Goal: Task Accomplishment & Management: Use online tool/utility

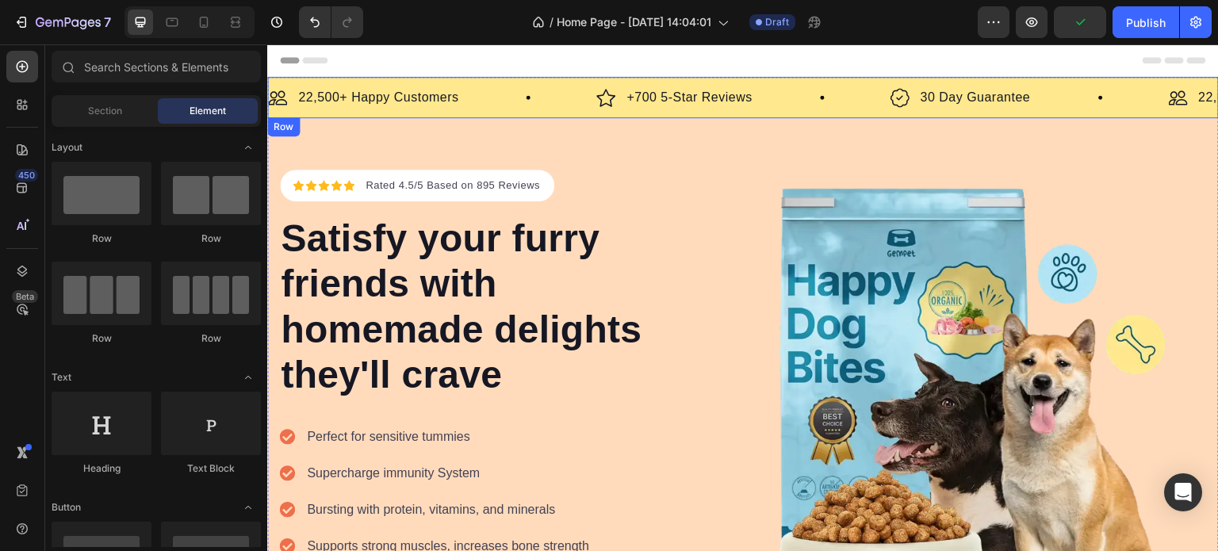
click at [514, 110] on div "Image 22,500+ Happy Customers Text Block Row Image +700 5-Star Reviews Text Blo…" at bounding box center [742, 97] width 951 height 41
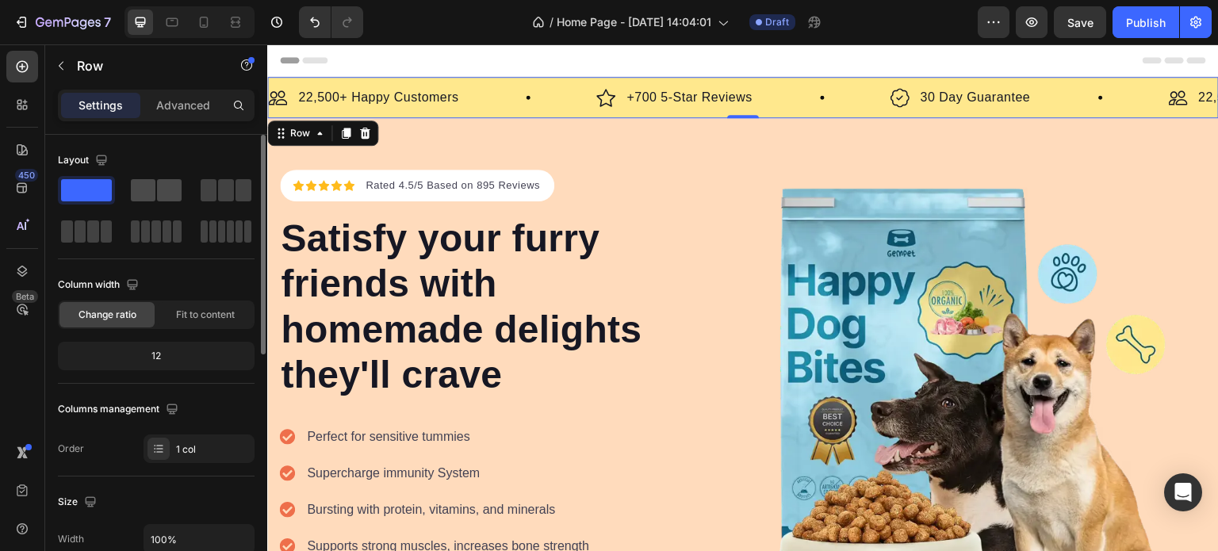
click at [159, 196] on span at bounding box center [169, 190] width 25 height 22
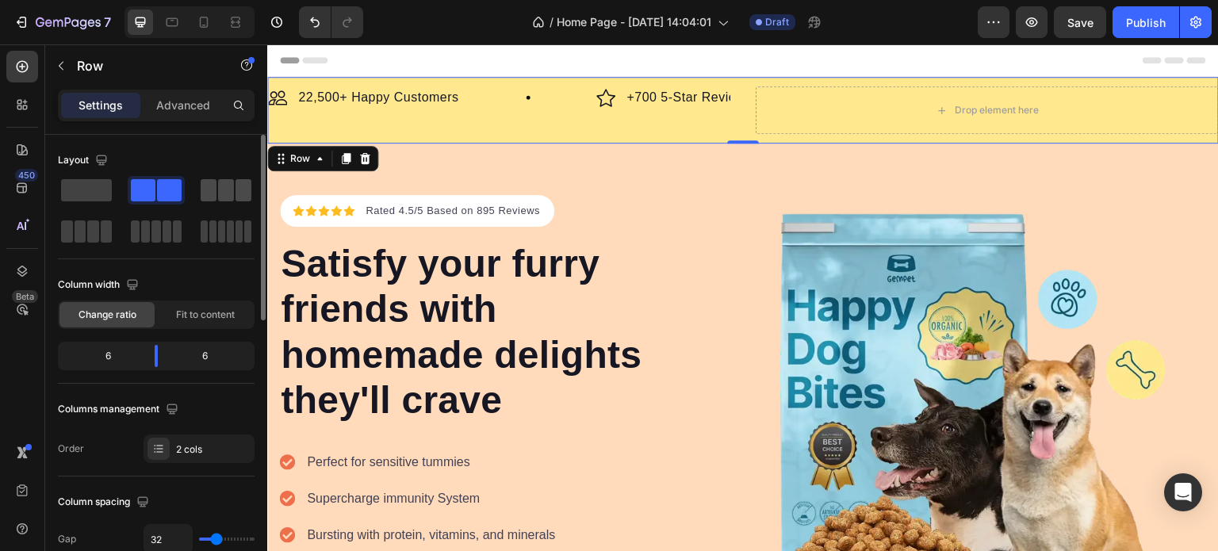
click at [213, 189] on span at bounding box center [209, 190] width 16 height 22
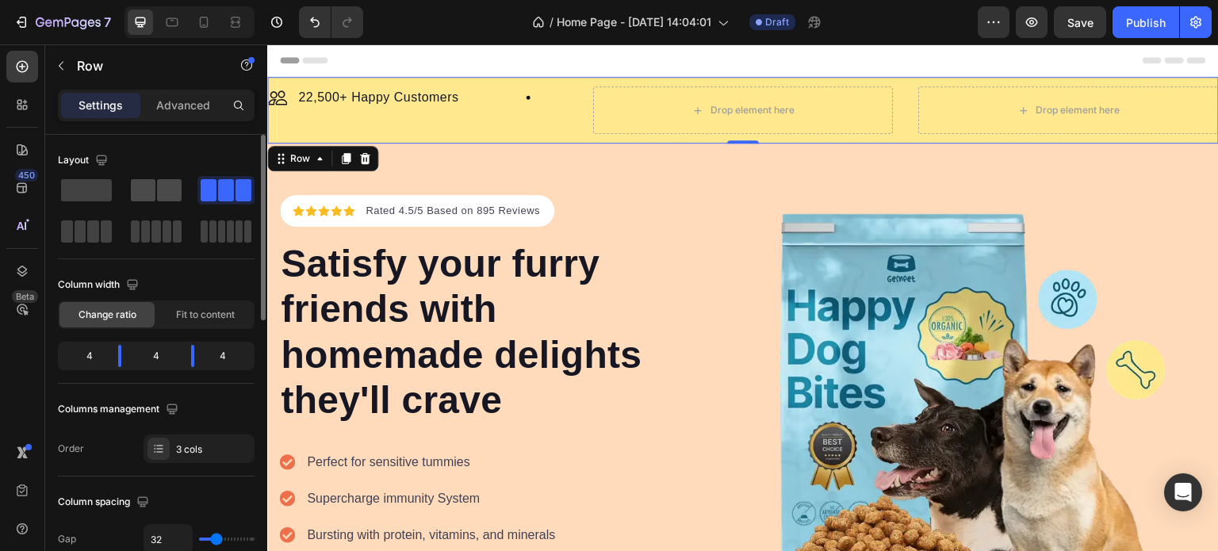
click at [142, 186] on span at bounding box center [143, 190] width 25 height 22
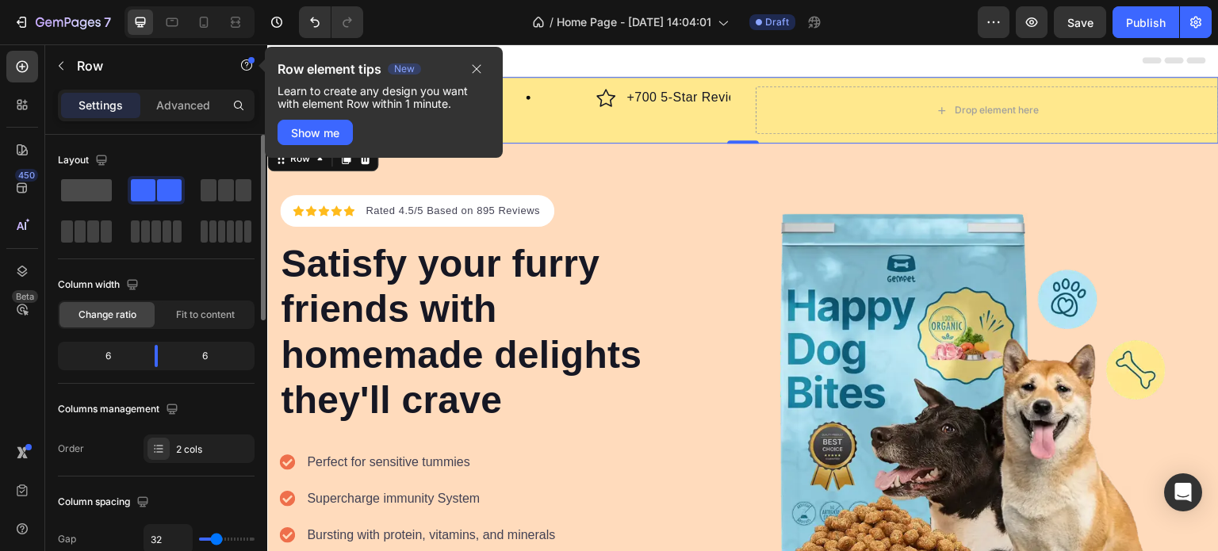
click at [72, 188] on span at bounding box center [86, 190] width 51 height 22
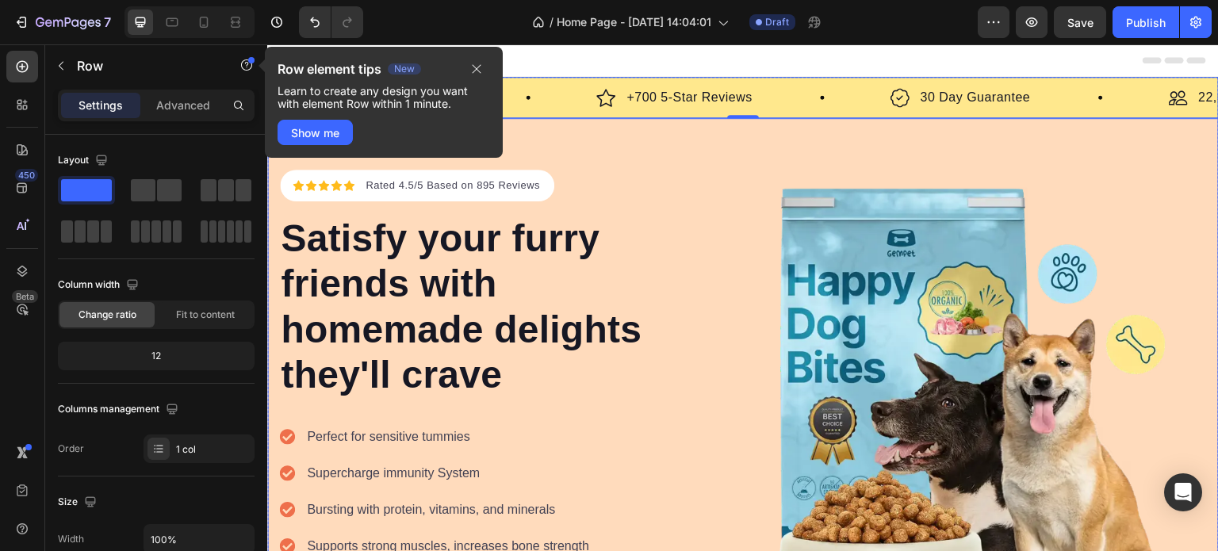
click at [645, 104] on p "+700 5-Star Reviews" at bounding box center [688, 97] width 125 height 19
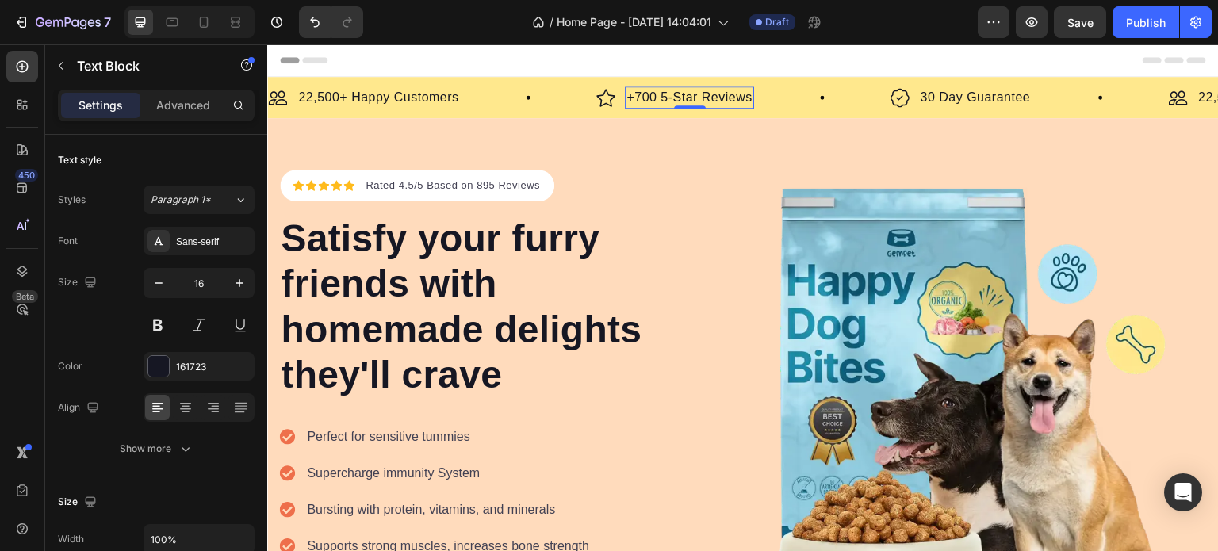
click at [652, 98] on p "+700 5-Star Reviews" at bounding box center [688, 97] width 125 height 19
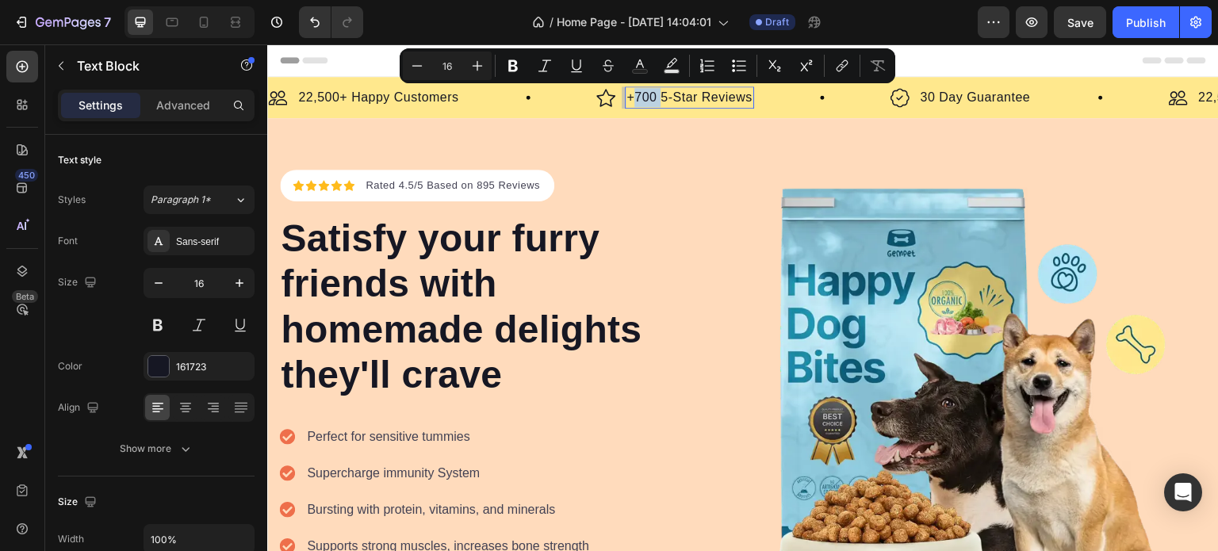
click at [617, 101] on div "Image +700 5-Star Reviews Text Block 0 Row" at bounding box center [674, 97] width 157 height 22
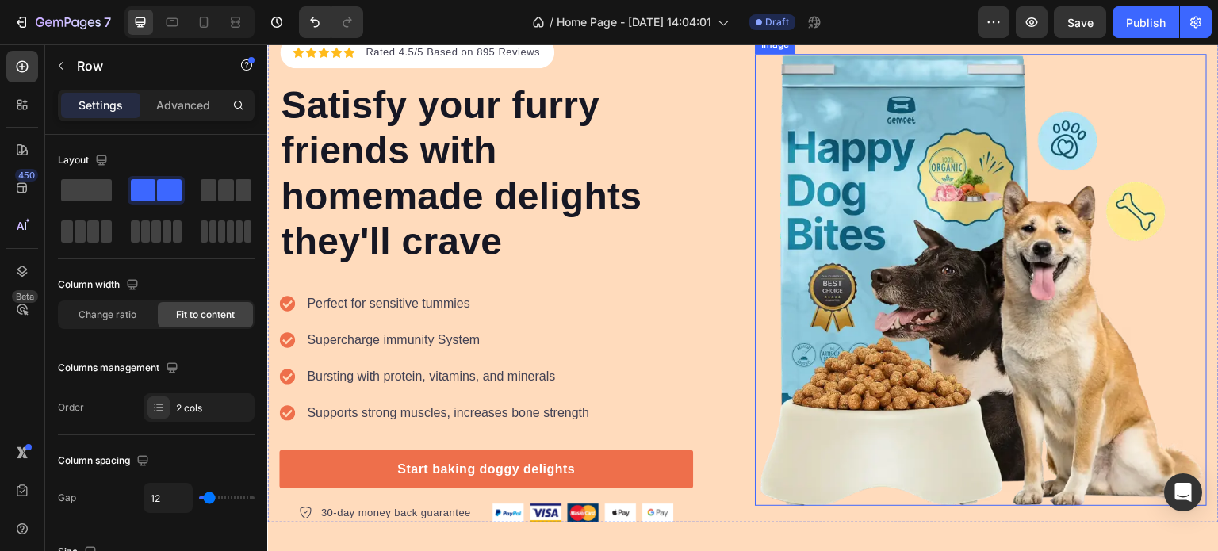
scroll to position [159, 0]
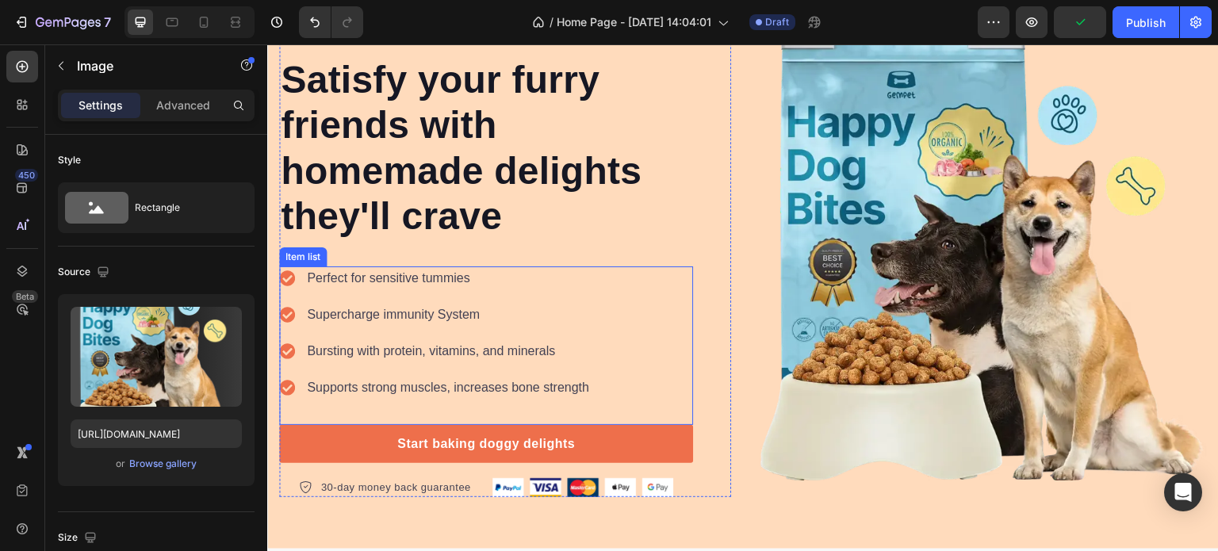
click at [1002, 301] on img at bounding box center [981, 255] width 452 height 452
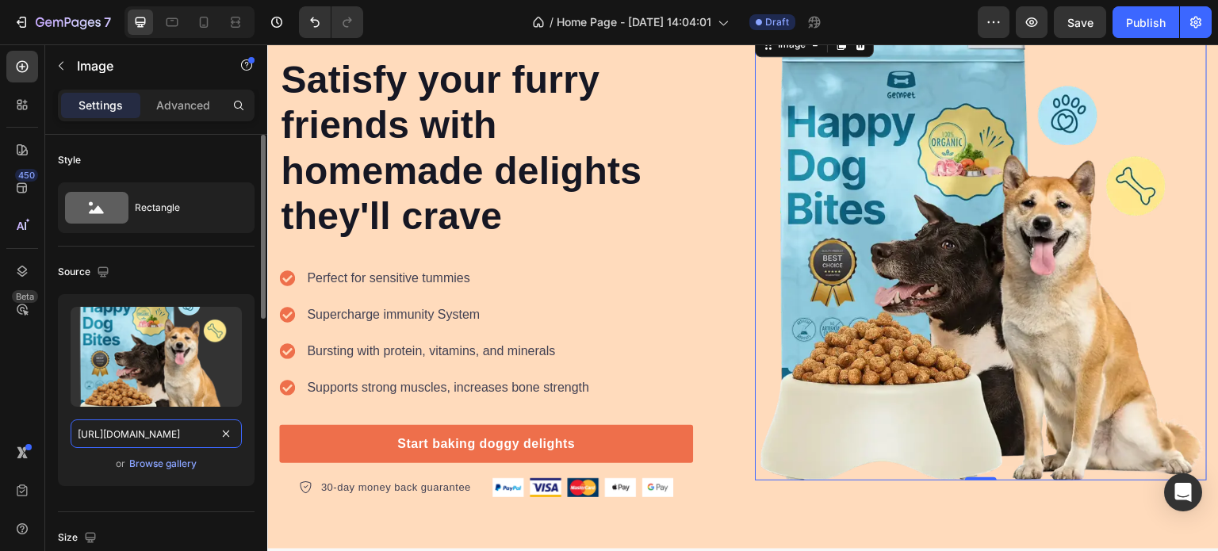
click at [146, 430] on input "https://cdn.shopify.com/s/files/1/0329/7647/0151/files/Pet_Food_Supplies_-_One_…" at bounding box center [156, 433] width 171 height 29
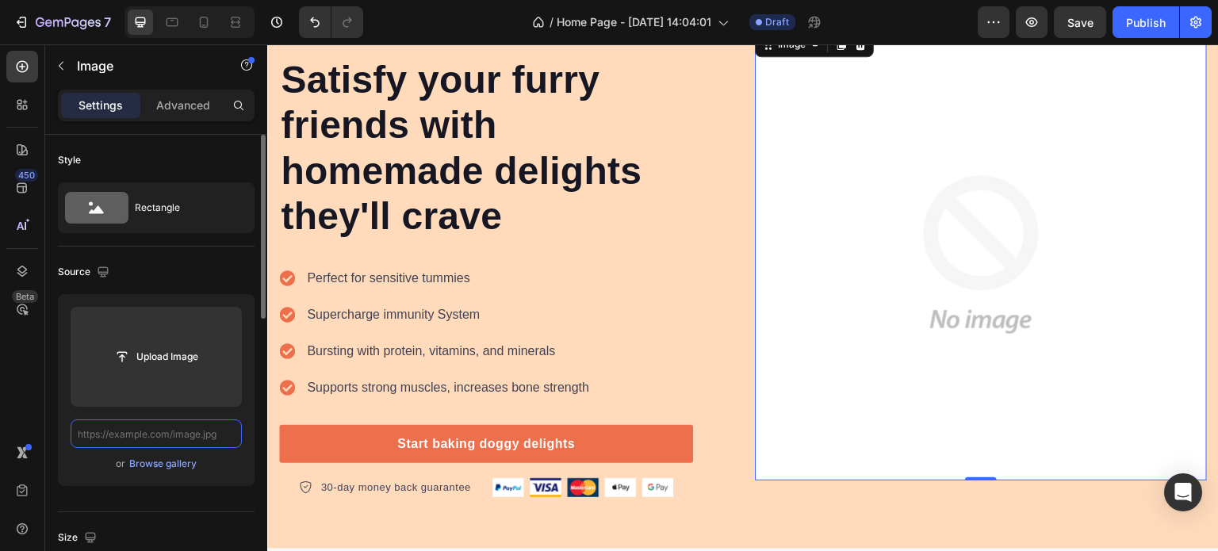
click at [193, 431] on input "text" at bounding box center [156, 433] width 171 height 29
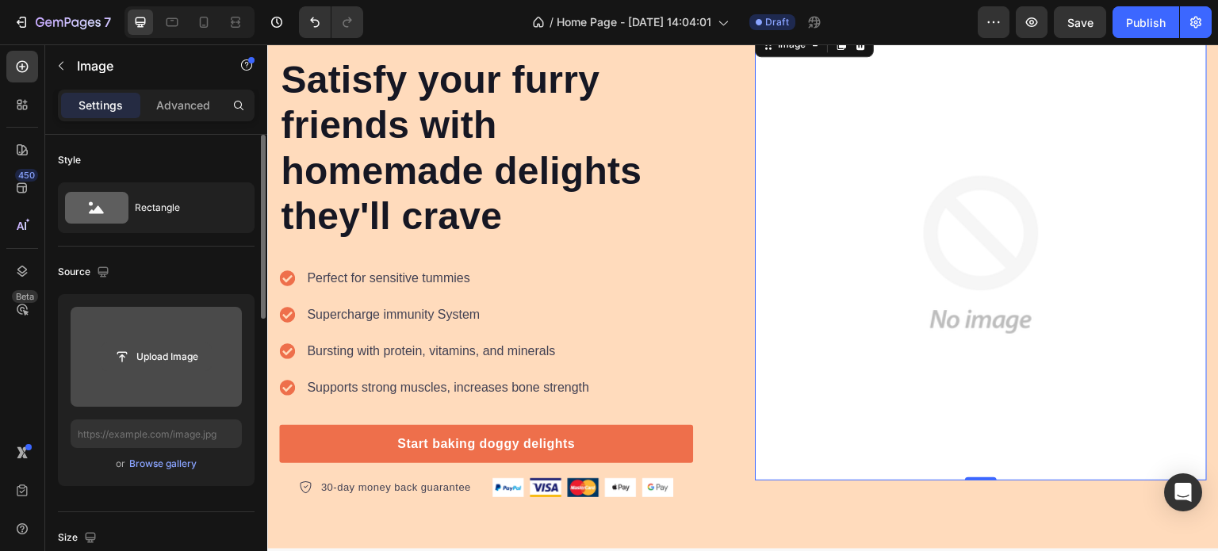
click at [179, 360] on input "file" at bounding box center [155, 356] width 109 height 27
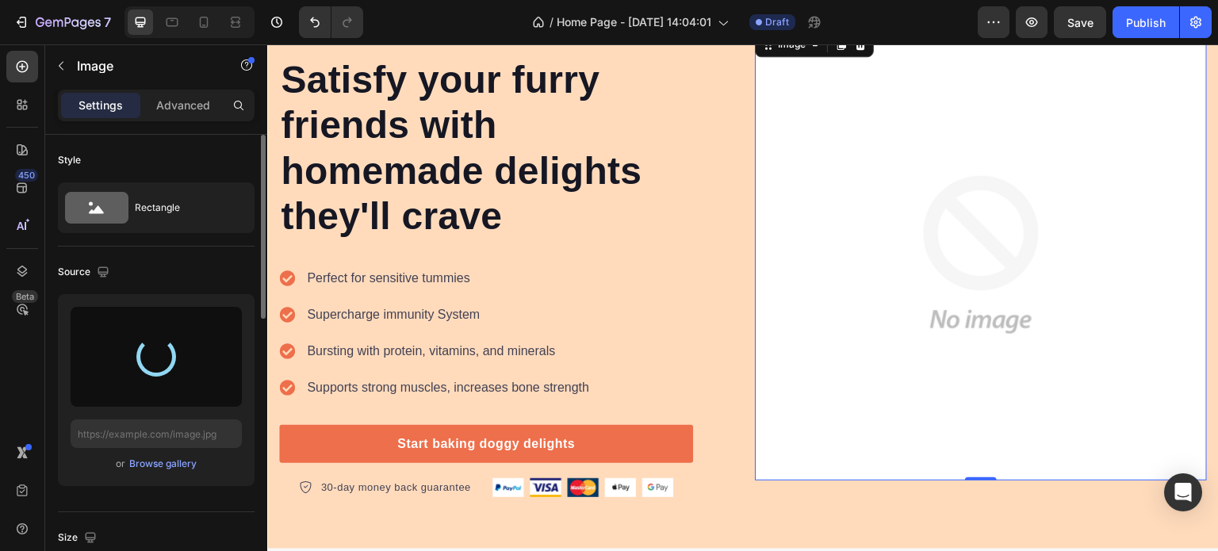
type input "https://cdn.shopify.com/s/files/1/0963/4824/2265/files/gempages_586271414194012…"
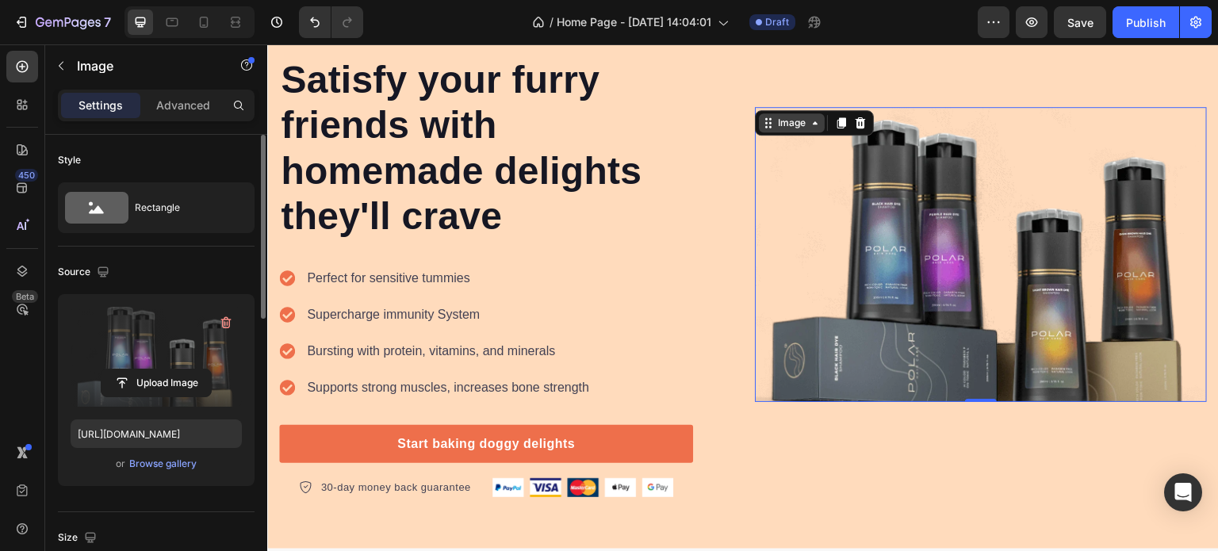
click at [810, 120] on icon at bounding box center [815, 123] width 13 height 13
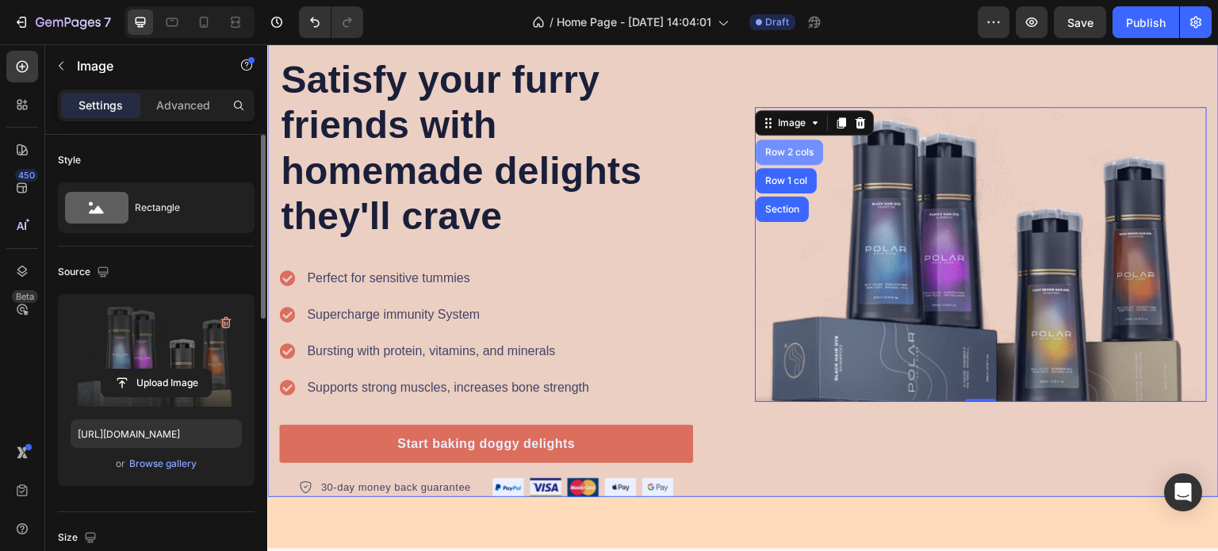
click at [801, 152] on div "Row 2 cols" at bounding box center [789, 152] width 55 height 10
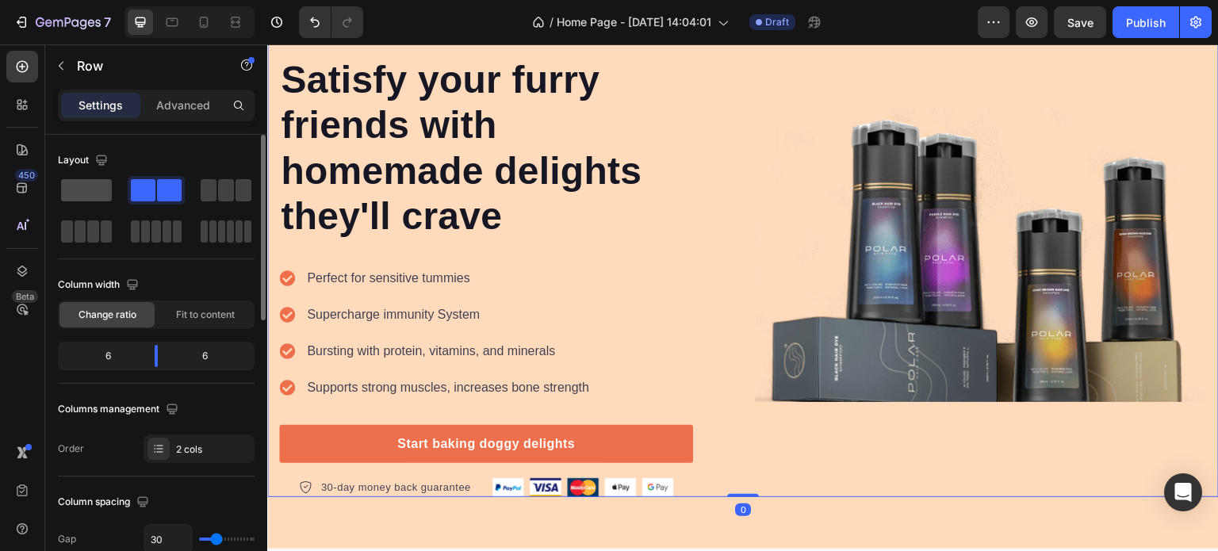
click at [69, 196] on span at bounding box center [86, 190] width 51 height 22
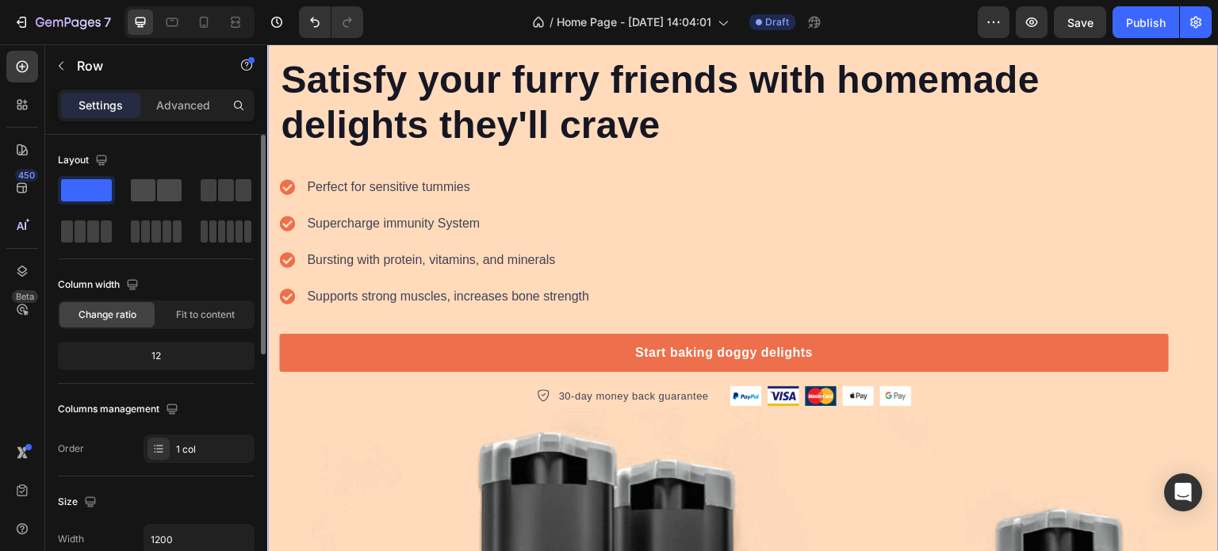
click at [138, 193] on span at bounding box center [143, 190] width 25 height 22
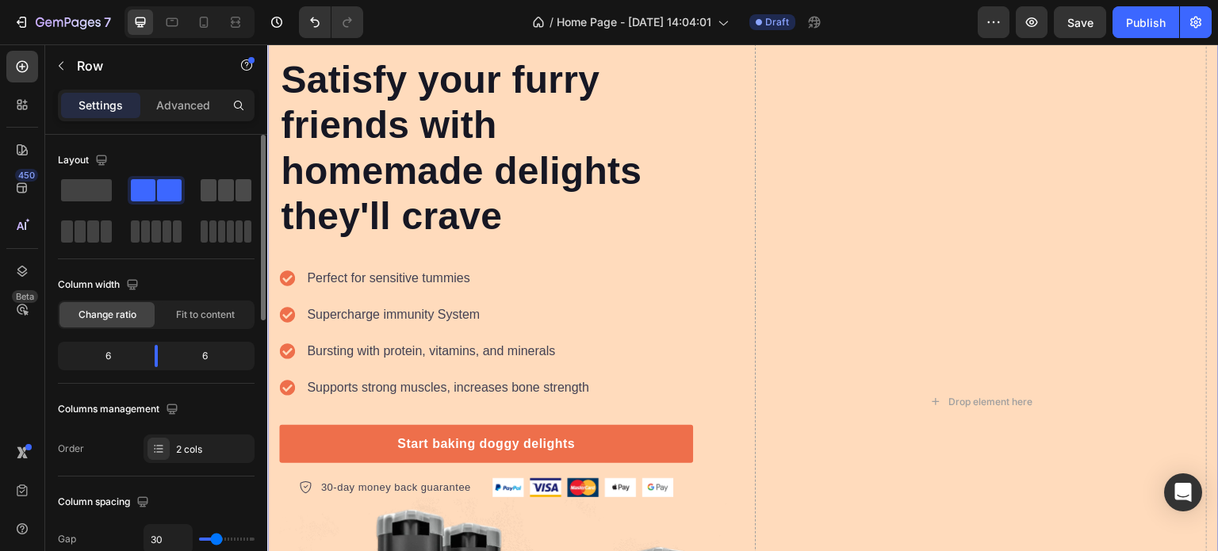
click at [241, 191] on span at bounding box center [243, 190] width 16 height 22
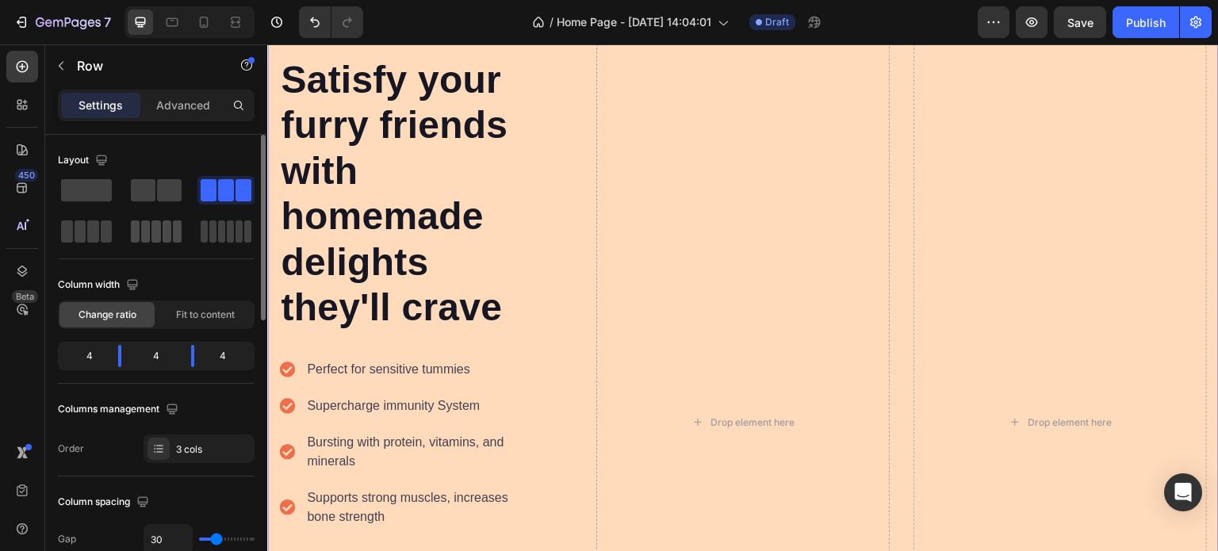
click at [208, 232] on div at bounding box center [226, 231] width 51 height 22
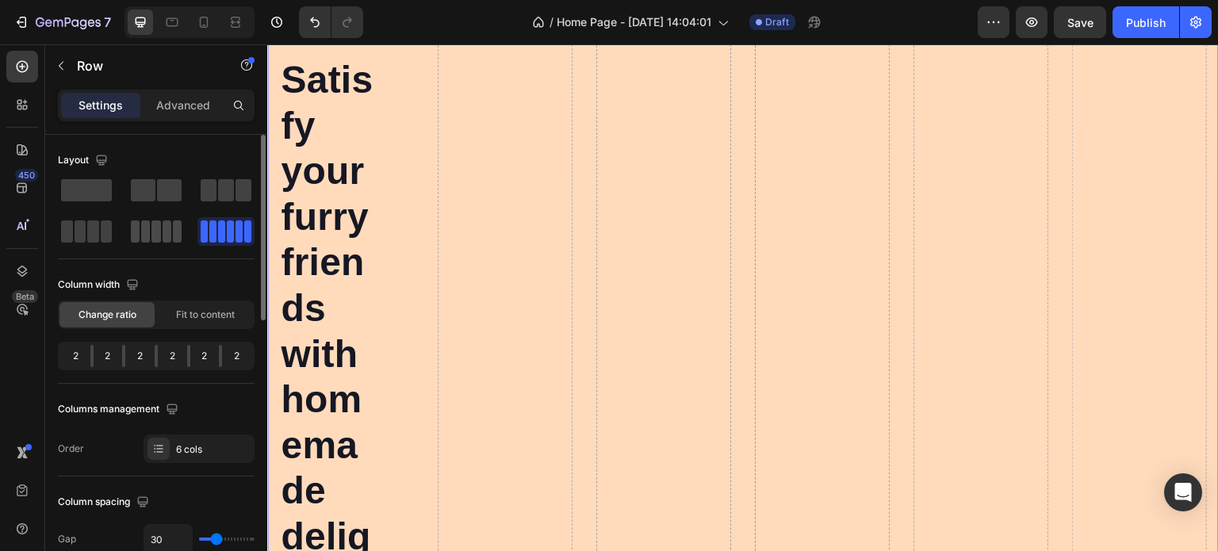
click at [170, 231] on span at bounding box center [167, 231] width 9 height 22
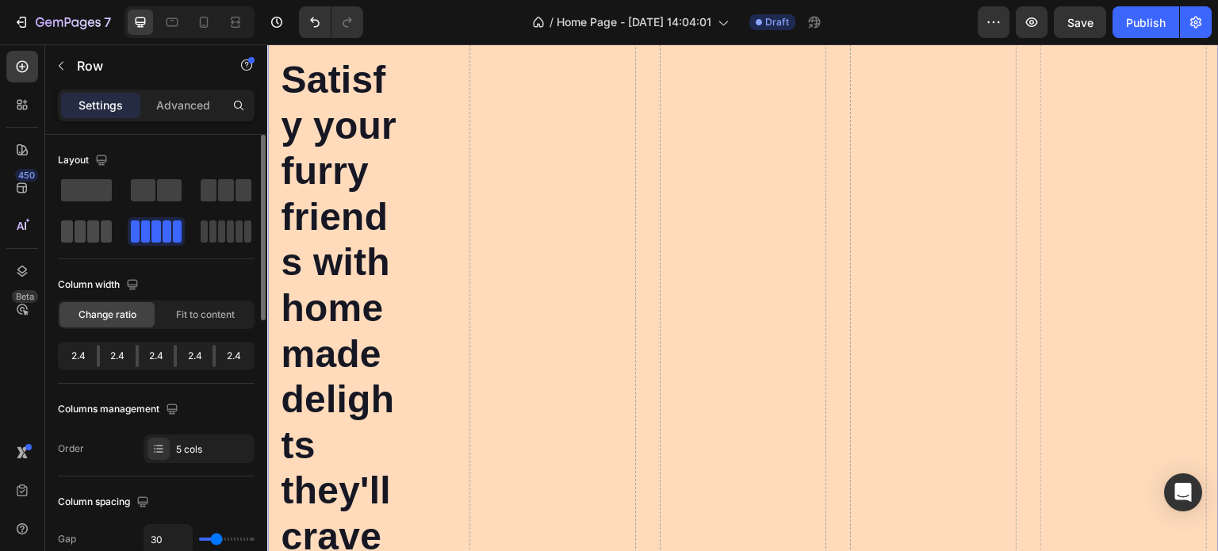
click at [101, 235] on span at bounding box center [107, 231] width 12 height 22
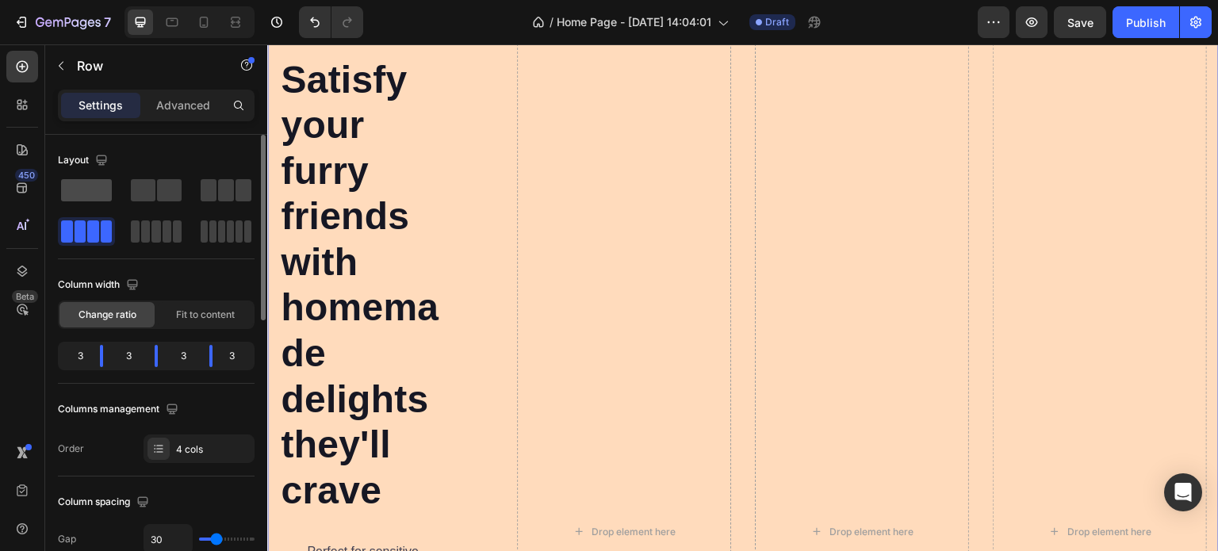
click at [101, 197] on span at bounding box center [86, 190] width 51 height 22
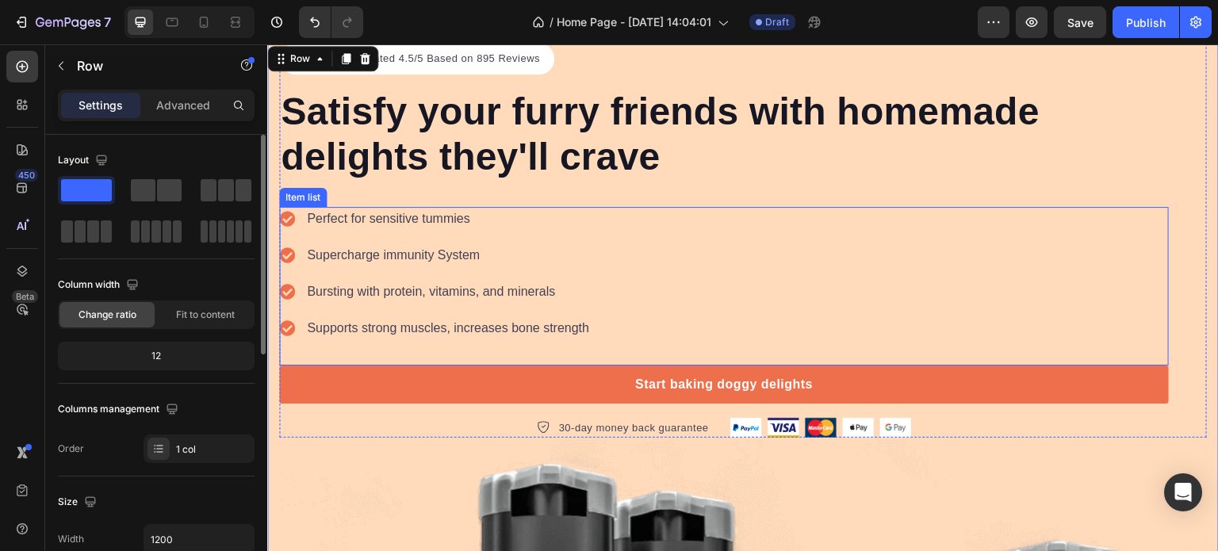
scroll to position [105, 0]
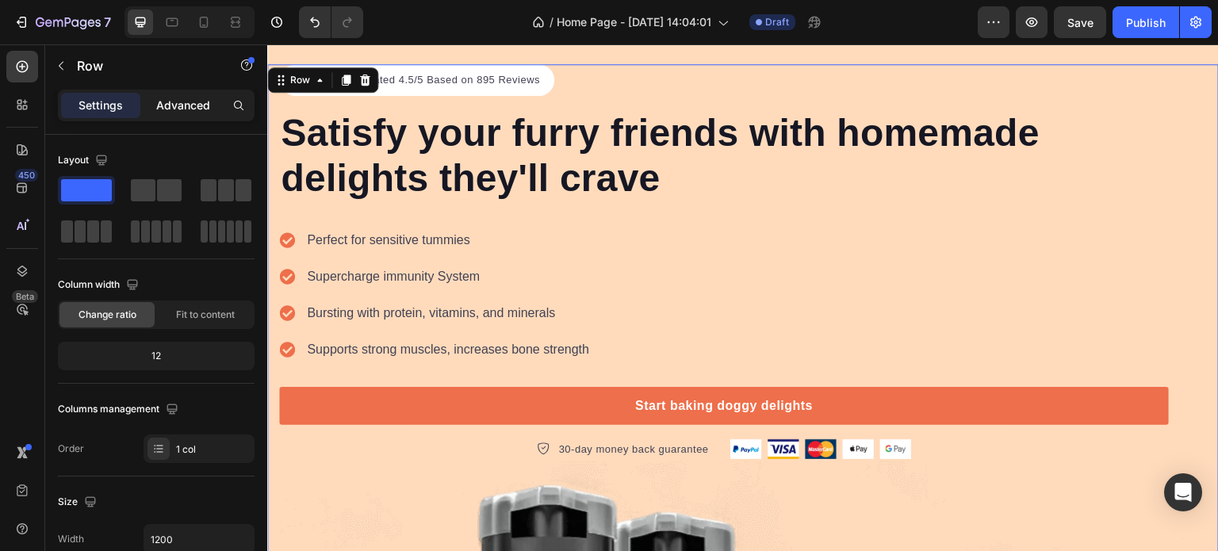
click at [183, 100] on p "Advanced" at bounding box center [183, 105] width 54 height 13
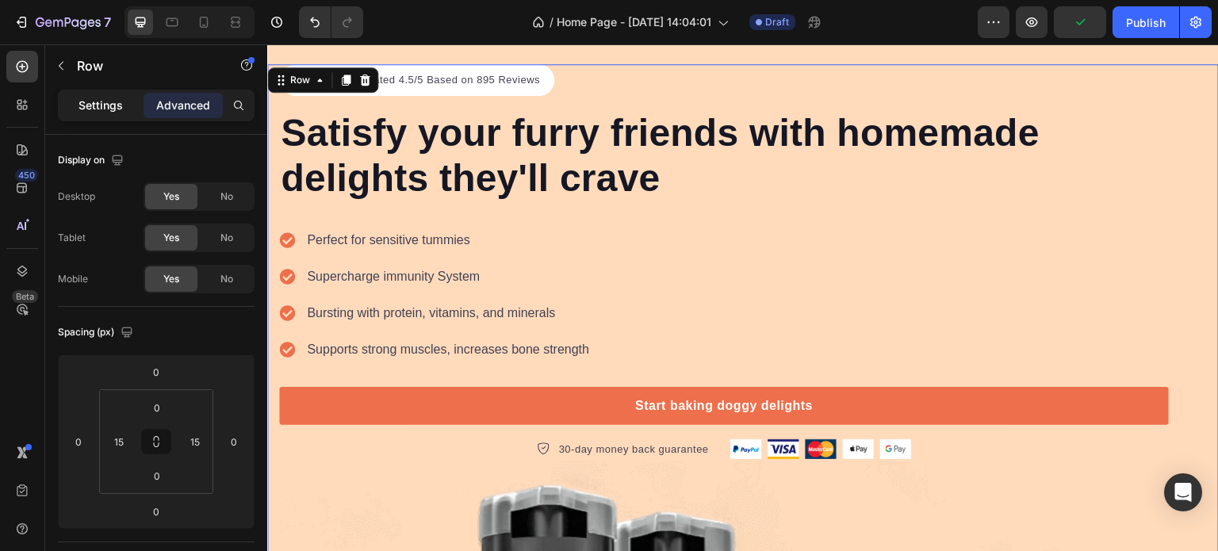
click at [97, 98] on div "Settings" at bounding box center [100, 105] width 79 height 25
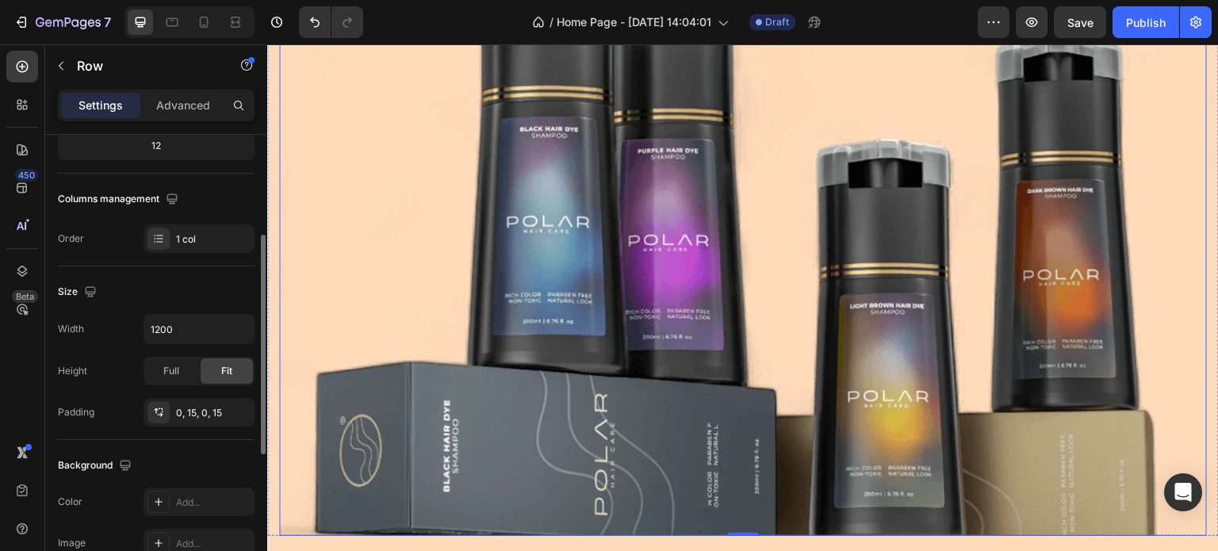
scroll to position [0, 0]
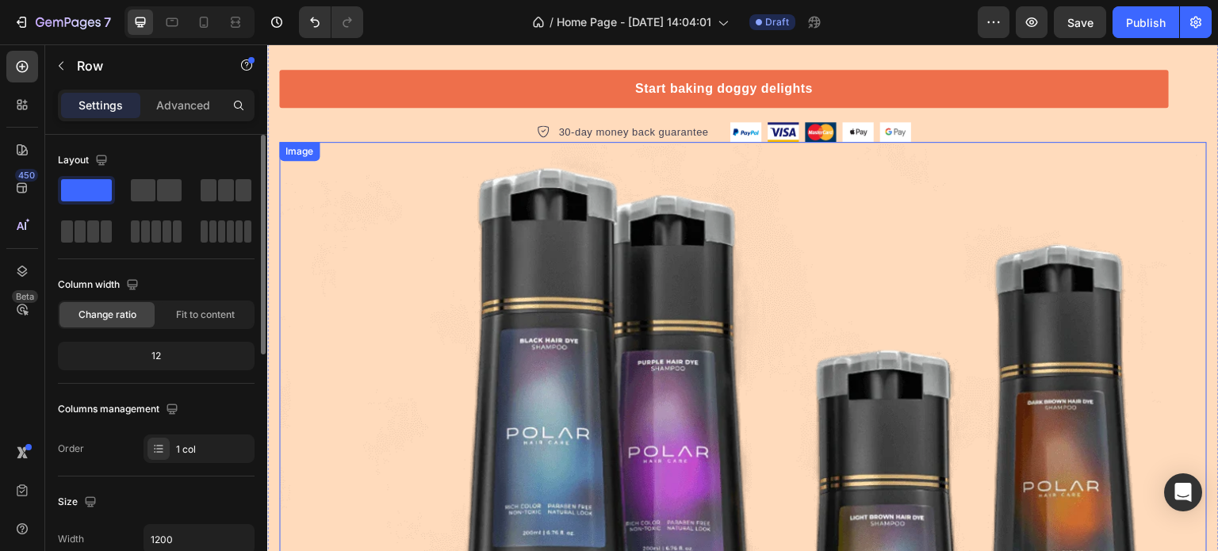
click at [596, 385] on img at bounding box center [742, 445] width 927 height 606
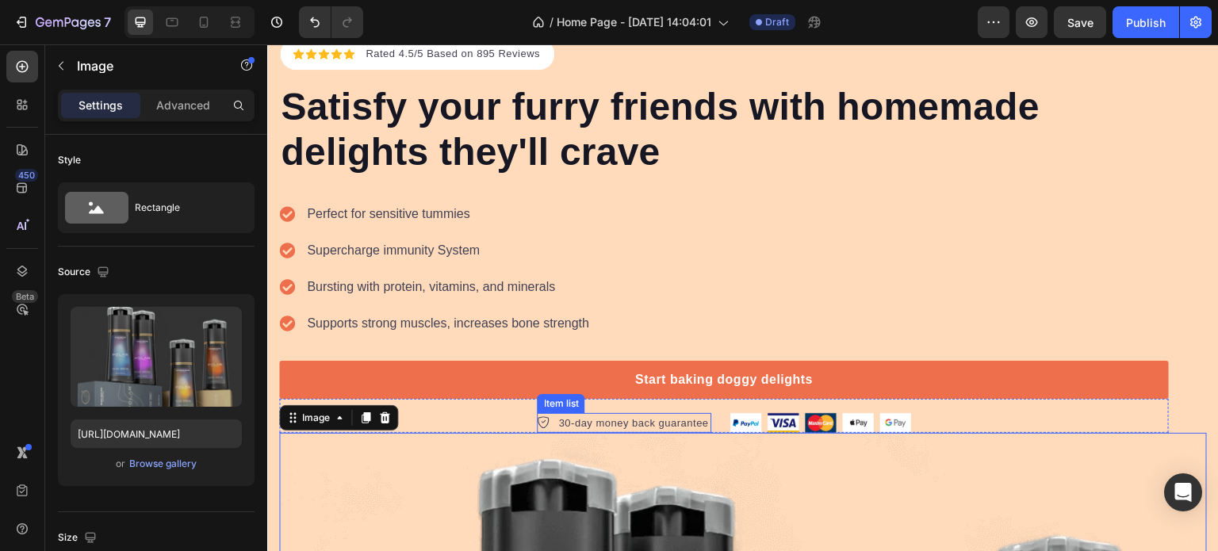
scroll to position [105, 0]
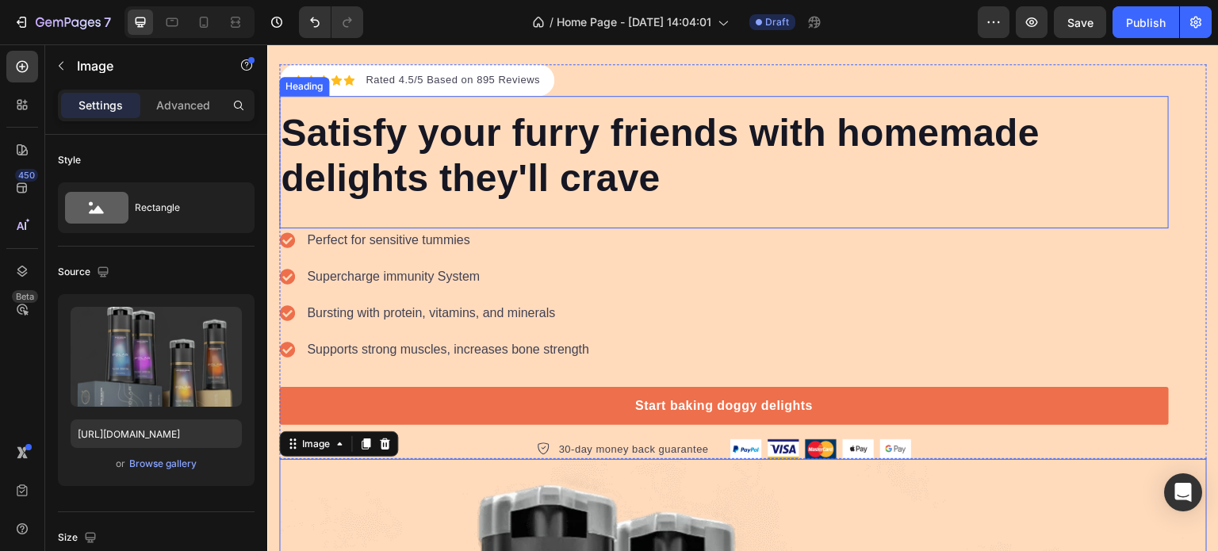
click at [682, 276] on div "Perfect for sensitive tummies Supercharge immunity System Bursting with protein…" at bounding box center [723, 307] width 889 height 159
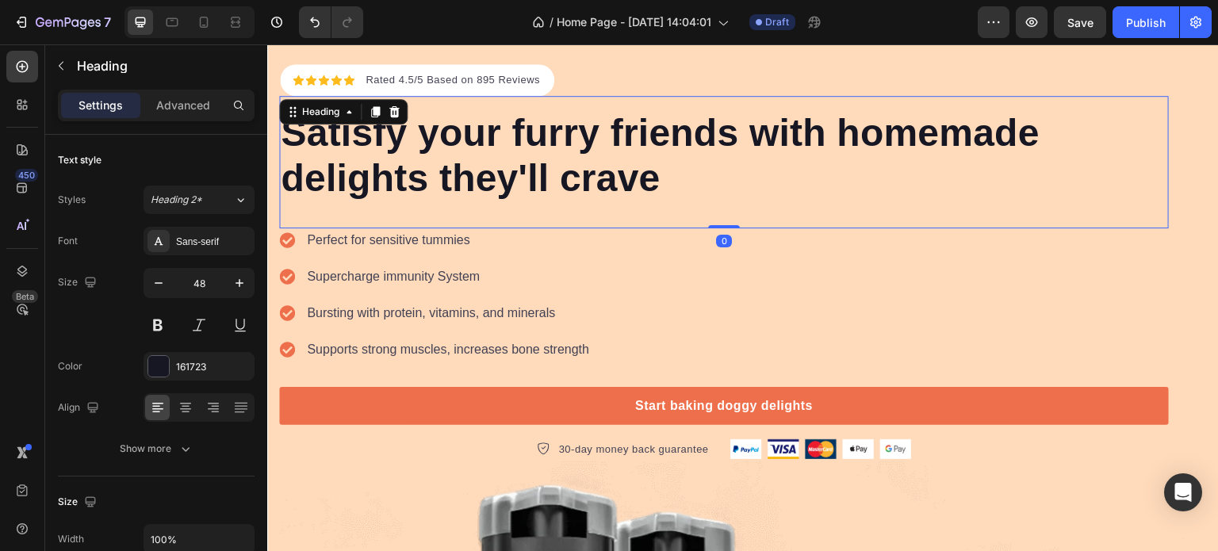
click at [765, 202] on div "Satisfy your furry friends with homemade delights they'll crave Heading 0" at bounding box center [723, 162] width 889 height 132
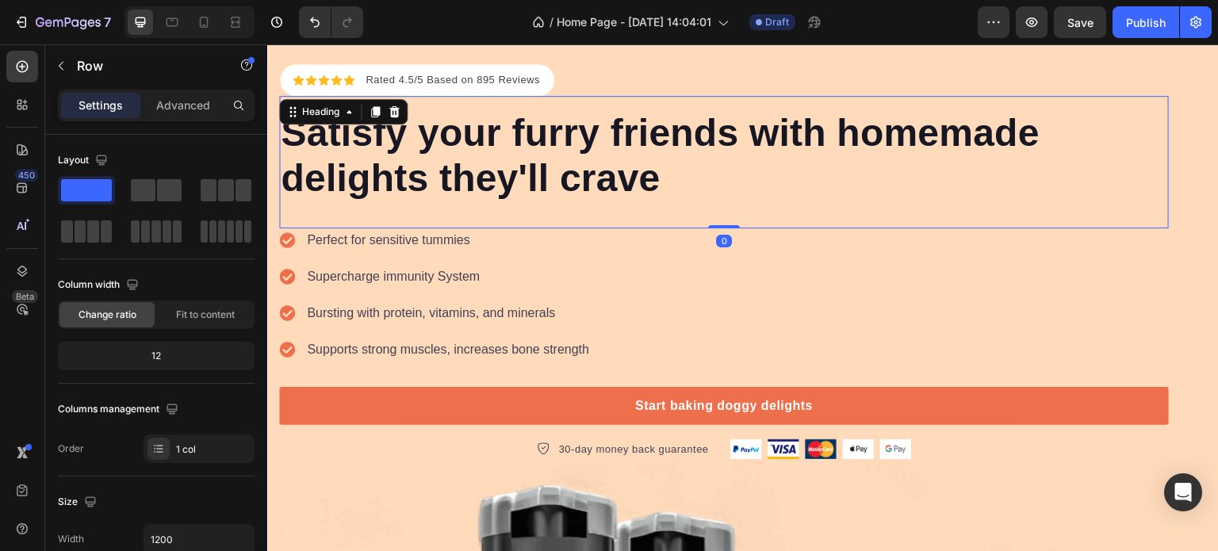
click at [617, 80] on div "Icon Icon Icon Icon Icon Icon List Hoz Rated 4.5/5 Based on 895 Reviews Text bl…" at bounding box center [723, 261] width 889 height 395
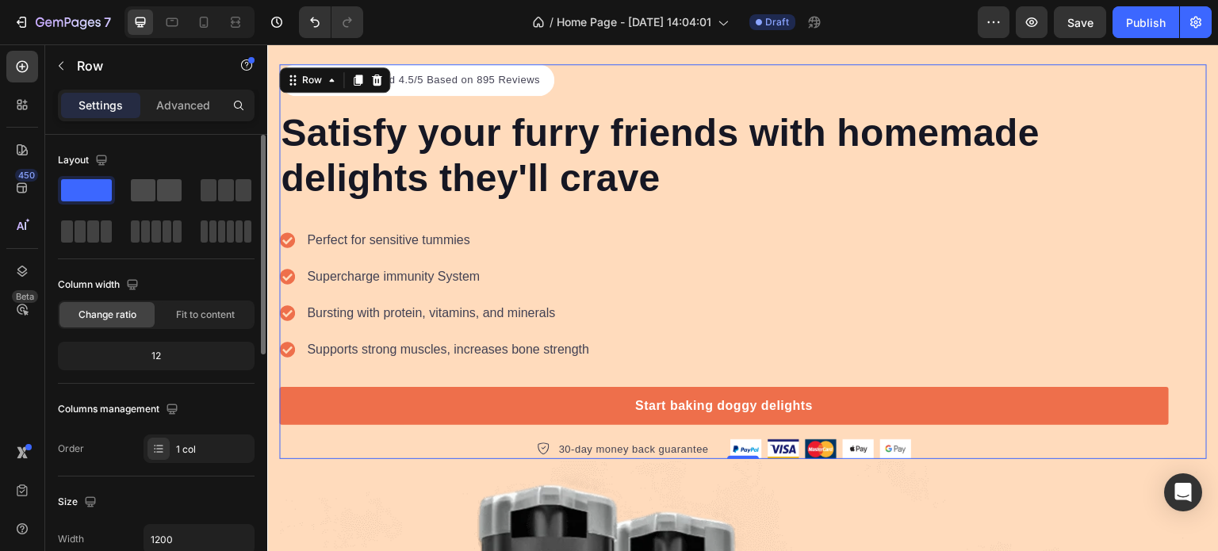
click at [178, 196] on span at bounding box center [169, 190] width 25 height 22
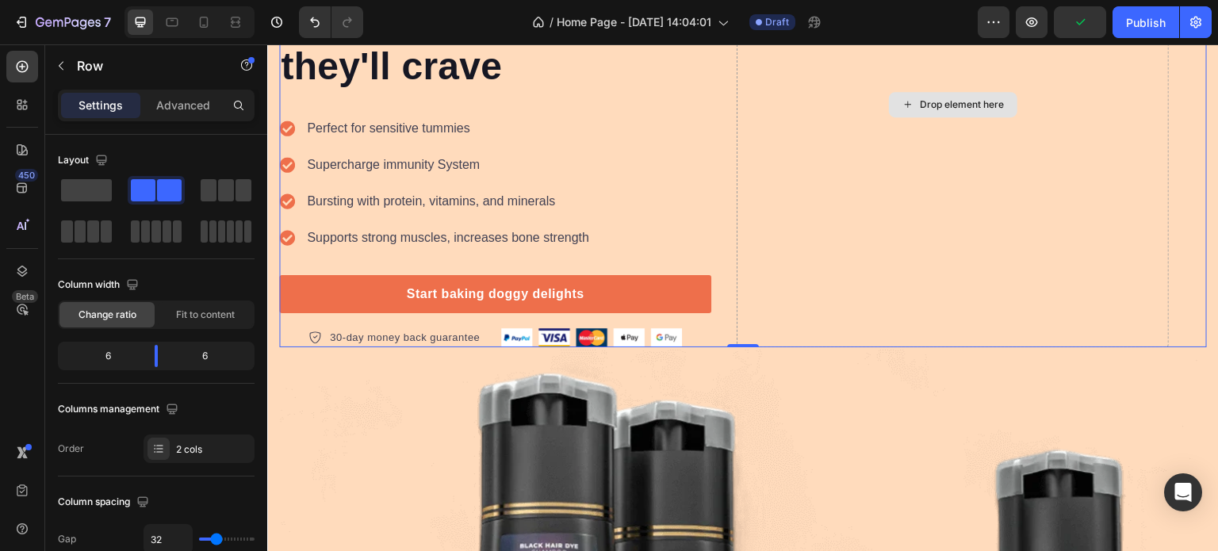
scroll to position [317, 0]
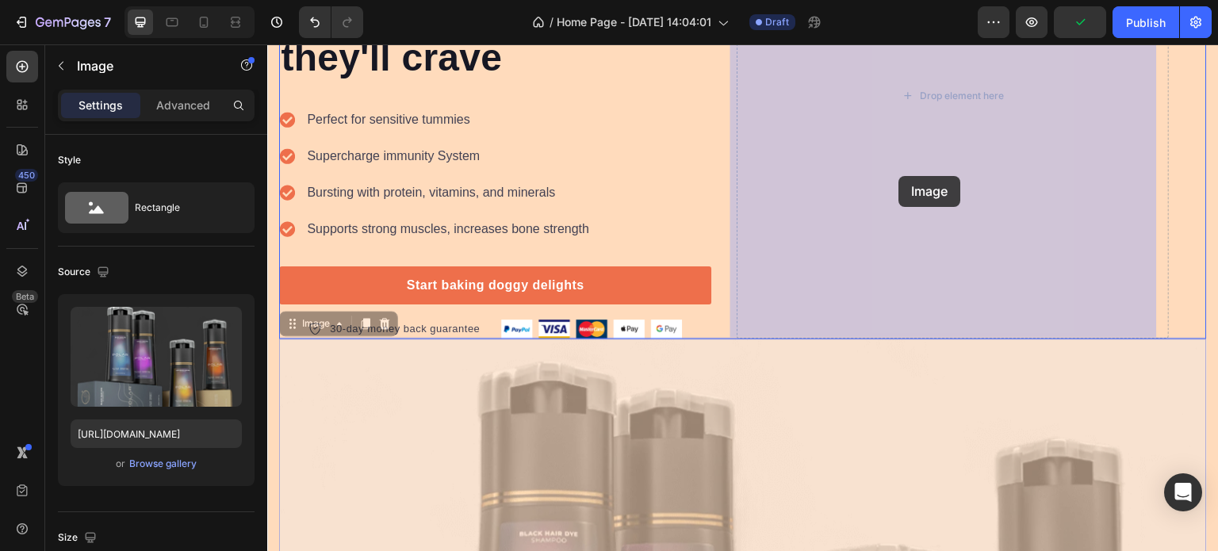
drag, startPoint x: 694, startPoint y: 415, endPoint x: 897, endPoint y: 205, distance: 292.7
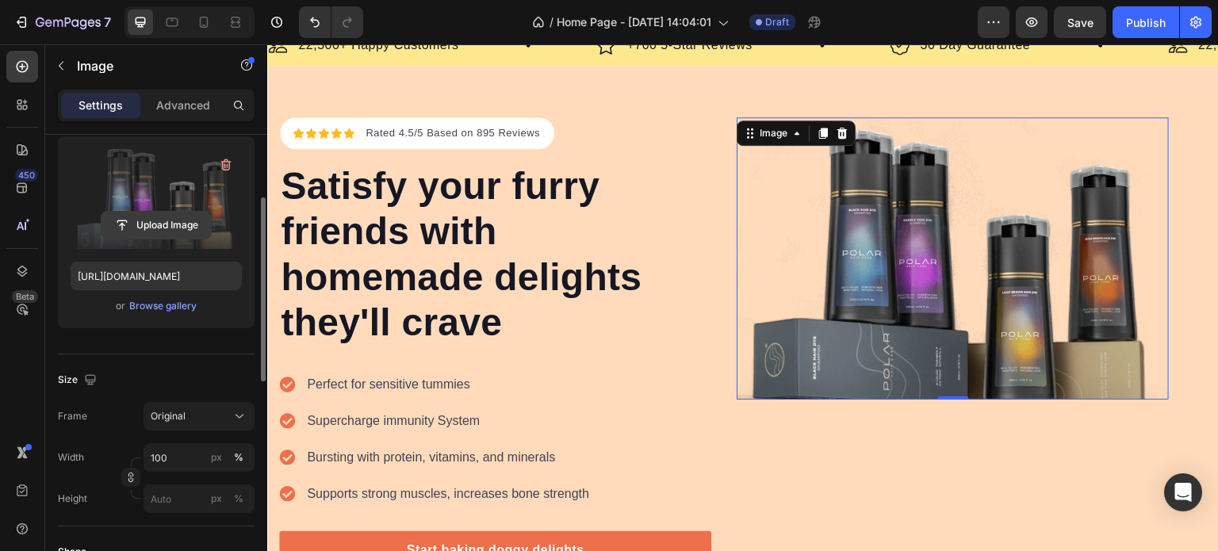
scroll to position [210, 0]
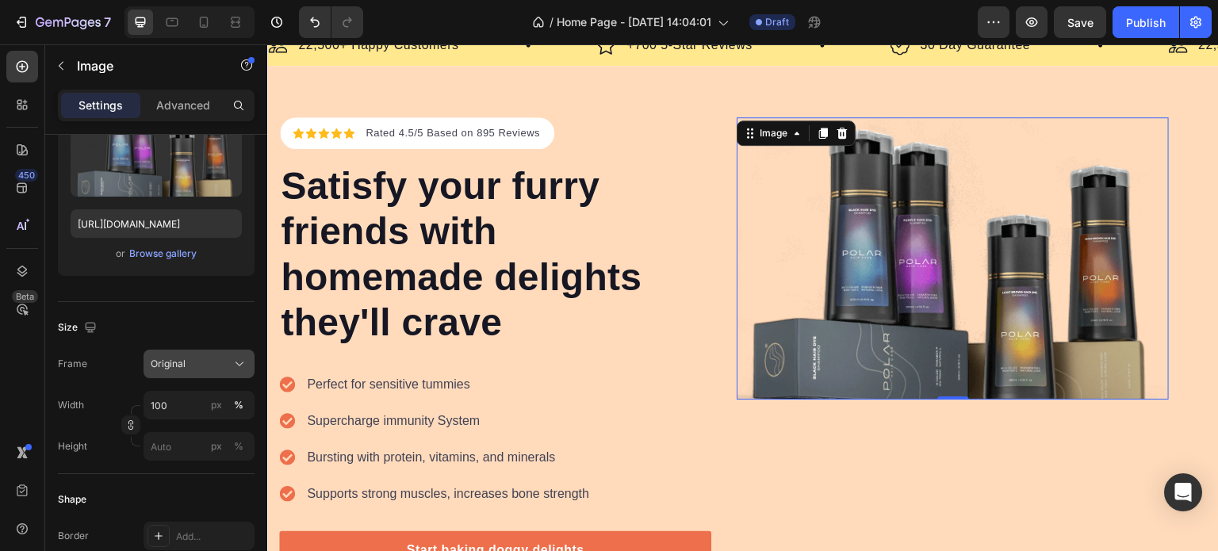
click at [200, 358] on div "Original" at bounding box center [190, 363] width 78 height 11
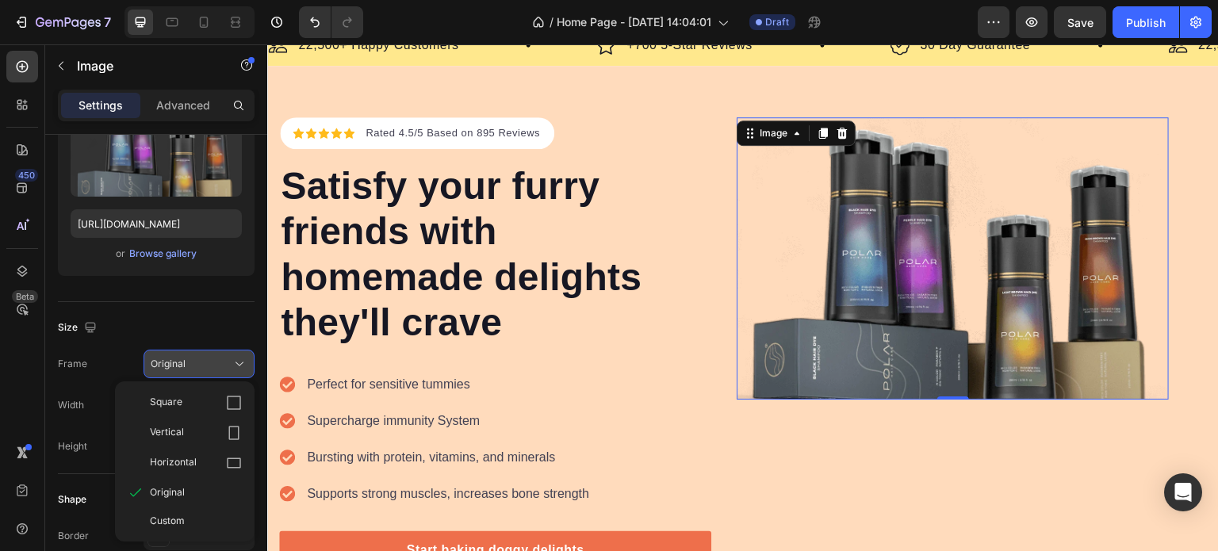
click at [241, 402] on icon at bounding box center [234, 403] width 16 height 16
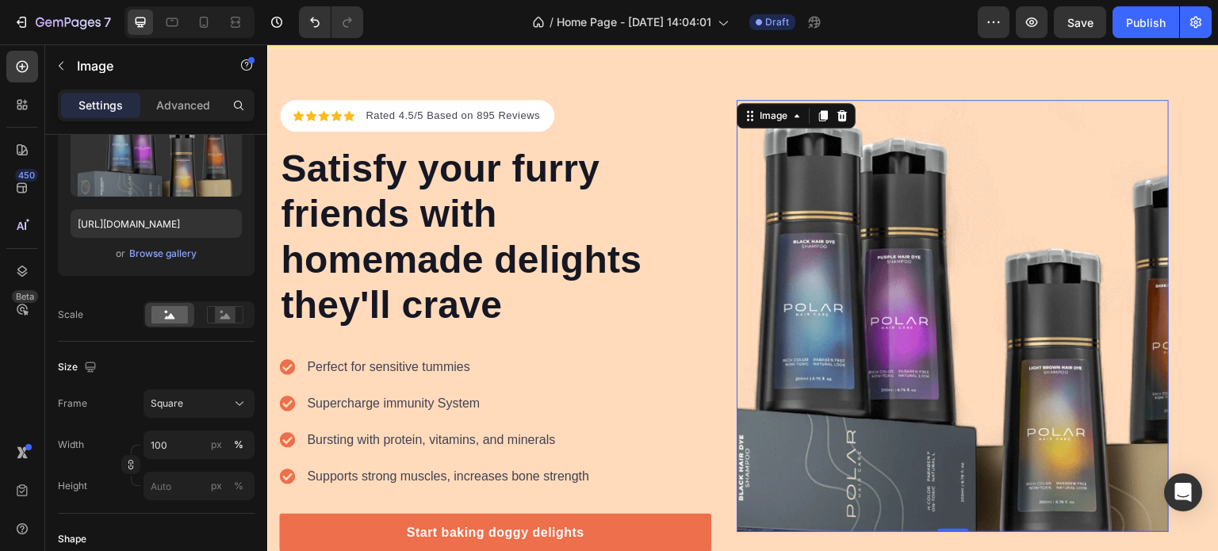
scroll to position [105, 0]
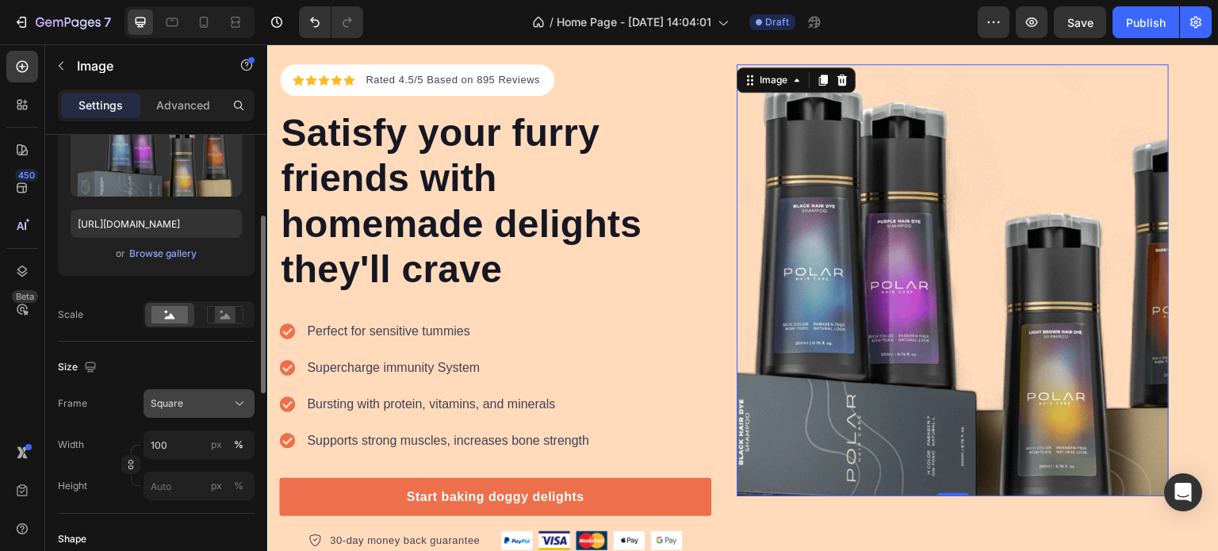
click at [199, 392] on button "Square" at bounding box center [198, 403] width 111 height 29
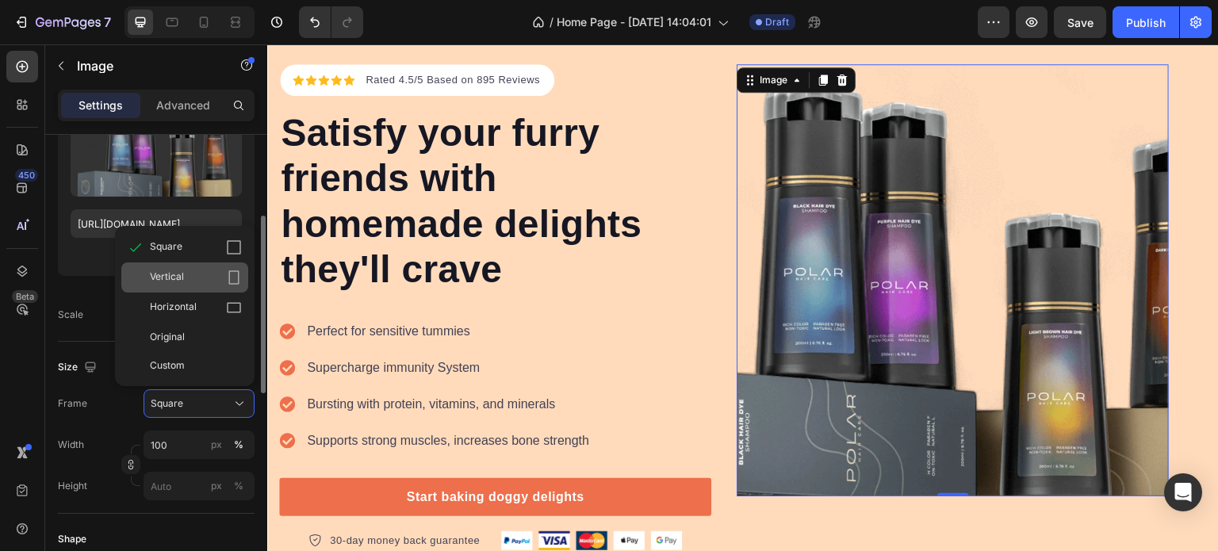
click at [207, 275] on div "Vertical" at bounding box center [196, 278] width 92 height 16
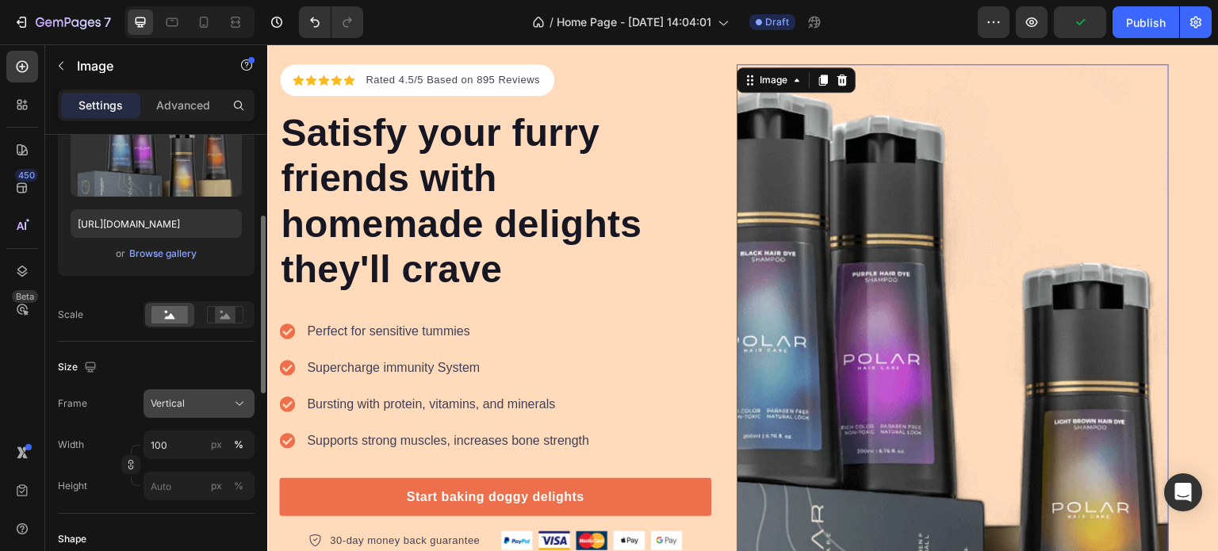
click at [222, 398] on div "Vertical" at bounding box center [190, 403] width 78 height 11
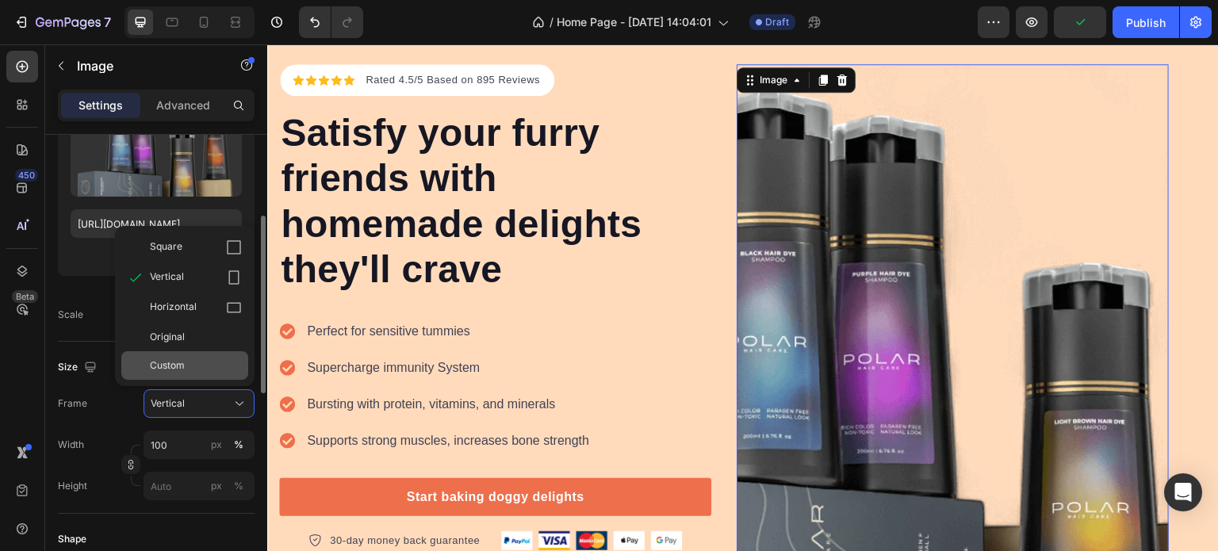
click at [198, 364] on div "Custom" at bounding box center [196, 365] width 92 height 14
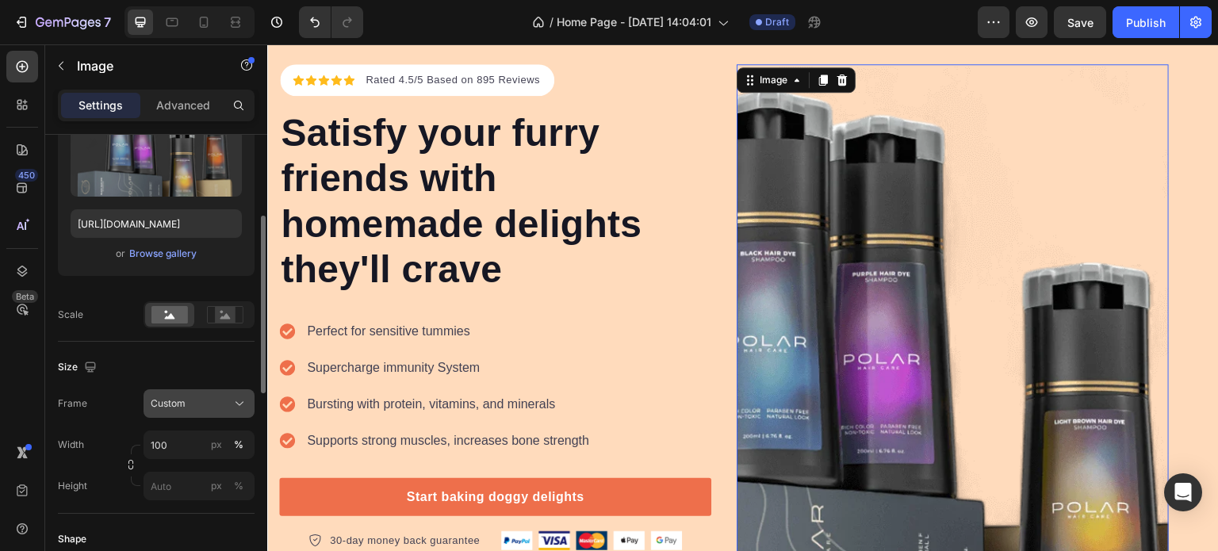
click at [209, 411] on button "Custom" at bounding box center [198, 403] width 111 height 29
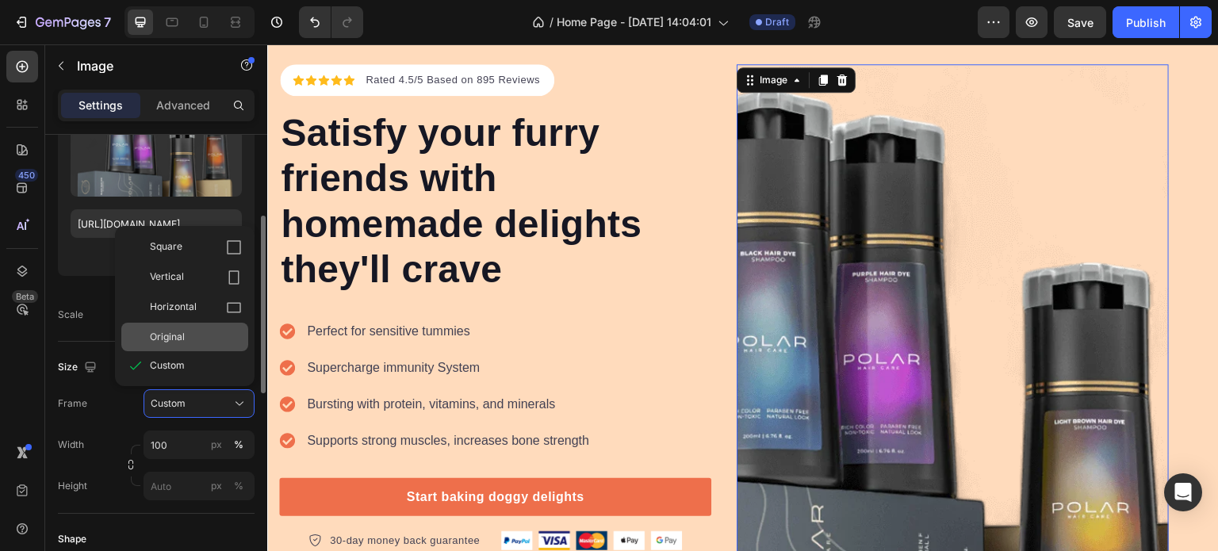
click at [189, 342] on div "Original" at bounding box center [196, 337] width 92 height 14
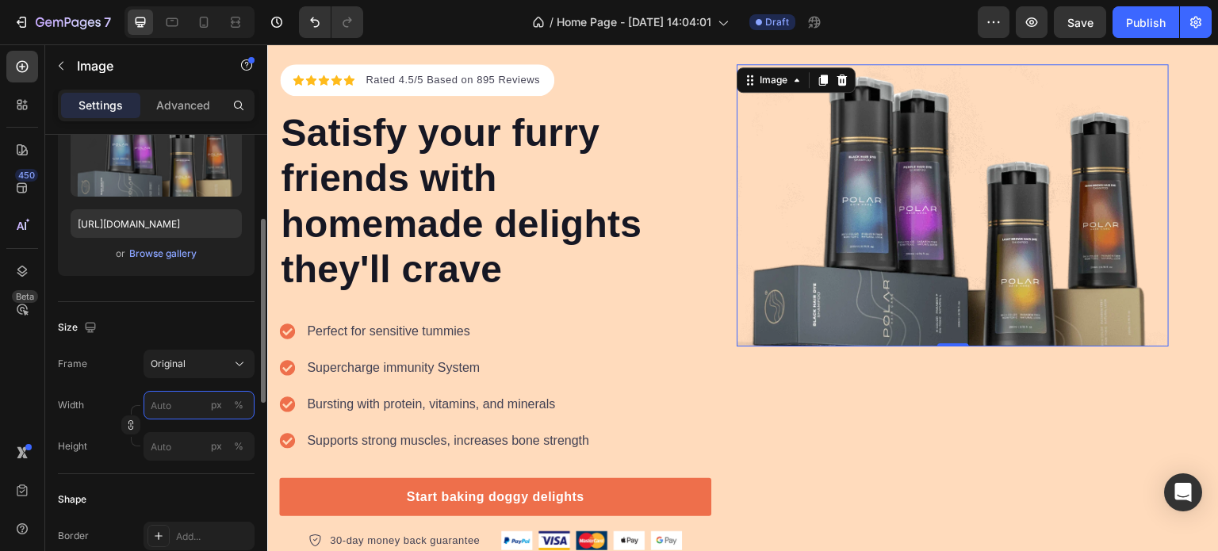
click at [189, 392] on input "px %" at bounding box center [198, 405] width 111 height 29
click at [178, 402] on input "px %" at bounding box center [198, 405] width 111 height 29
click at [120, 373] on div "Frame Original" at bounding box center [156, 364] width 197 height 29
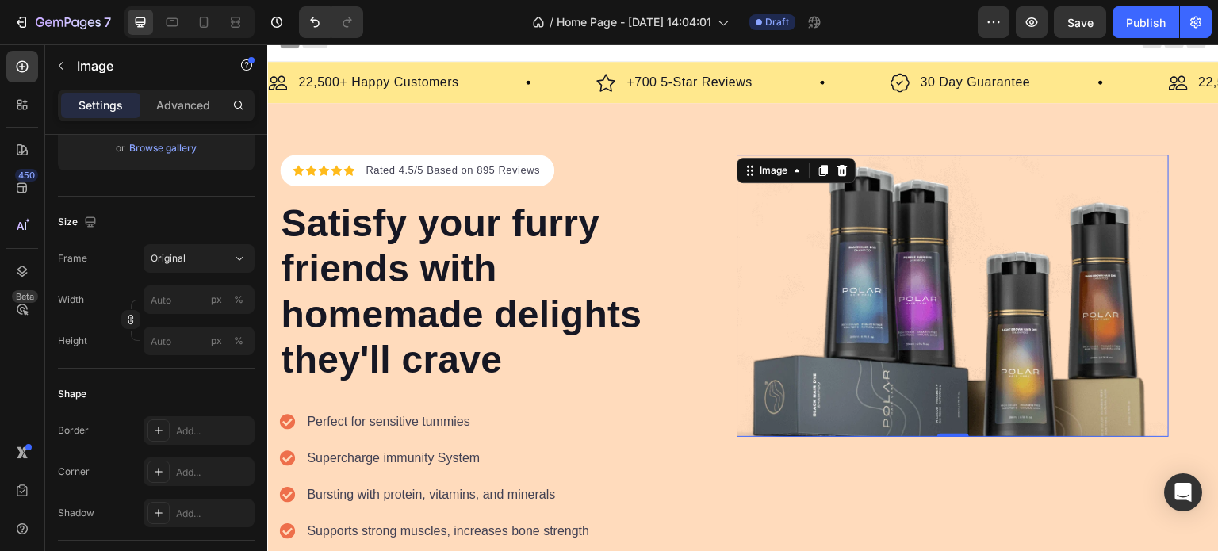
scroll to position [0, 0]
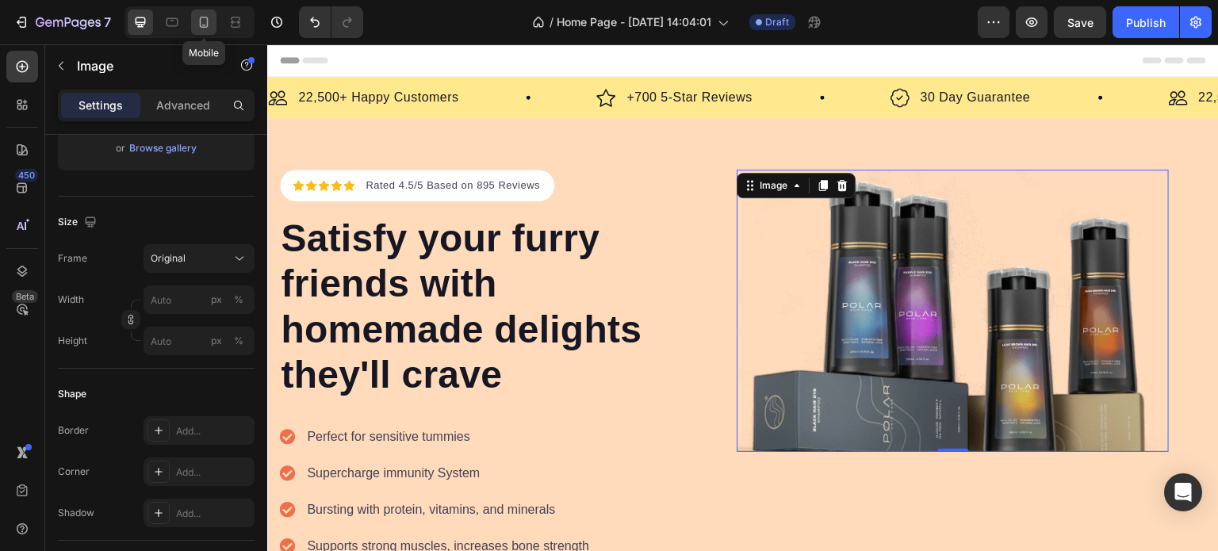
click at [194, 18] on div at bounding box center [203, 22] width 25 height 25
type input "428"
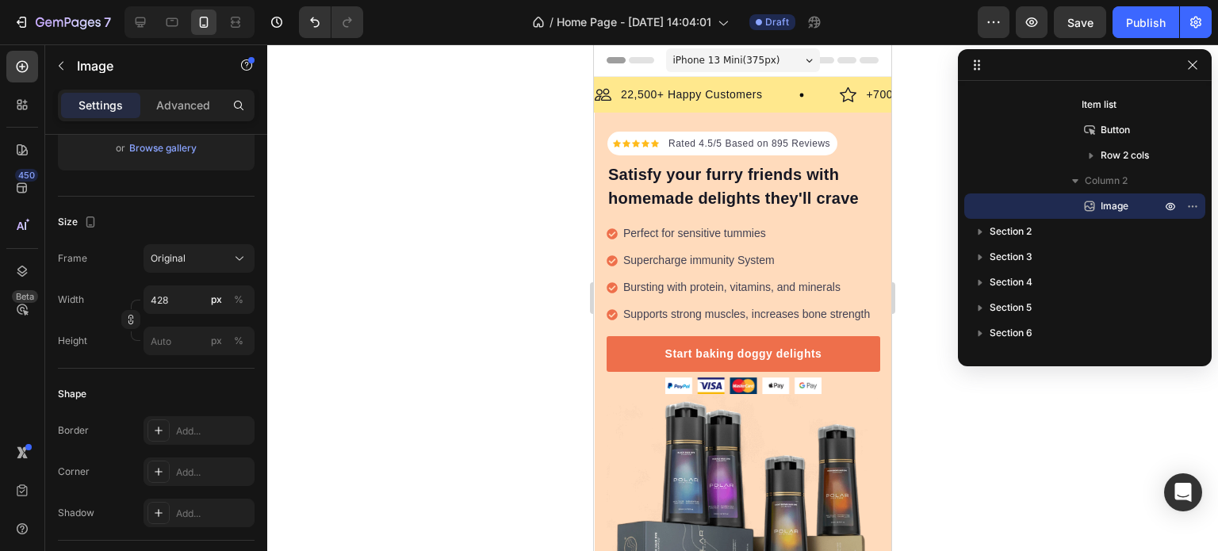
click at [752, 71] on div "iPhone 13 Mini ( 375 px)" at bounding box center [743, 60] width 154 height 24
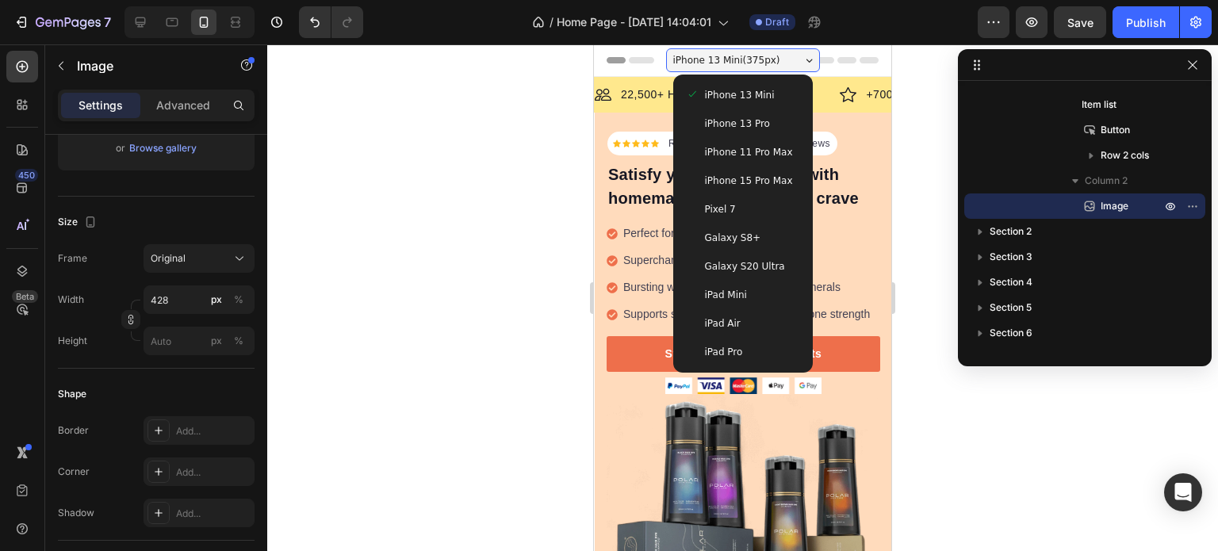
click at [752, 178] on span "iPhone 15 Pro Max" at bounding box center [749, 181] width 88 height 16
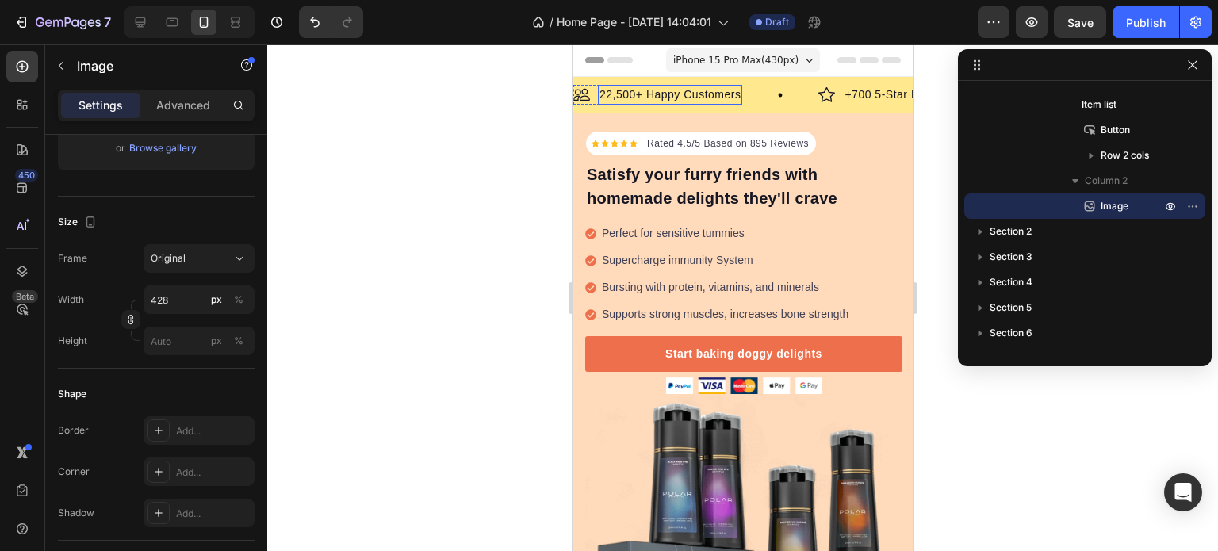
click at [702, 95] on p "22,500+ Happy Customers" at bounding box center [669, 94] width 141 height 17
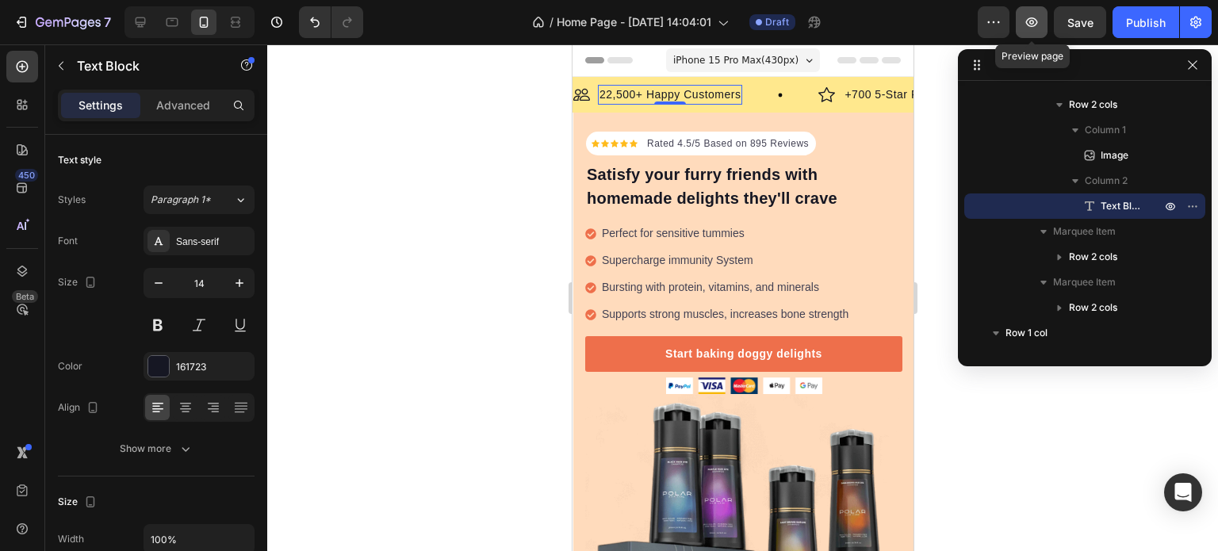
click at [1037, 26] on icon "button" at bounding box center [1031, 22] width 16 height 16
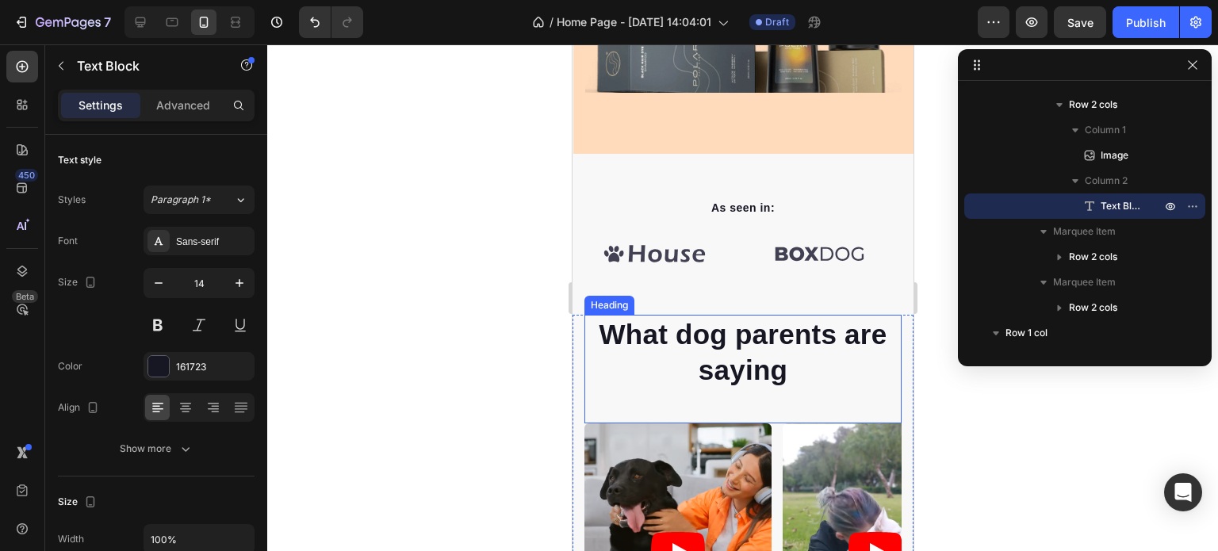
scroll to position [528, 0]
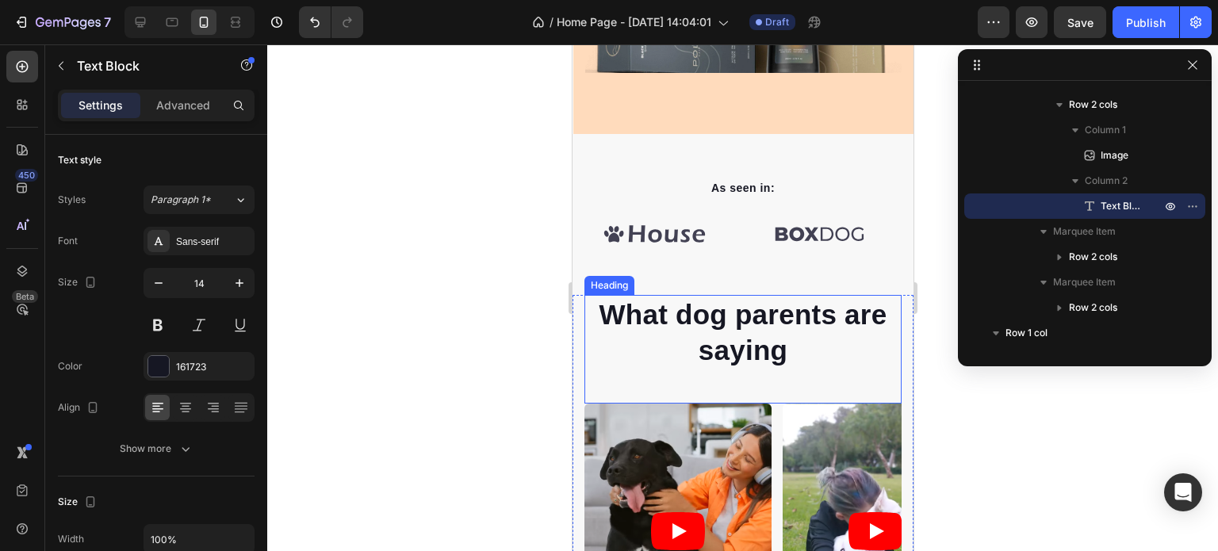
click at [691, 234] on img at bounding box center [653, 234] width 141 height 47
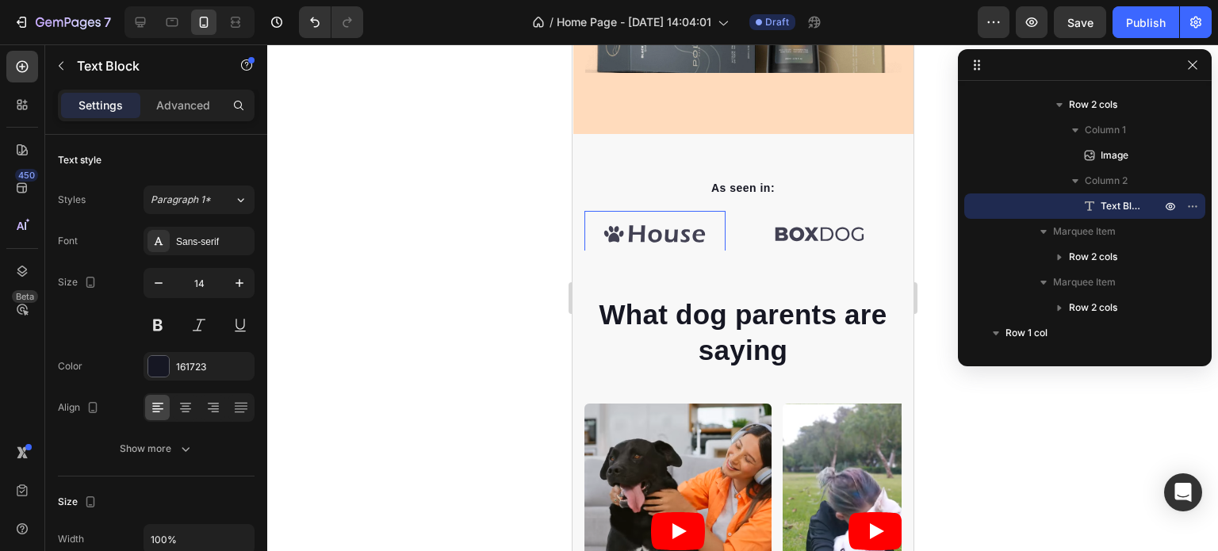
scroll to position [756, 0]
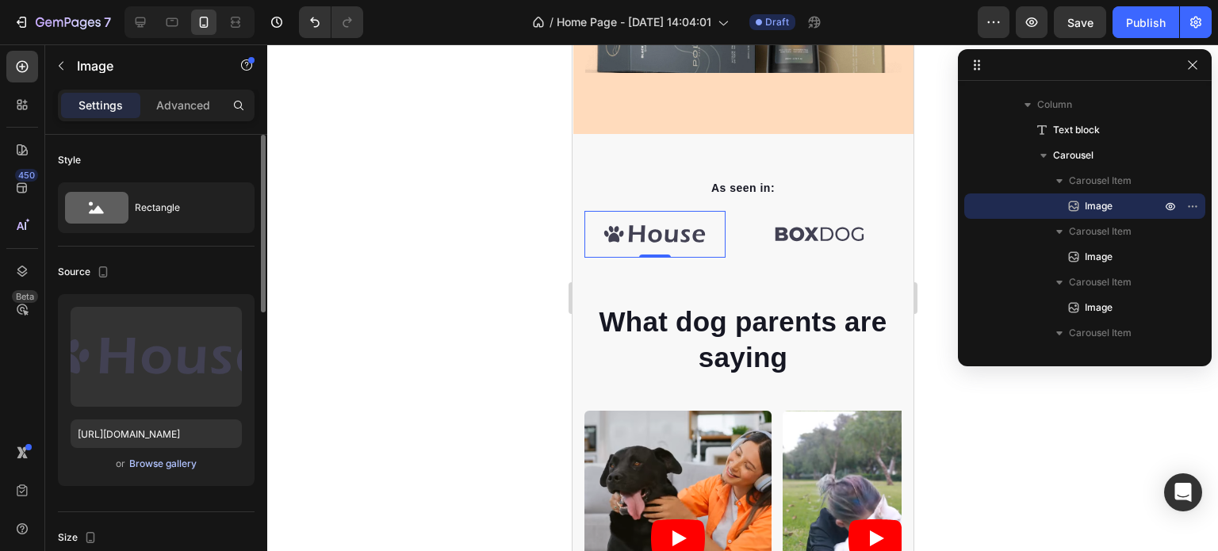
click at [169, 465] on div "Browse gallery" at bounding box center [162, 464] width 67 height 14
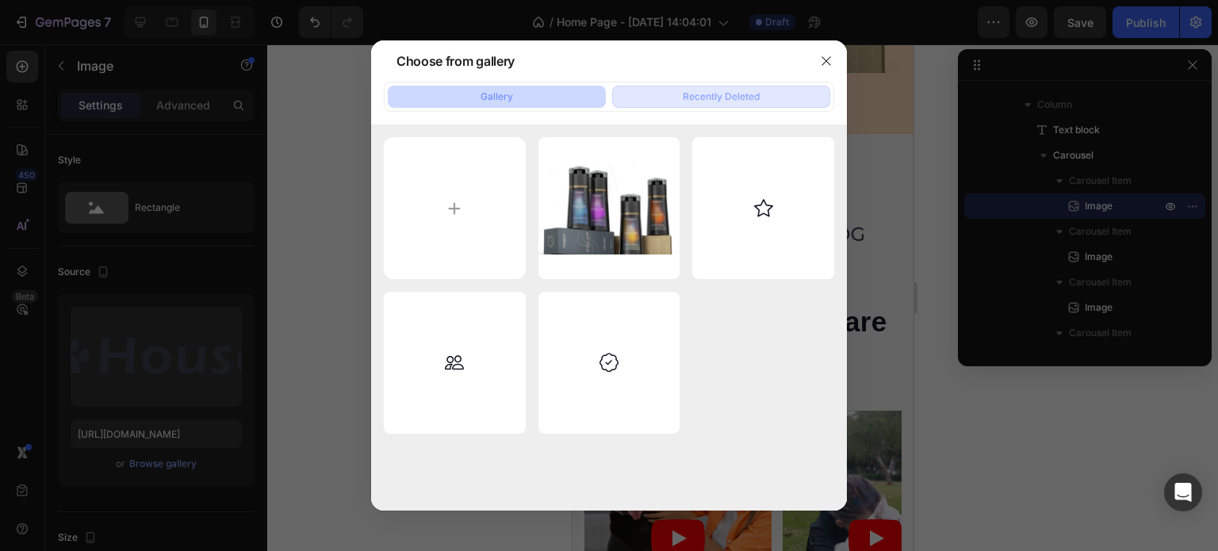
click at [729, 103] on div "Recently Deleted" at bounding box center [721, 97] width 77 height 14
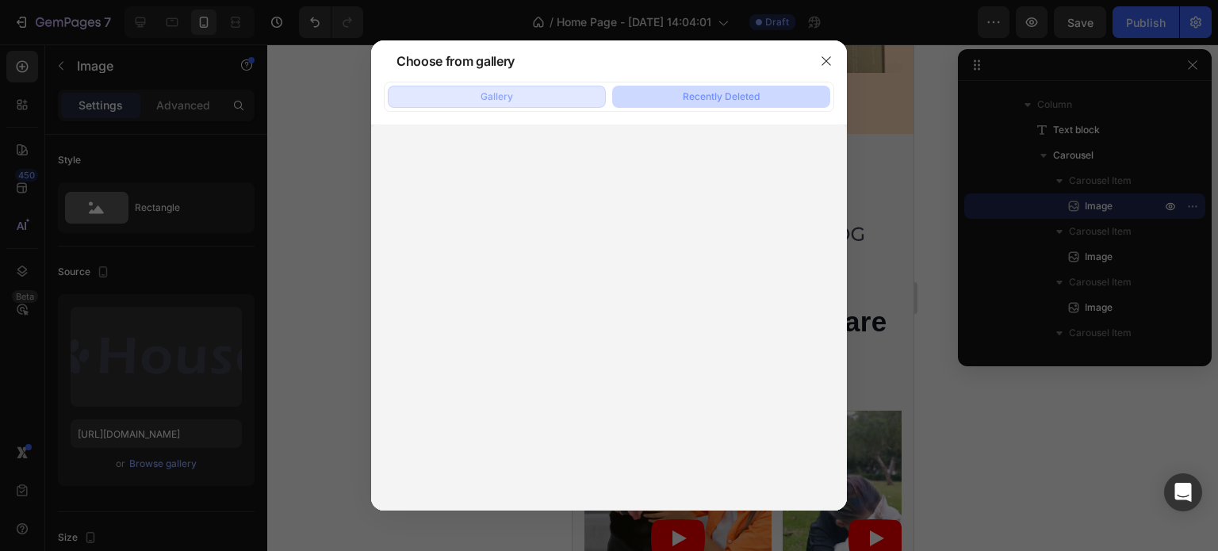
click at [597, 100] on button "Gallery" at bounding box center [497, 97] width 218 height 22
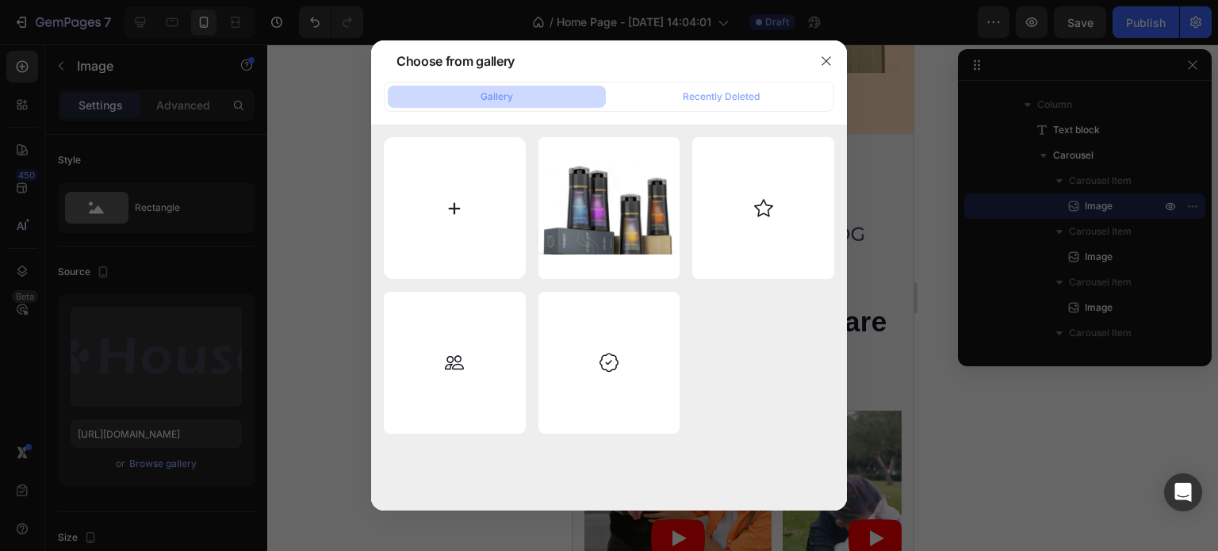
click at [471, 231] on input "file" at bounding box center [455, 208] width 142 height 142
type input "C:\fakepath\ELLE_3_300x300.png"
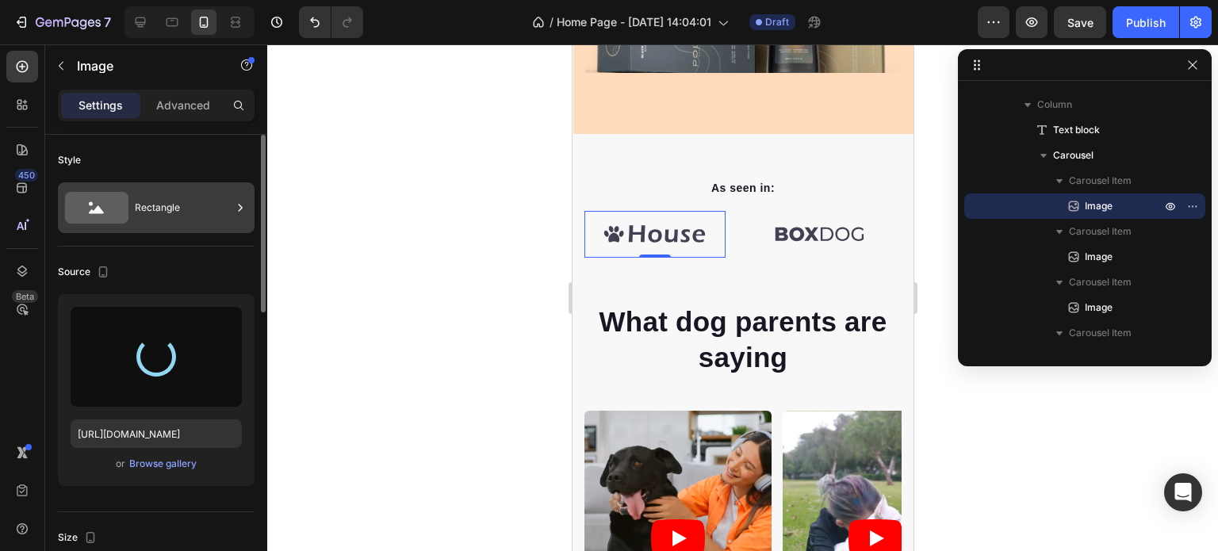
type input "https://cdn.shopify.com/s/files/1/0963/4824/2265/files/gempages_586271414194012…"
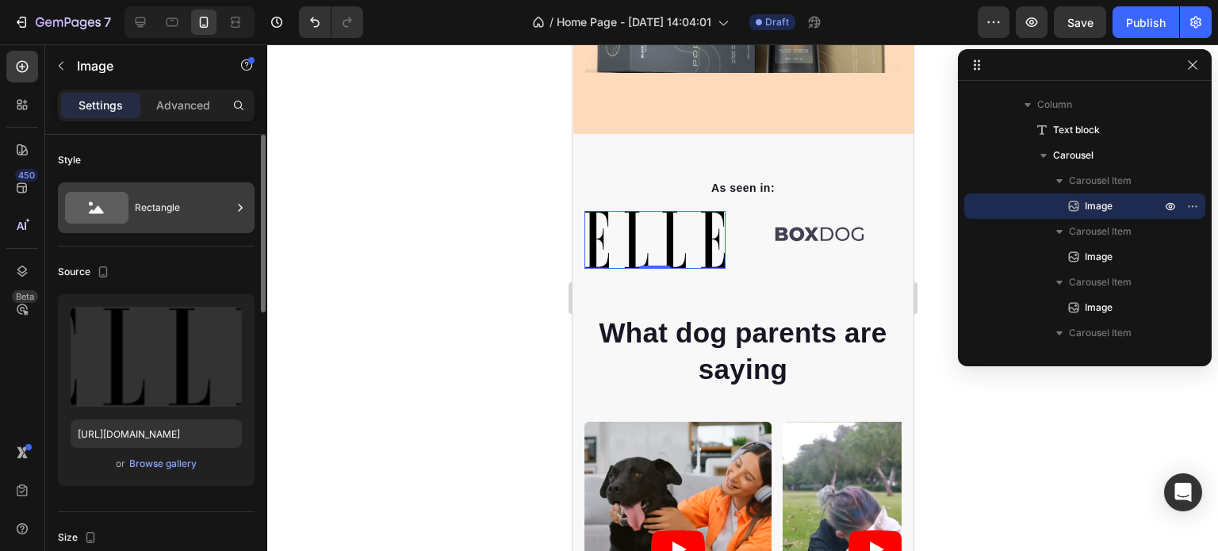
click at [155, 201] on div "Rectangle" at bounding box center [183, 207] width 97 height 36
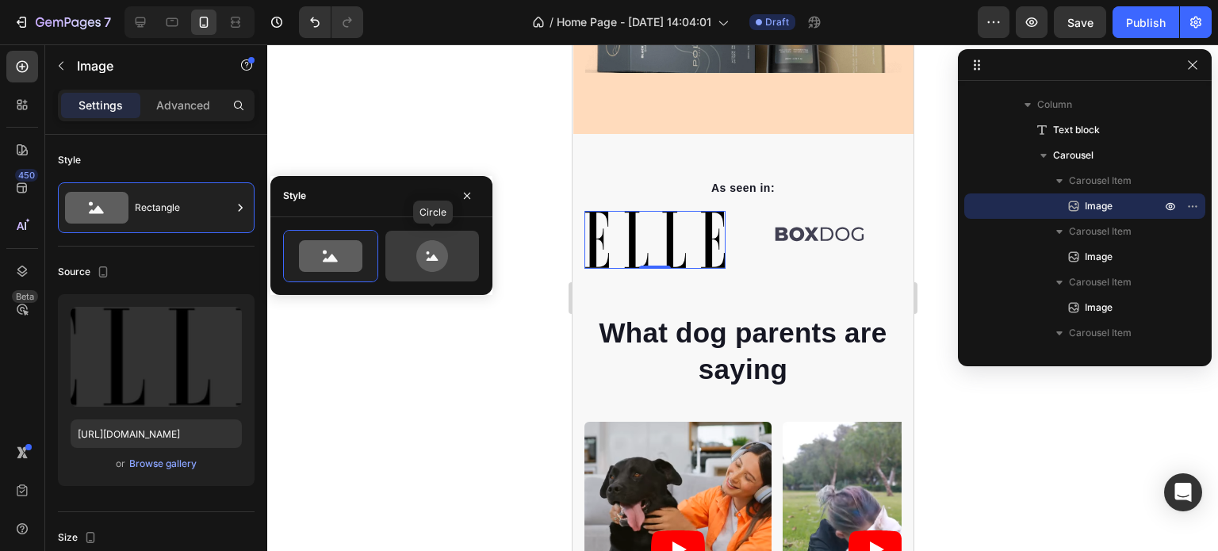
click at [426, 263] on icon at bounding box center [432, 256] width 32 height 32
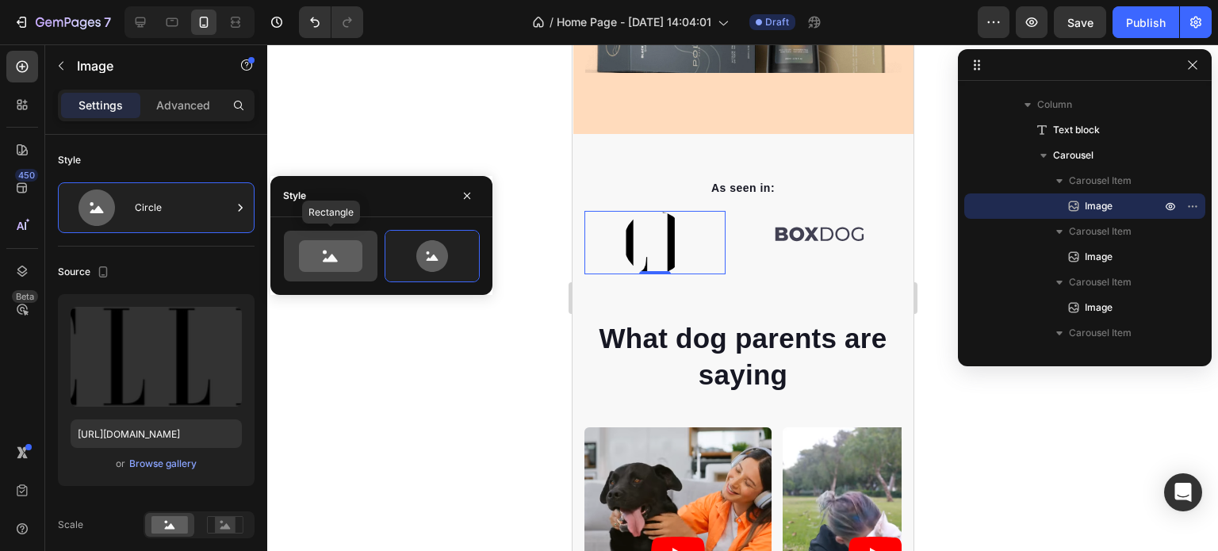
click at [341, 265] on icon at bounding box center [330, 256] width 63 height 32
type input "100"
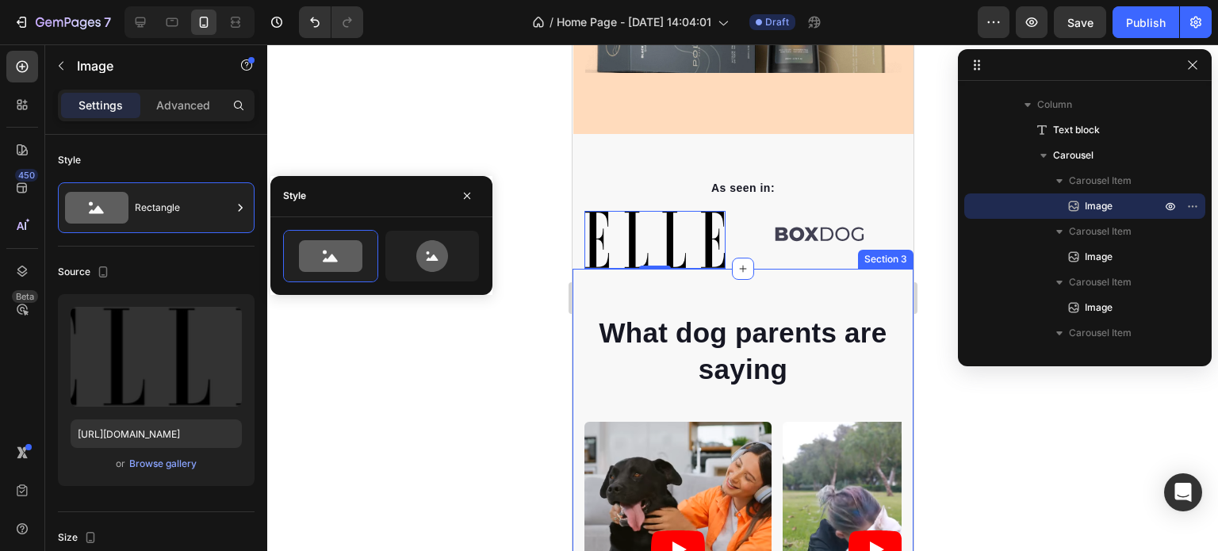
click at [810, 241] on img at bounding box center [818, 234] width 141 height 47
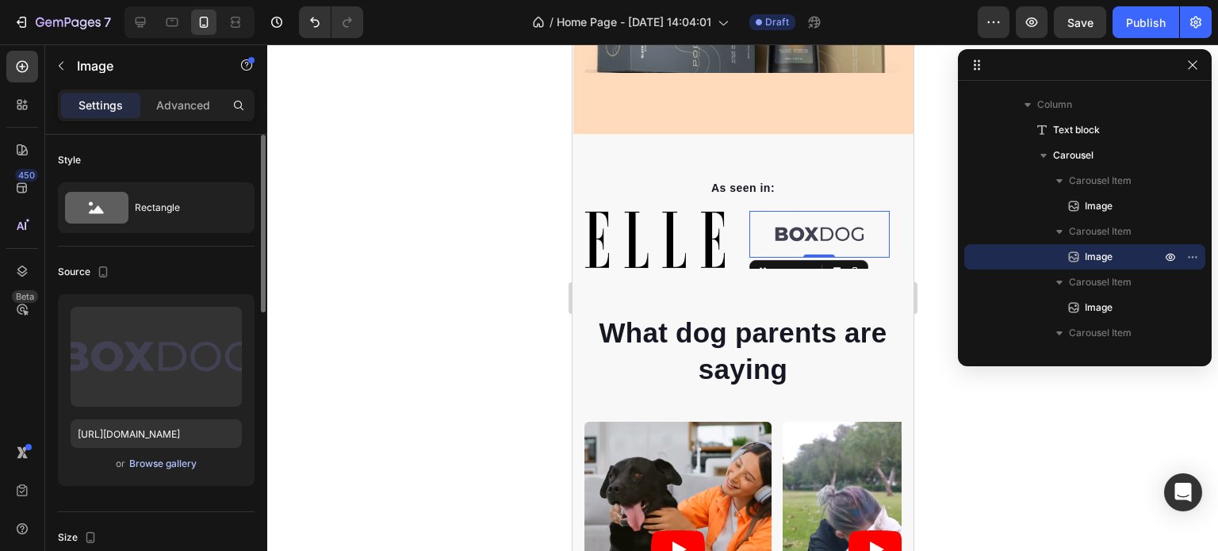
click at [151, 459] on div "Browse gallery" at bounding box center [162, 464] width 67 height 14
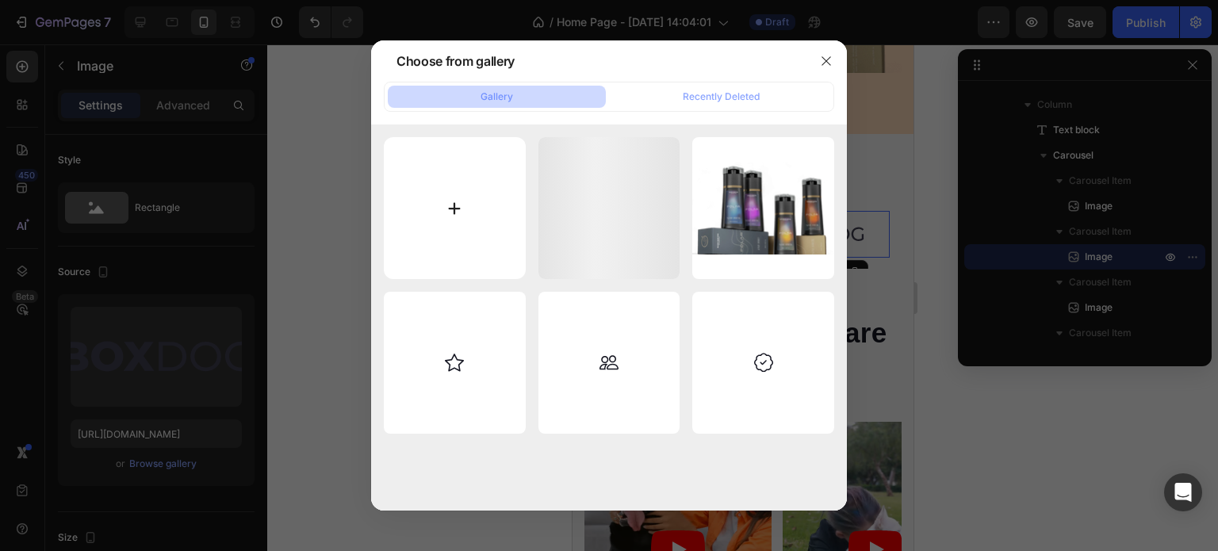
click at [438, 203] on input "file" at bounding box center [455, 208] width 142 height 142
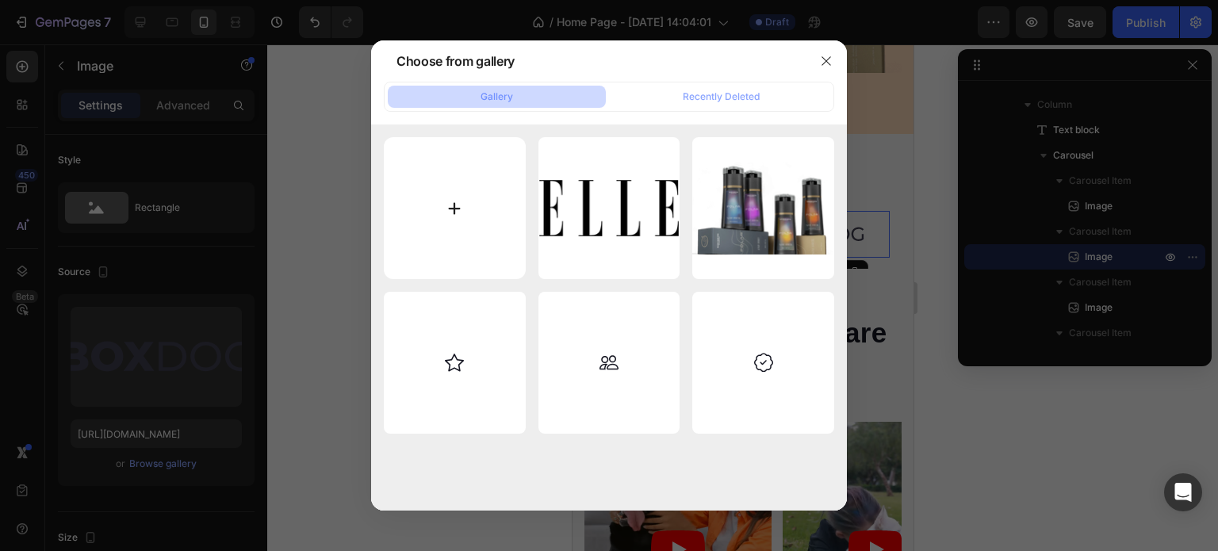
type input "C:\fakepath\VOGUE_1_300x300.png"
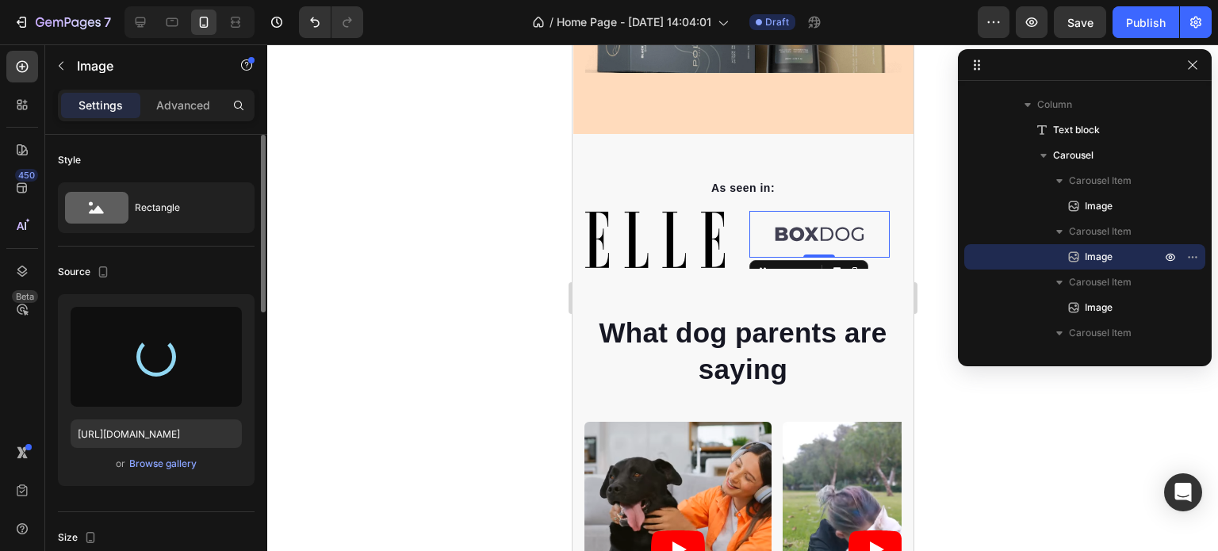
type input "https://cdn.shopify.com/s/files/1/0963/4824/2265/files/gempages_586271414194012…"
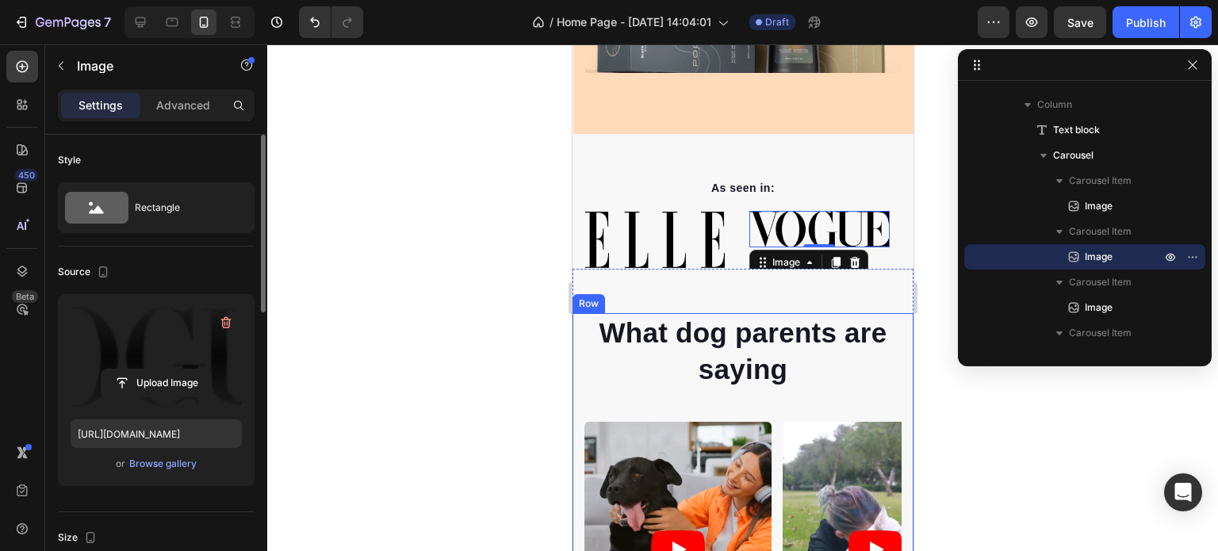
click at [891, 299] on div "What dog parents are saying Heading Video Video Video Video Video Carousel Row …" at bounding box center [742, 510] width 341 height 482
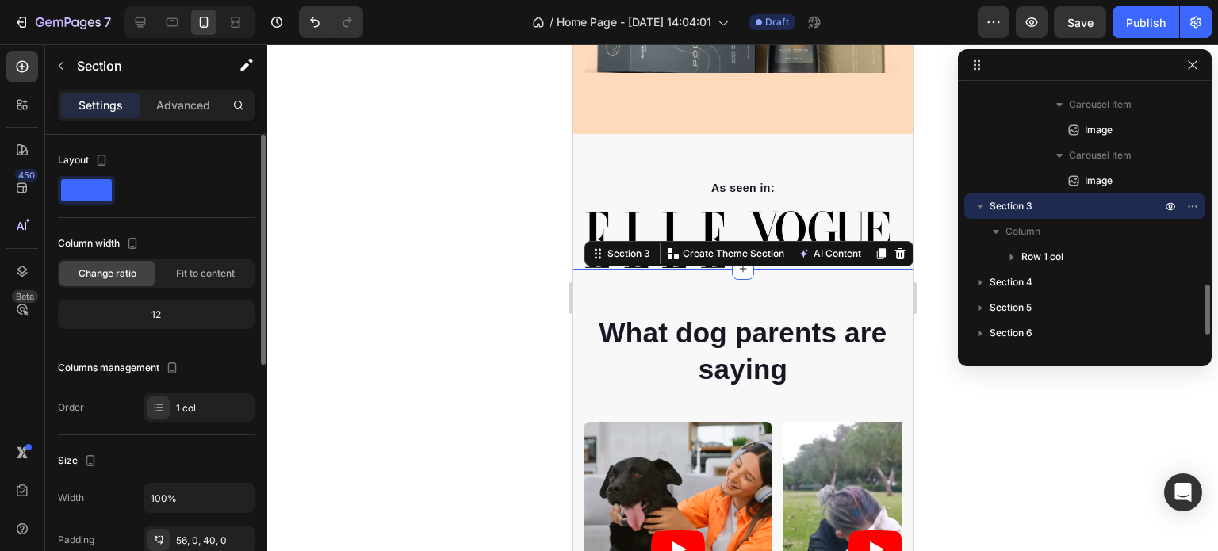
click at [807, 277] on div "What dog parents are saying Heading Video Video Video Video Video Carousel Row …" at bounding box center [742, 510] width 341 height 482
click at [803, 211] on img at bounding box center [818, 229] width 141 height 36
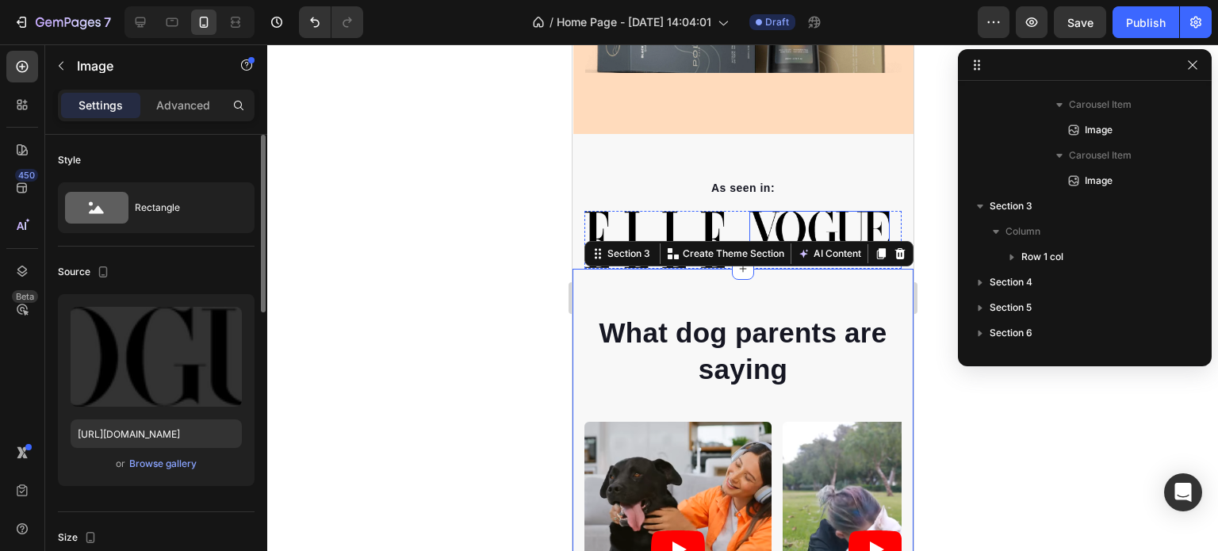
scroll to position [807, 0]
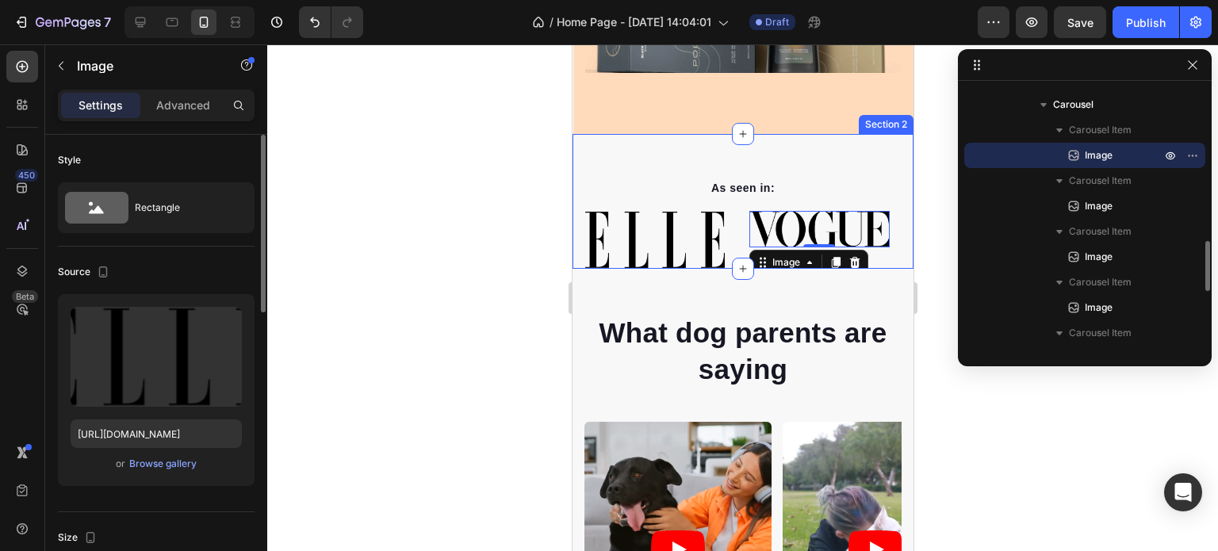
click at [664, 211] on img at bounding box center [653, 240] width 141 height 58
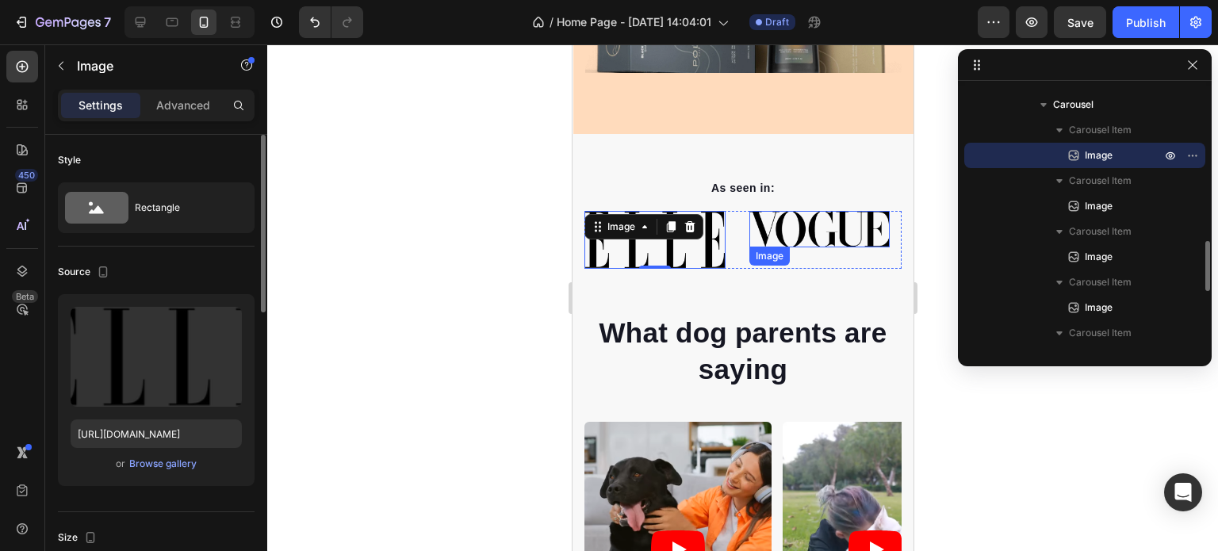
click at [794, 211] on img at bounding box center [818, 229] width 141 height 36
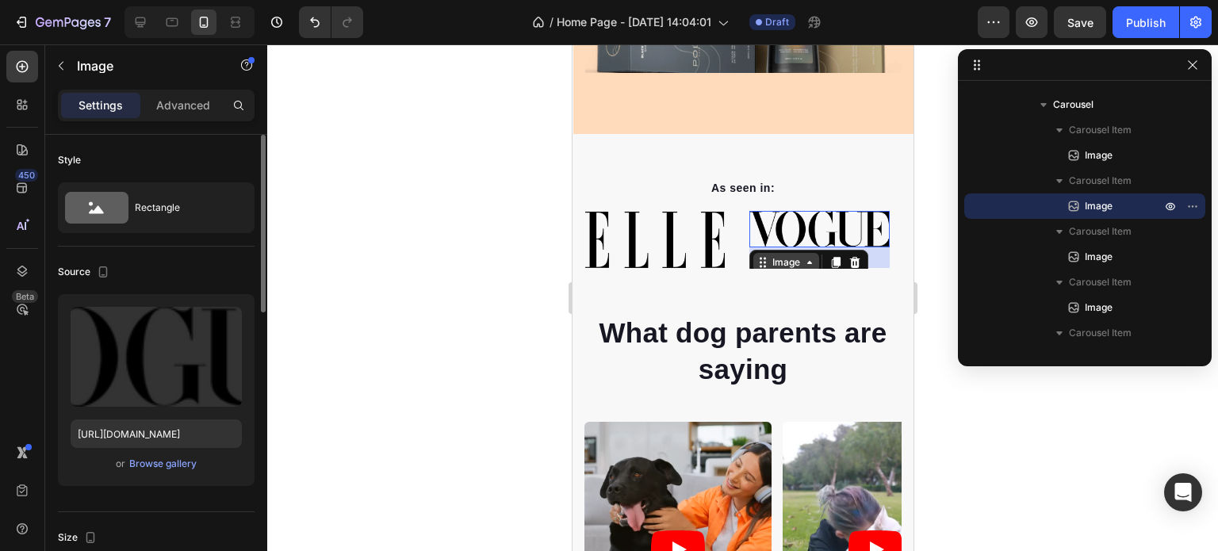
drag, startPoint x: 822, startPoint y: 235, endPoint x: 820, endPoint y: 256, distance: 20.7
click at [820, 247] on div "Image 26" at bounding box center [818, 229] width 141 height 36
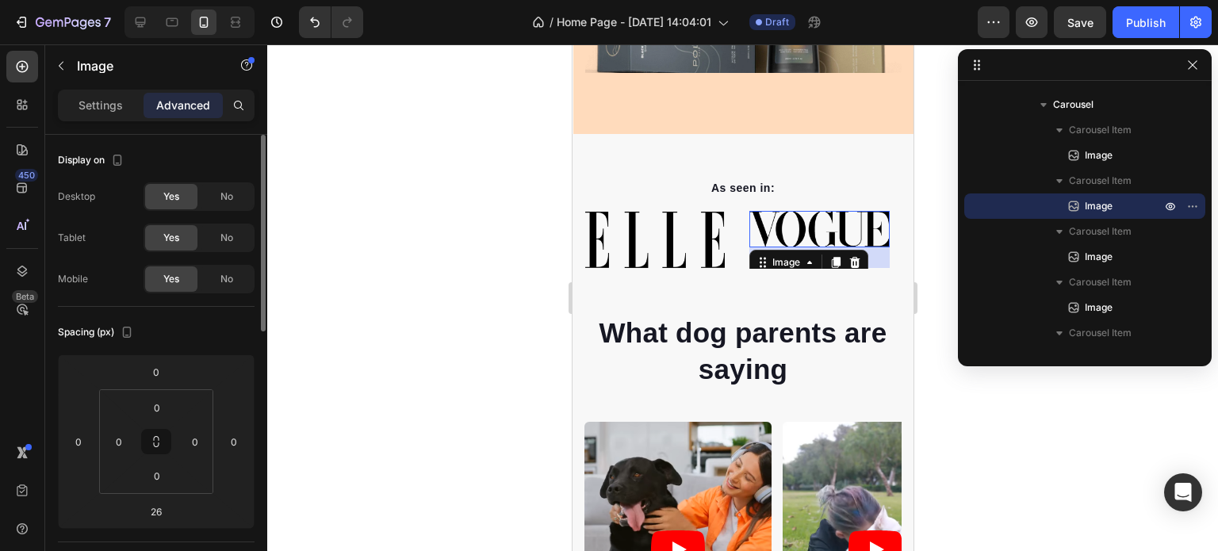
click at [760, 230] on img at bounding box center [818, 229] width 141 height 36
click at [782, 180] on p "As seen in:" at bounding box center [742, 188] width 314 height 17
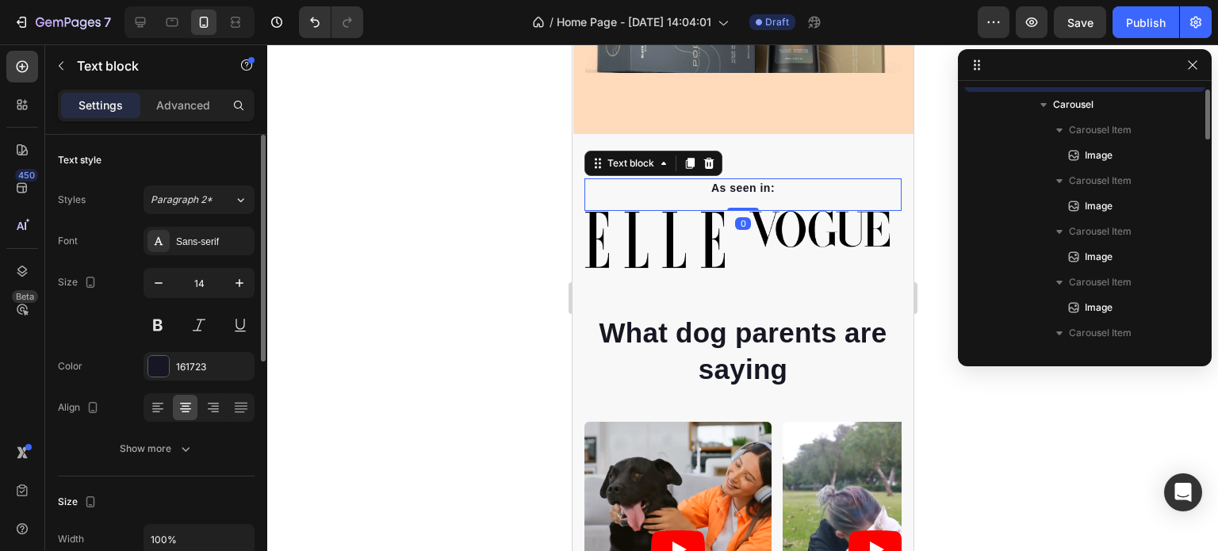
scroll to position [680, 0]
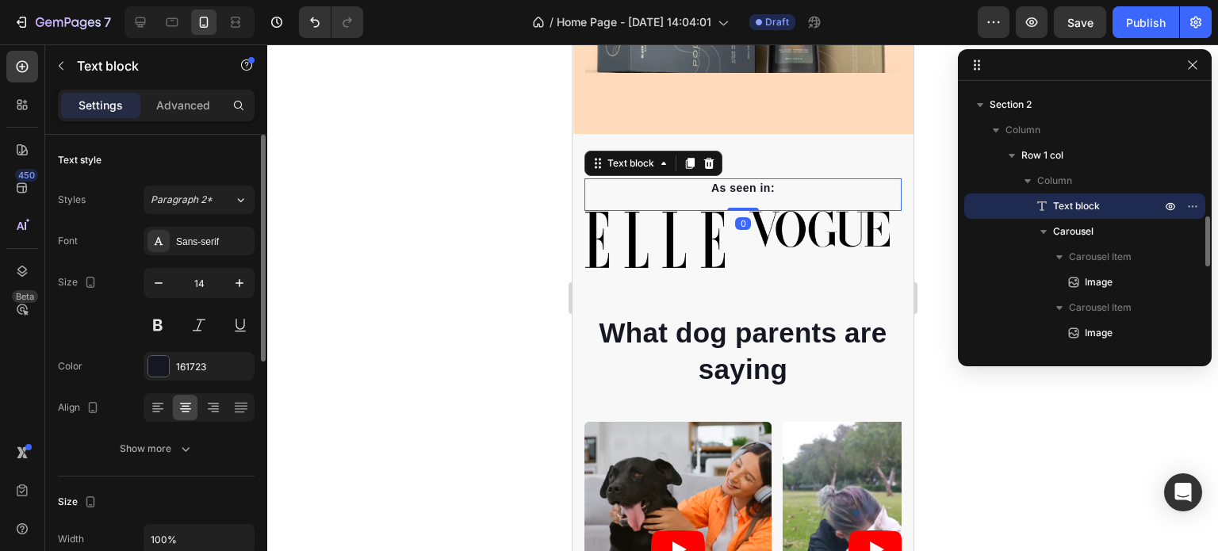
click at [801, 228] on img at bounding box center [818, 229] width 141 height 36
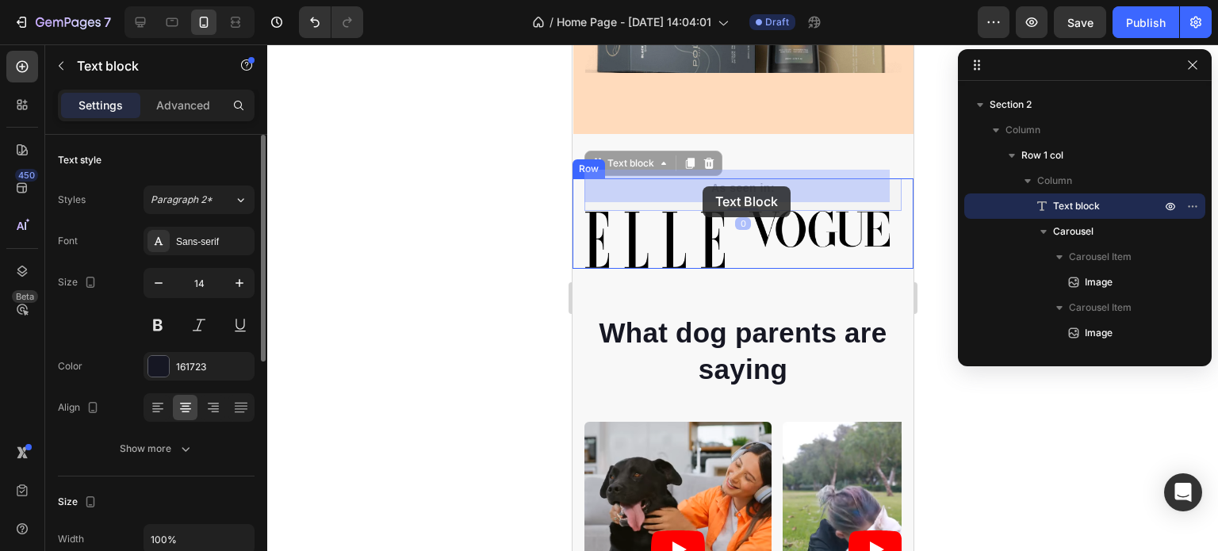
drag, startPoint x: 843, startPoint y: 197, endPoint x: 732, endPoint y: 199, distance: 111.0
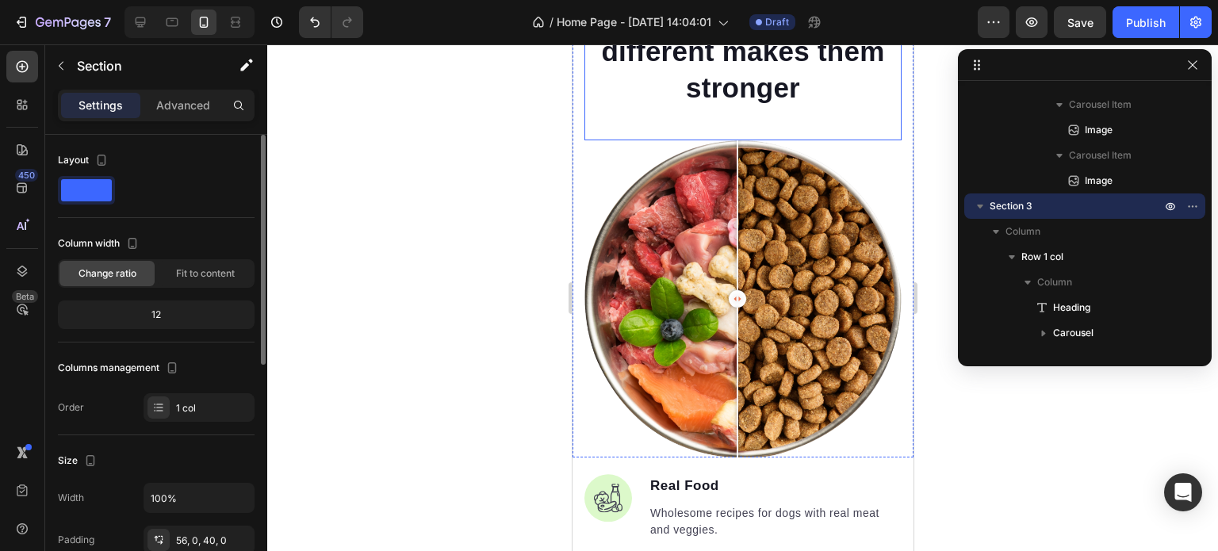
scroll to position [1321, 0]
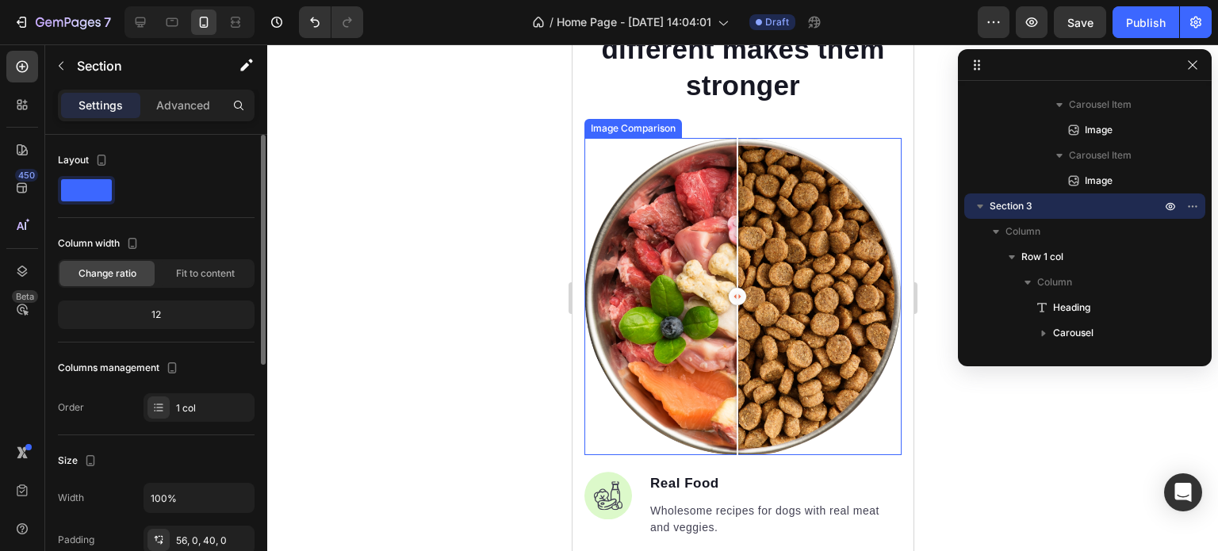
click at [762, 269] on div at bounding box center [741, 296] width 317 height 317
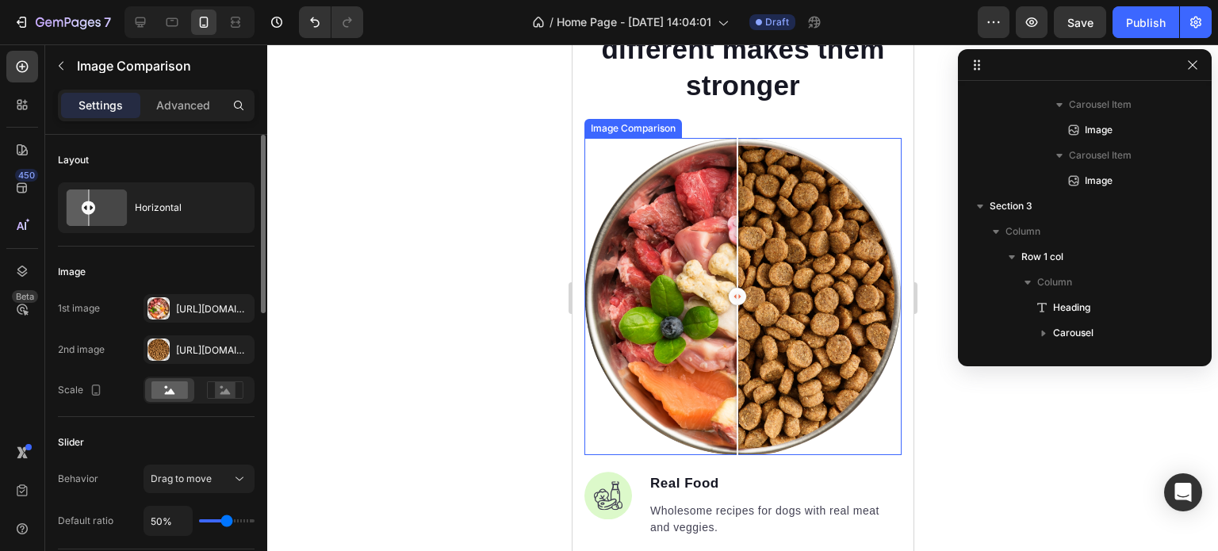
scroll to position [1416, 0]
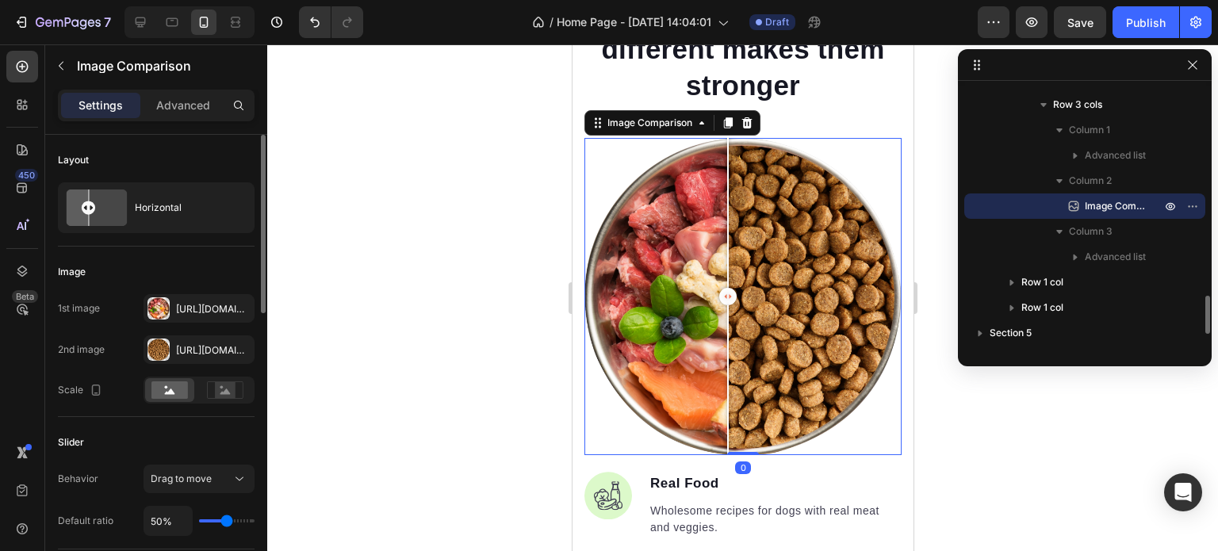
click at [727, 261] on div at bounding box center [741, 296] width 317 height 317
click at [1204, 60] on div at bounding box center [1085, 65] width 254 height 32
click at [1199, 61] on button "button" at bounding box center [1192, 64] width 19 height 19
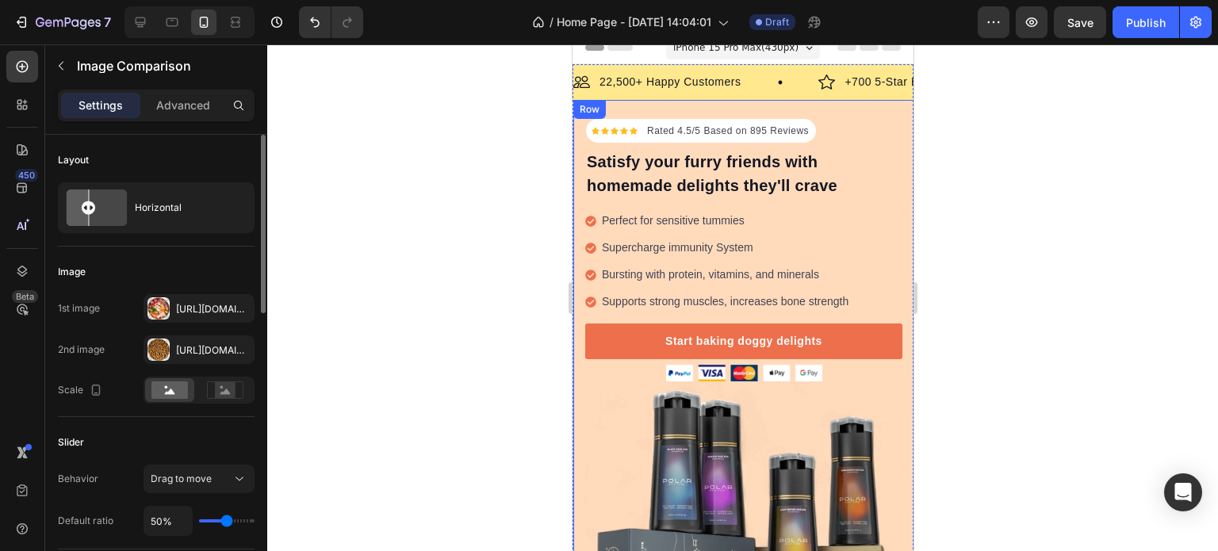
scroll to position [0, 0]
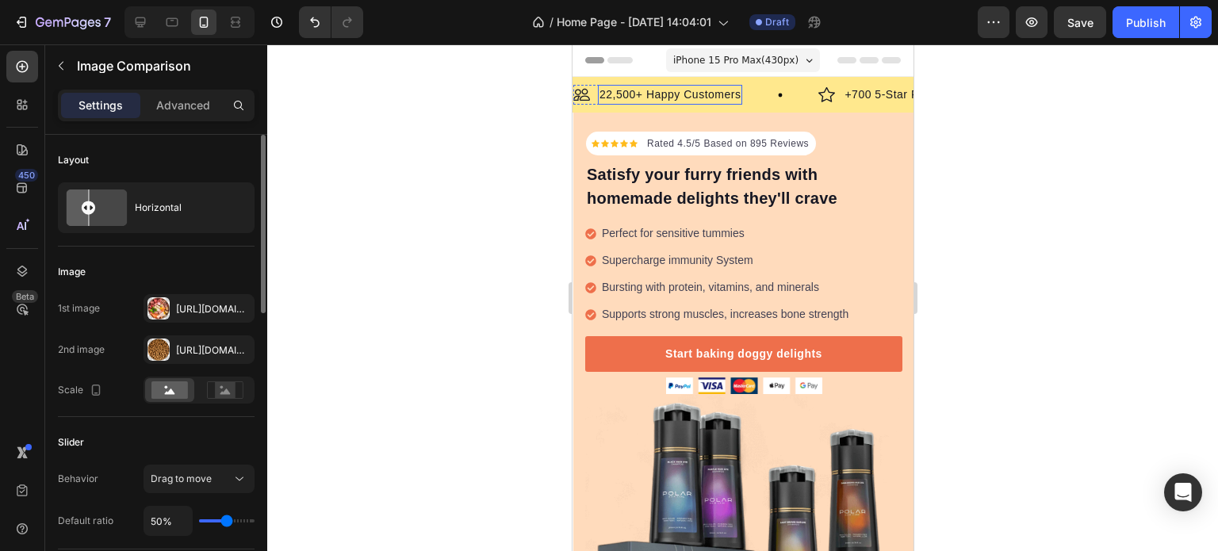
click at [724, 86] on p "22,500+ Happy Customers" at bounding box center [669, 94] width 141 height 17
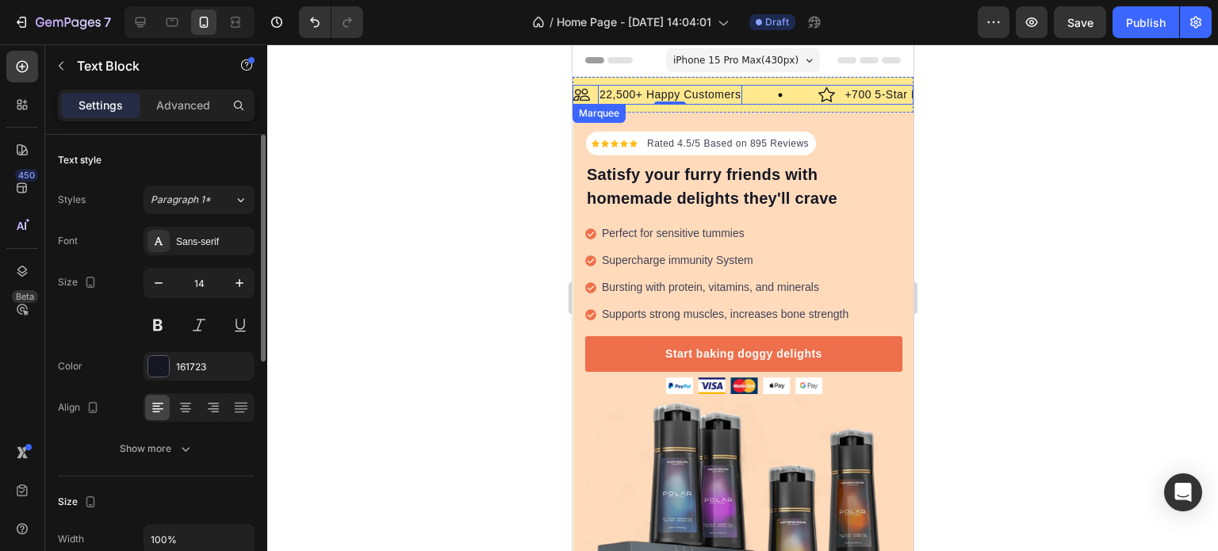
click at [771, 87] on div "Image 22,500+ Happy Customers Text Block 0 Row" at bounding box center [694, 95] width 245 height 20
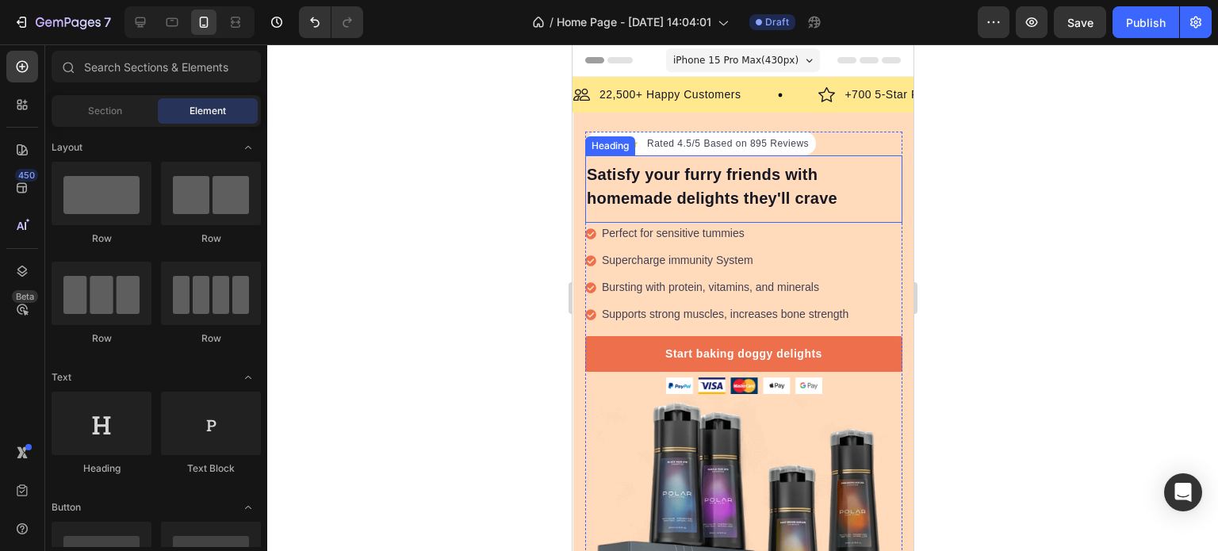
click at [718, 151] on div "Rated 4.5/5 Based on 895 Reviews Text block" at bounding box center [726, 143] width 165 height 17
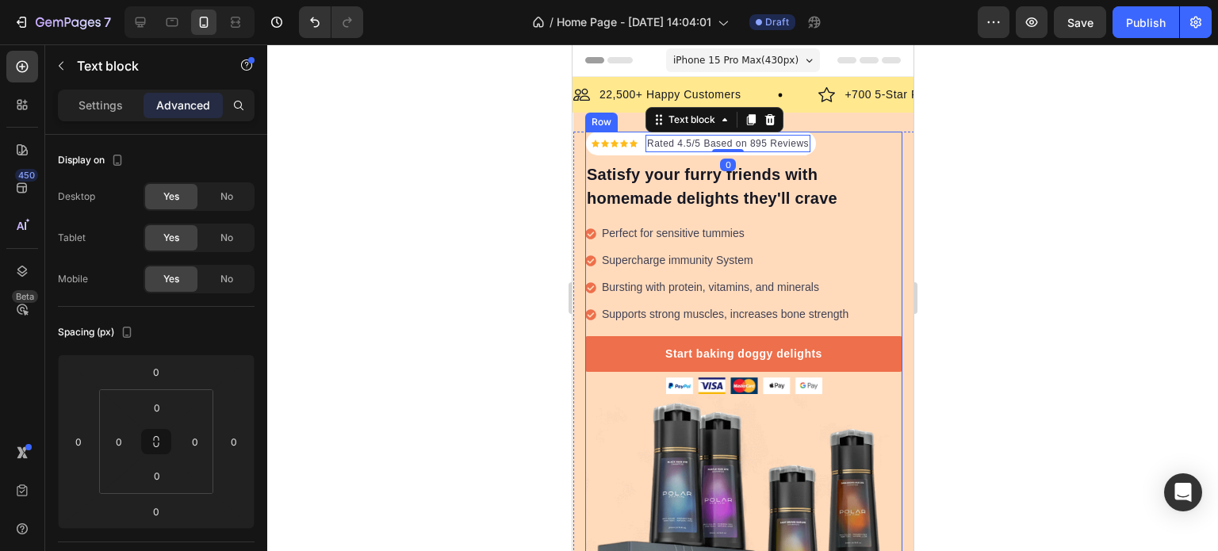
click at [851, 110] on div "Image 22,500+ Happy Customers Text Block Row Image +700 5-Star Reviews Text Blo…" at bounding box center [742, 95] width 341 height 36
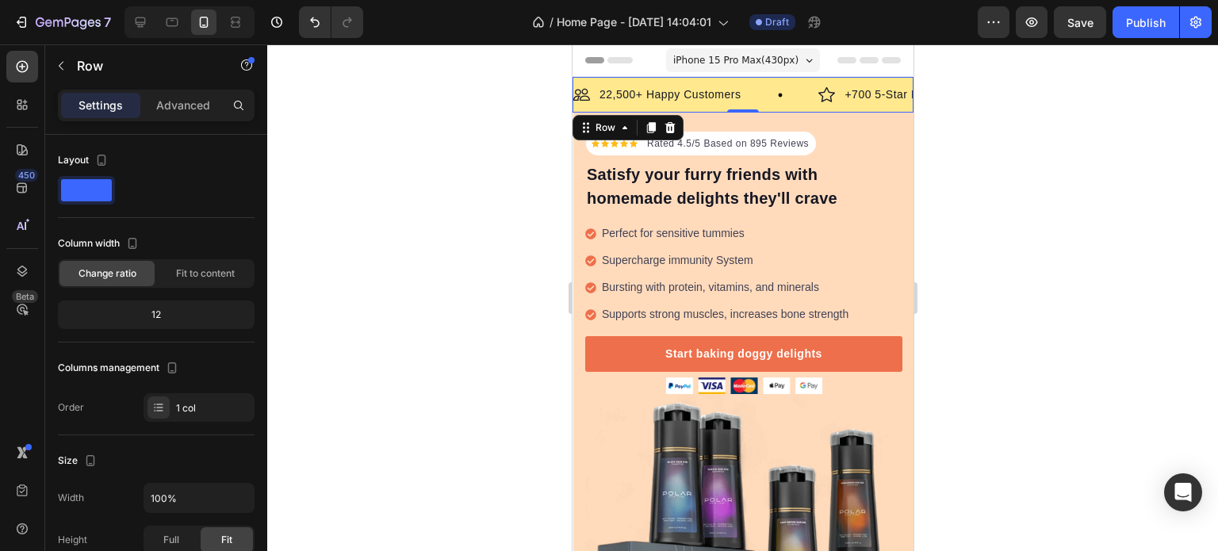
click at [726, 64] on span "iPhone 15 Pro Max ( 430 px)" at bounding box center [734, 60] width 125 height 16
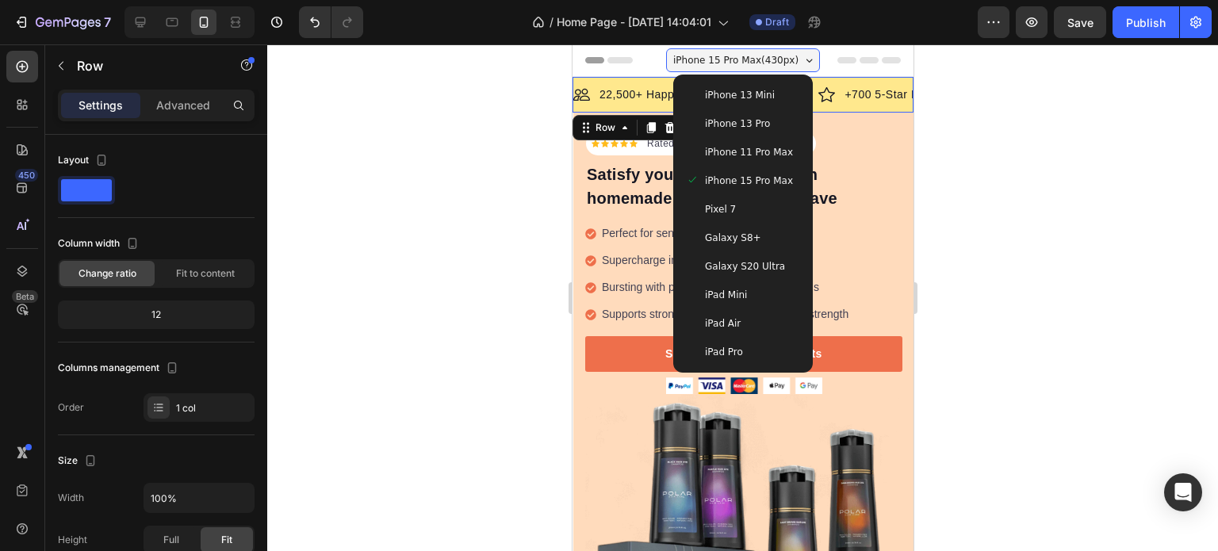
click at [726, 64] on span "iPhone 15 Pro Max ( 430 px)" at bounding box center [734, 60] width 125 height 16
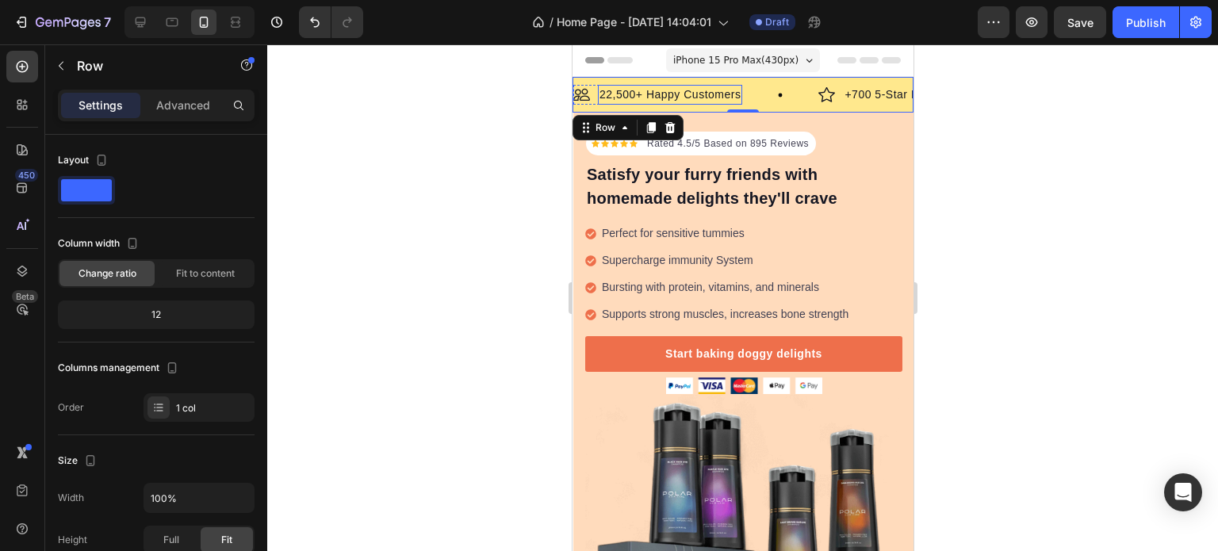
click at [679, 94] on p "22,500+ Happy Customers" at bounding box center [669, 94] width 141 height 17
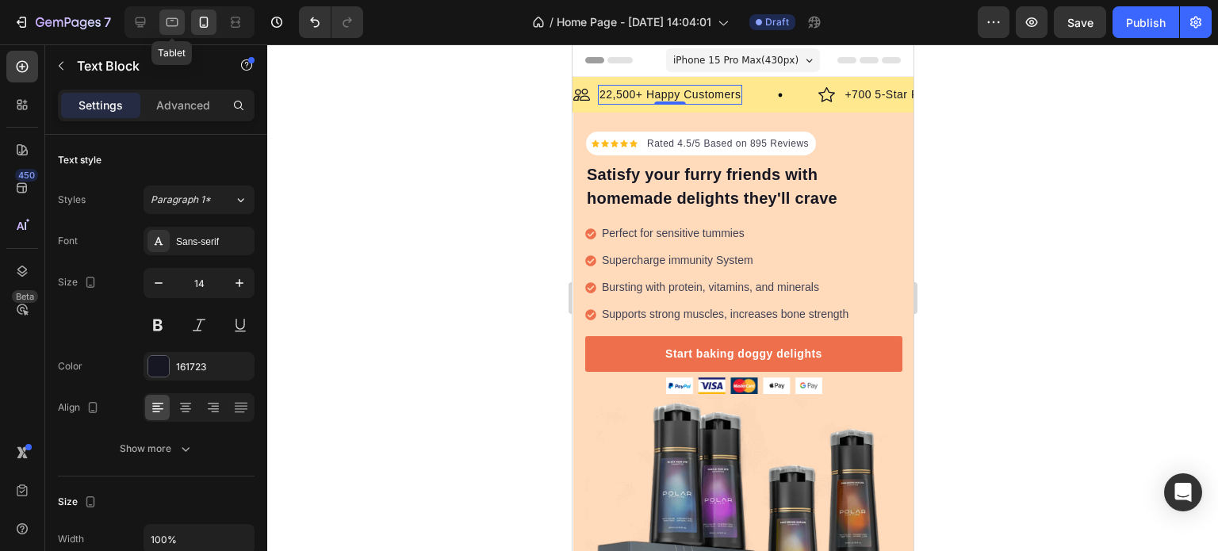
click at [170, 23] on icon at bounding box center [172, 22] width 16 height 16
type input "16"
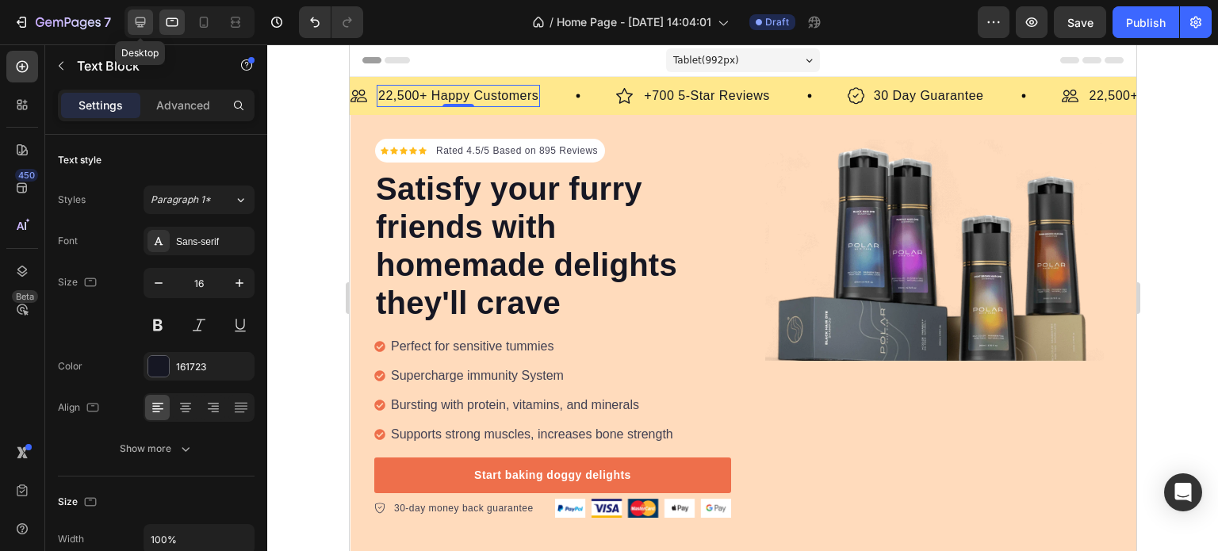
click at [136, 25] on icon at bounding box center [140, 22] width 16 height 16
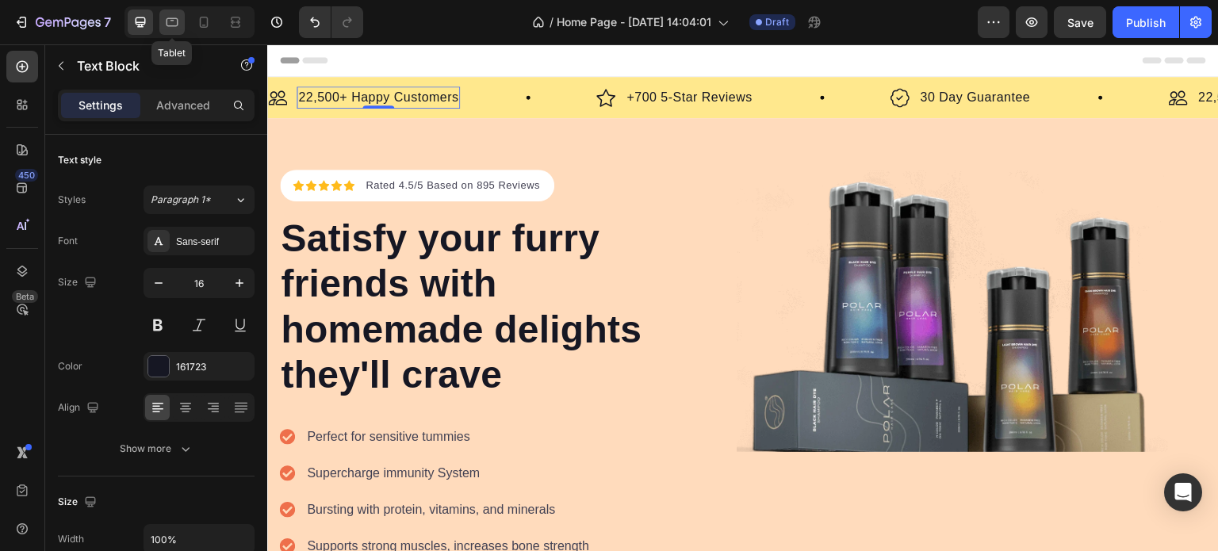
click at [163, 25] on div at bounding box center [171, 22] width 25 height 25
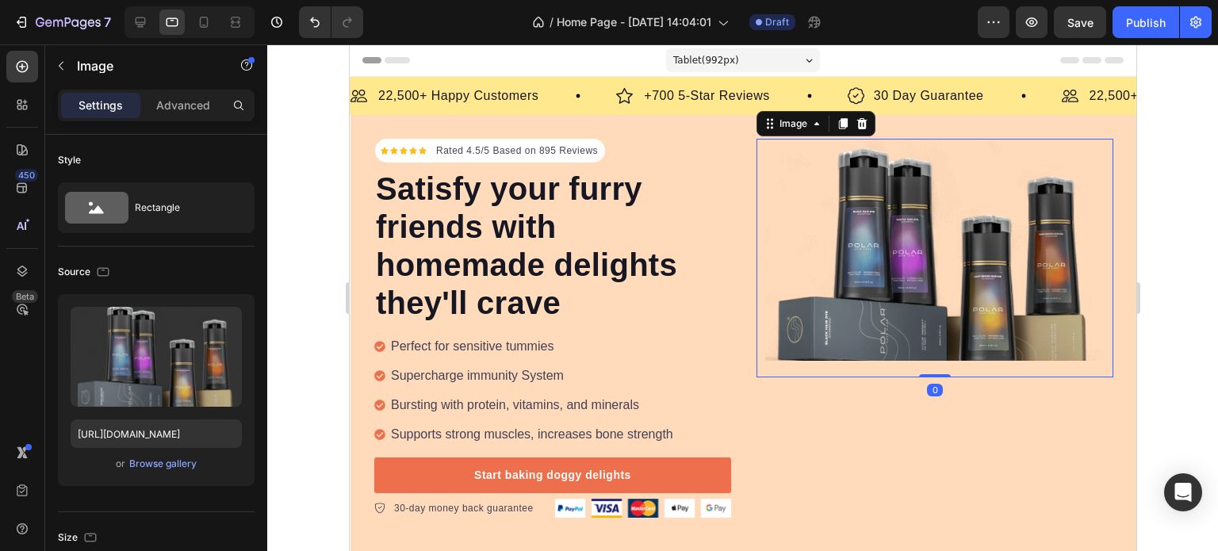
click at [908, 273] on img at bounding box center [933, 250] width 339 height 222
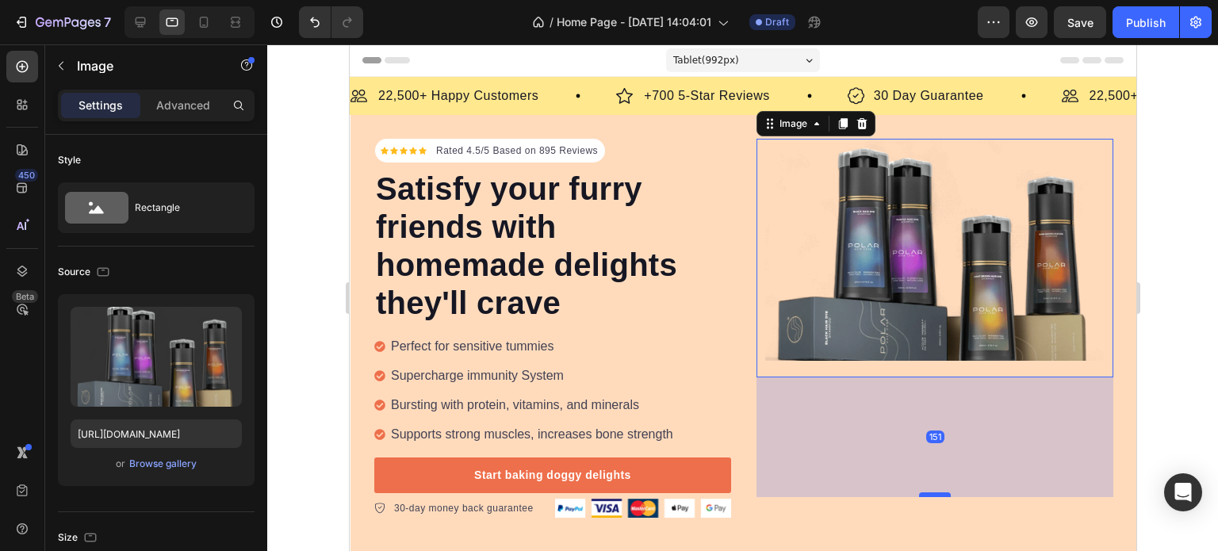
drag, startPoint x: 930, startPoint y: 375, endPoint x: 939, endPoint y: 505, distance: 130.3
click at [939, 497] on div at bounding box center [934, 494] width 32 height 5
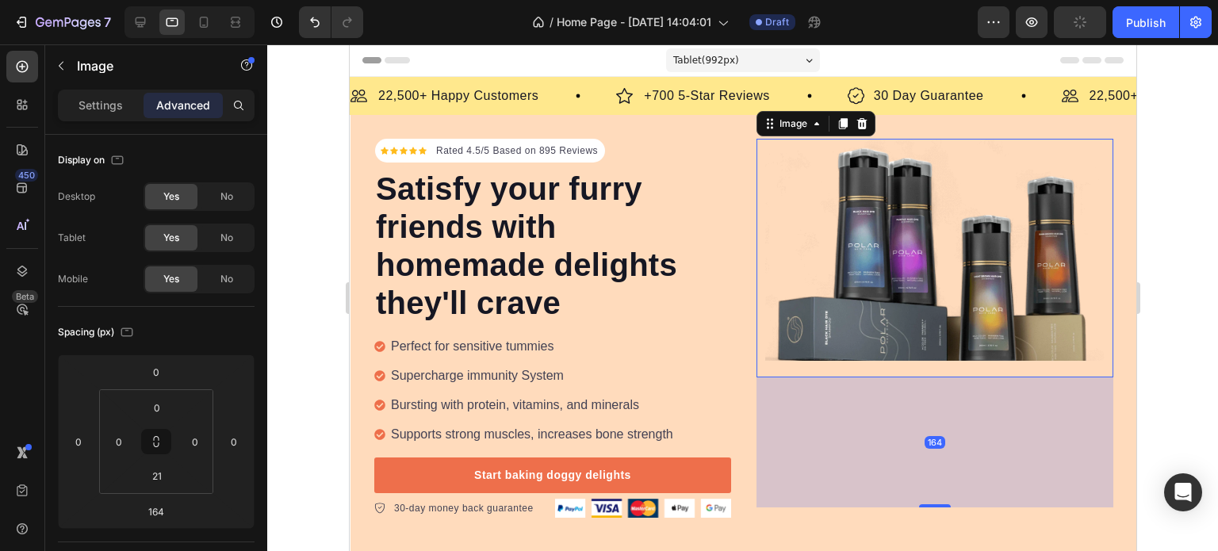
click at [932, 407] on div "164" at bounding box center [933, 442] width 357 height 130
click at [905, 328] on img at bounding box center [933, 250] width 339 height 222
click at [847, 338] on img at bounding box center [933, 250] width 339 height 222
click at [916, 197] on img at bounding box center [933, 250] width 339 height 222
click at [916, 502] on div "164" at bounding box center [933, 442] width 357 height 130
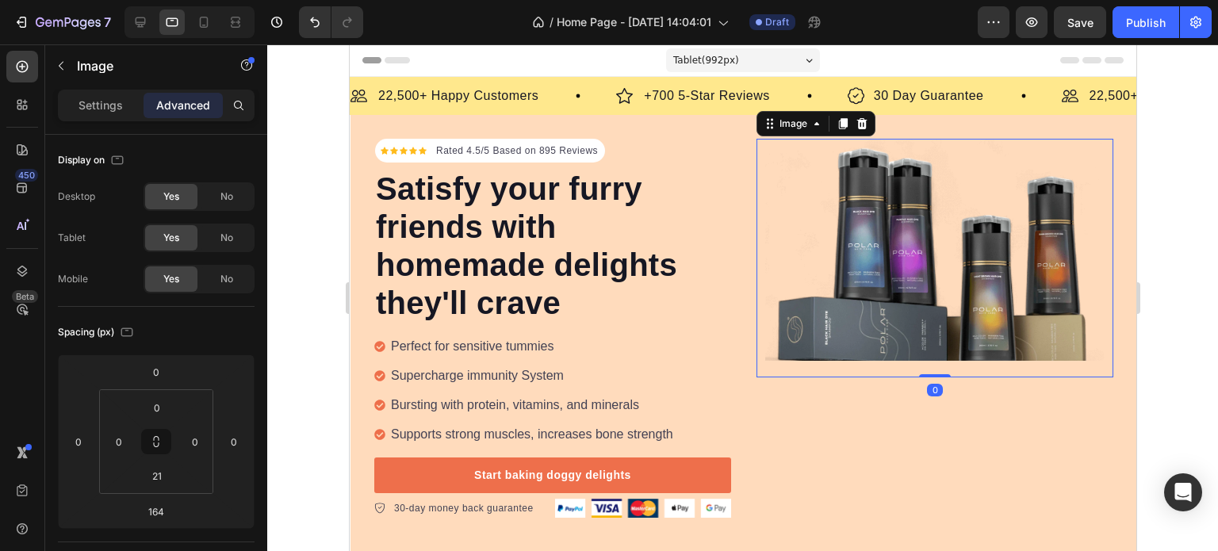
drag, startPoint x: 922, startPoint y: 503, endPoint x: 916, endPoint y: 370, distance: 132.5
click at [916, 370] on div "Image 0" at bounding box center [933, 258] width 357 height 239
type input "0"
click at [866, 246] on img at bounding box center [933, 250] width 339 height 222
click at [804, 131] on div "Image" at bounding box center [792, 123] width 66 height 19
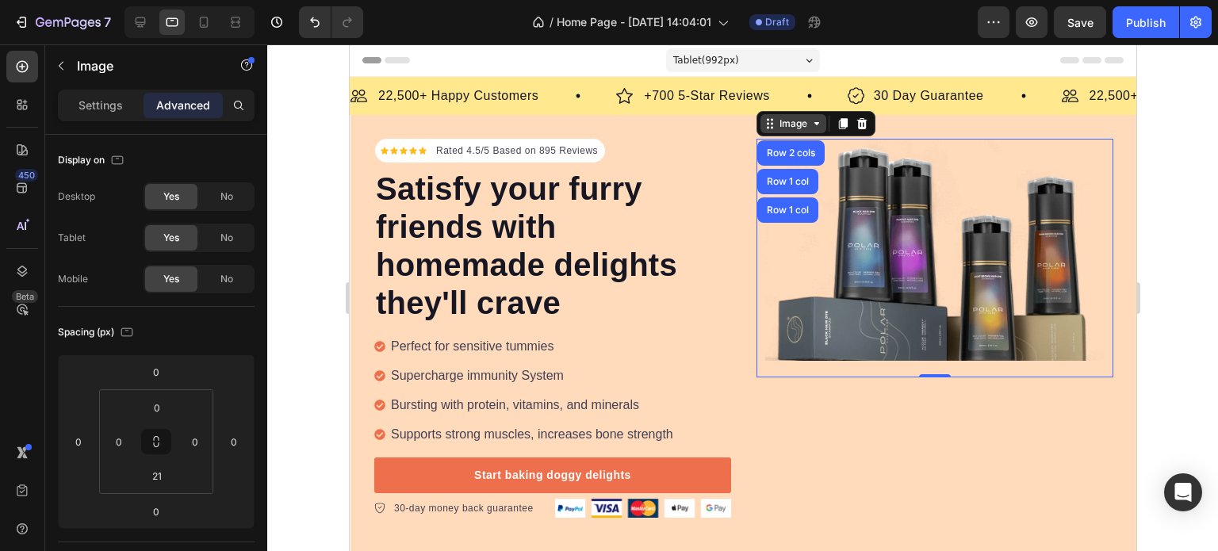
click at [804, 130] on div "Image" at bounding box center [792, 123] width 66 height 19
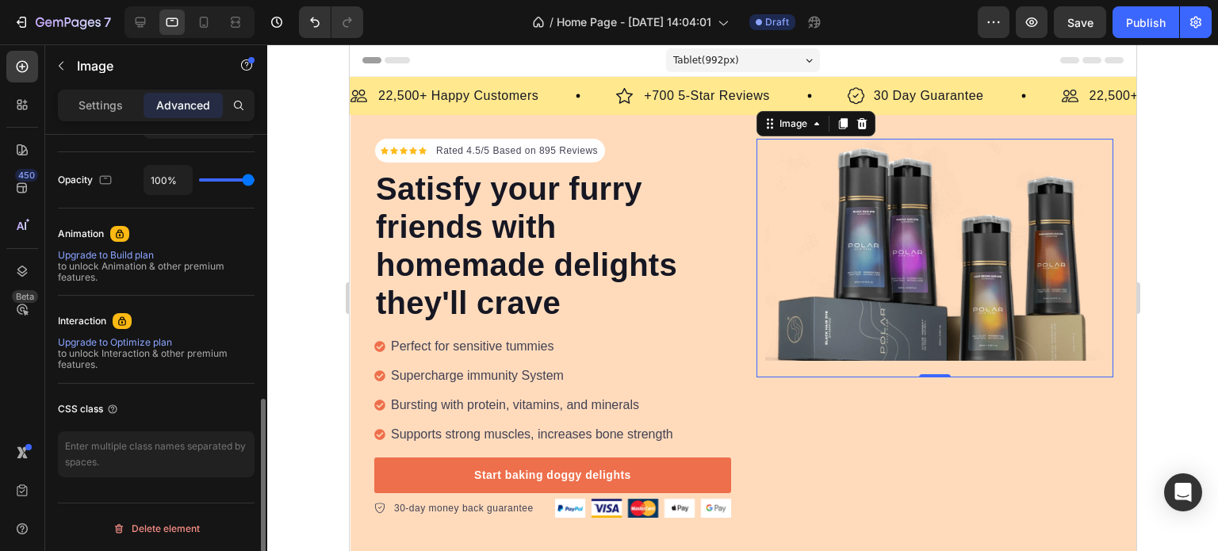
scroll to position [459, 0]
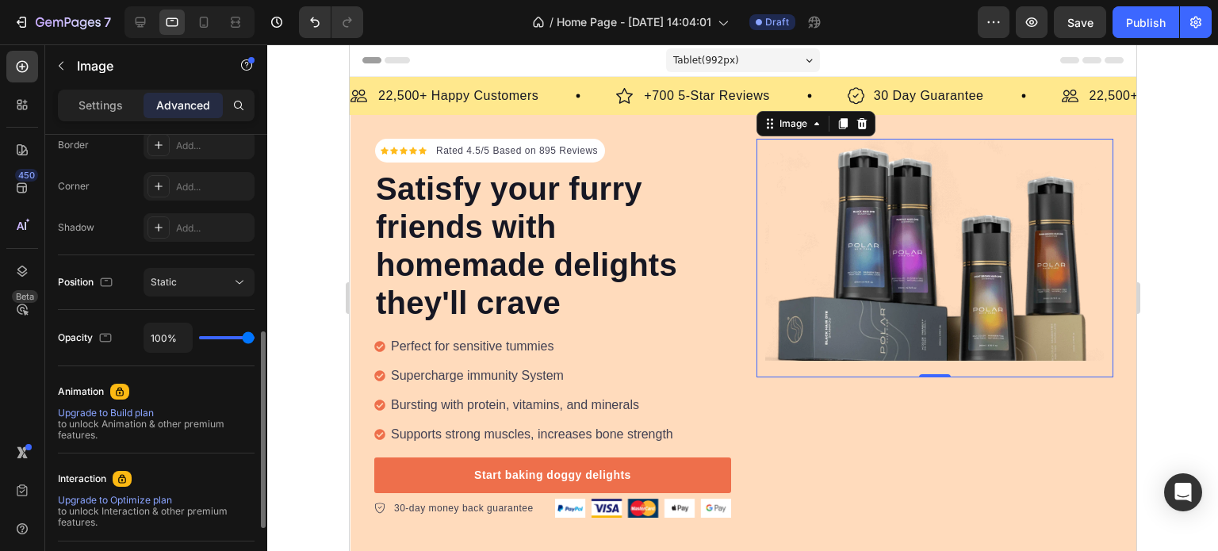
type input "95%"
type input "95"
type input "2%"
type input "2"
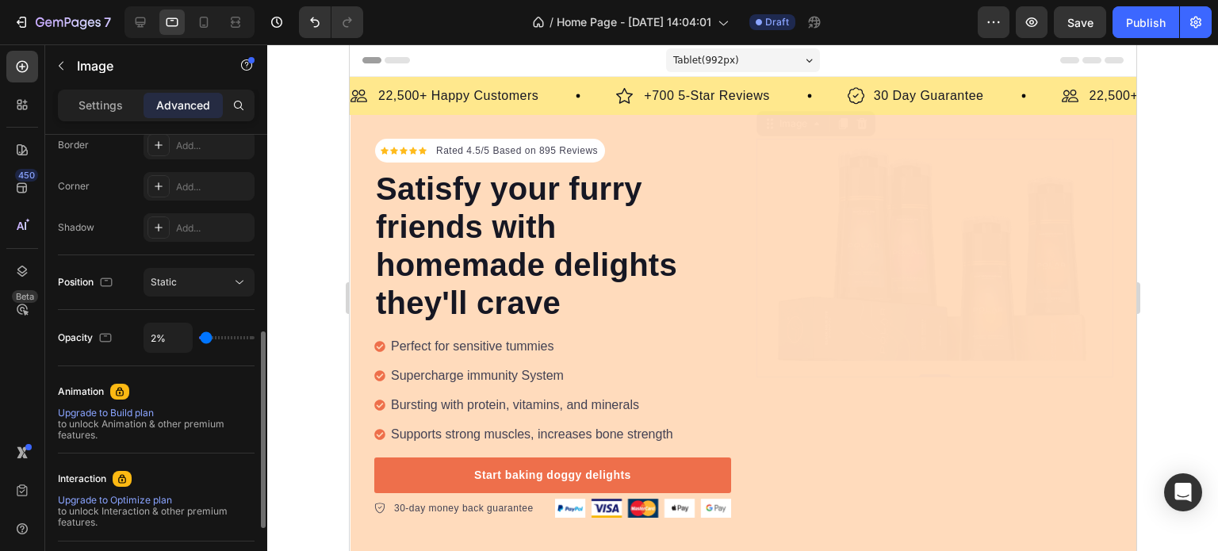
type input "20%"
type input "20"
type input "55%"
type input "55"
type input "63%"
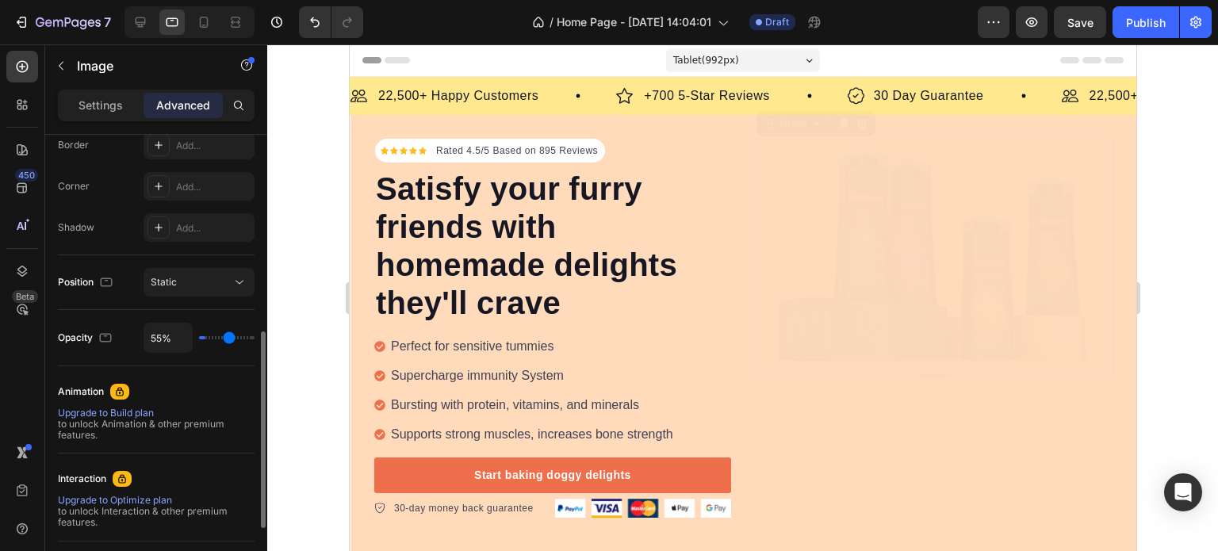
type input "63"
type input "64%"
type input "64"
type input "66%"
type input "66"
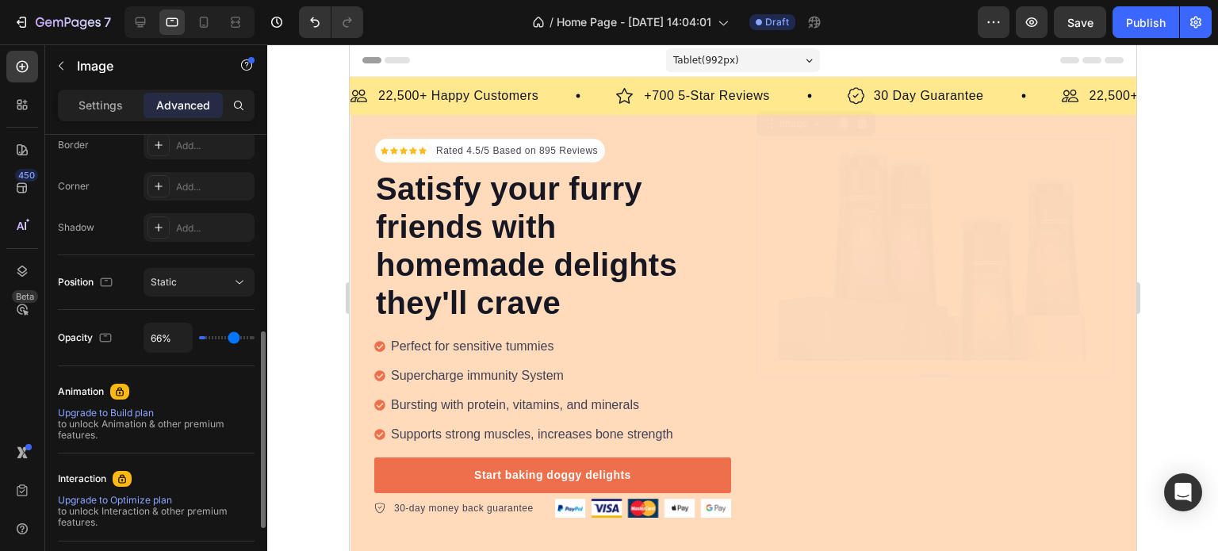
type input "69%"
type input "69"
type input "70%"
type input "70"
type input "71%"
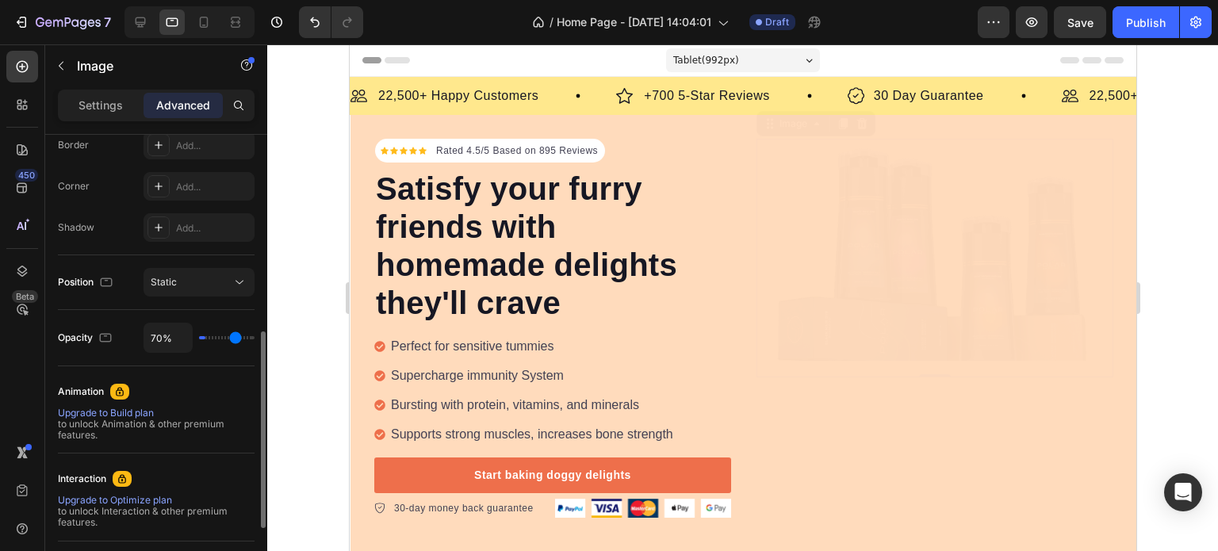
type input "71"
type input "73%"
type input "73"
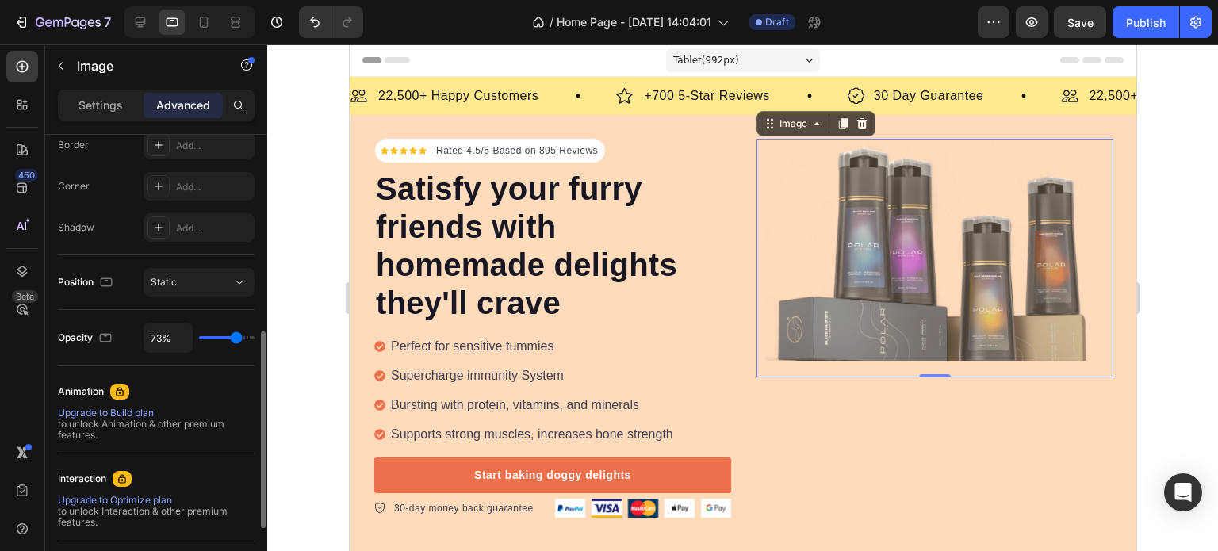
type input "74%"
type input "74"
type input "76%"
type input "76"
type input "77%"
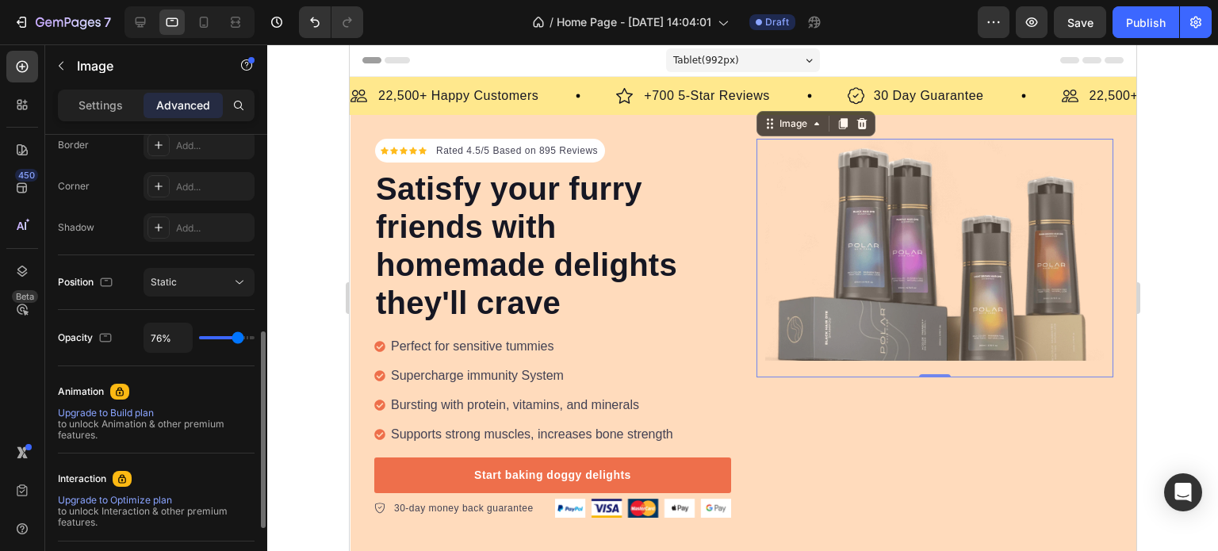
type input "77"
type input "73%"
type input "73"
type input "70%"
type input "70"
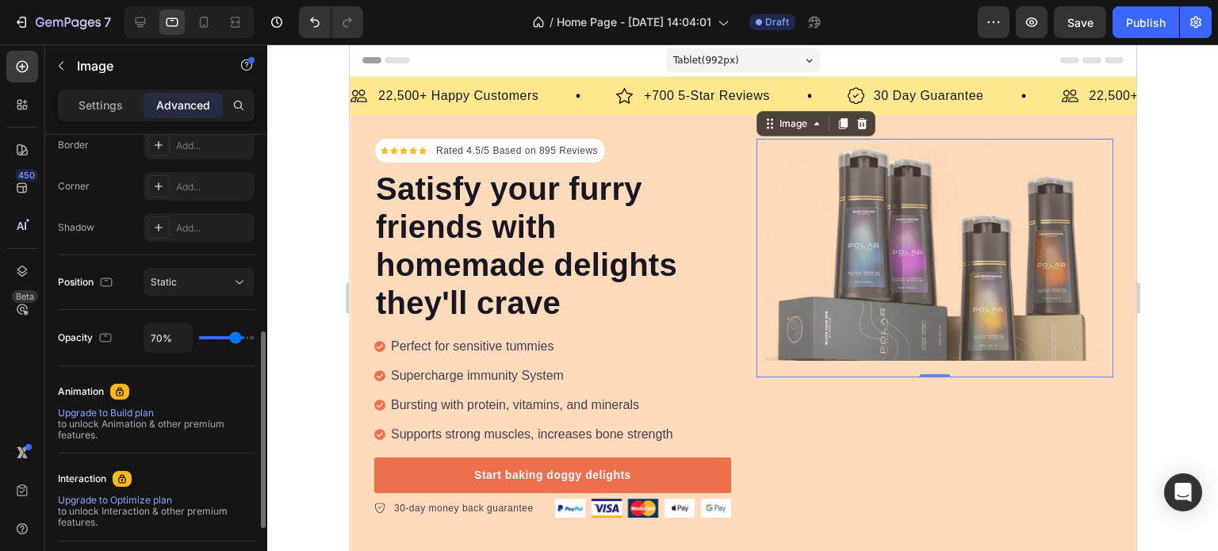
type input "27%"
type input "27"
type input "26%"
type input "26"
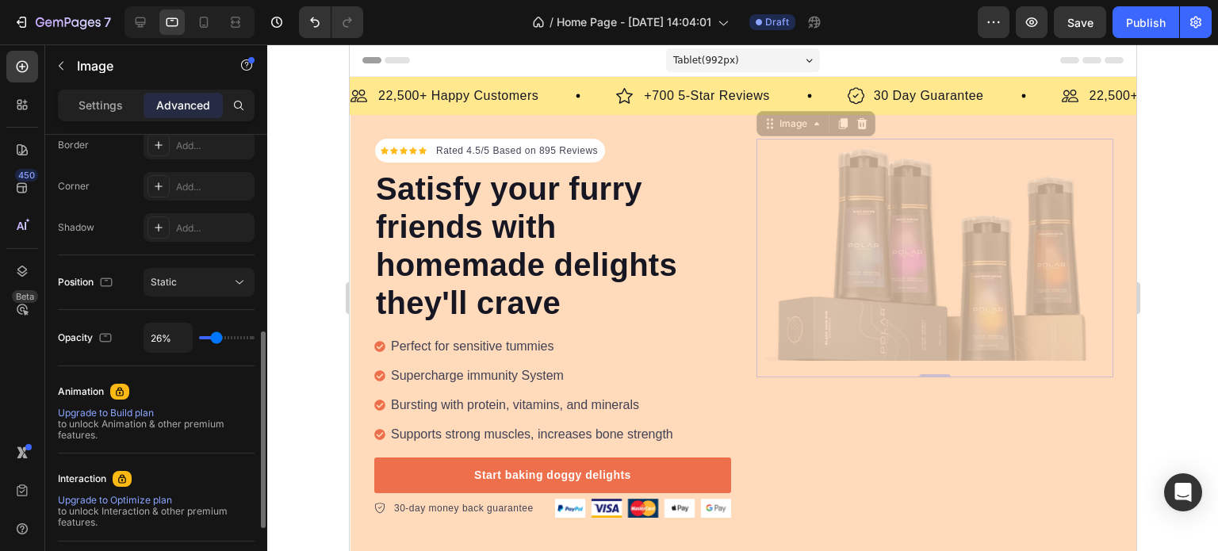
type input "24%"
type input "24"
type input "21%"
type input "21"
type input "20%"
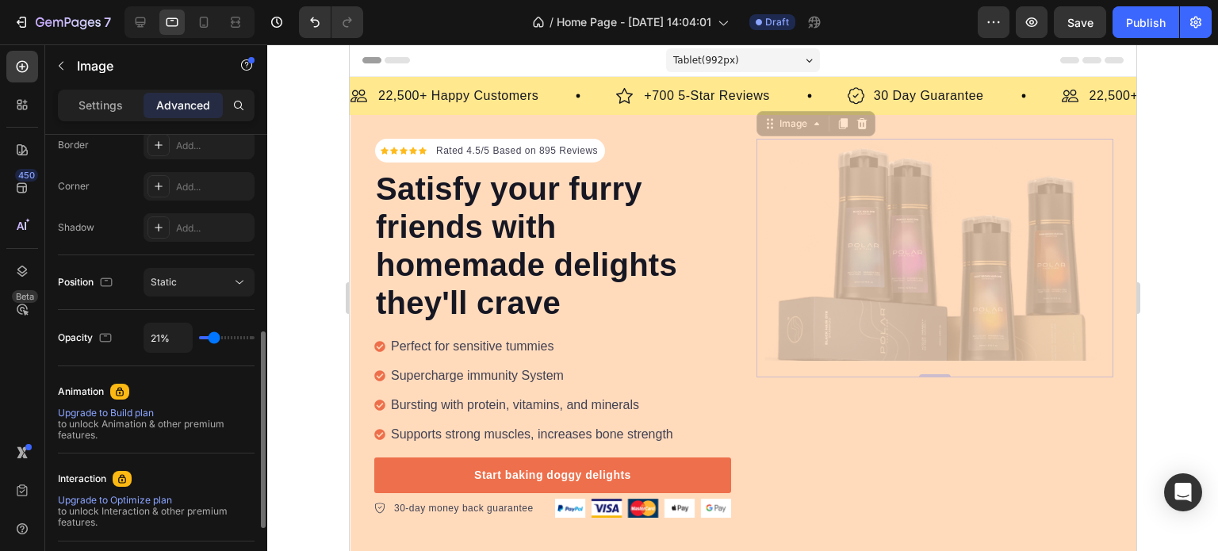
type input "20"
type input "21%"
type input "21"
type input "23%"
type input "23"
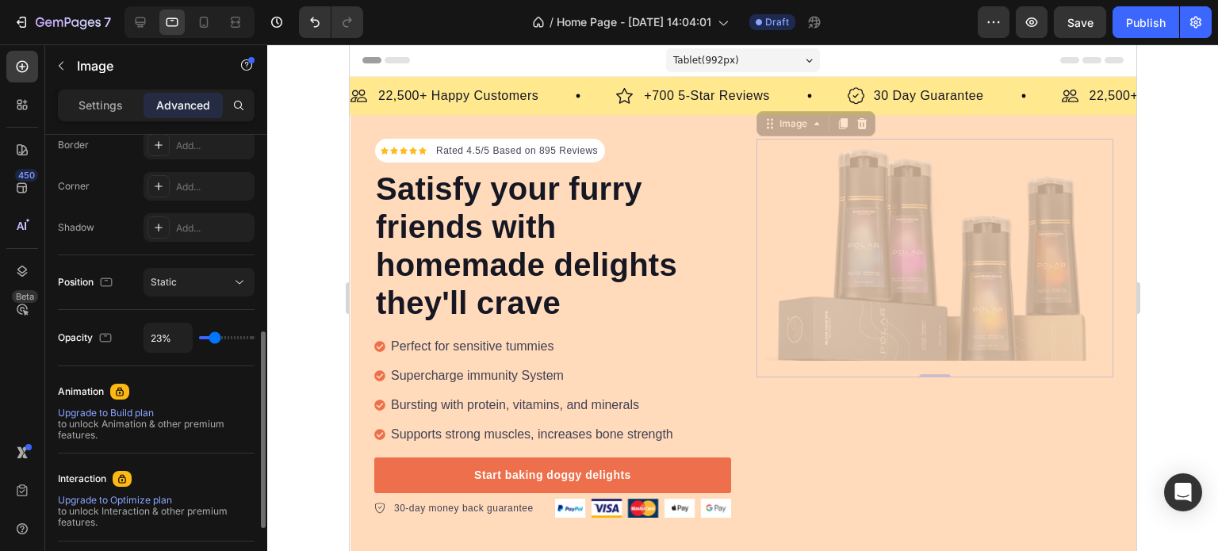
type input "24%"
type input "24"
type input "26%"
type input "26"
type input "33%"
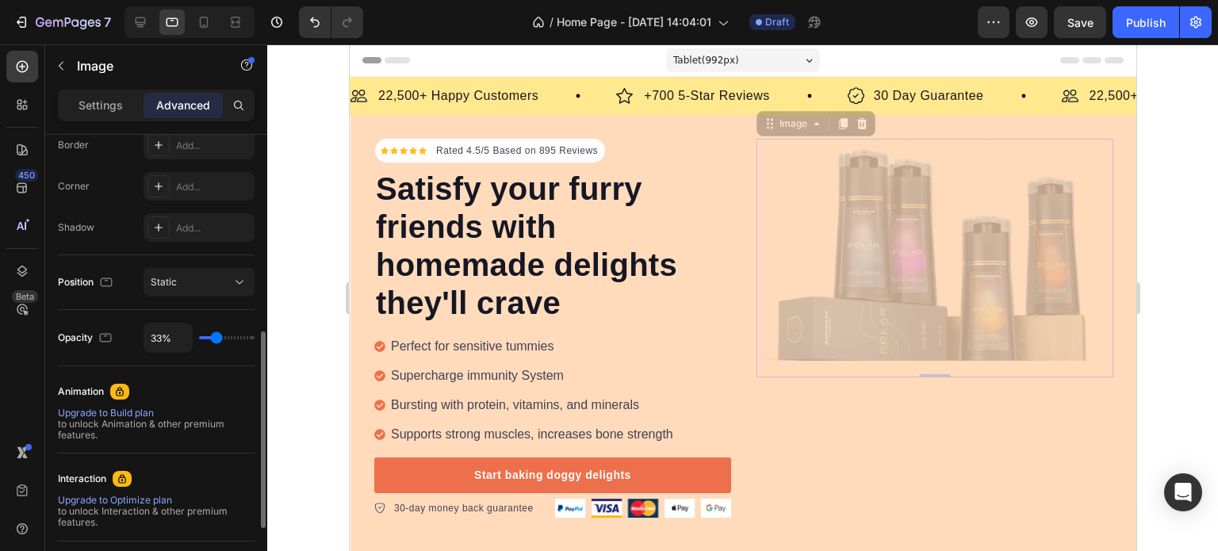
type input "33"
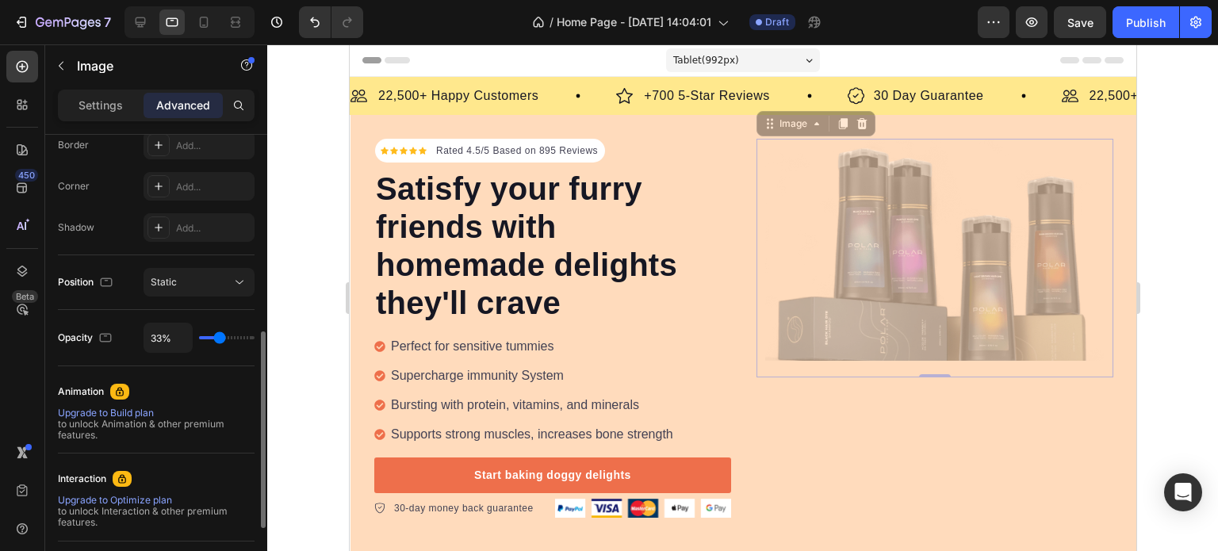
type input "37%"
type input "37"
type input "40%"
type input "40"
type input "42%"
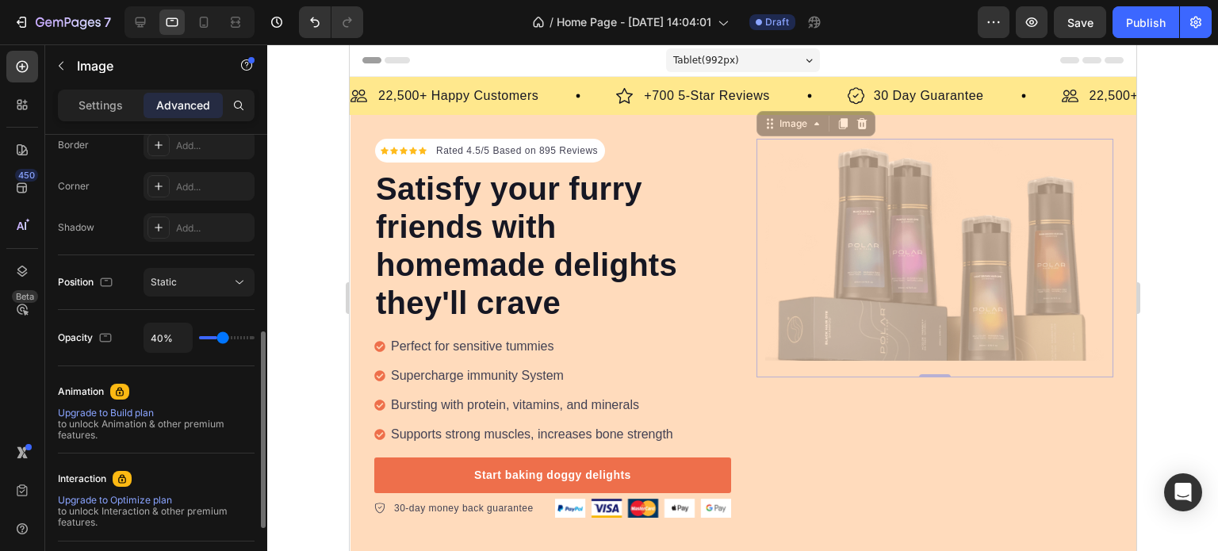
type input "42"
type input "43%"
type input "43"
type input "45%"
type input "45"
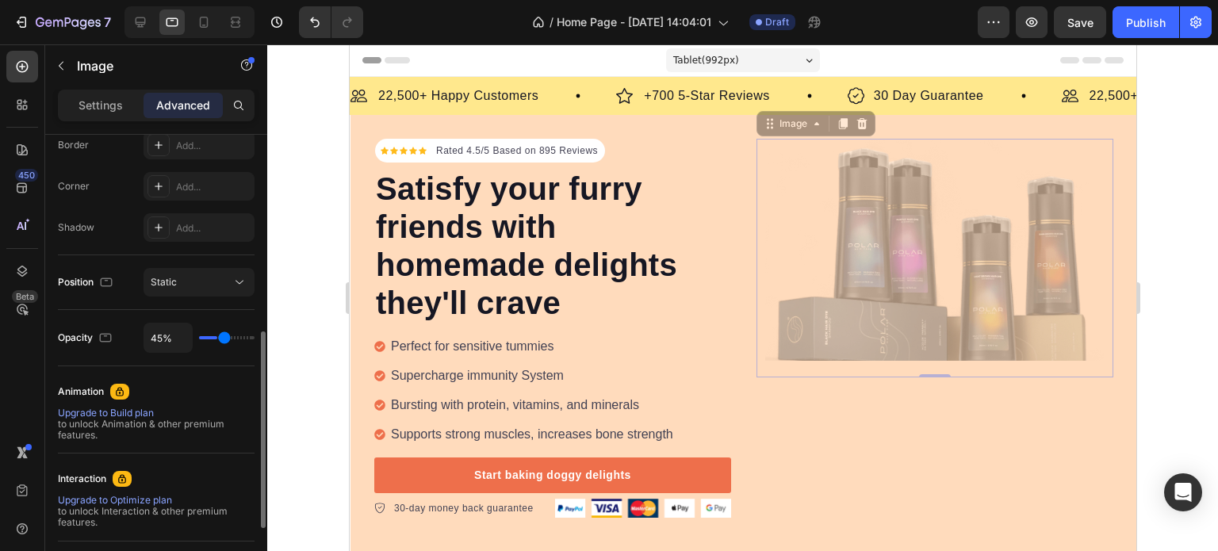
type input "46%"
type input "46"
type input "48%"
type input "48"
type input "49%"
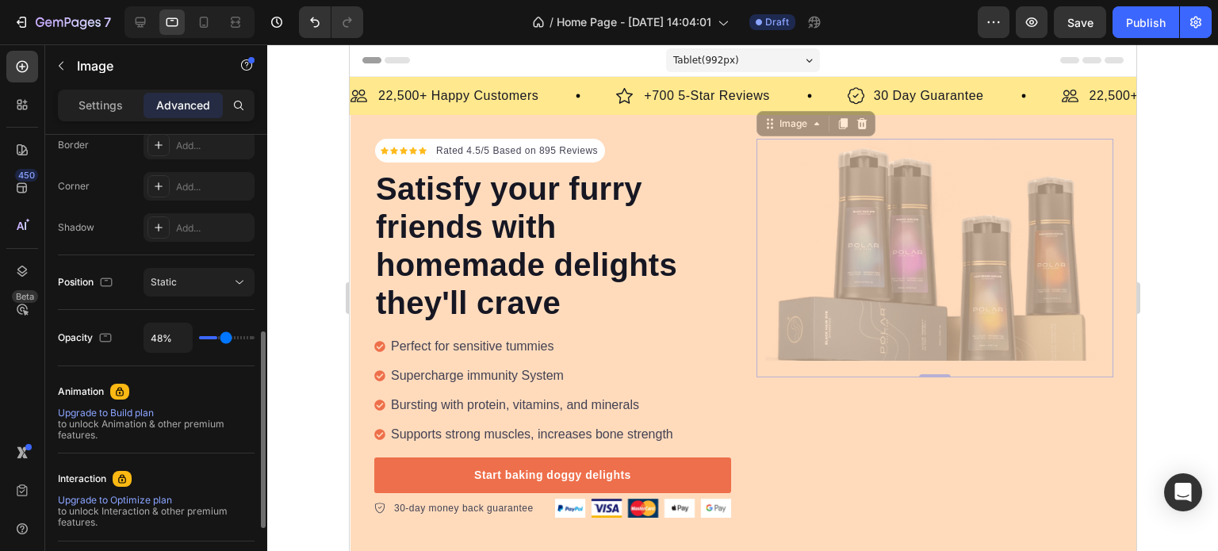
type input "49"
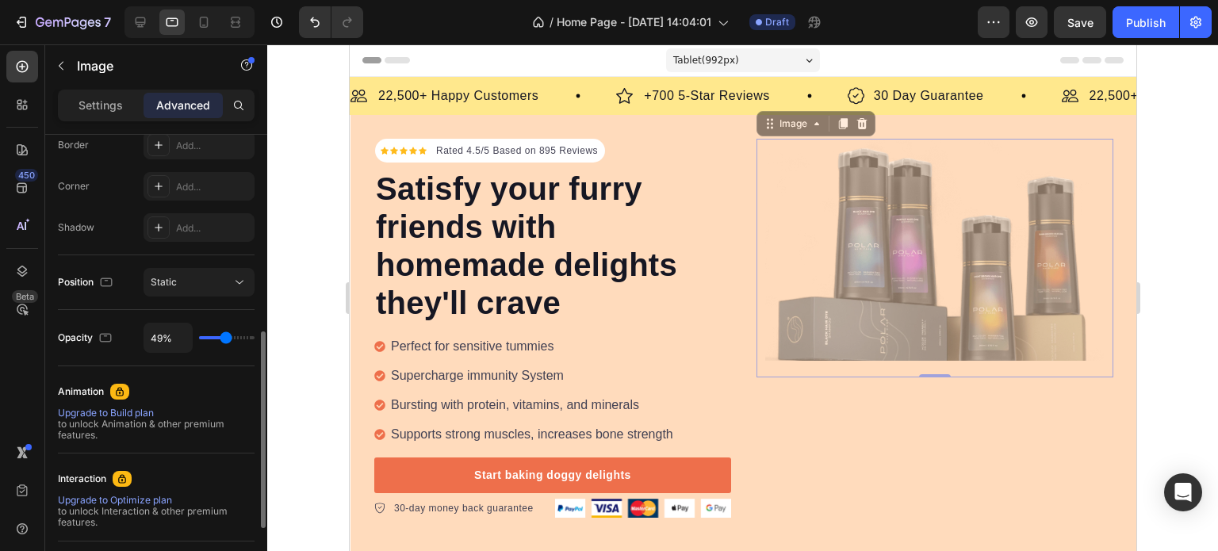
type input "74%"
type input "74"
type input "98%"
type input "98"
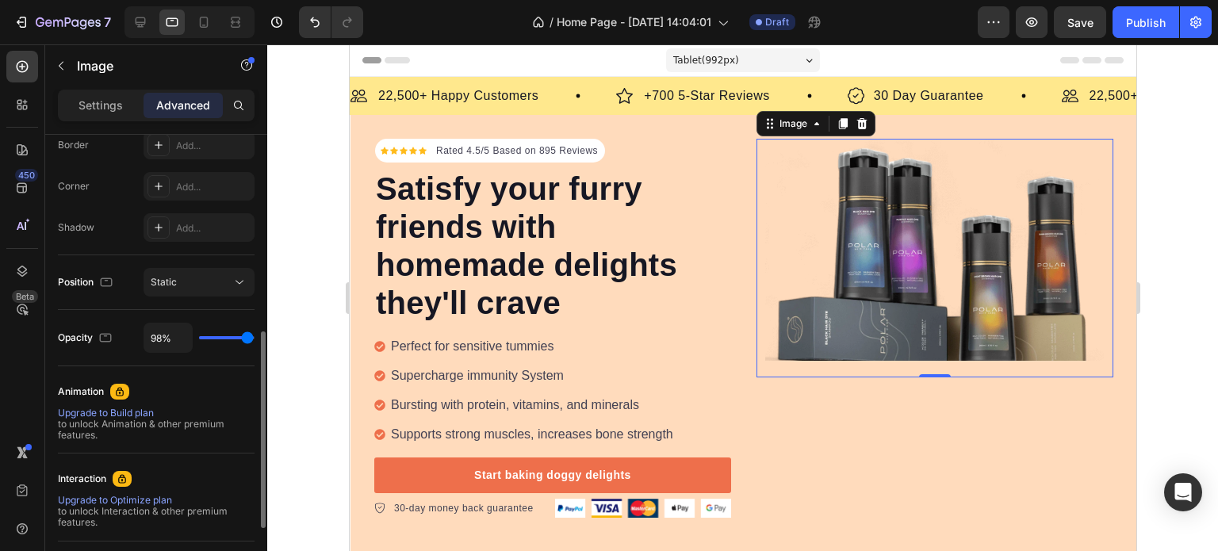
type input "100%"
type input "100"
drag, startPoint x: 251, startPoint y: 338, endPoint x: 266, endPoint y: 347, distance: 18.5
click at [254, 339] on input "range" at bounding box center [226, 337] width 55 height 3
click at [213, 287] on div "Static" at bounding box center [199, 282] width 97 height 16
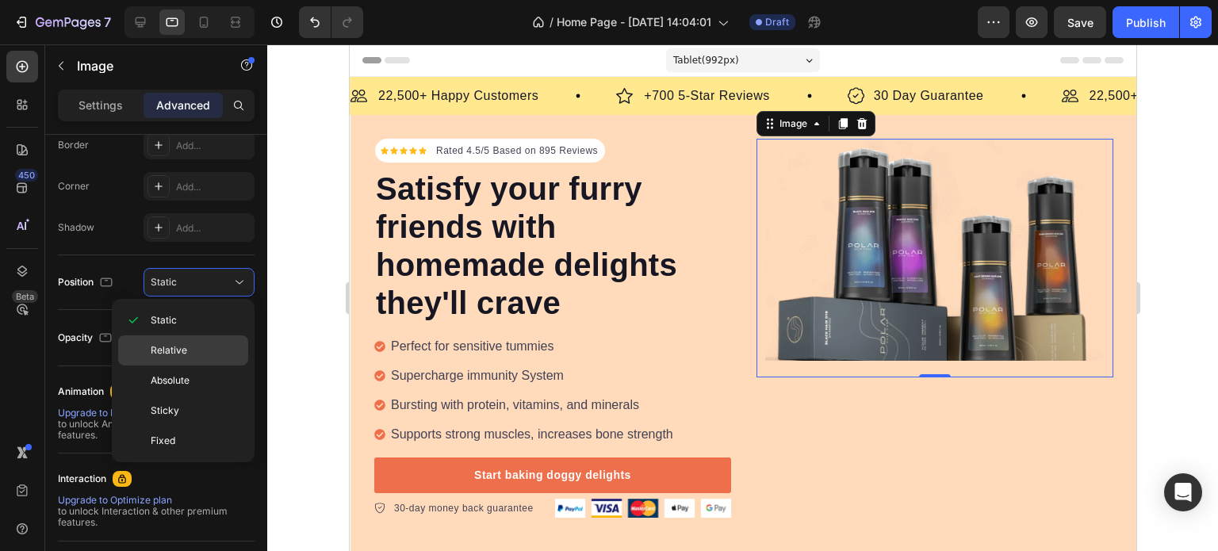
click at [194, 345] on p "Relative" at bounding box center [196, 350] width 90 height 14
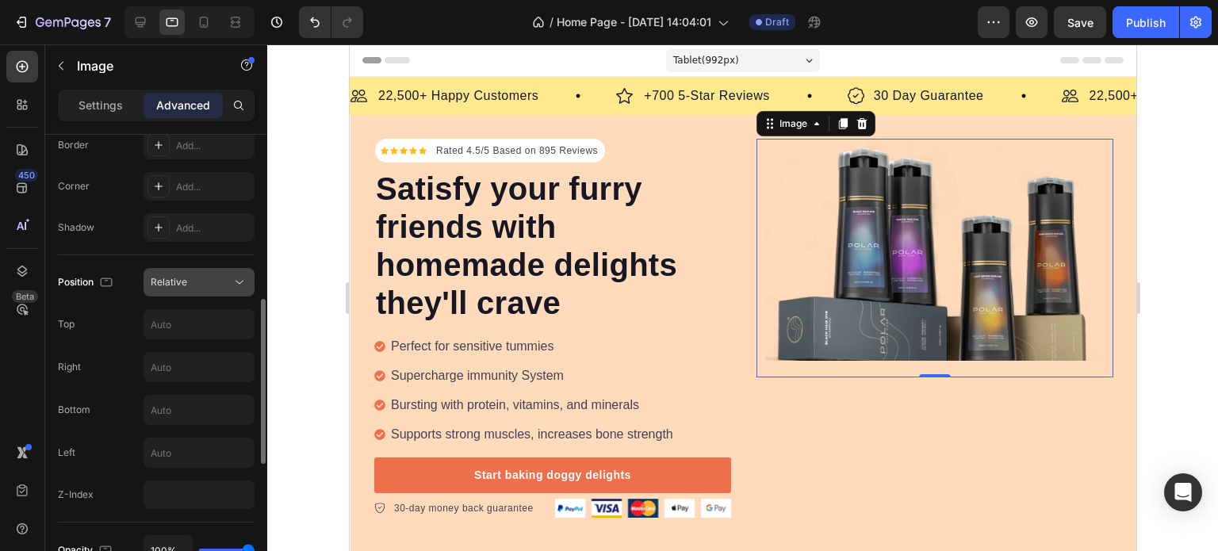
click at [197, 287] on div "Relative" at bounding box center [199, 282] width 97 height 16
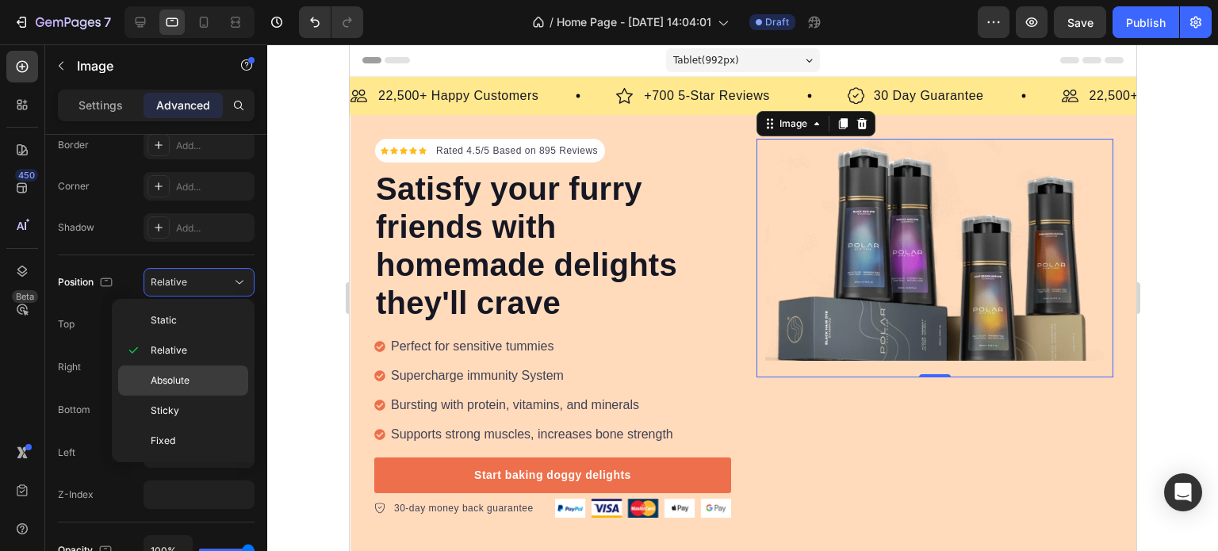
click at [185, 384] on span "Absolute" at bounding box center [170, 380] width 39 height 14
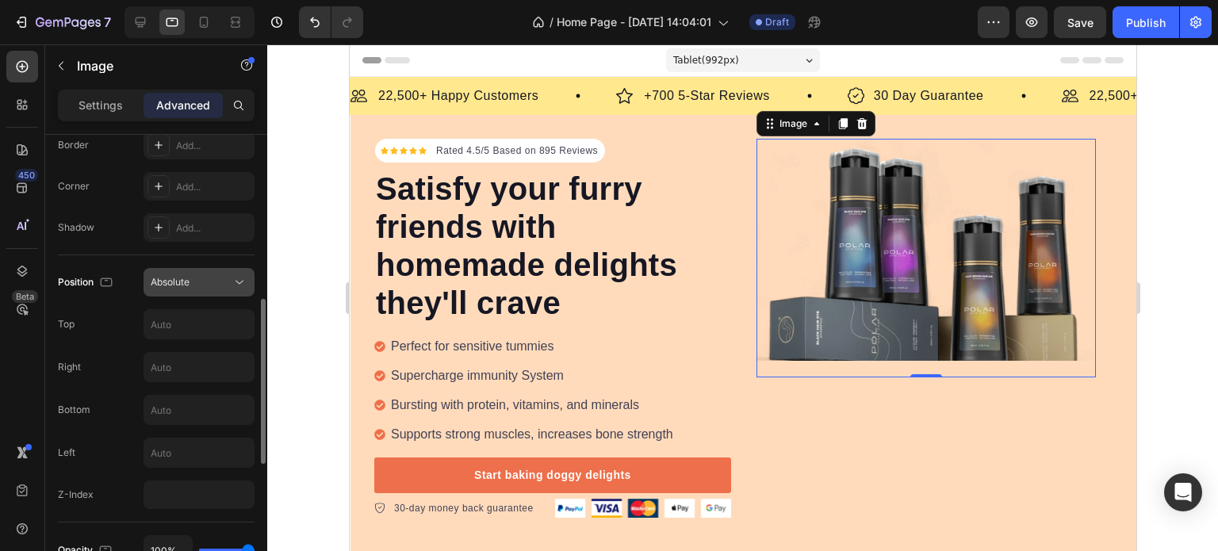
click at [204, 277] on div "Absolute" at bounding box center [191, 282] width 81 height 11
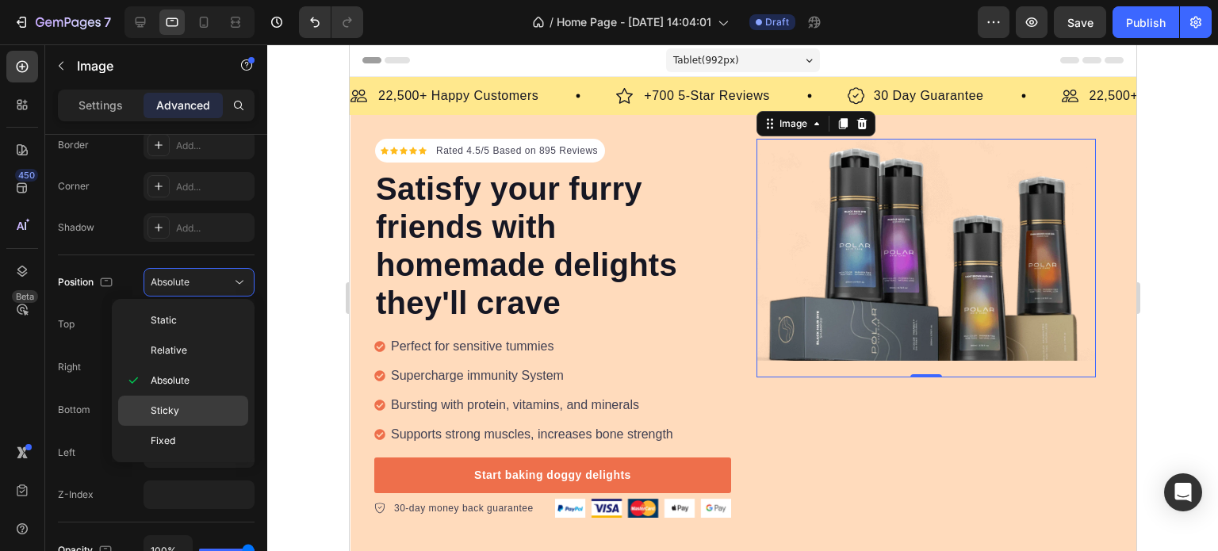
click at [190, 407] on p "Sticky" at bounding box center [196, 411] width 90 height 14
type input "0"
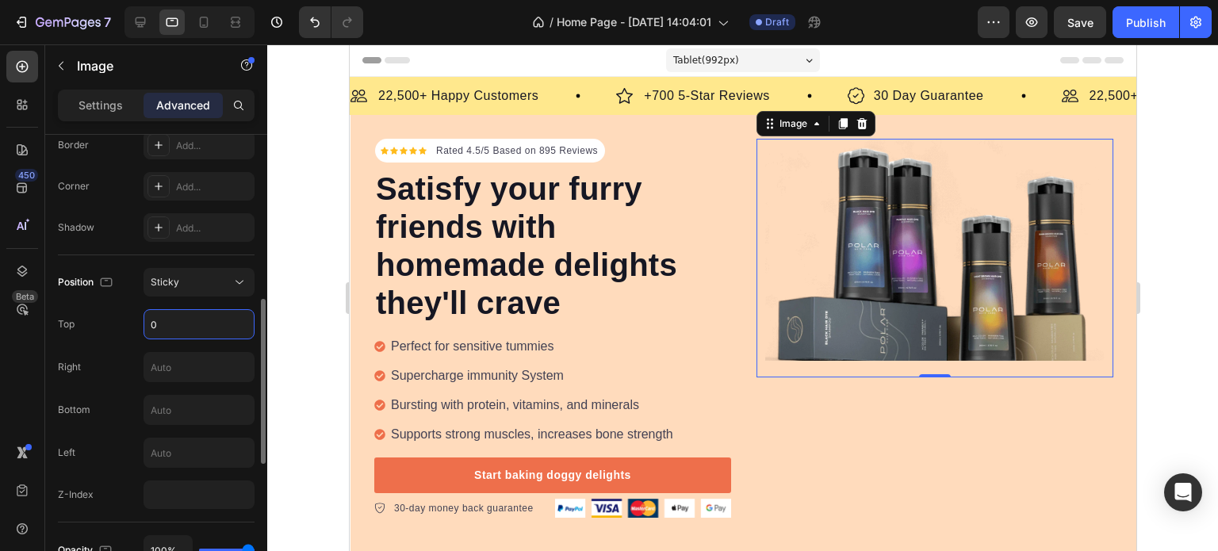
click at [194, 327] on input "0" at bounding box center [198, 324] width 109 height 29
click at [190, 287] on div "Sticky" at bounding box center [199, 282] width 97 height 16
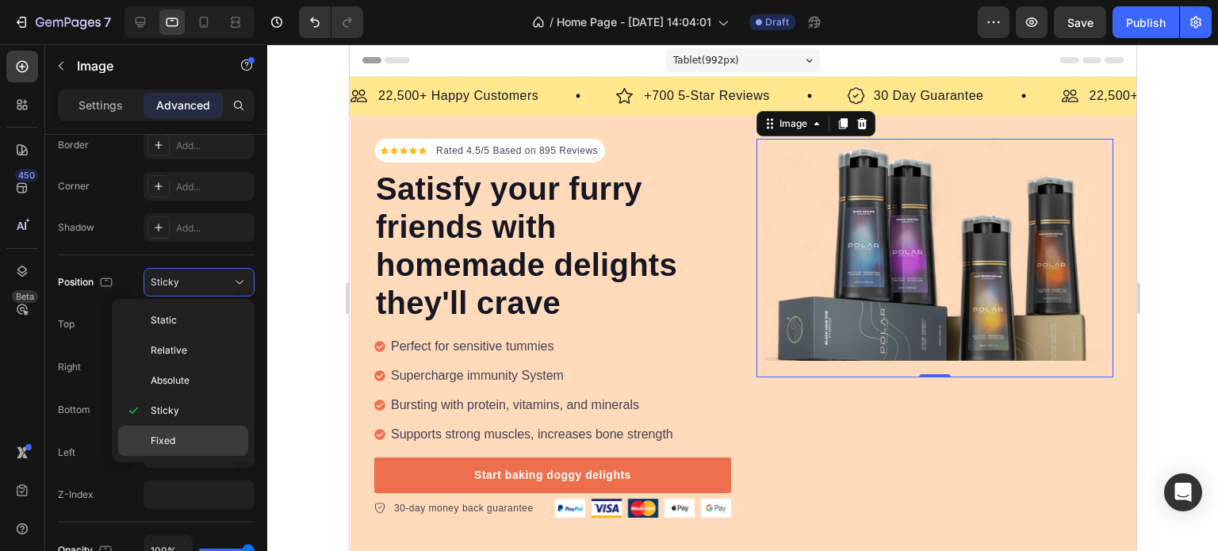
click at [192, 429] on div "Fixed" at bounding box center [183, 441] width 130 height 30
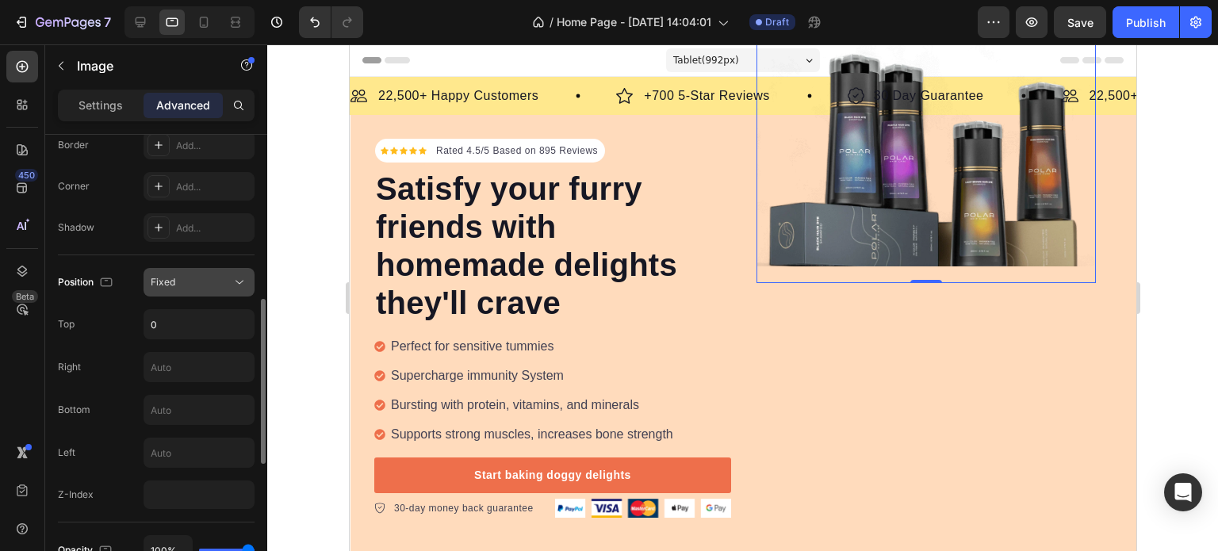
click at [201, 286] on div "Fixed" at bounding box center [191, 282] width 81 height 11
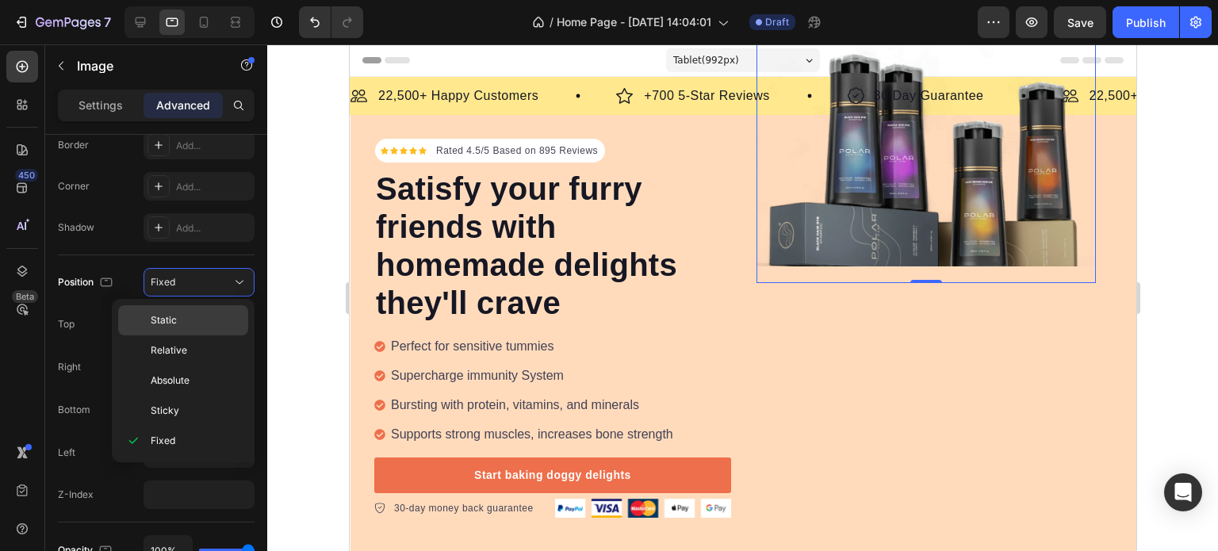
click at [203, 318] on p "Static" at bounding box center [196, 320] width 90 height 14
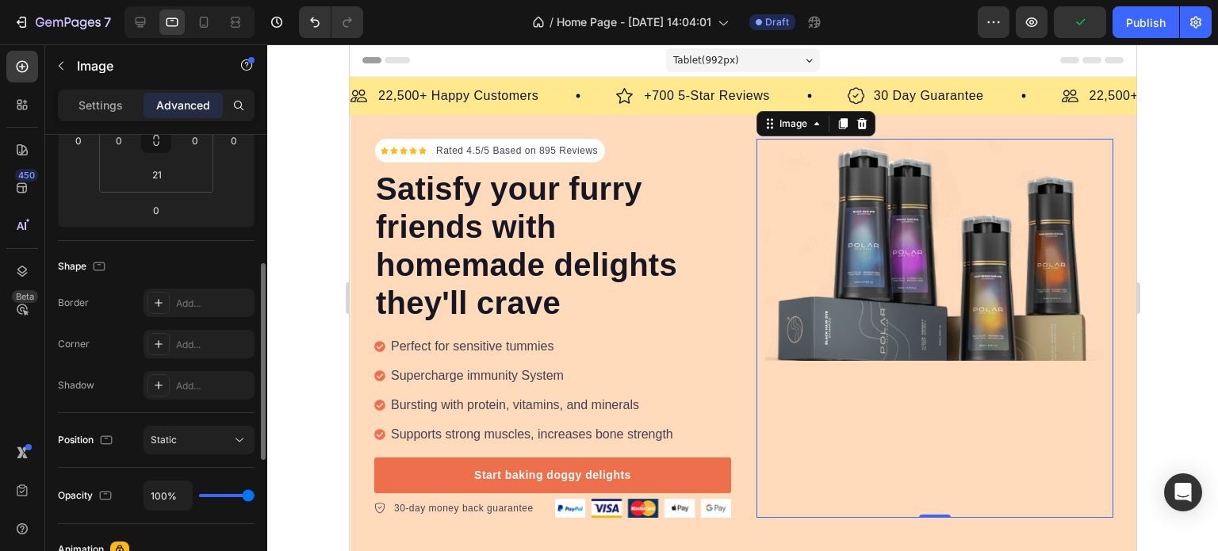
scroll to position [143, 0]
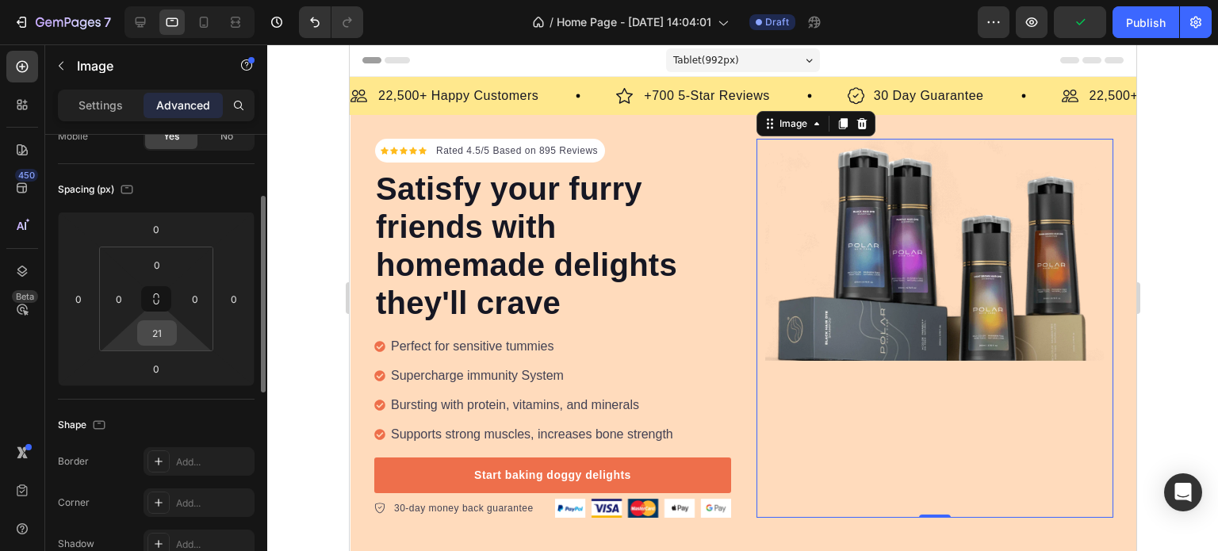
click at [157, 327] on input "21" at bounding box center [157, 333] width 32 height 24
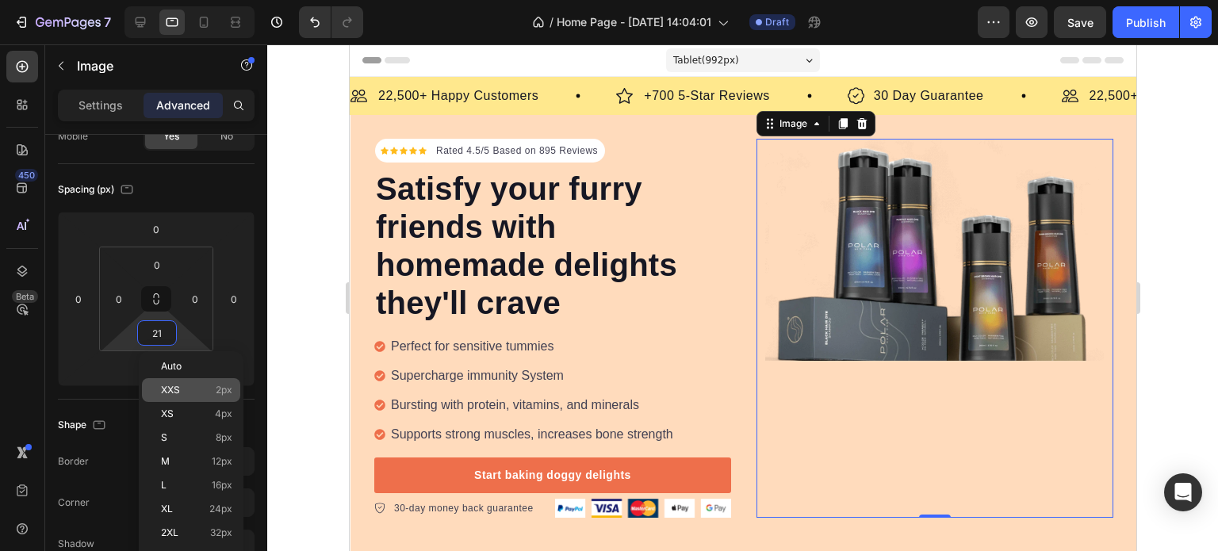
click at [189, 396] on div "XXS 2px" at bounding box center [191, 390] width 98 height 24
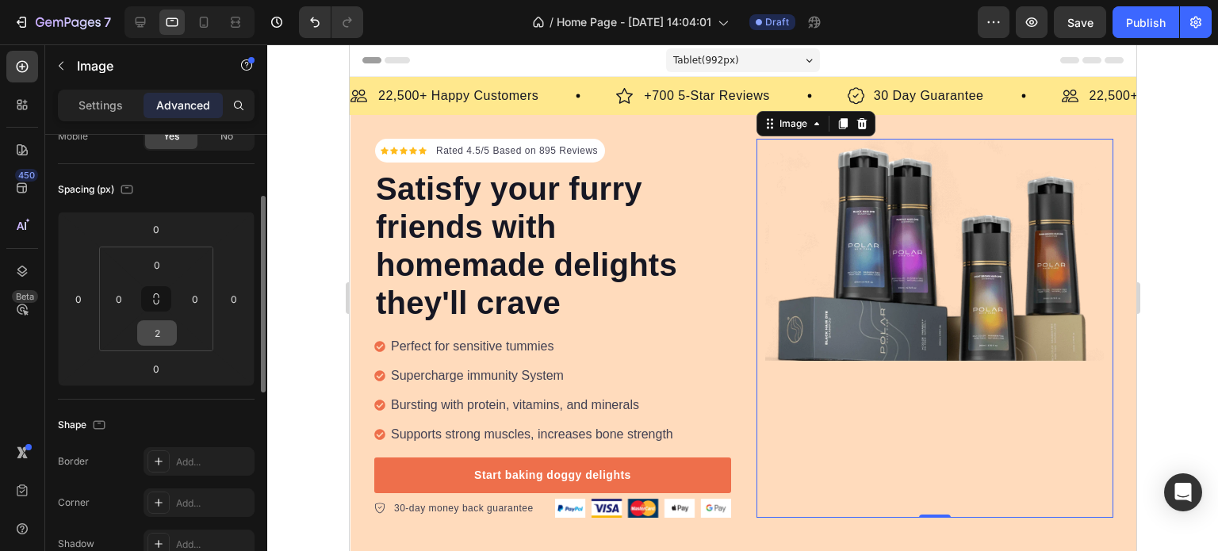
click at [163, 342] on input "2" at bounding box center [157, 333] width 32 height 24
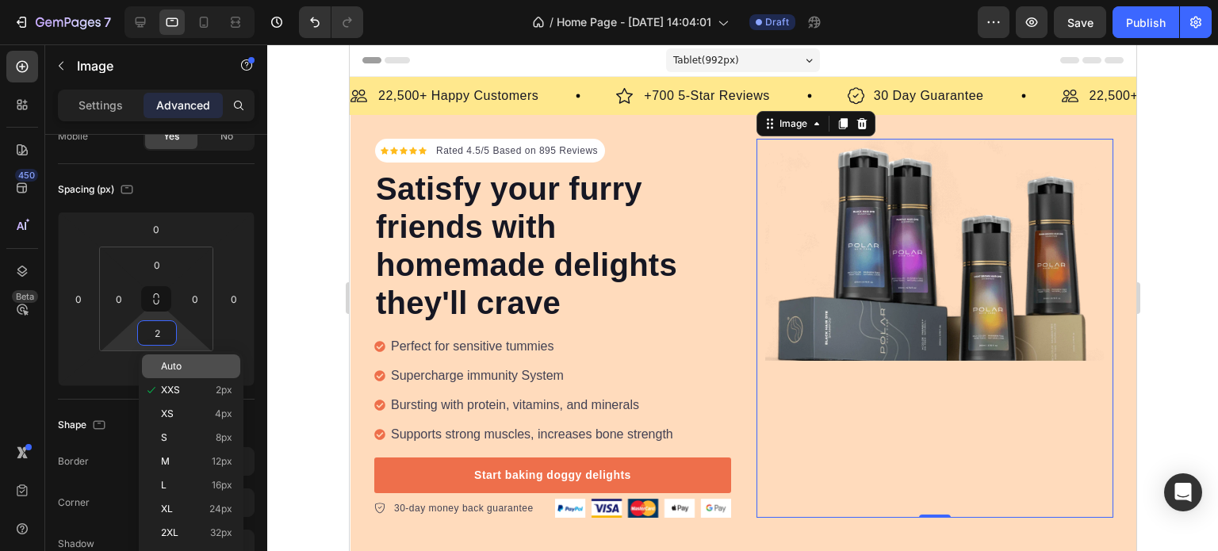
click at [184, 371] on p "Auto" at bounding box center [196, 366] width 71 height 11
type input "Auto"
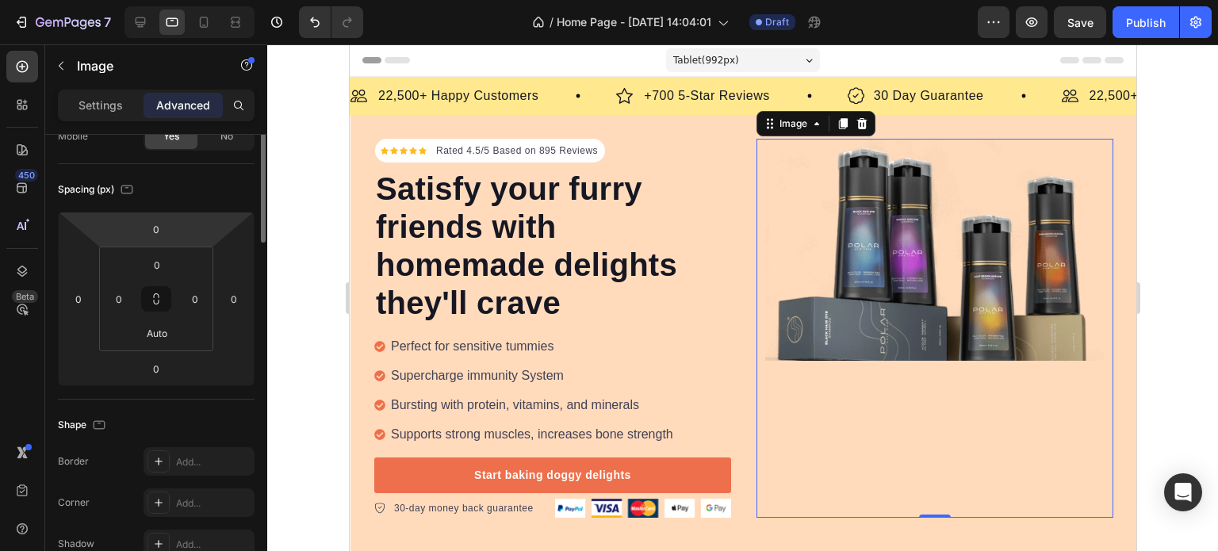
scroll to position [0, 0]
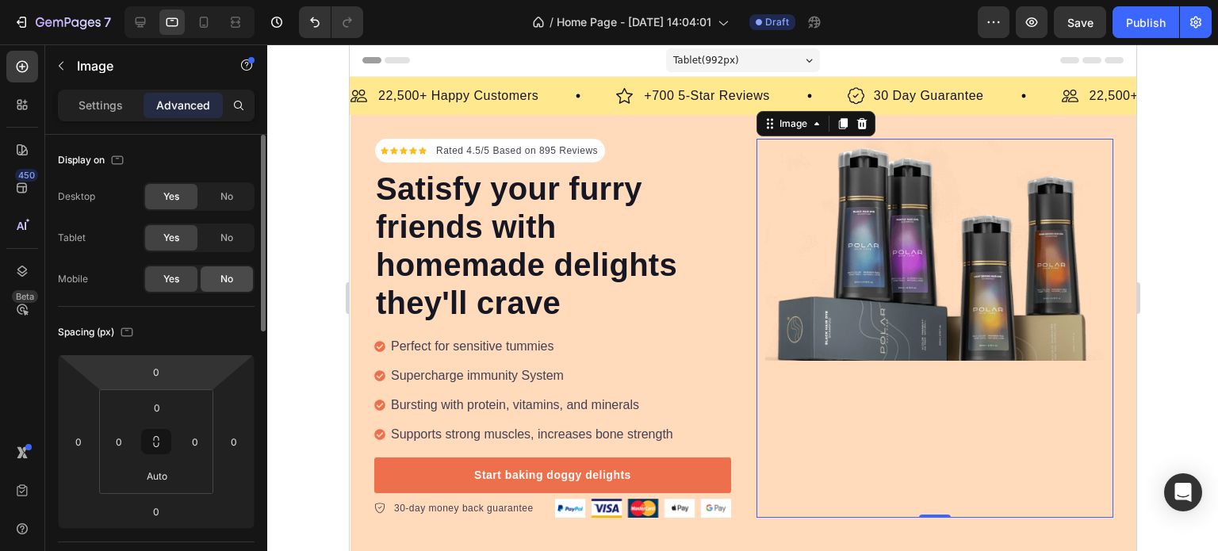
click at [231, 269] on div "No" at bounding box center [227, 278] width 52 height 25
click at [235, 231] on div "No" at bounding box center [227, 237] width 52 height 25
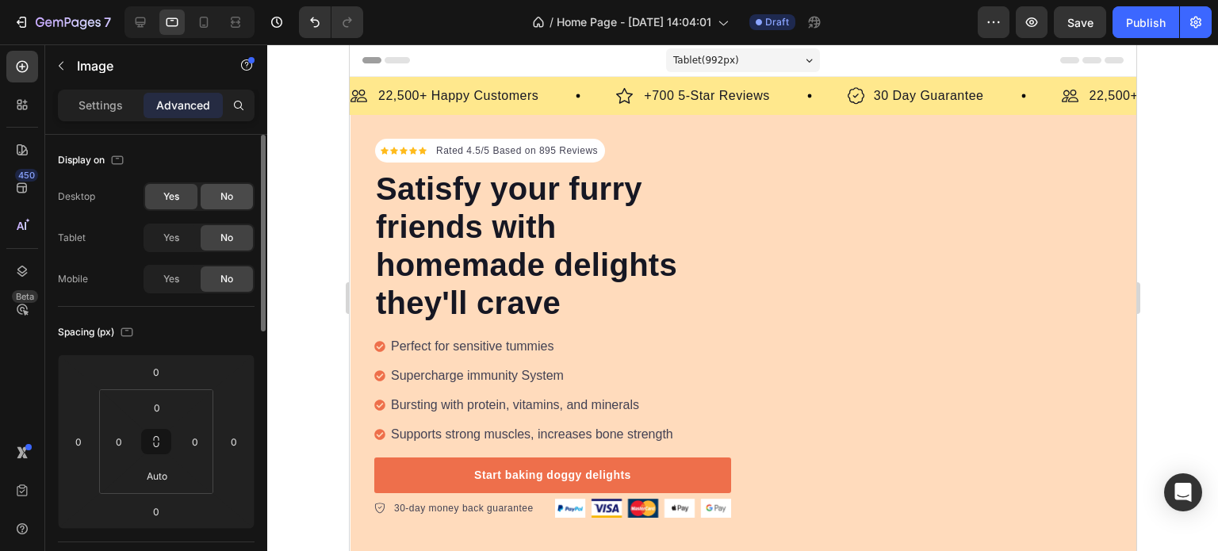
click at [229, 197] on span "No" at bounding box center [226, 196] width 13 height 11
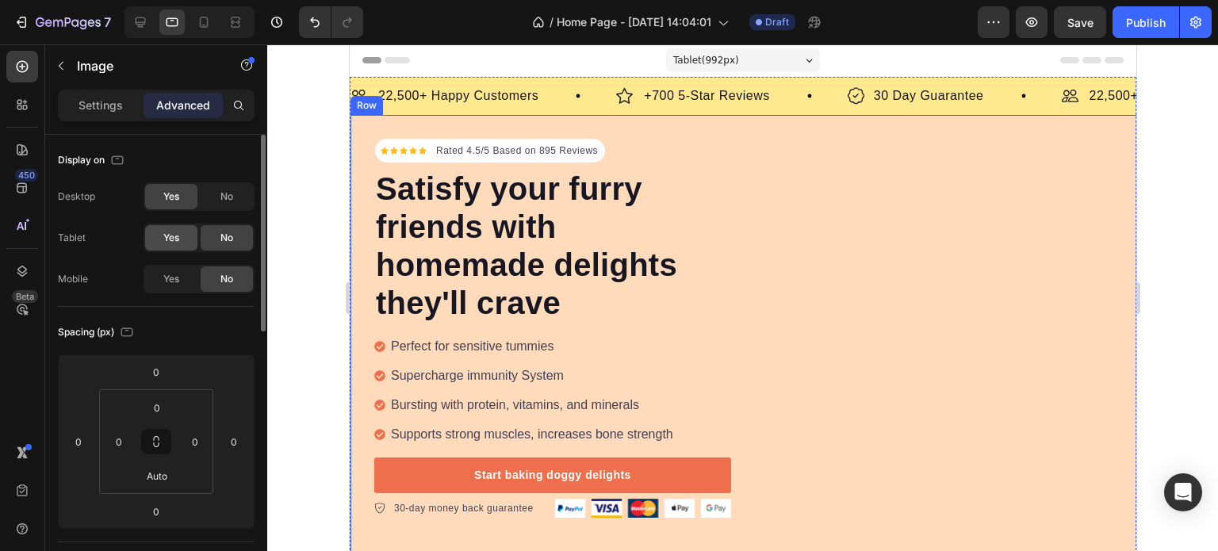
click at [178, 241] on span "Yes" at bounding box center [171, 237] width 16 height 11
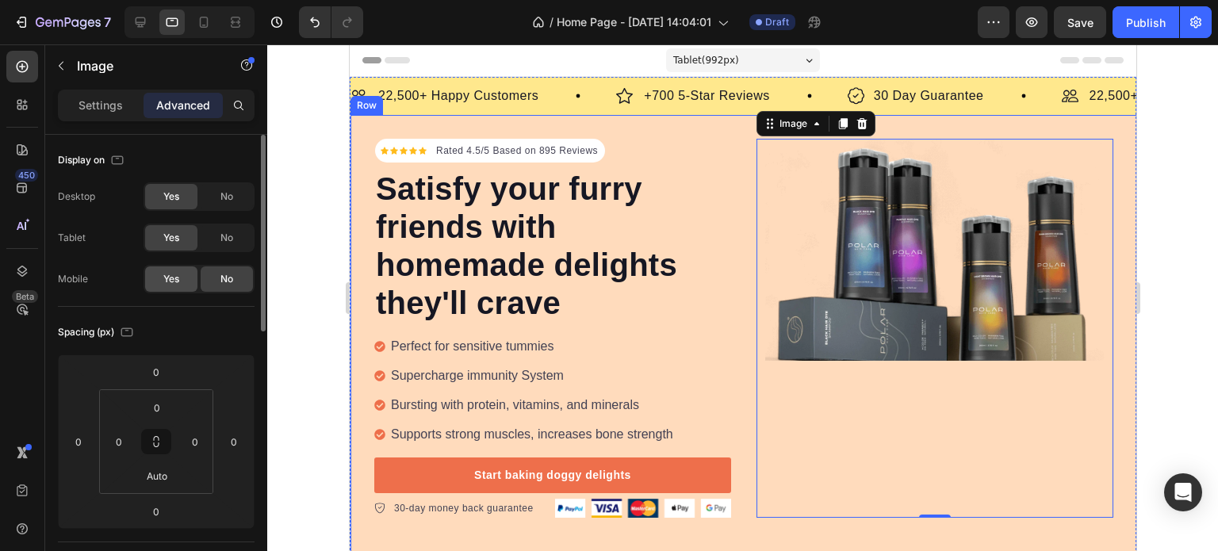
click at [181, 276] on div "Yes" at bounding box center [171, 278] width 52 height 25
click at [102, 107] on p "Settings" at bounding box center [100, 105] width 44 height 13
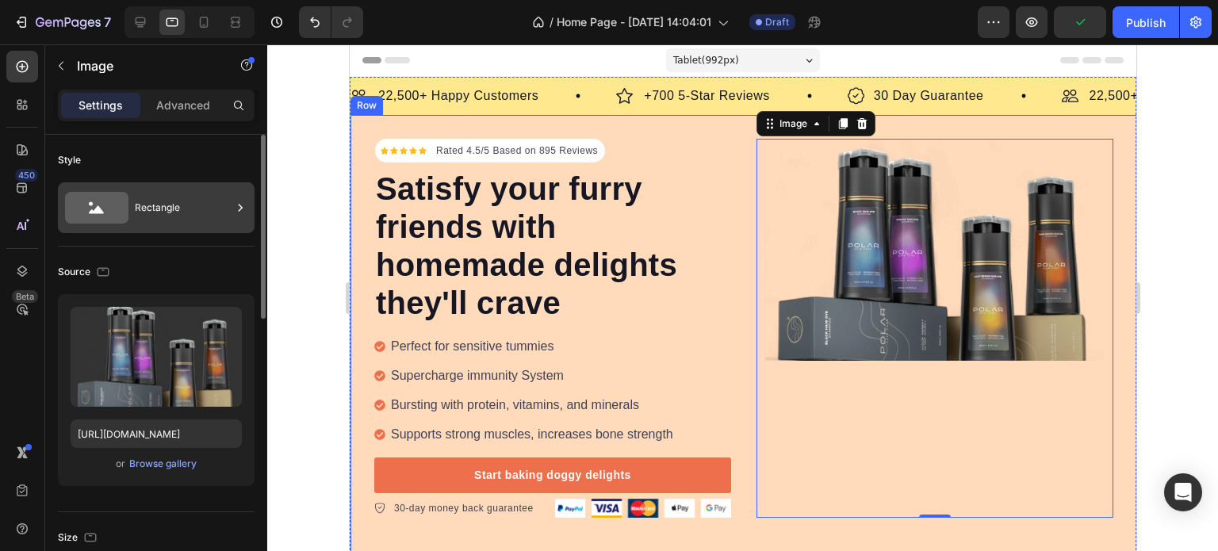
click at [190, 193] on div "Rectangle" at bounding box center [183, 207] width 97 height 36
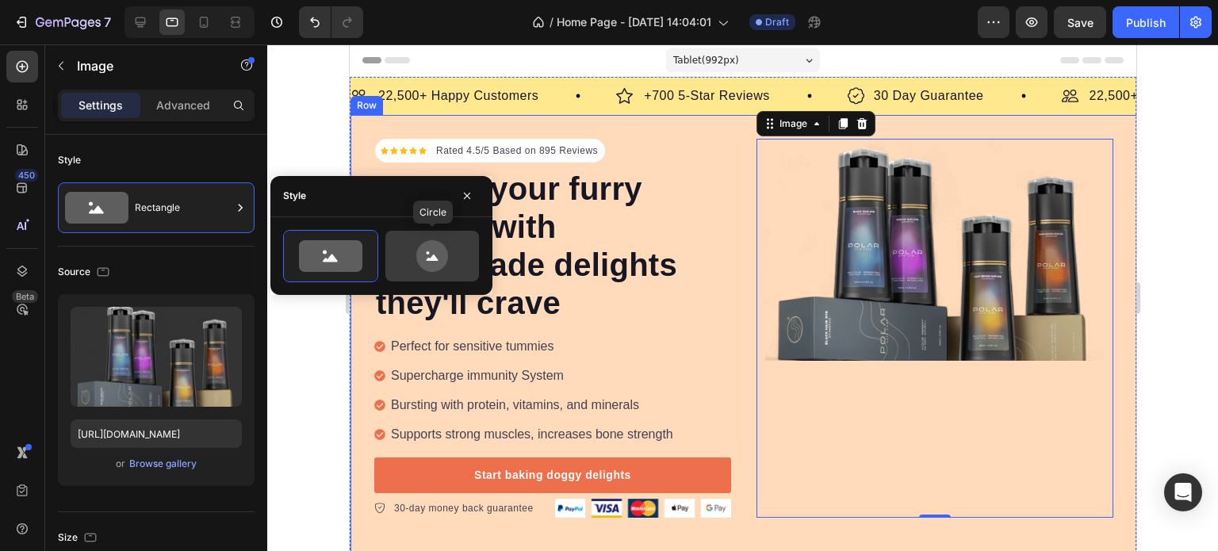
click at [425, 252] on icon at bounding box center [432, 256] width 32 height 32
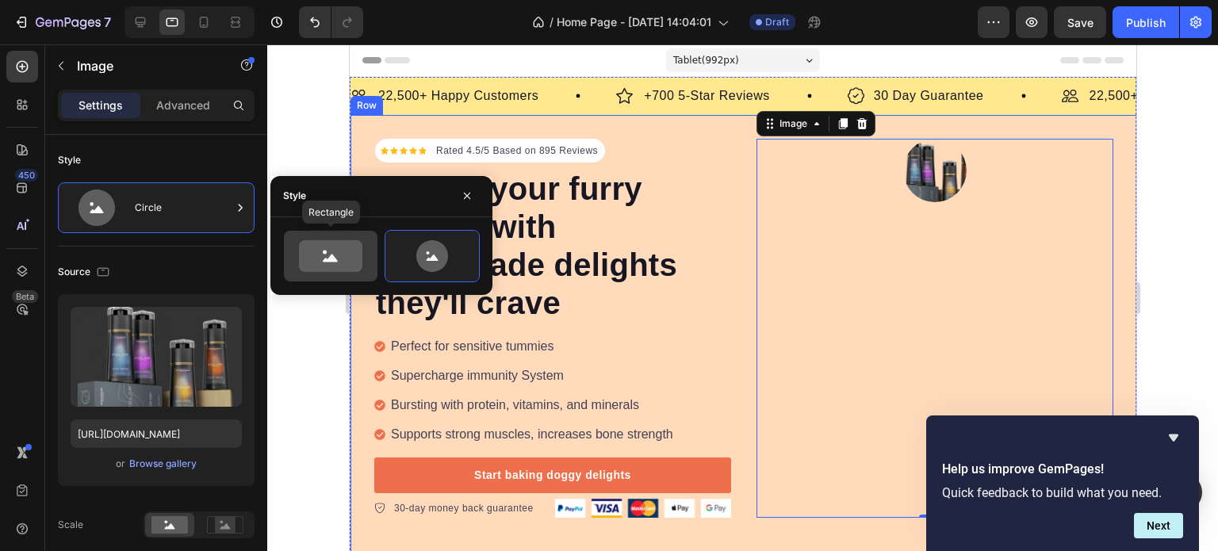
click at [345, 258] on icon at bounding box center [330, 256] width 63 height 32
type input "100"
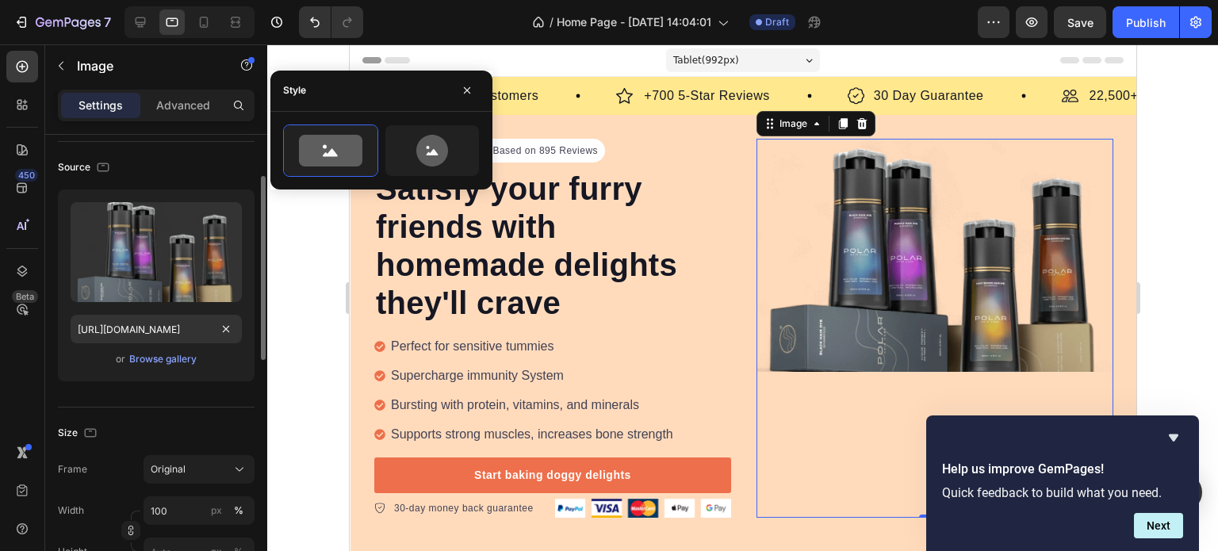
scroll to position [210, 0]
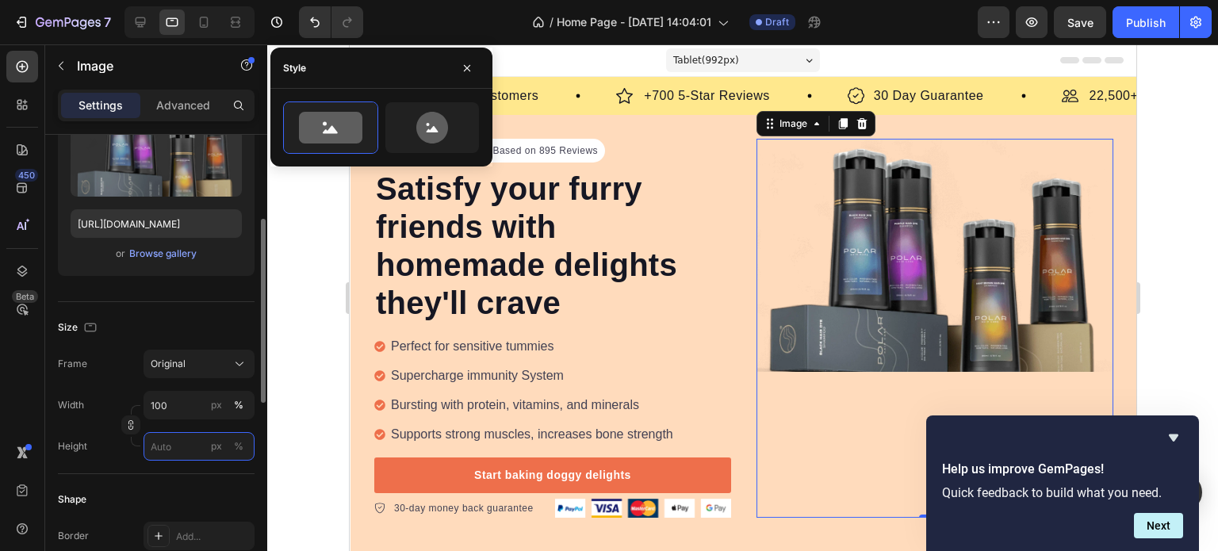
click at [188, 456] on input "px %" at bounding box center [198, 446] width 111 height 29
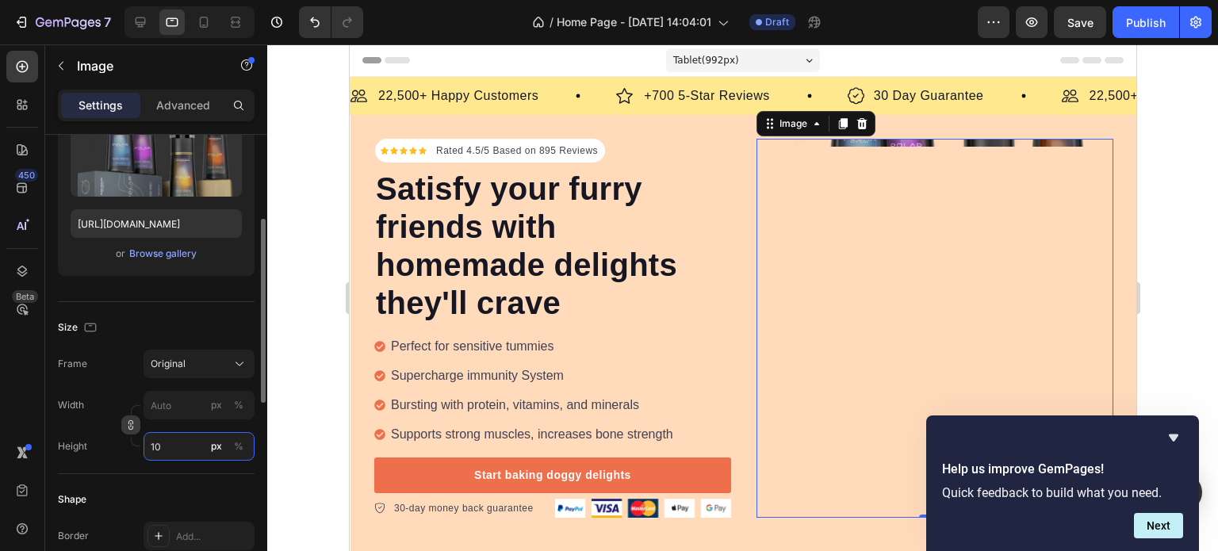
type input "1"
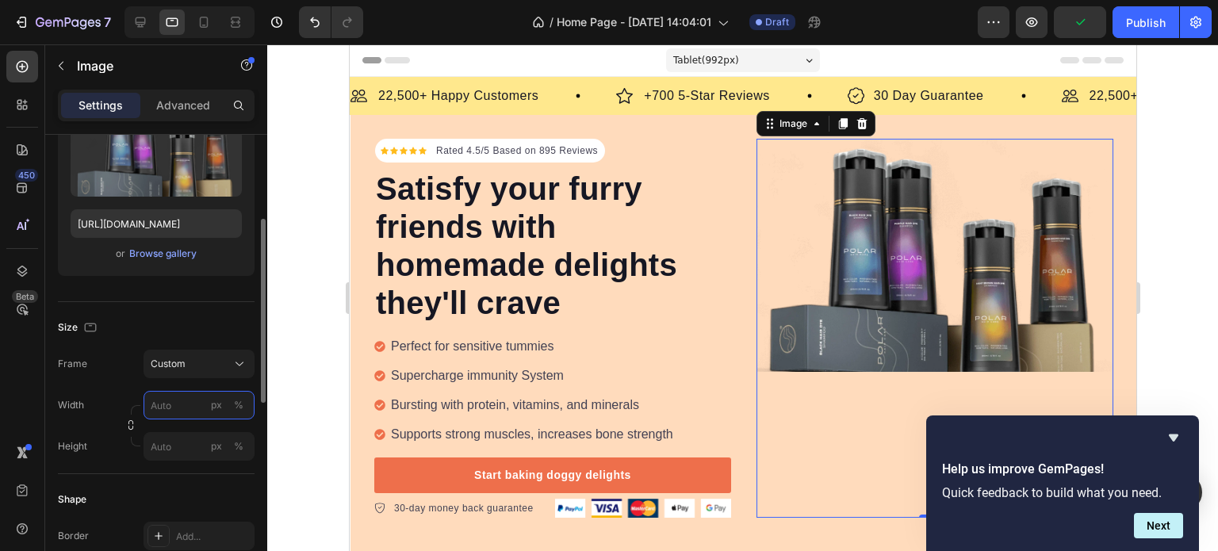
click at [186, 406] on input "px %" at bounding box center [198, 405] width 111 height 29
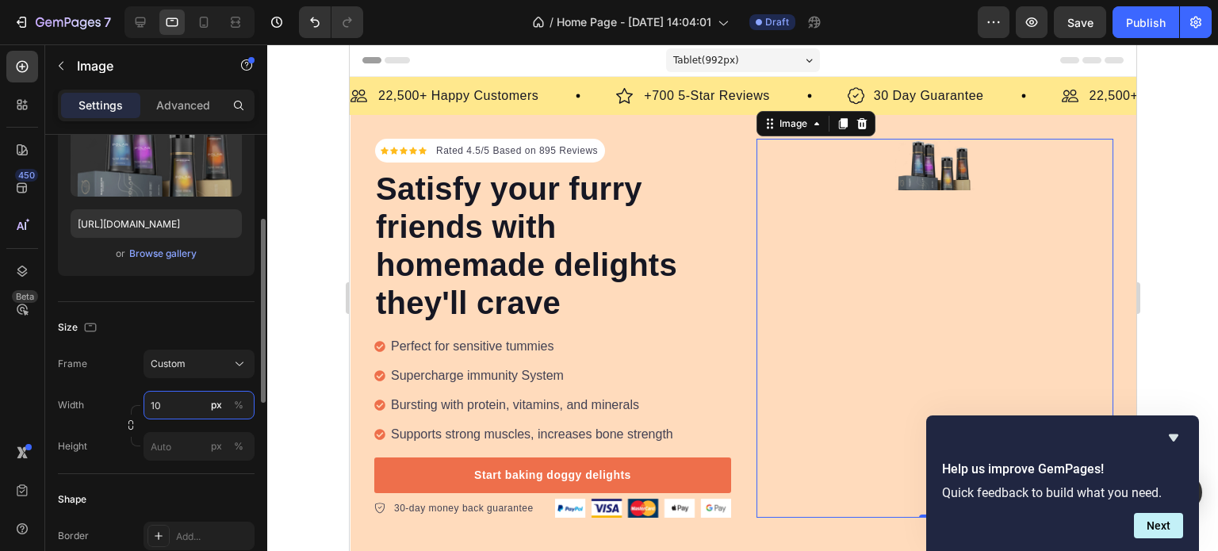
type input "1"
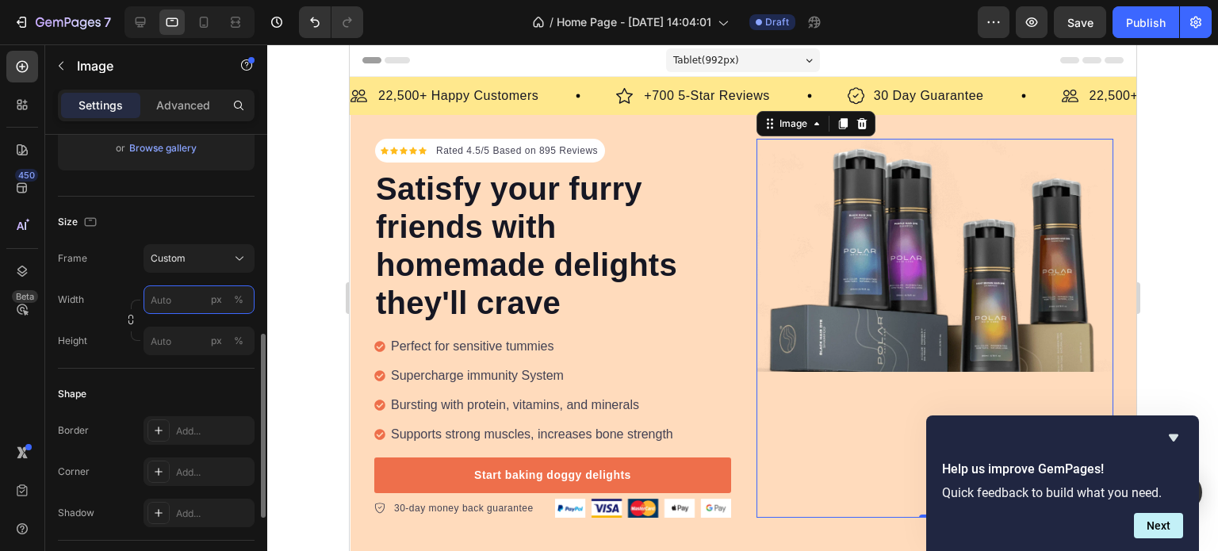
scroll to position [368, 0]
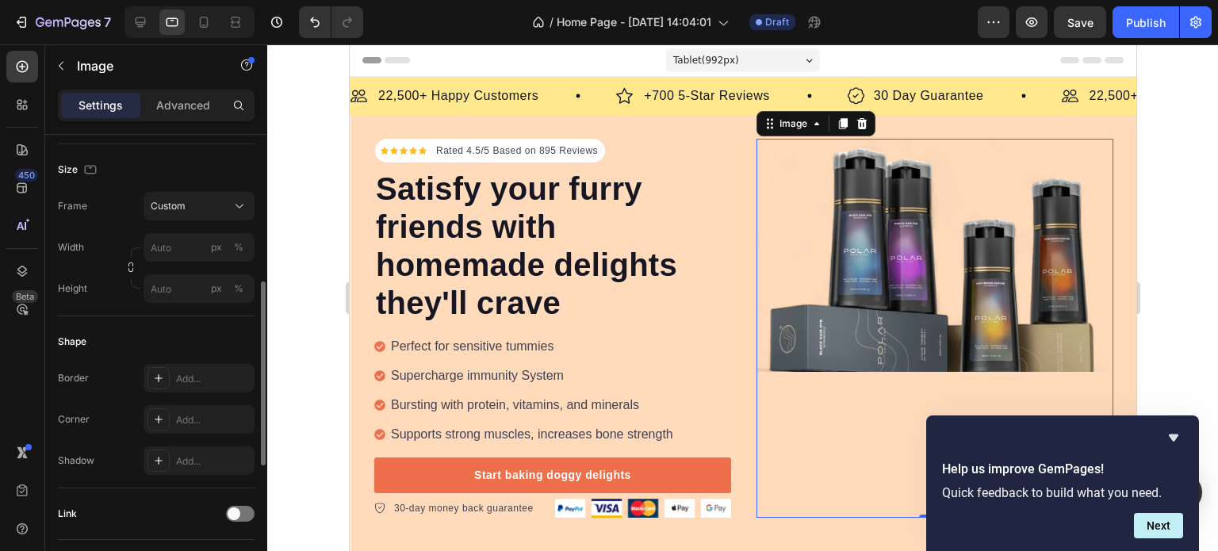
click at [1217, 278] on div at bounding box center [742, 297] width 950 height 507
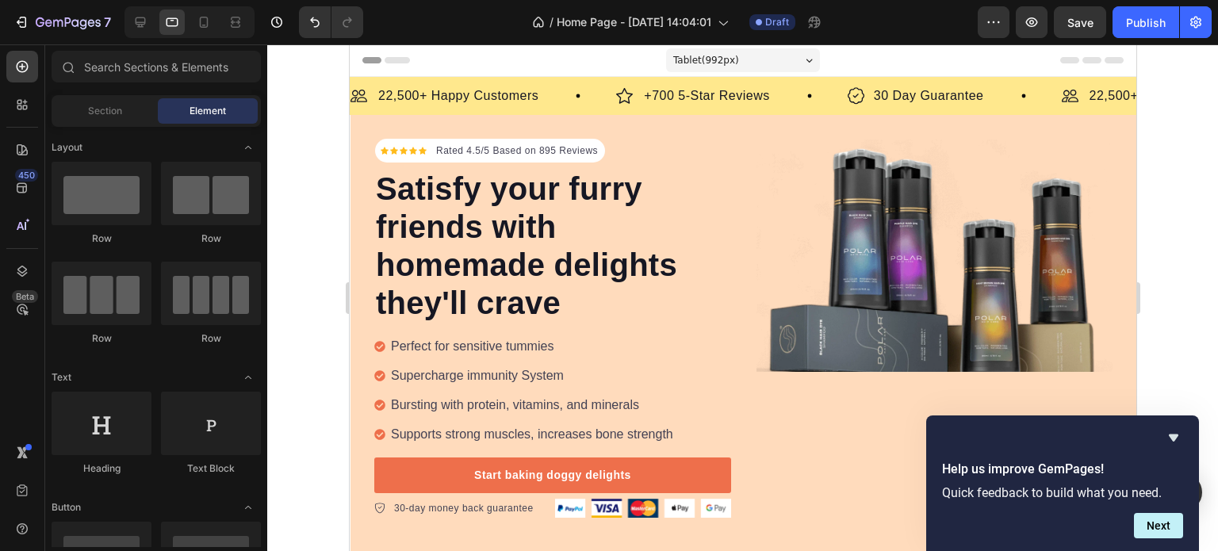
click at [1189, 281] on div at bounding box center [742, 297] width 950 height 507
click at [15, 24] on icon "button" at bounding box center [21, 22] width 16 height 16
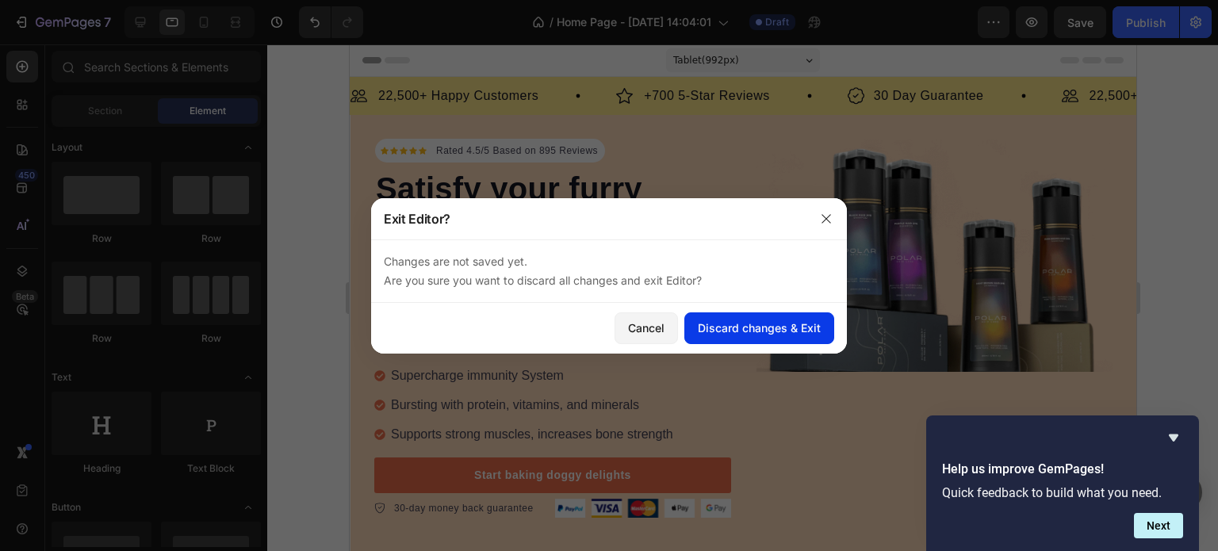
click at [704, 327] on div "Discard changes & Exit" at bounding box center [759, 327] width 123 height 17
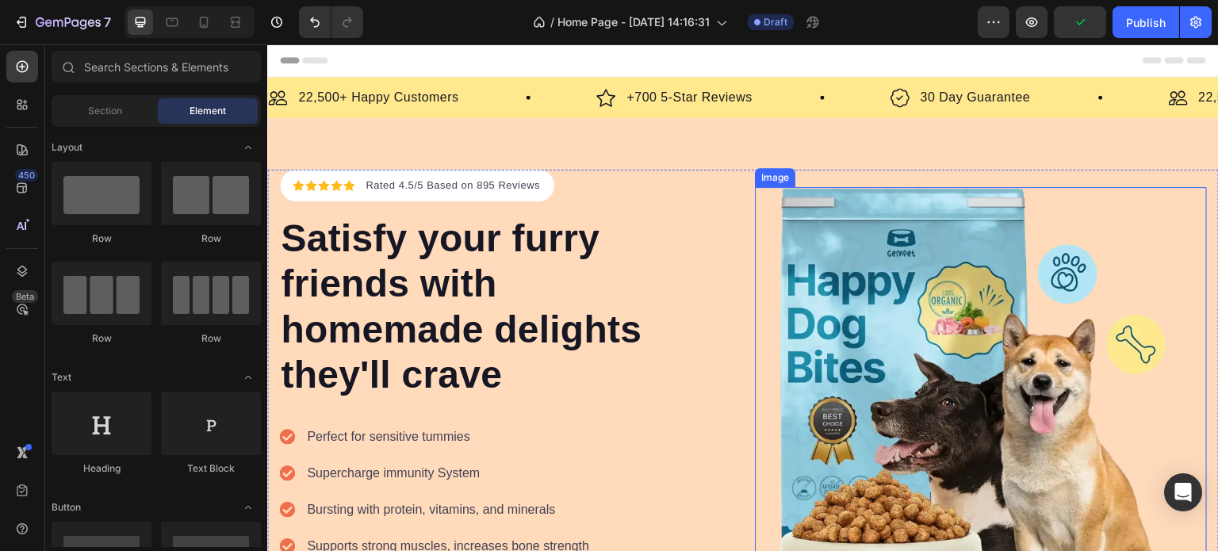
click at [1006, 295] on img at bounding box center [981, 413] width 452 height 452
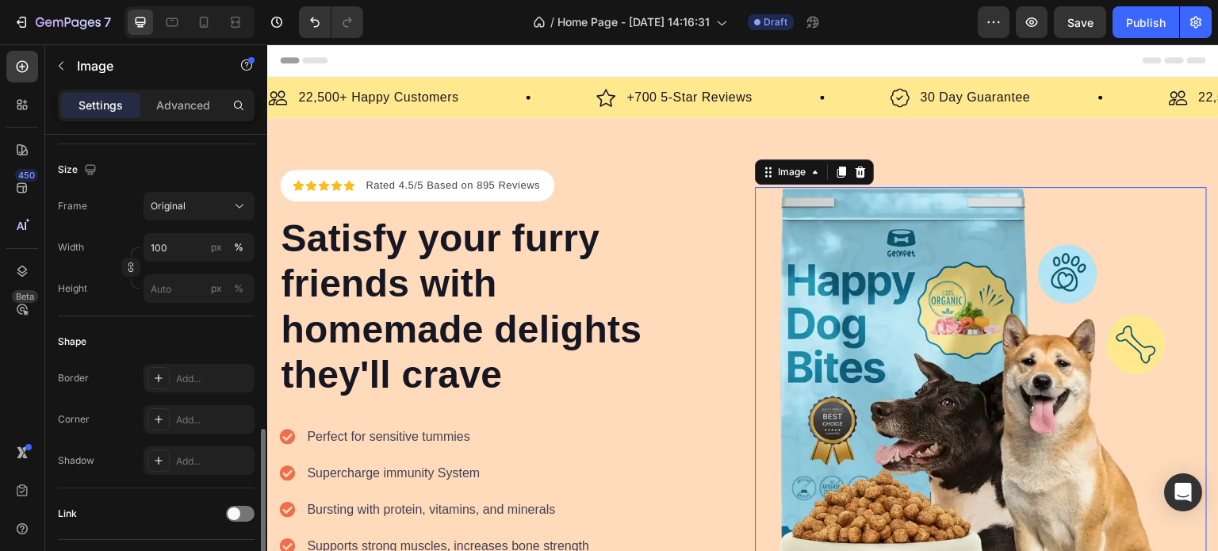
scroll to position [473, 0]
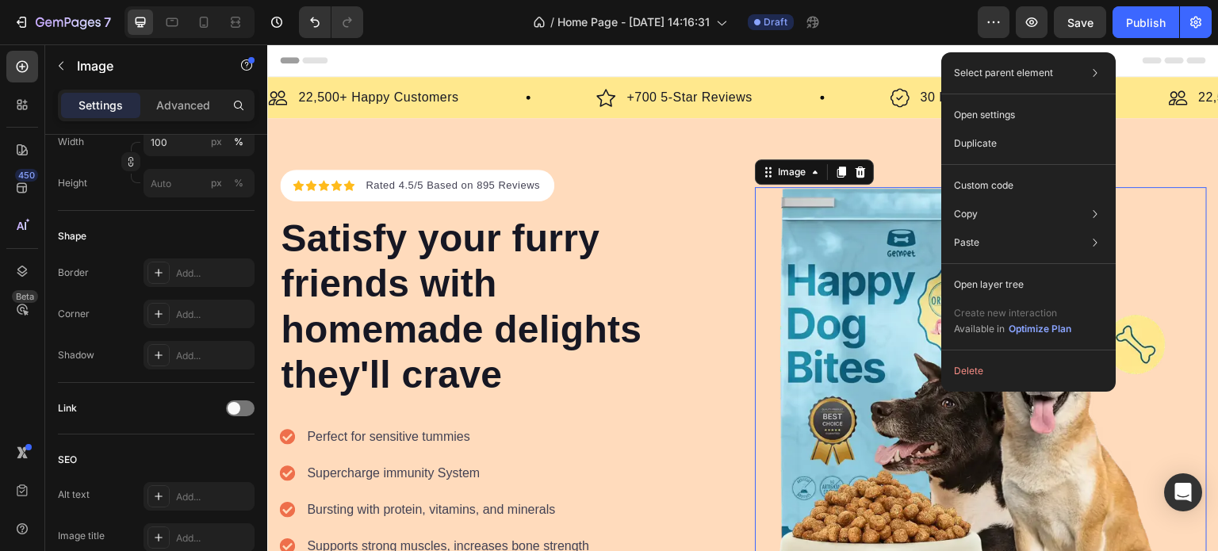
click at [868, 251] on img at bounding box center [981, 413] width 452 height 452
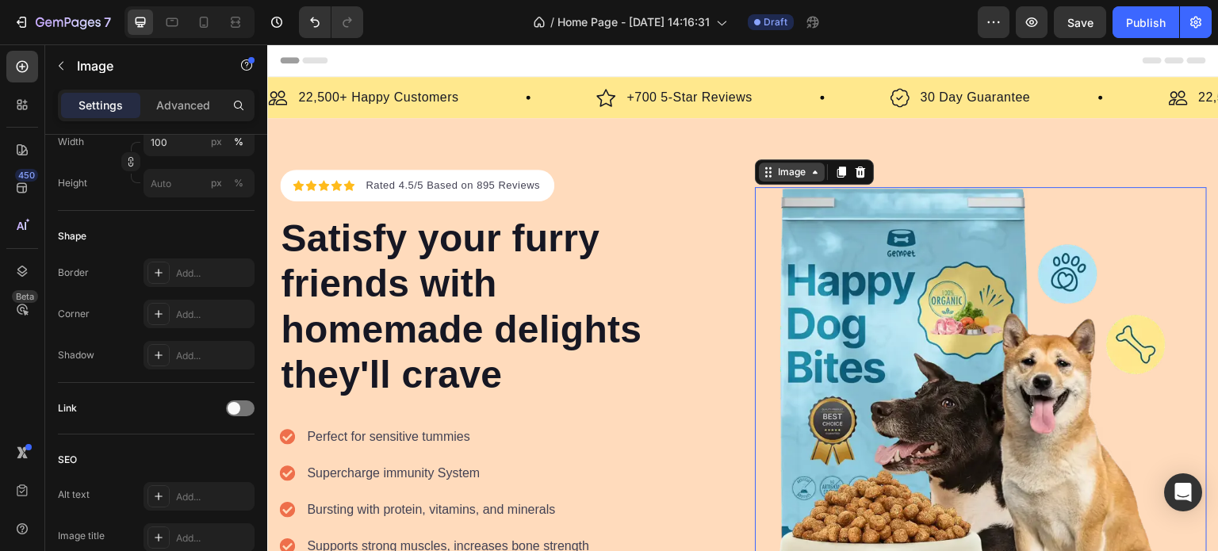
click at [809, 170] on icon at bounding box center [815, 172] width 13 height 13
click at [809, 176] on icon at bounding box center [815, 172] width 13 height 13
click at [760, 181] on div "Image" at bounding box center [792, 172] width 66 height 19
click at [766, 184] on div "Image Row 2 cols Row 1 col Section" at bounding box center [814, 171] width 119 height 25
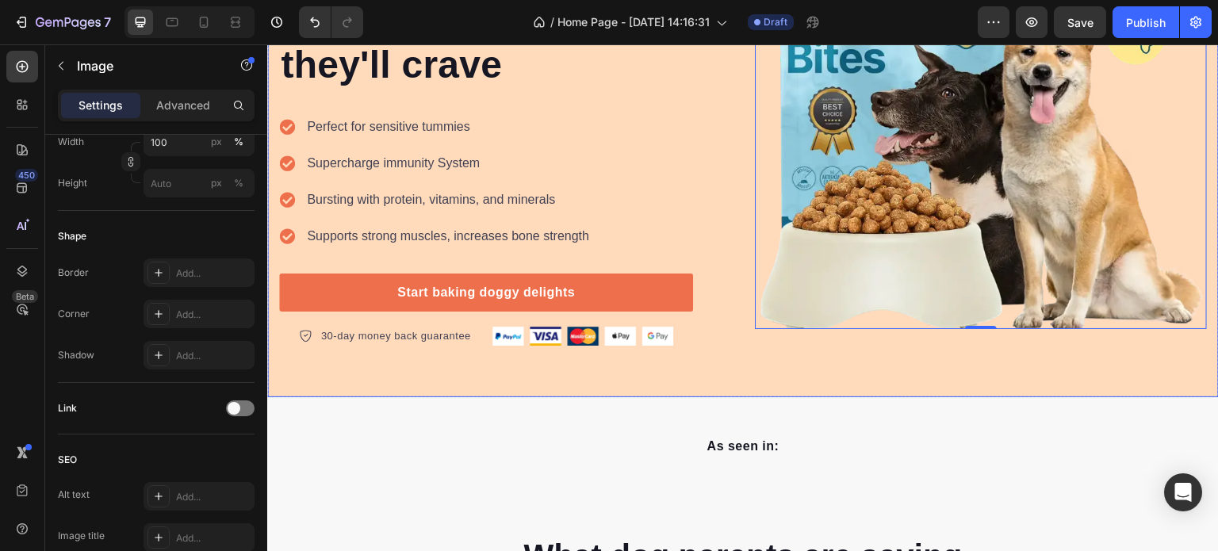
scroll to position [317, 0]
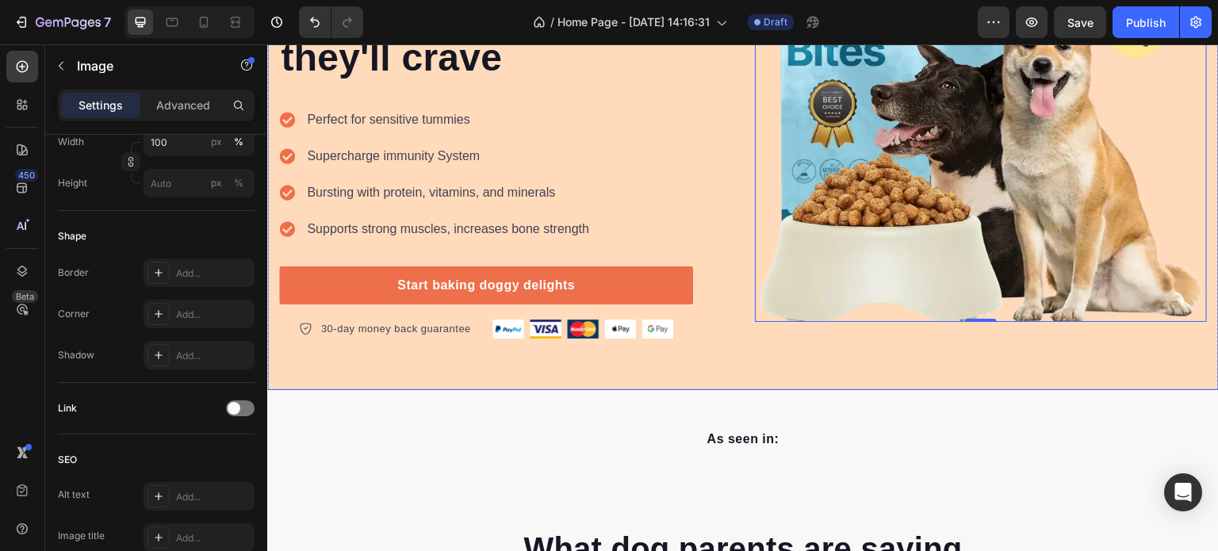
click at [995, 434] on p "As seen in:" at bounding box center [743, 439] width 924 height 19
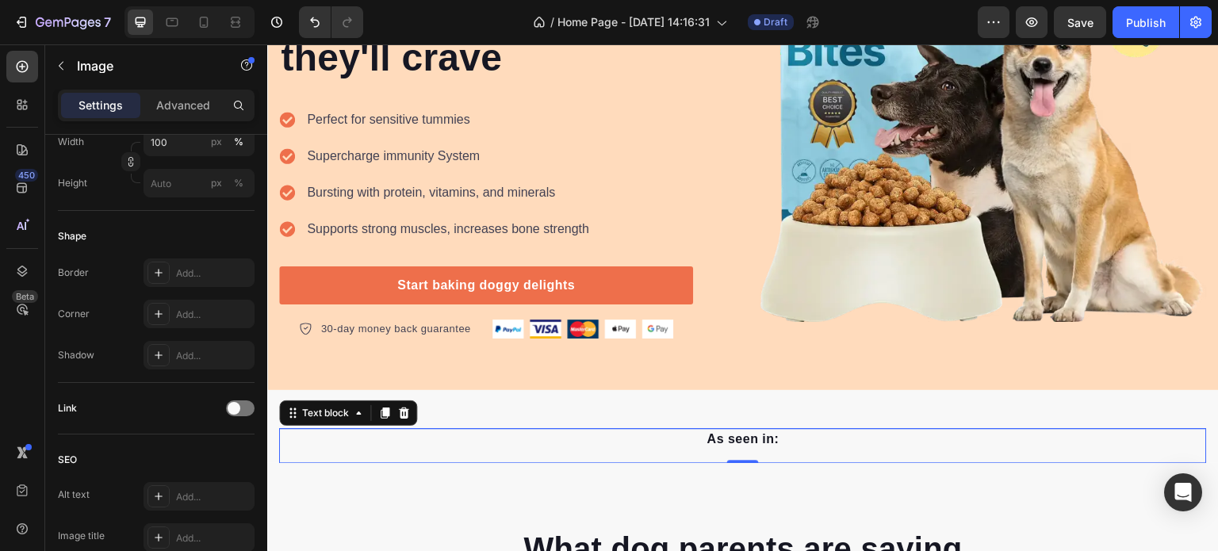
scroll to position [0, 0]
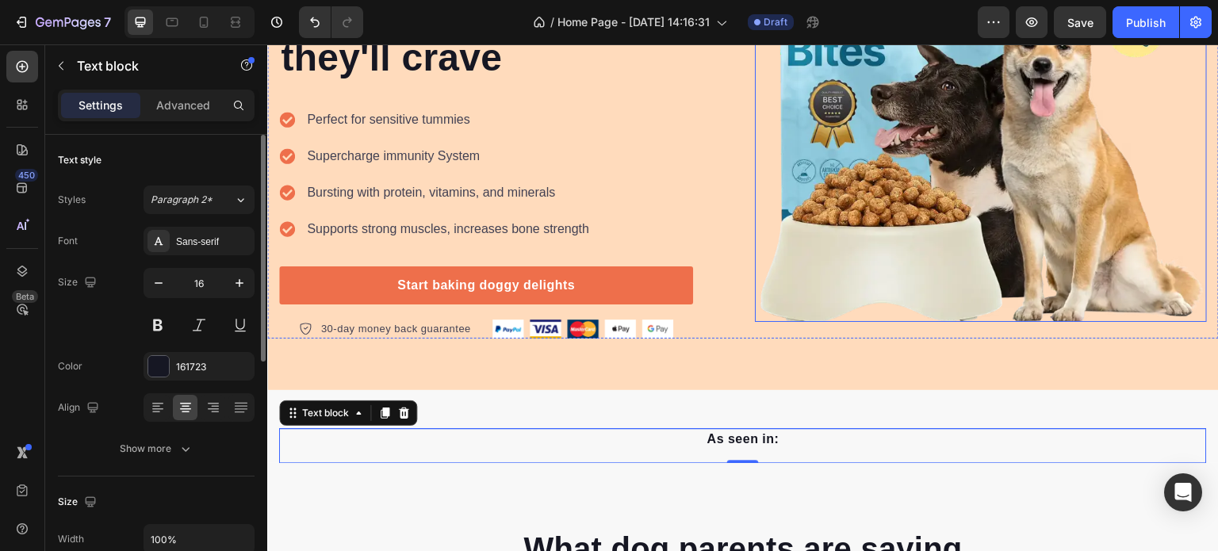
click at [887, 267] on img at bounding box center [981, 96] width 452 height 452
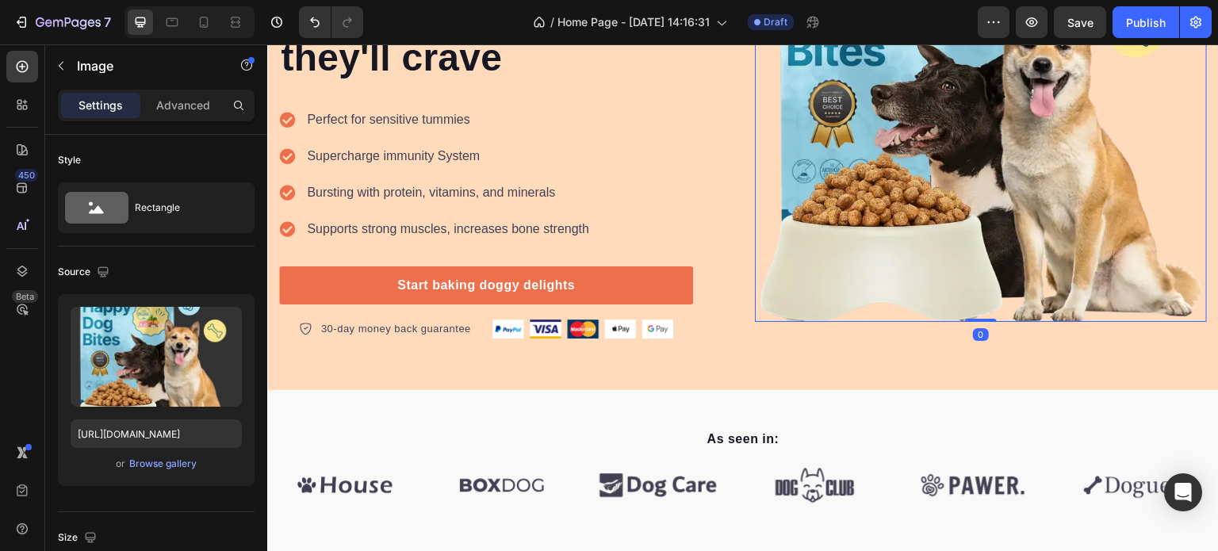
drag, startPoint x: 976, startPoint y: 312, endPoint x: 974, endPoint y: 328, distance: 15.9
click at [973, 344] on div "Icon Icon Icon Icon Icon Icon List Hoz Rated 4.5/5 Based on 895 Reviews Text bl…" at bounding box center [742, 95] width 951 height 589
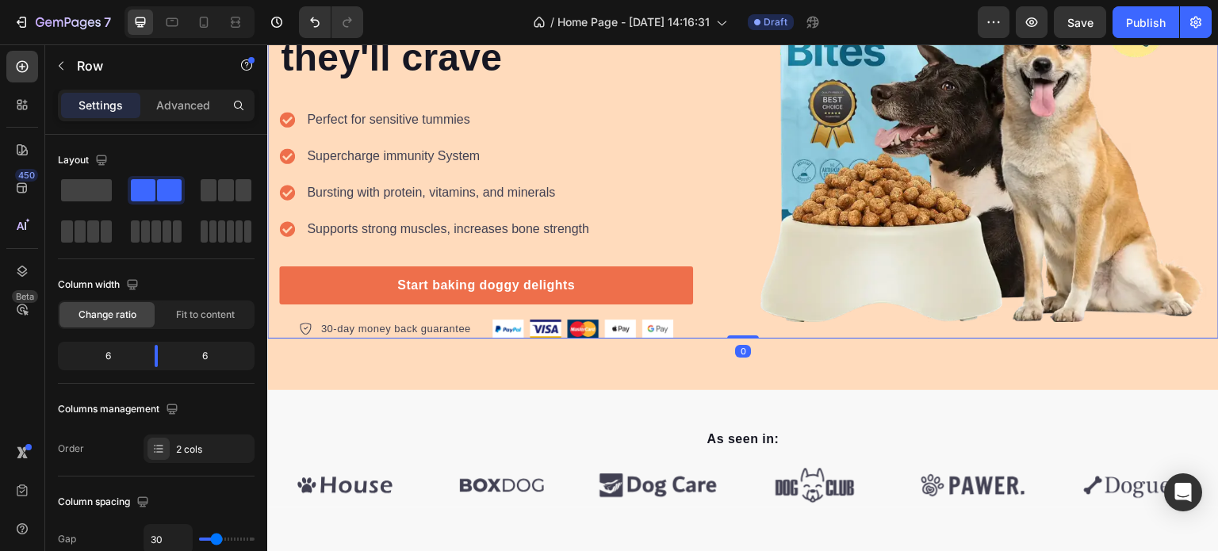
click at [976, 316] on div "Image" at bounding box center [981, 96] width 452 height 452
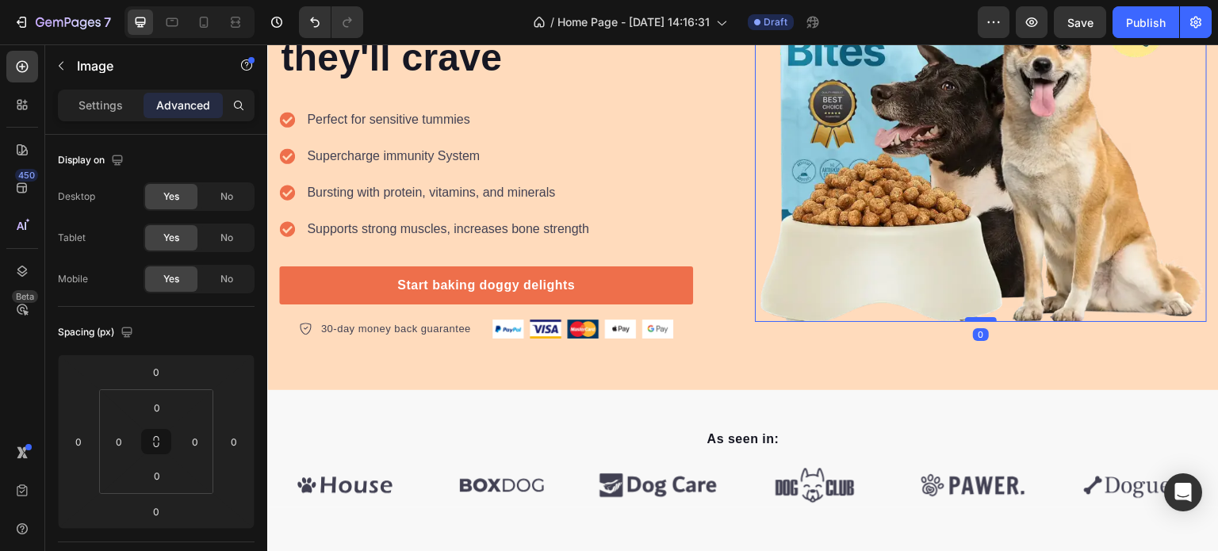
click at [983, 317] on div at bounding box center [981, 319] width 32 height 5
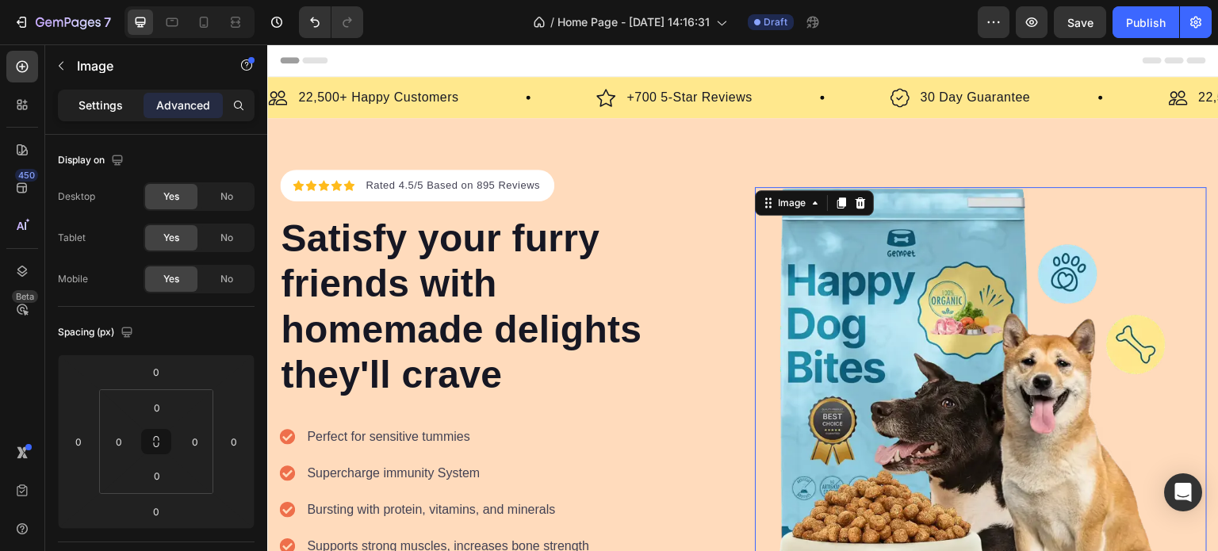
click at [96, 100] on p "Settings" at bounding box center [100, 105] width 44 height 13
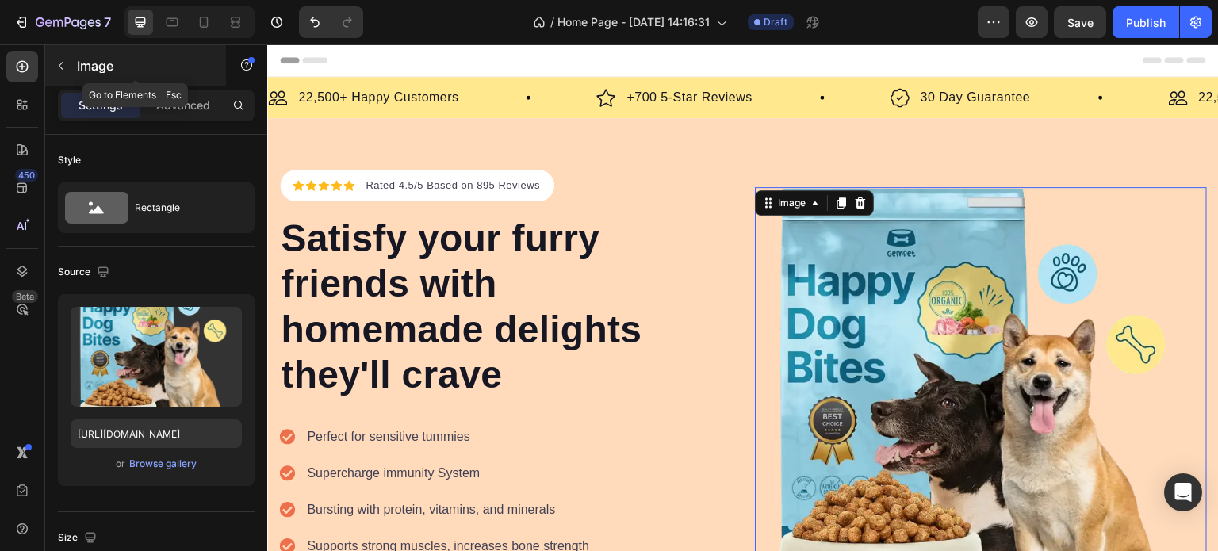
click at [66, 71] on icon "button" at bounding box center [61, 65] width 13 height 13
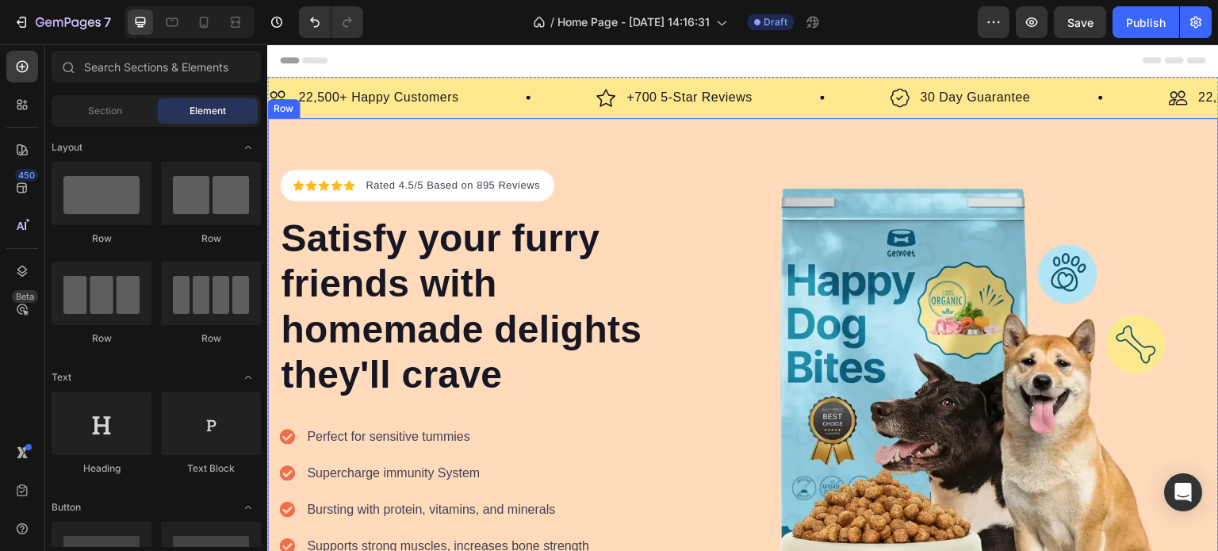
click at [674, 164] on div "Icon Icon Icon Icon Icon Icon List Hoz Rated 4.5/5 Based on 895 Reviews Text bl…" at bounding box center [742, 412] width 951 height 589
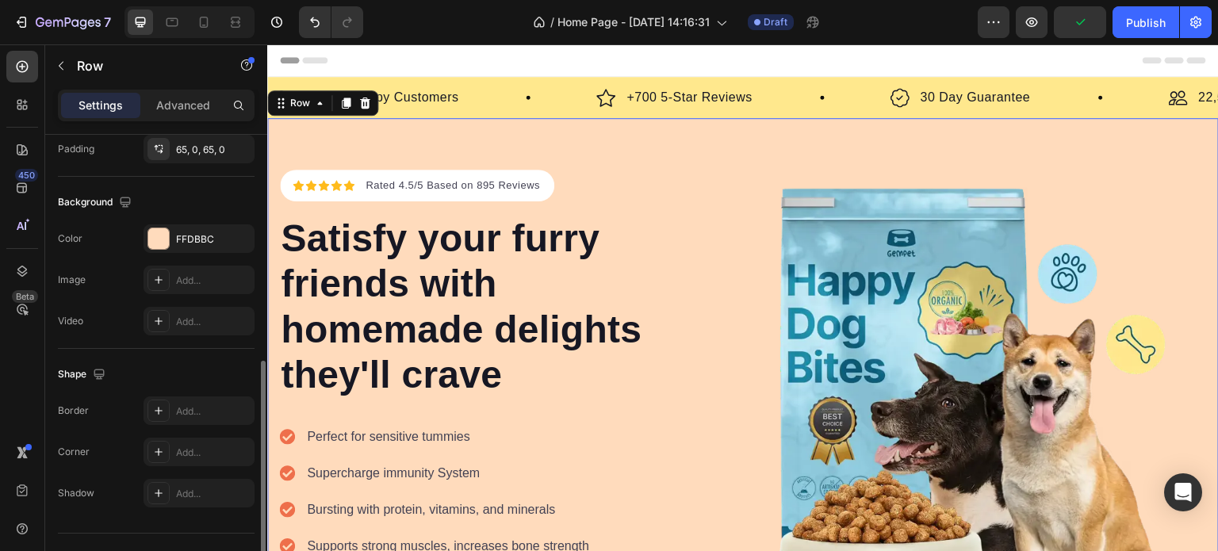
scroll to position [504, 0]
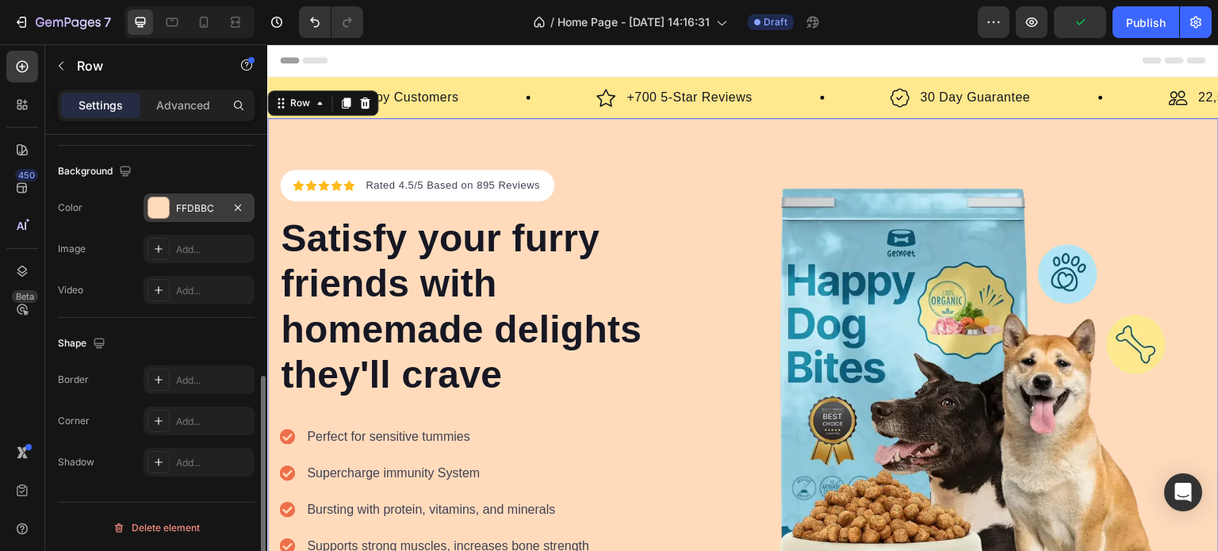
click at [159, 212] on div at bounding box center [158, 207] width 21 height 21
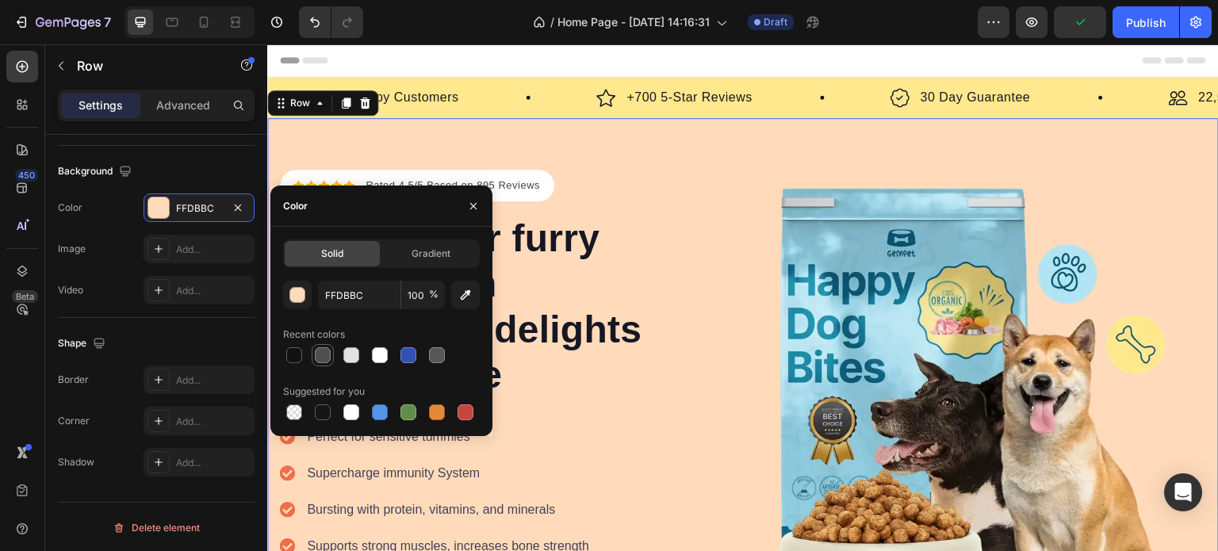
click at [342, 361] on div at bounding box center [351, 355] width 19 height 19
type input "E2E2E2"
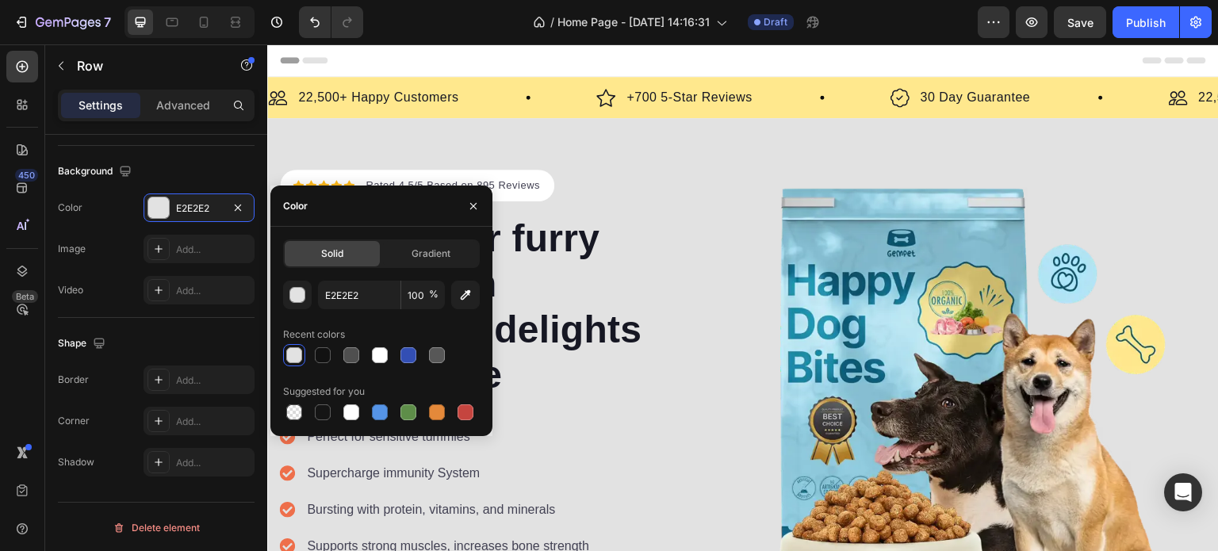
click at [445, 53] on div "Header" at bounding box center [743, 60] width 926 height 32
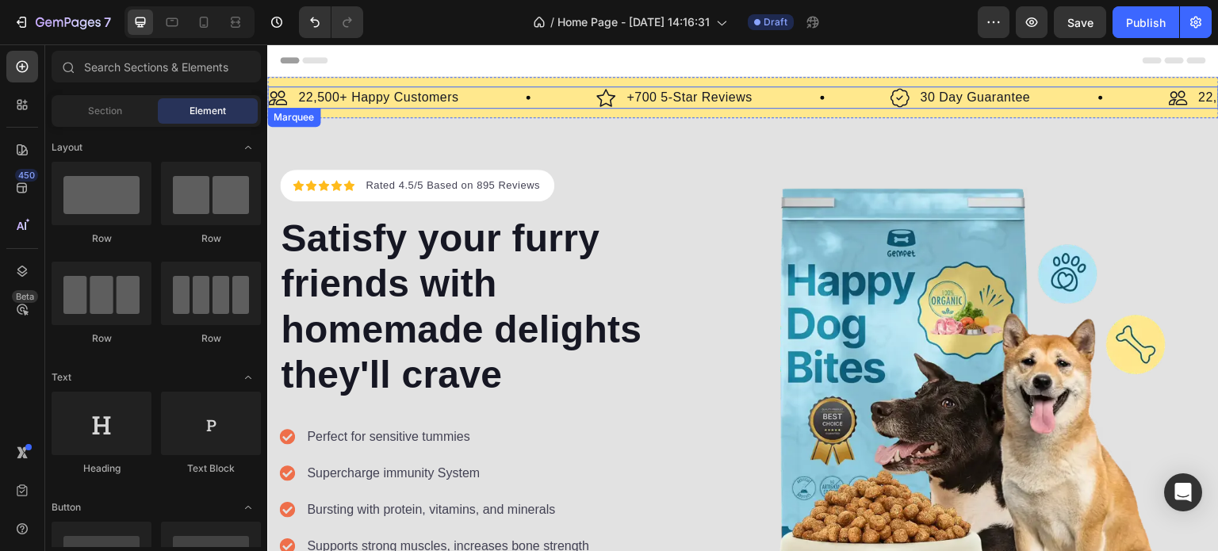
click at [840, 91] on div "Image +700 5-Star Reviews Text Block Row" at bounding box center [742, 97] width 293 height 22
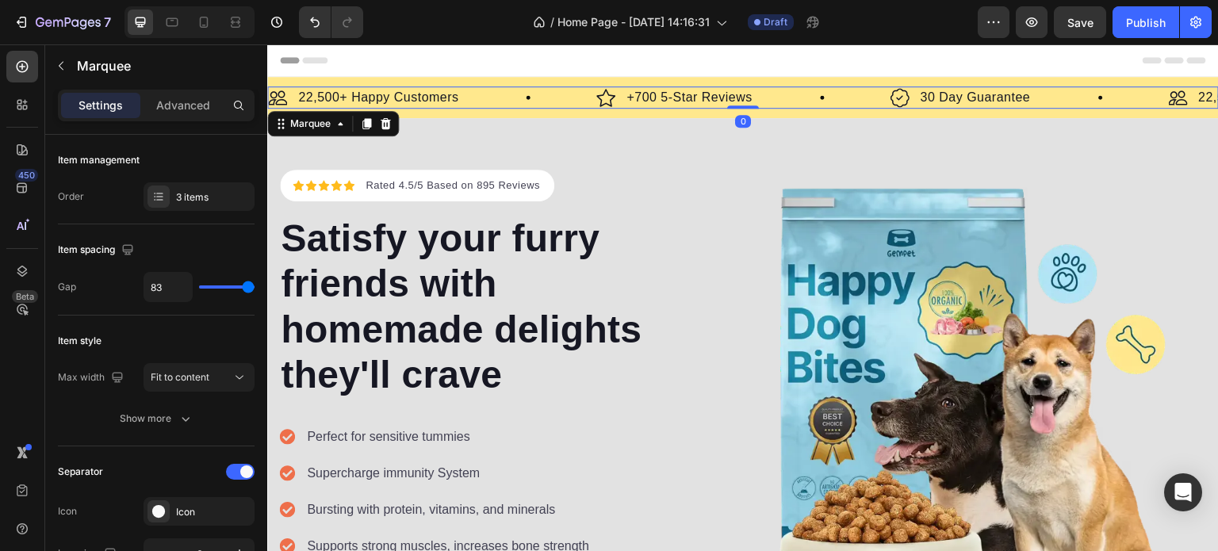
click at [839, 108] on div "Image +700 5-Star Reviews Text Block Row" at bounding box center [742, 97] width 293 height 22
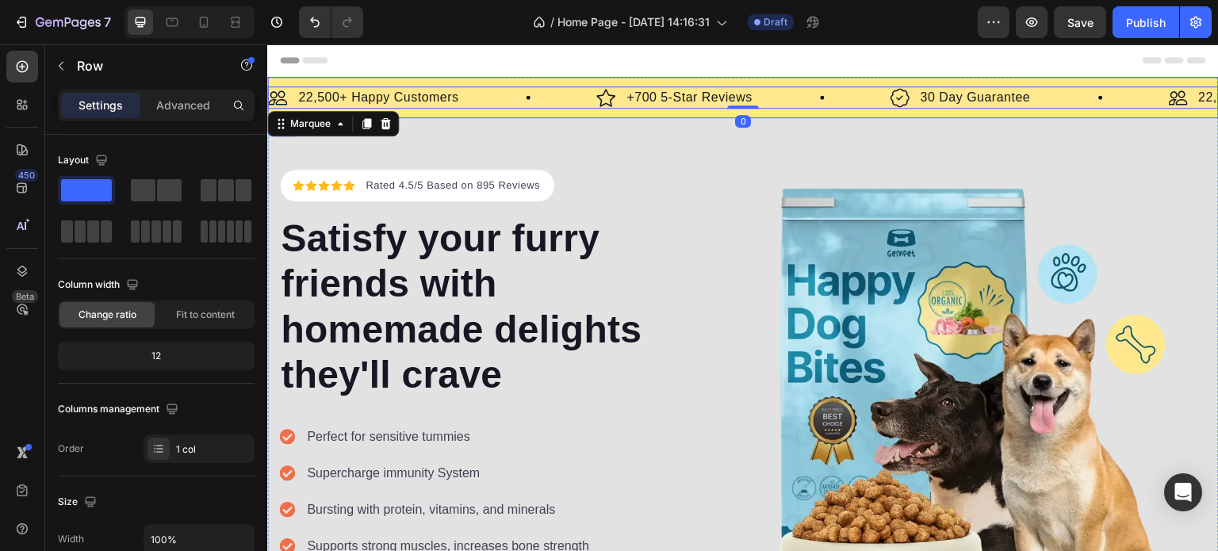
click at [840, 111] on div "Image 22,500+ Happy Customers Text Block Row Image +700 5-Star Reviews Text Blo…" at bounding box center [742, 97] width 951 height 41
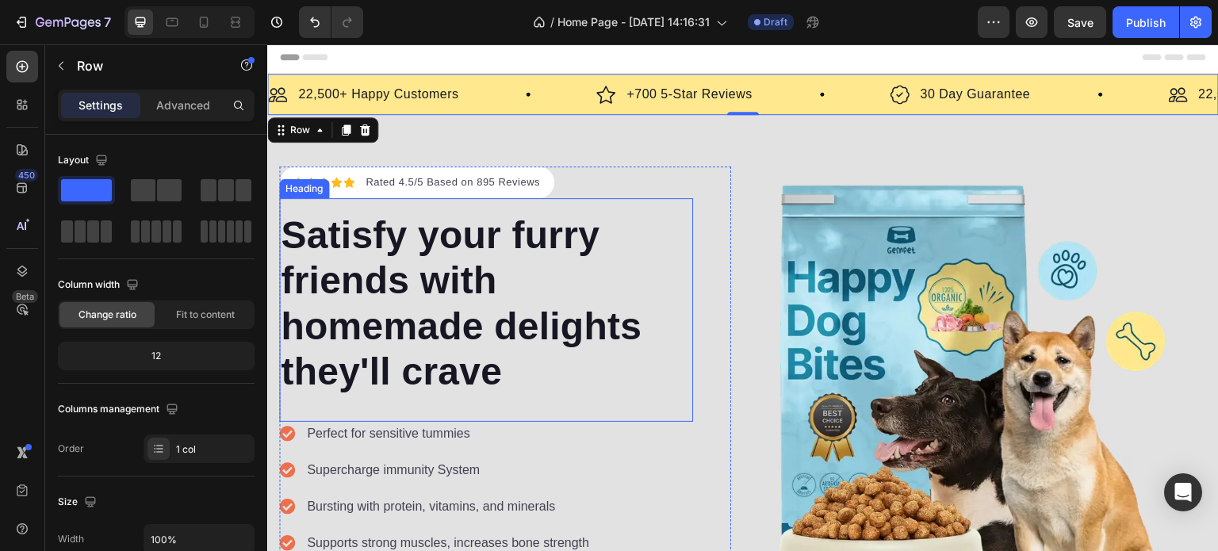
scroll to position [0, 0]
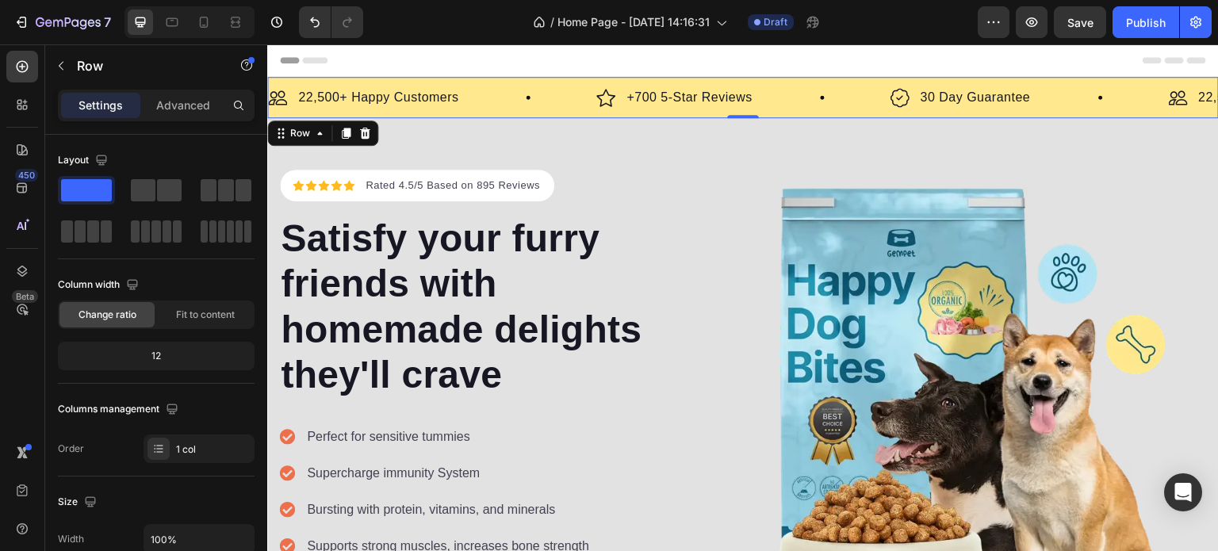
click at [851, 82] on div "Image 22,500+ Happy Customers Text Block Row Image +700 5-Star Reviews Text Blo…" at bounding box center [742, 97] width 951 height 41
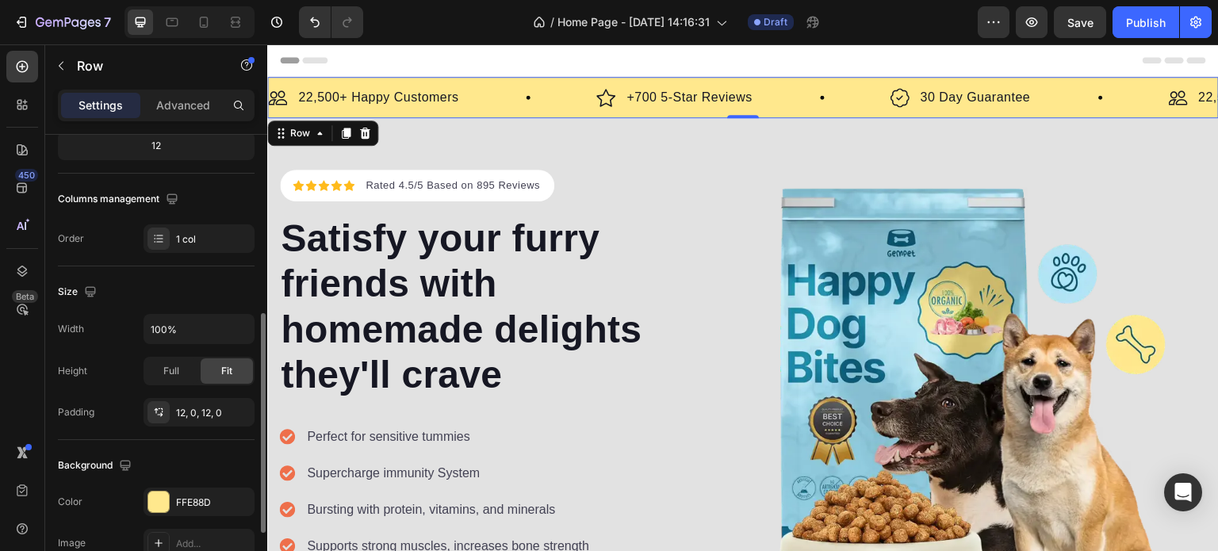
scroll to position [368, 0]
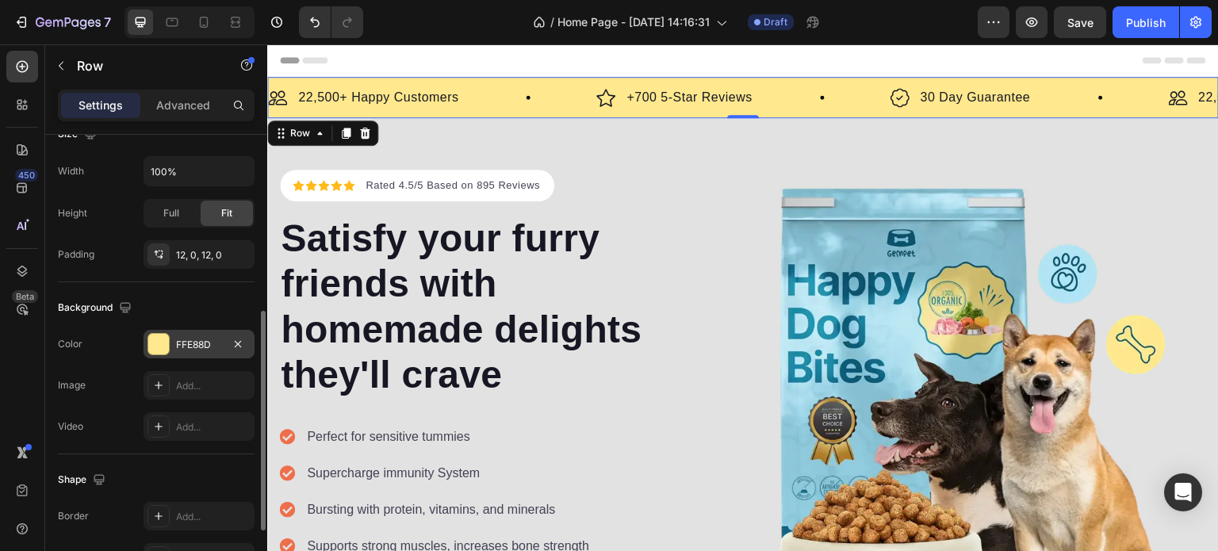
click at [160, 341] on div at bounding box center [158, 344] width 21 height 21
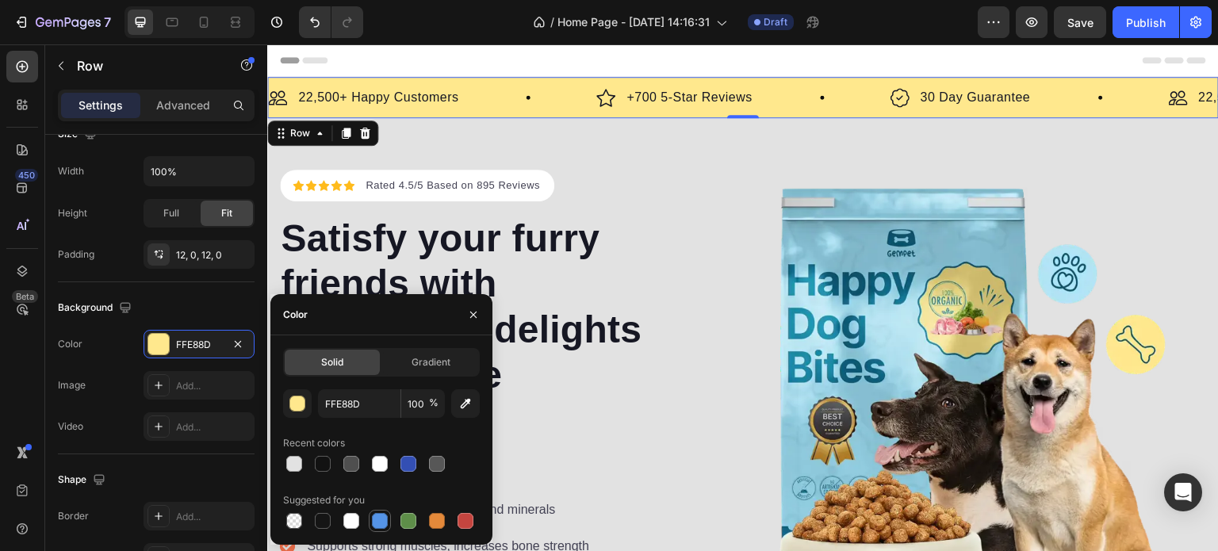
click at [373, 523] on div at bounding box center [380, 521] width 16 height 16
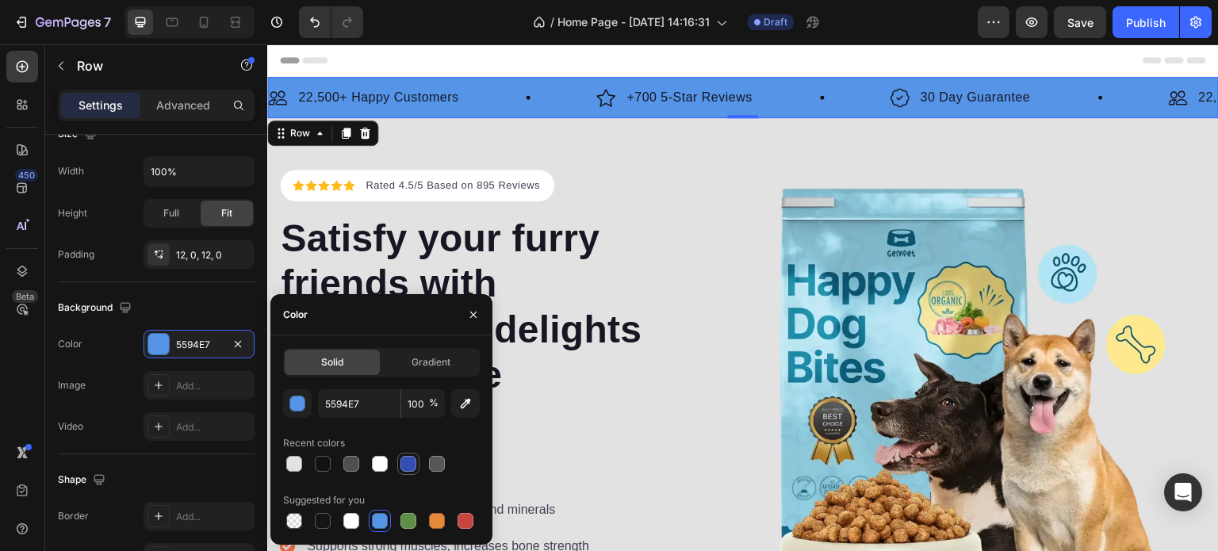
click at [409, 465] on div at bounding box center [408, 464] width 16 height 16
type input "334FB4"
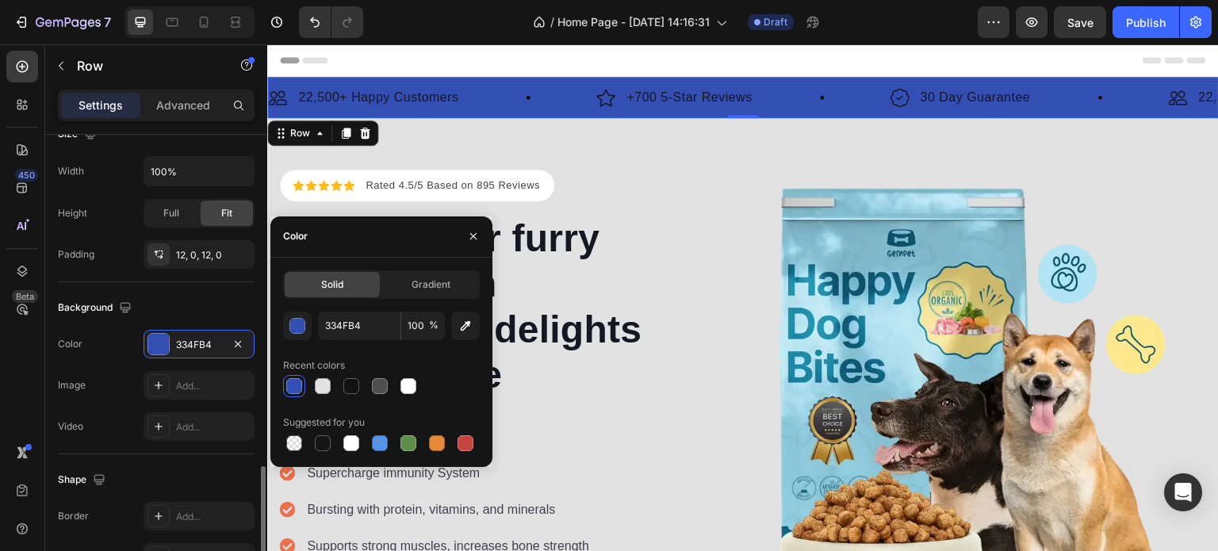
scroll to position [473, 0]
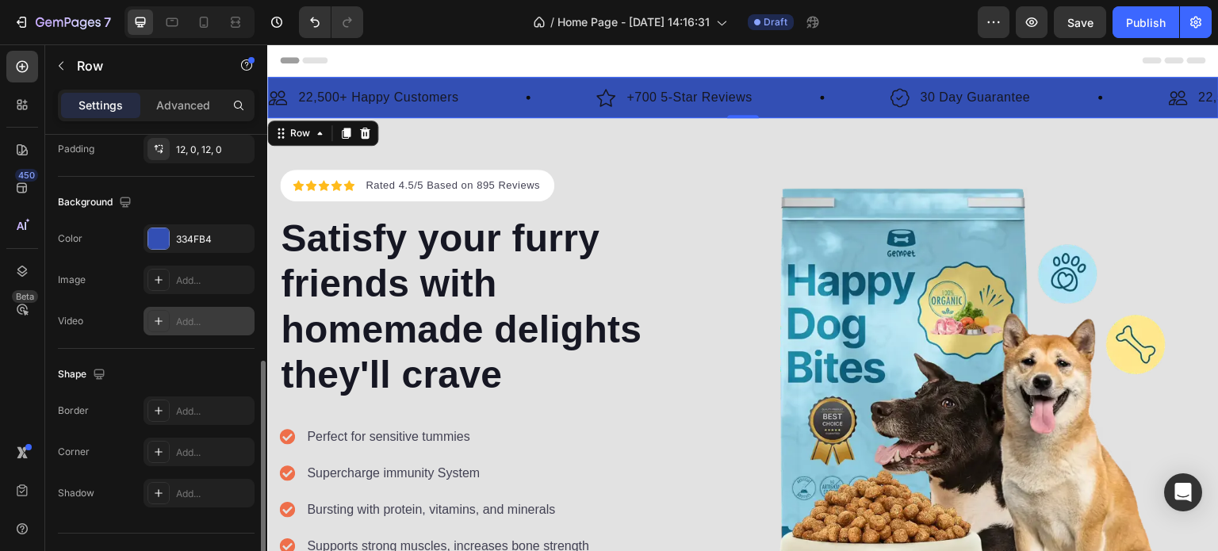
click at [147, 332] on div "Add..." at bounding box center [198, 321] width 111 height 29
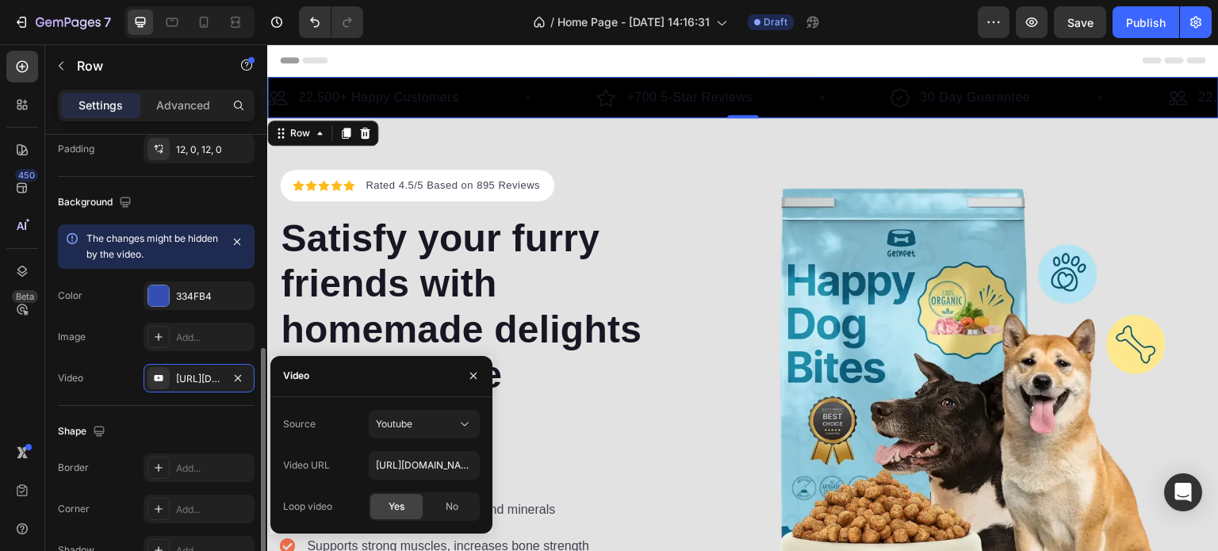
click at [138, 312] on div "The changes might be hidden by the video. Color 334FB4 Image Add... Video https…" at bounding box center [156, 308] width 197 height 168
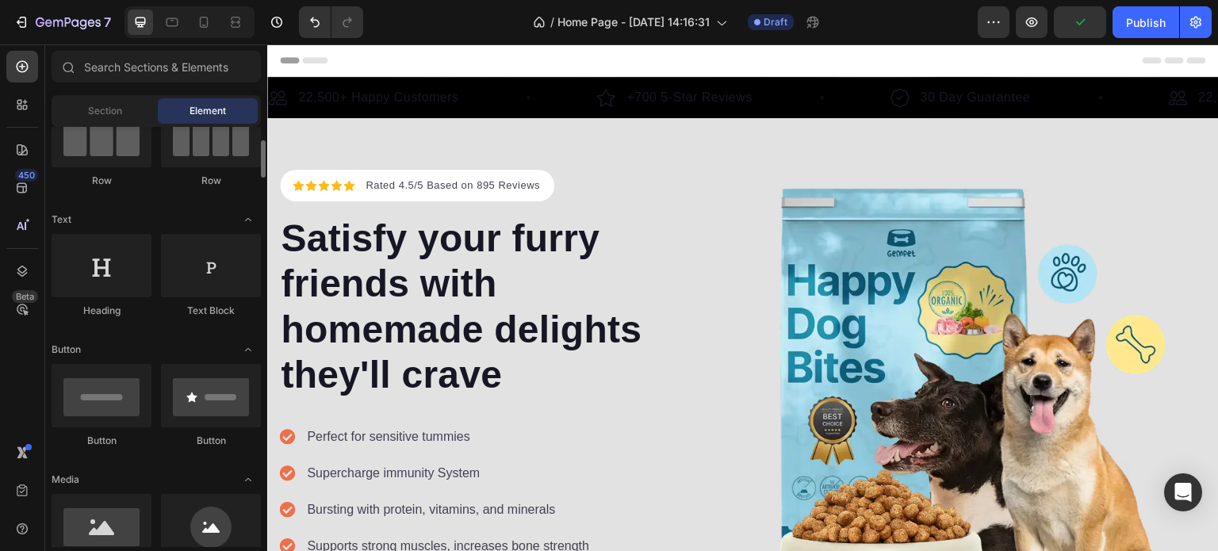
scroll to position [0, 0]
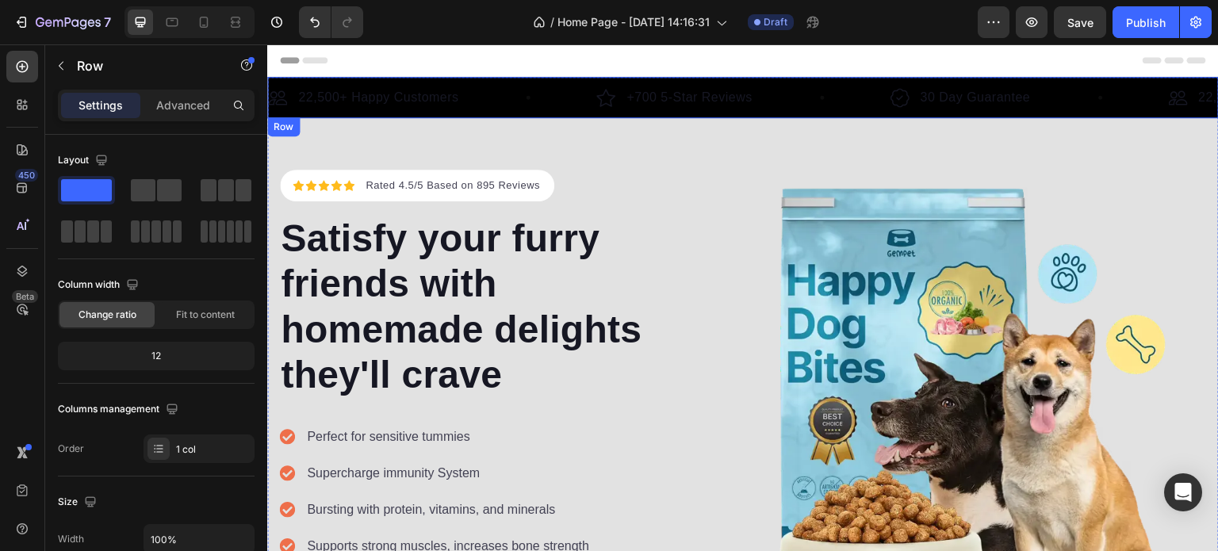
click at [492, 78] on div at bounding box center [742, 97] width 951 height 41
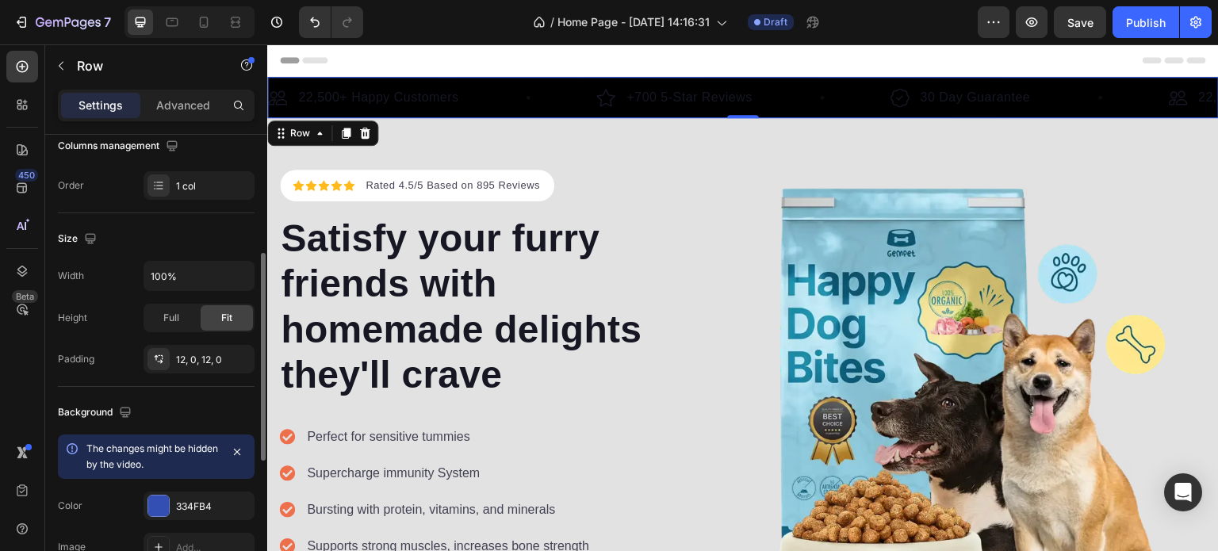
scroll to position [526, 0]
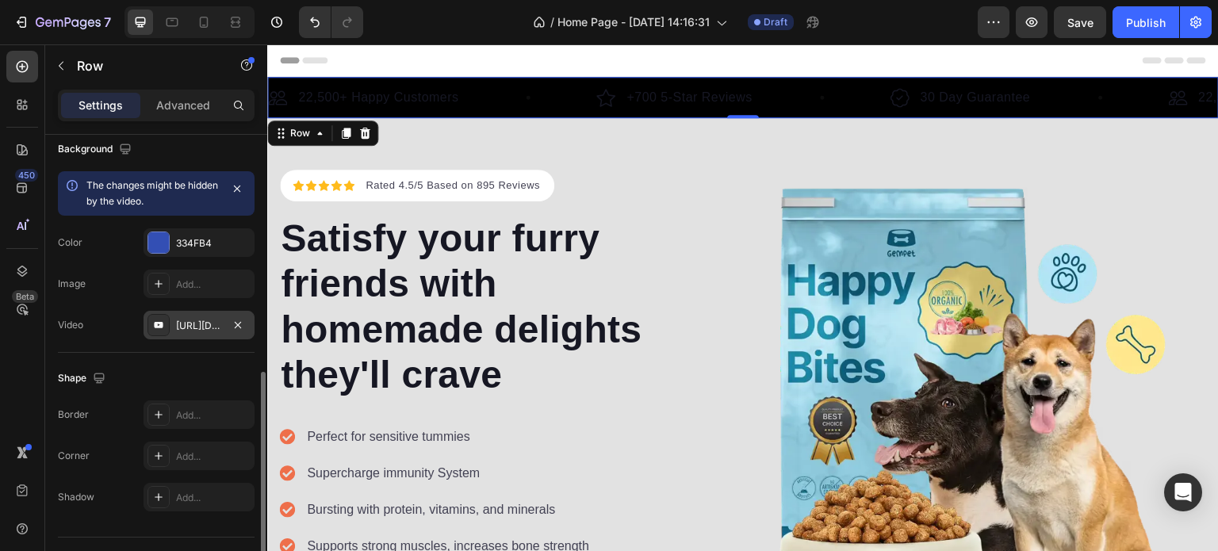
click at [168, 320] on div at bounding box center [158, 325] width 22 height 22
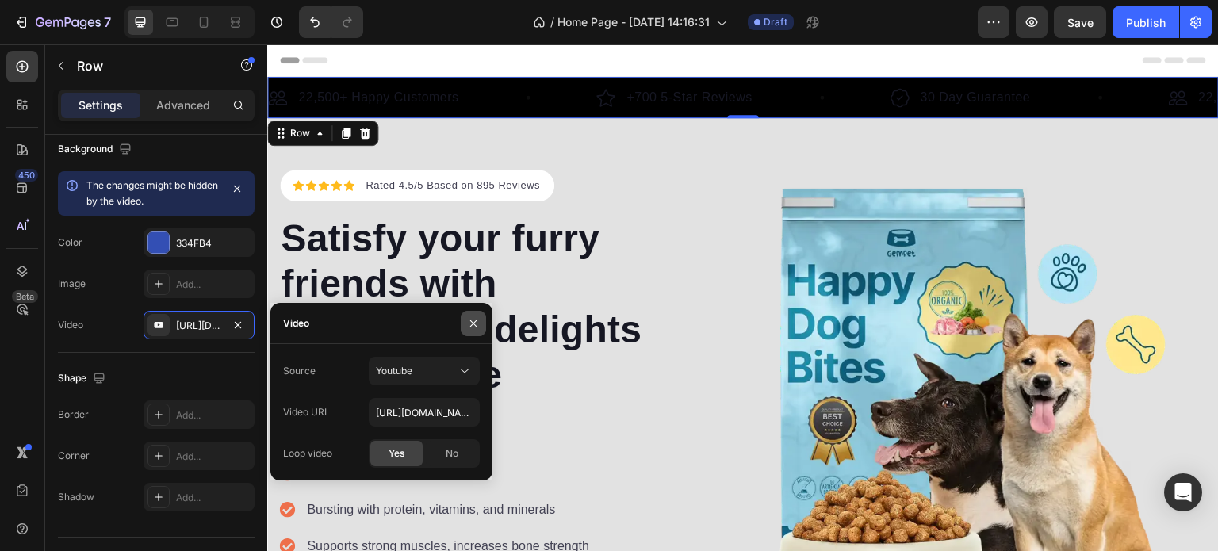
click at [467, 317] on icon "button" at bounding box center [473, 323] width 13 height 13
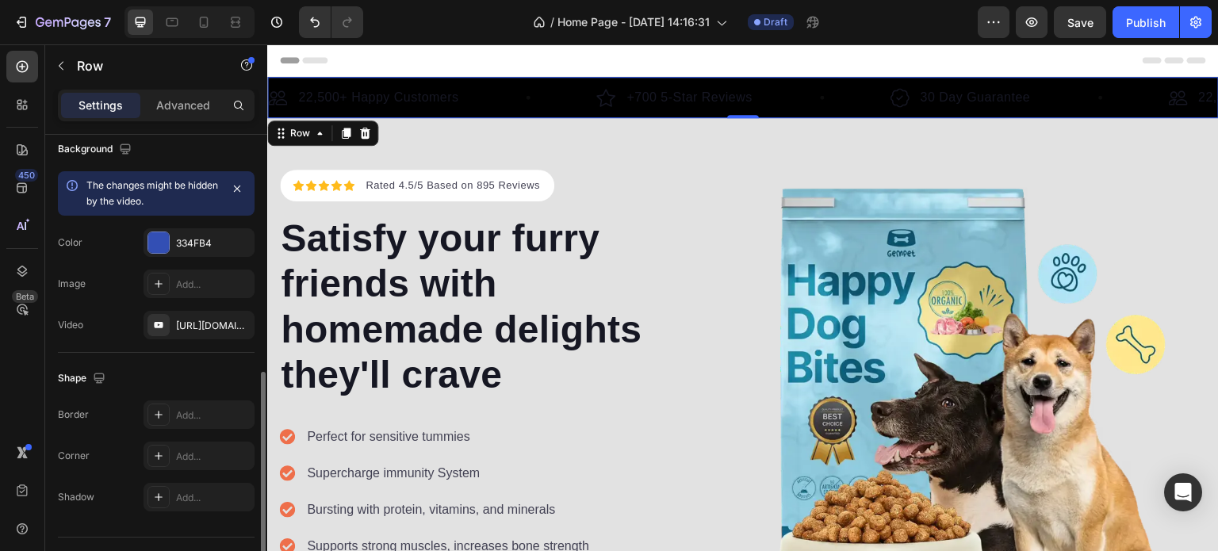
click at [0, 0] on icon "button" at bounding box center [0, 0] width 0 height 0
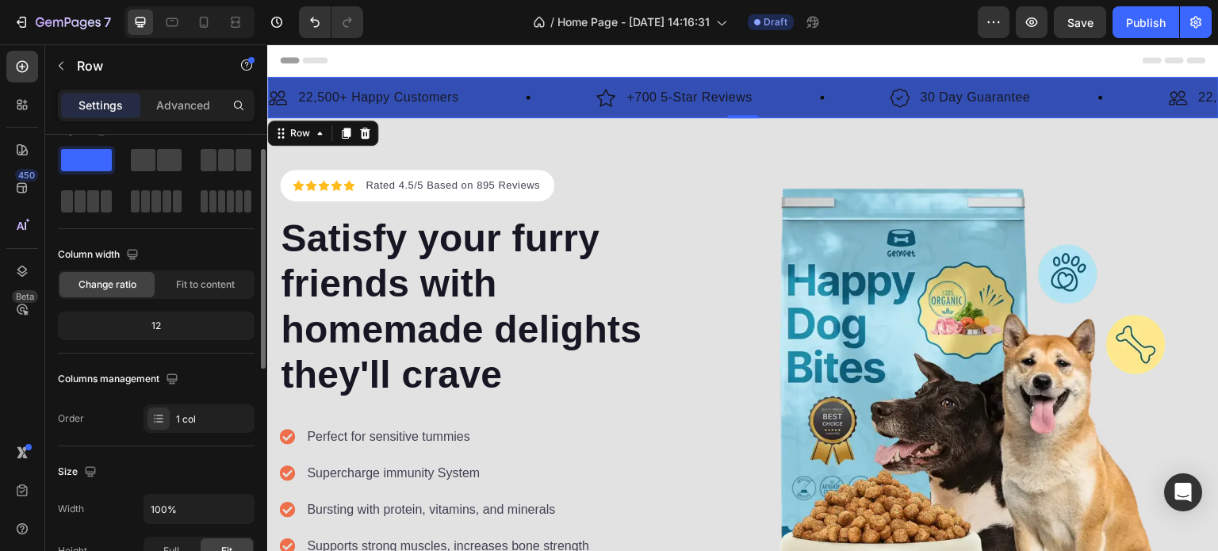
scroll to position [0, 0]
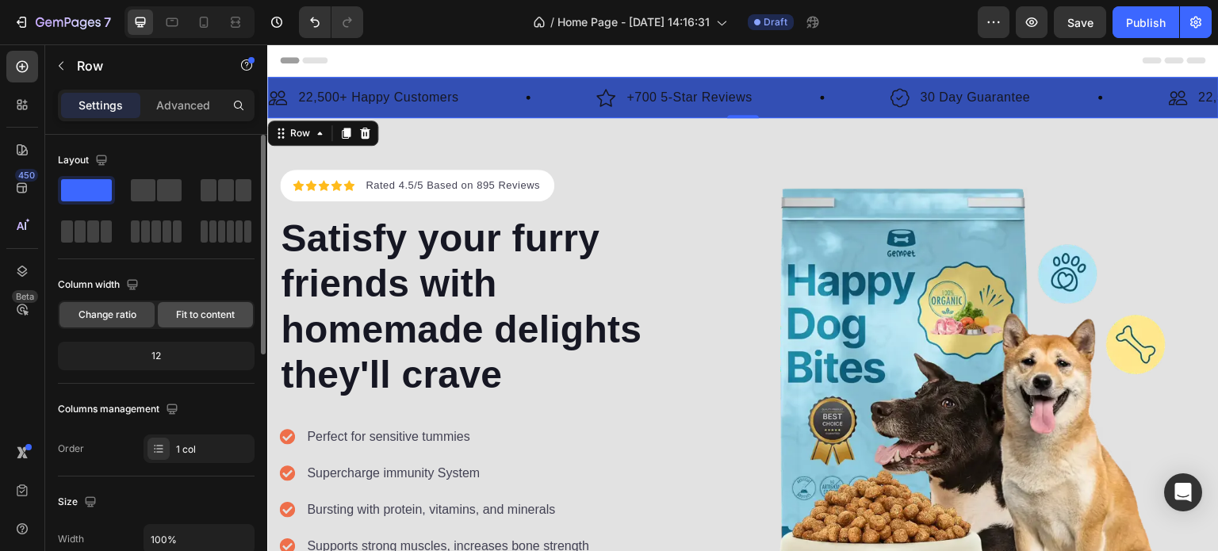
click at [206, 322] on div "Fit to content" at bounding box center [205, 314] width 95 height 25
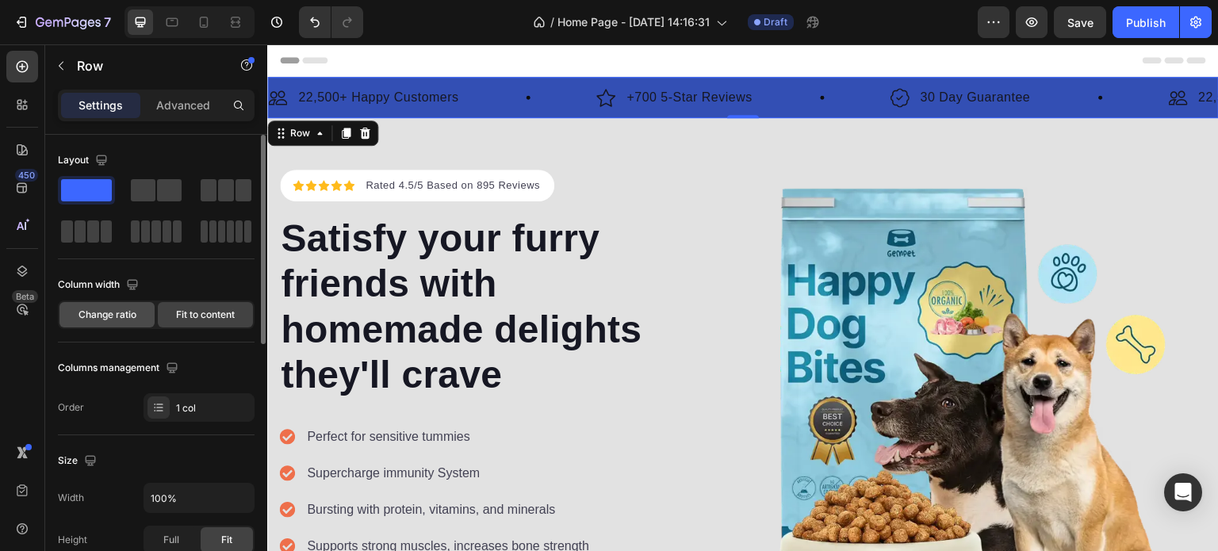
click at [131, 316] on span "Change ratio" at bounding box center [107, 314] width 58 height 11
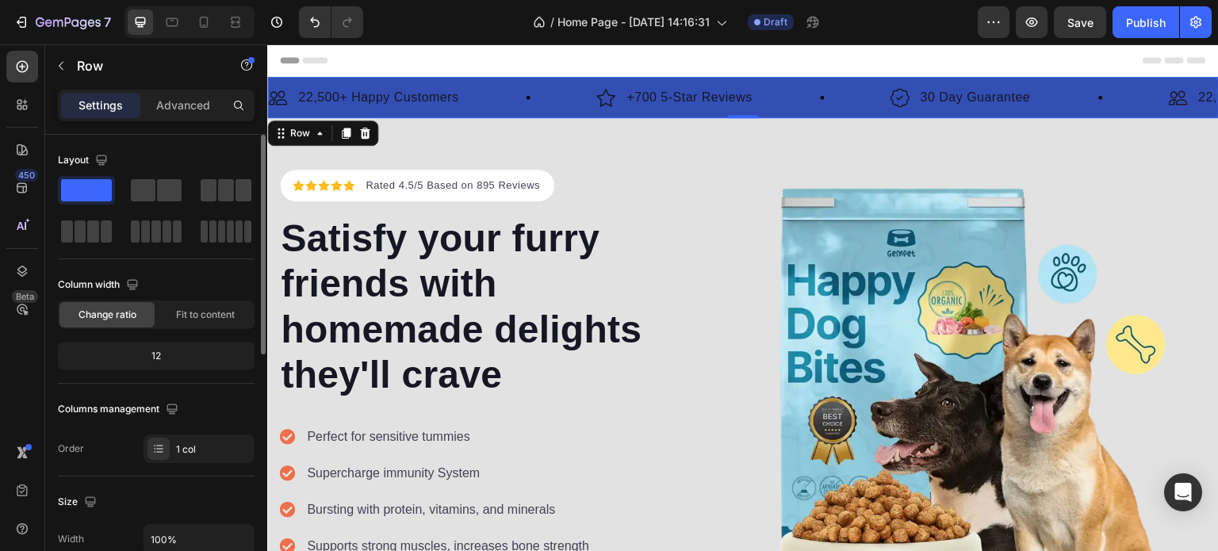
click at [139, 350] on div "12" at bounding box center [156, 356] width 190 height 22
click at [138, 308] on div "Change ratio" at bounding box center [106, 314] width 95 height 25
click at [140, 195] on span at bounding box center [143, 190] width 25 height 22
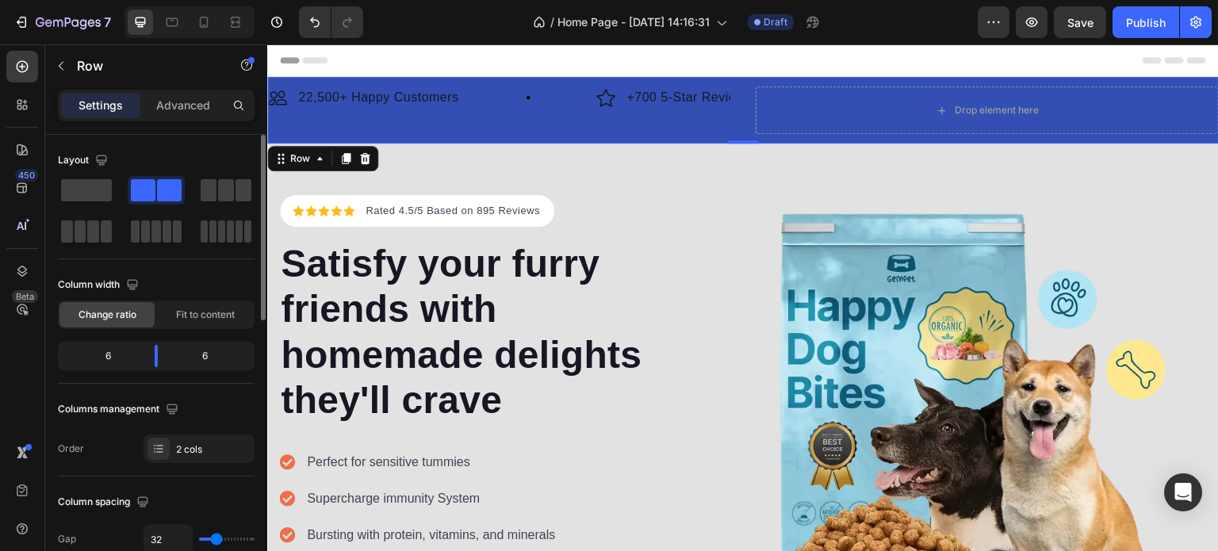
click at [221, 174] on div "Layout" at bounding box center [156, 196] width 197 height 98
click at [220, 182] on span at bounding box center [226, 190] width 16 height 22
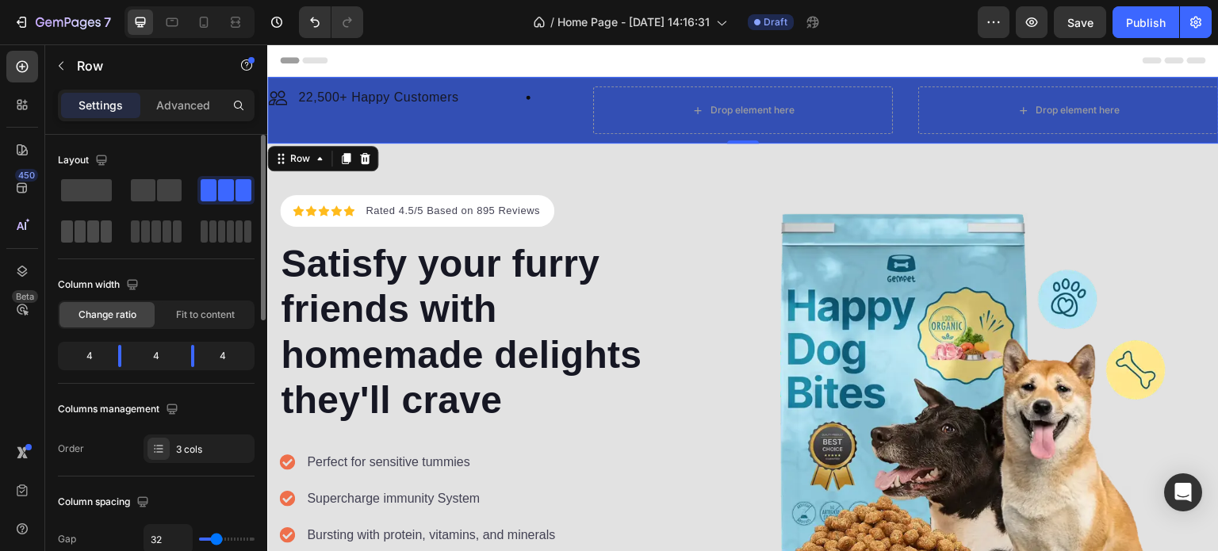
click at [110, 237] on span at bounding box center [107, 231] width 12 height 22
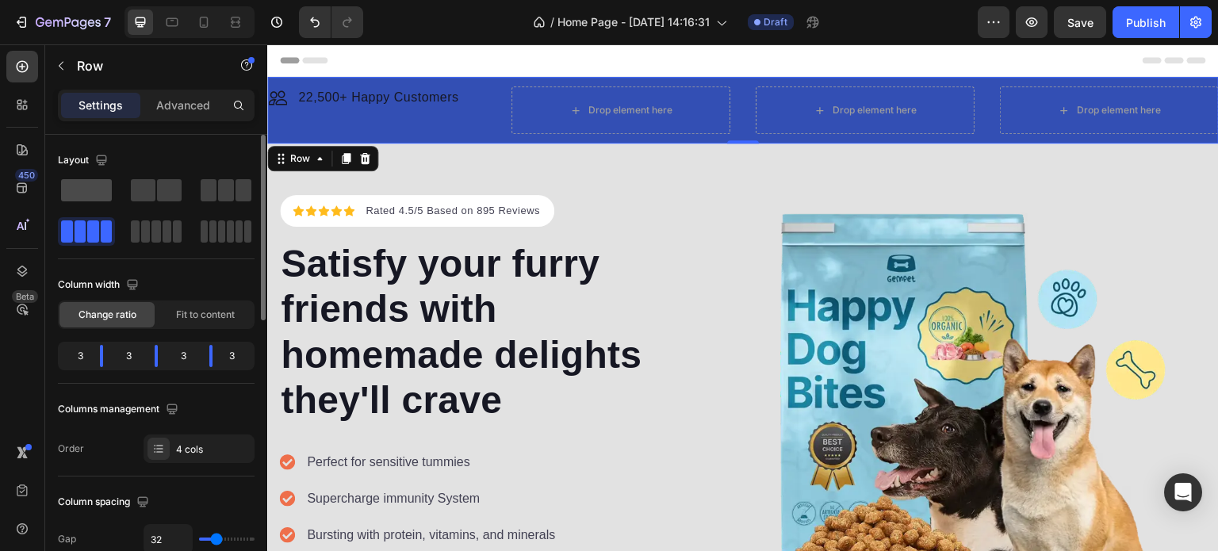
click at [111, 192] on span at bounding box center [86, 190] width 51 height 22
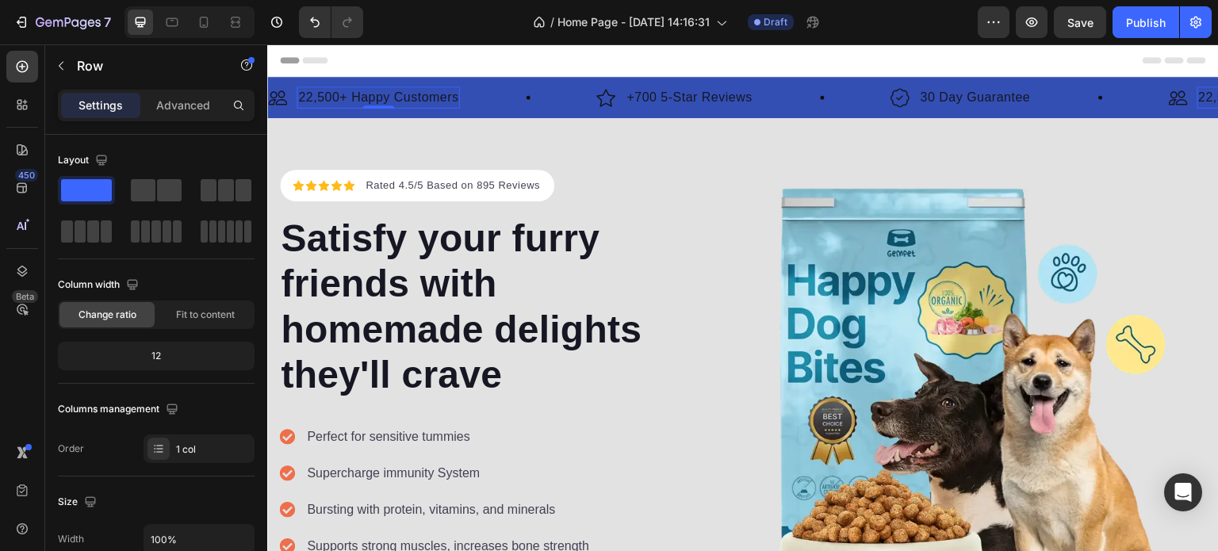
click at [400, 94] on p "22,500+ Happy Customers" at bounding box center [378, 97] width 160 height 19
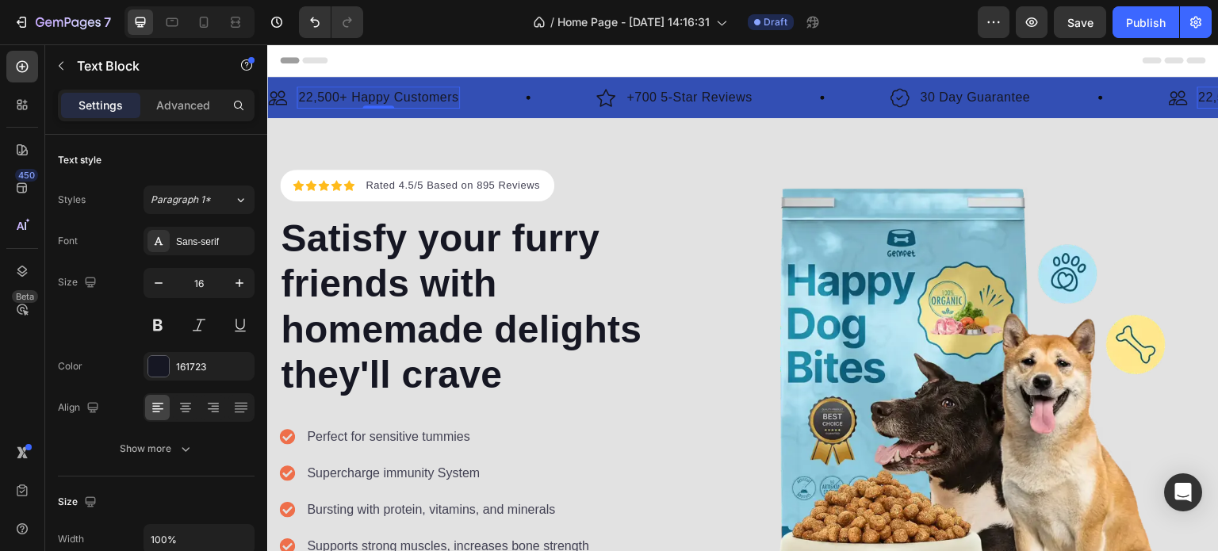
click at [400, 94] on p "22,500+ Happy Customers" at bounding box center [378, 97] width 160 height 19
click at [369, 98] on p "22,500+ Happy Customers" at bounding box center [378, 97] width 160 height 19
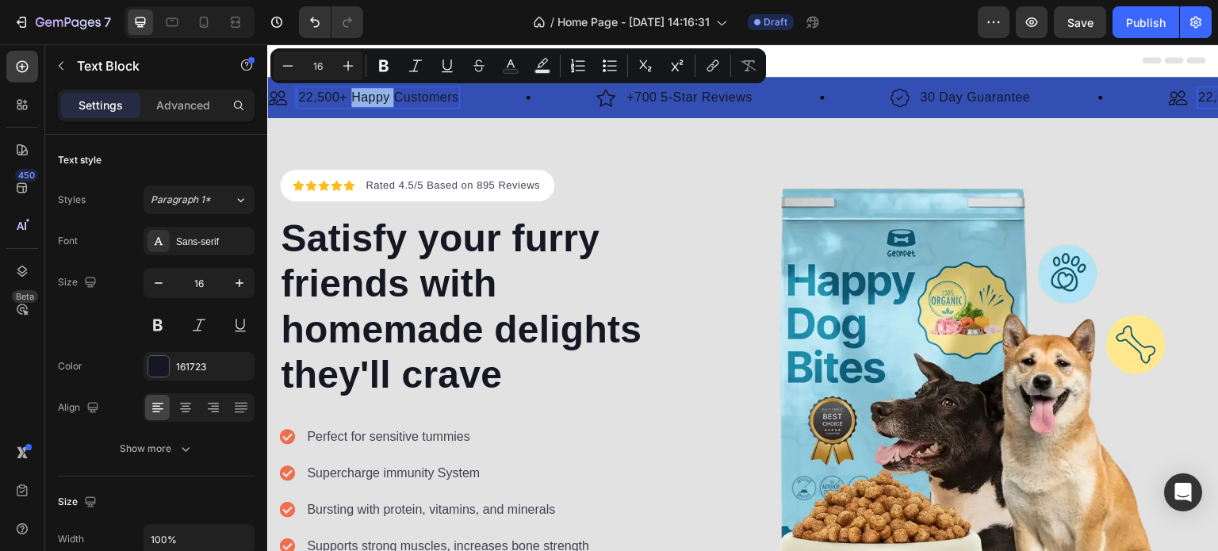
click at [293, 93] on div "Image 22,500+ Happy Customers Text Block 0 Row" at bounding box center [364, 97] width 192 height 22
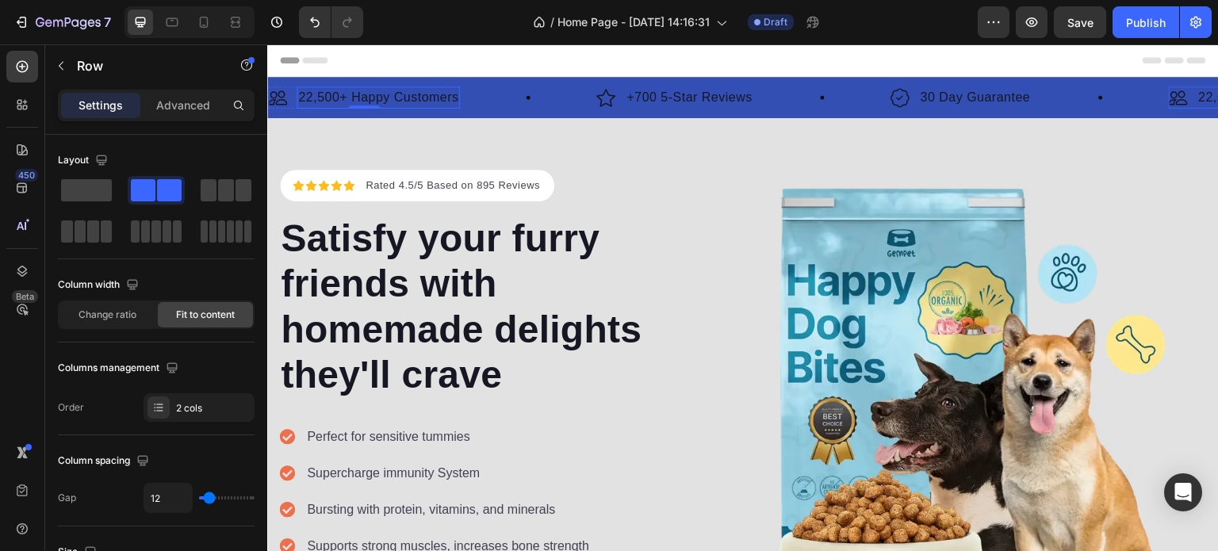
click at [306, 96] on p "22,500+ Happy Customers" at bounding box center [378, 97] width 160 height 19
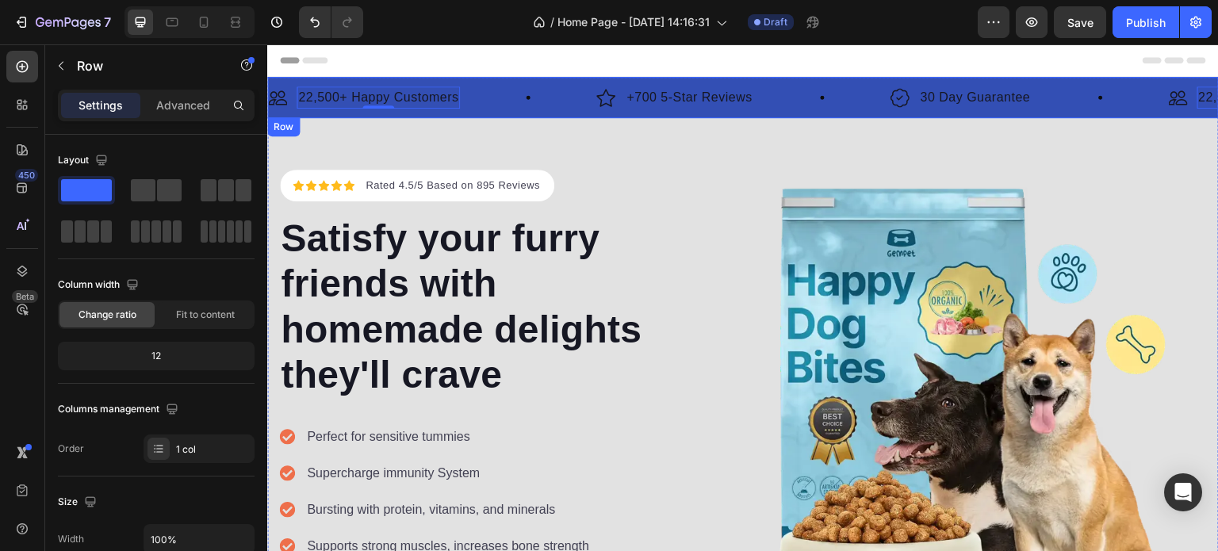
click at [594, 84] on div "Image 22,500+ Happy Customers Text Block 0 Row Image +700 5-Star Reviews Text B…" at bounding box center [742, 97] width 951 height 41
click at [599, 98] on img at bounding box center [605, 98] width 19 height 20
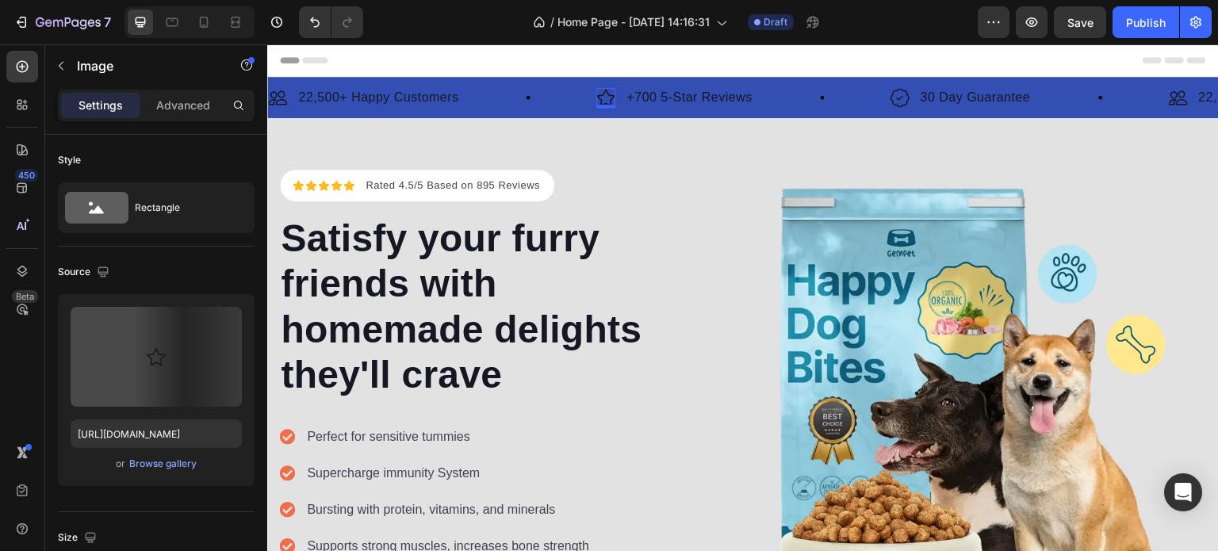
click at [599, 98] on img at bounding box center [605, 98] width 19 height 20
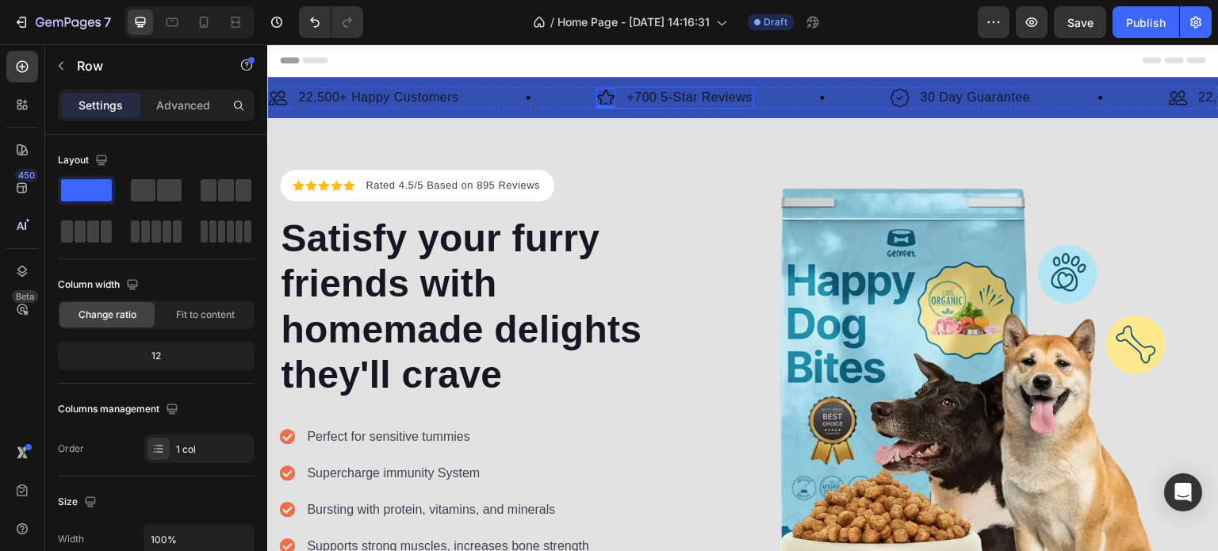
click at [597, 85] on div "Image 22,500+ Happy Customers Text Block Row Image 0 +700 5-Star Reviews Text B…" at bounding box center [742, 97] width 951 height 41
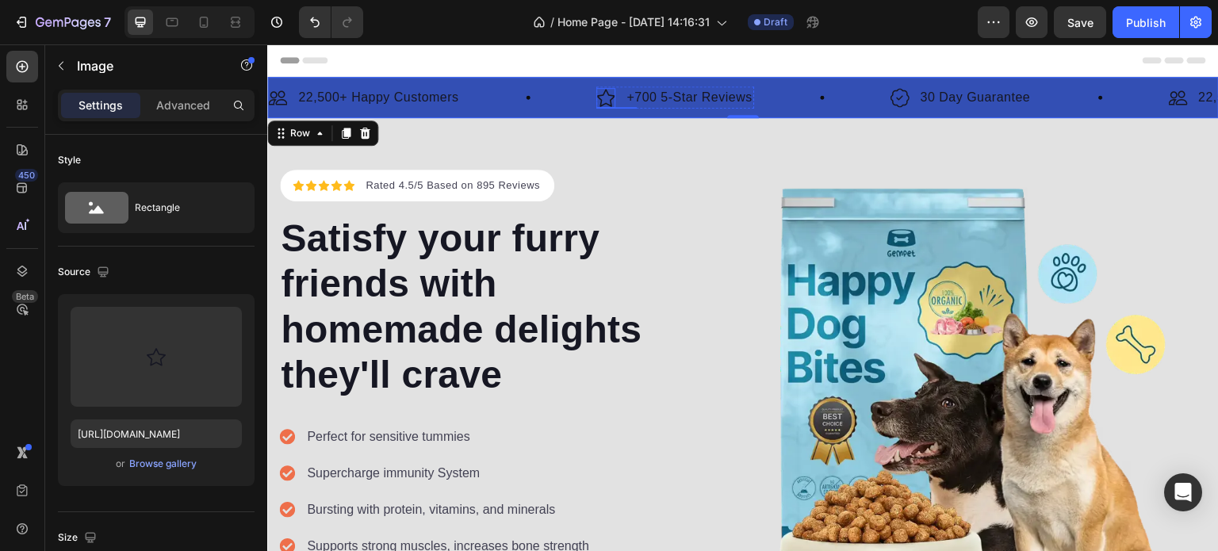
click at [598, 93] on img at bounding box center [605, 98] width 19 height 20
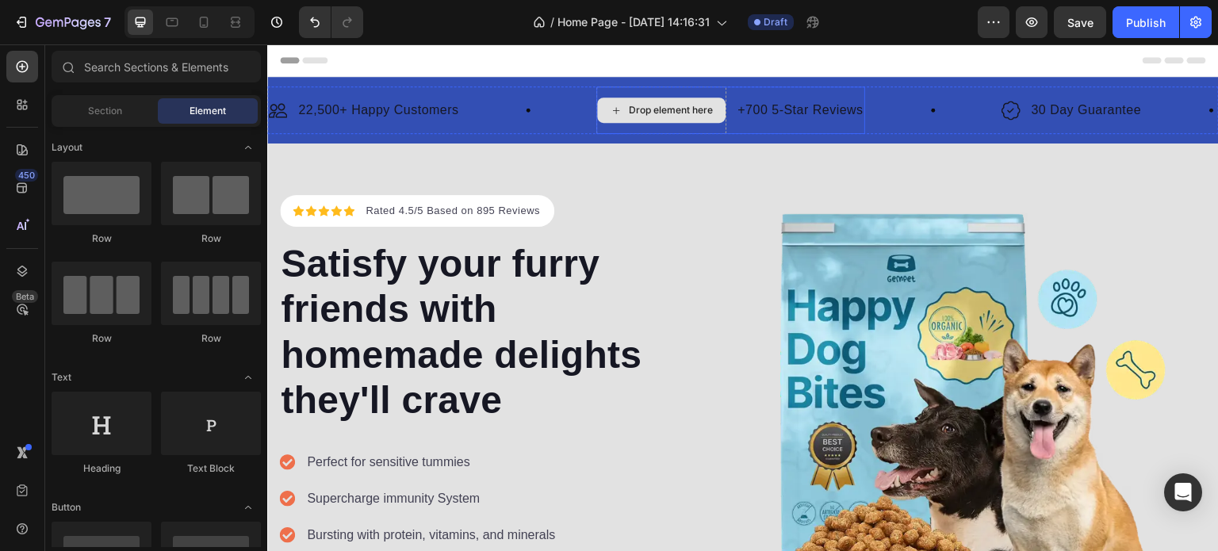
click at [759, 117] on p "+700 5-Star Reviews" at bounding box center [799, 110] width 125 height 19
click at [1096, 112] on p "30 Day Guarantee" at bounding box center [1087, 110] width 110 height 19
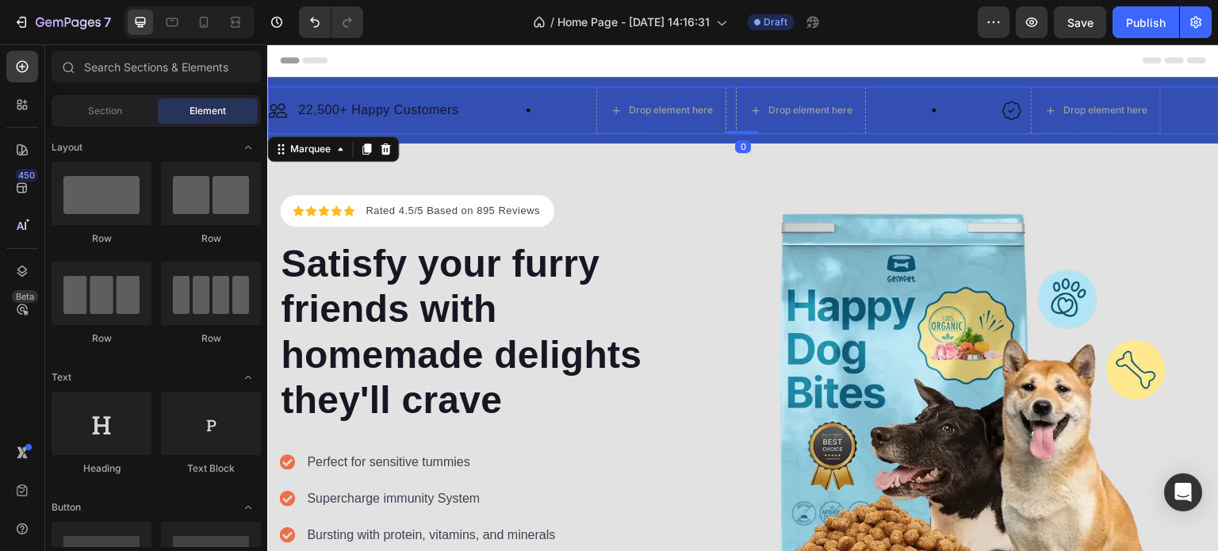
click at [928, 109] on div "Drop element here Drop element here Row" at bounding box center [799, 110] width 406 height 48
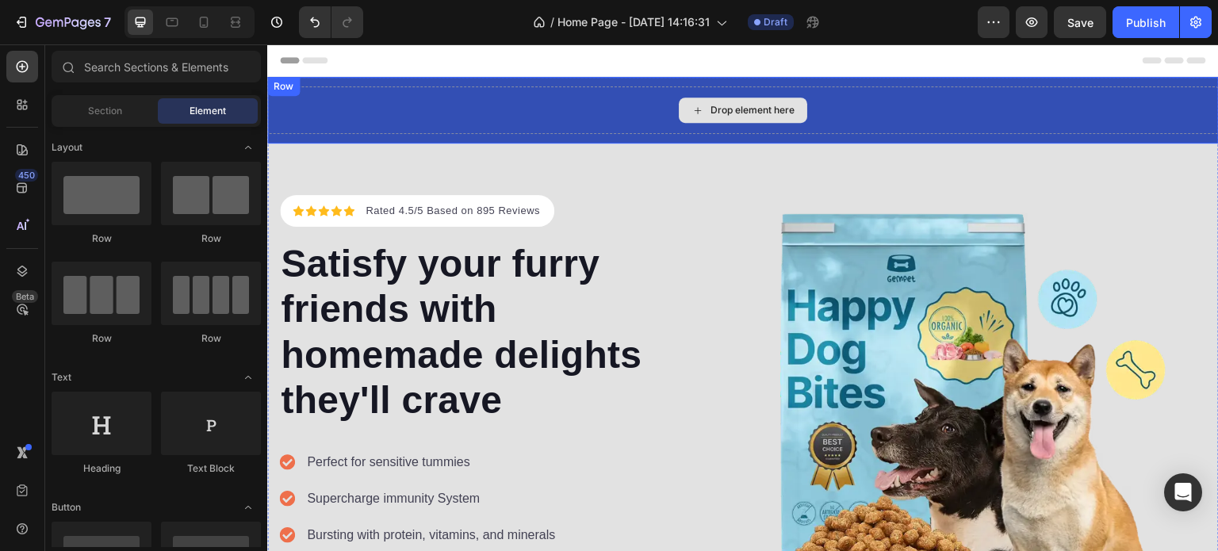
click at [617, 155] on div "Icon Icon Icon Icon Icon Icon List Hoz Rated 4.5/5 Based on 895 Reviews Text bl…" at bounding box center [742, 437] width 951 height 589
click at [710, 110] on div "Drop element here" at bounding box center [752, 110] width 84 height 13
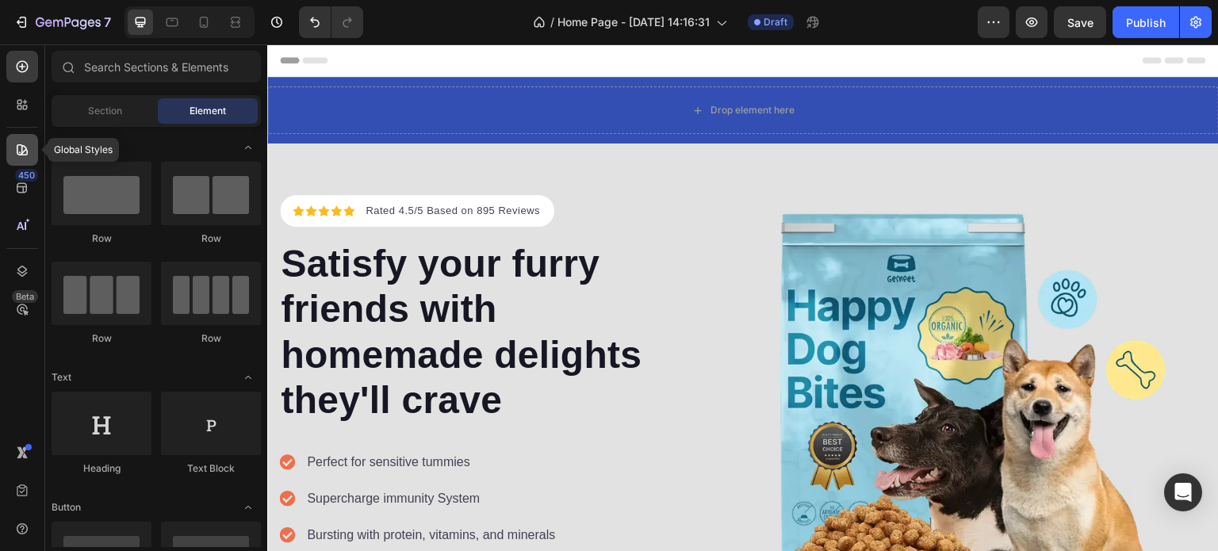
click at [24, 147] on icon at bounding box center [22, 149] width 11 height 11
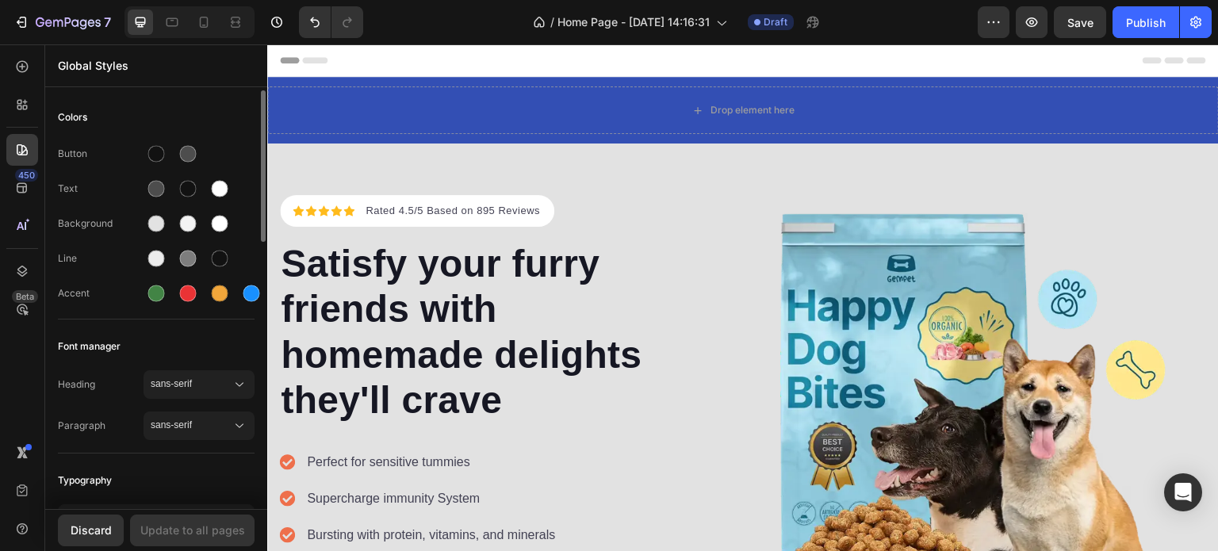
scroll to position [210, 0]
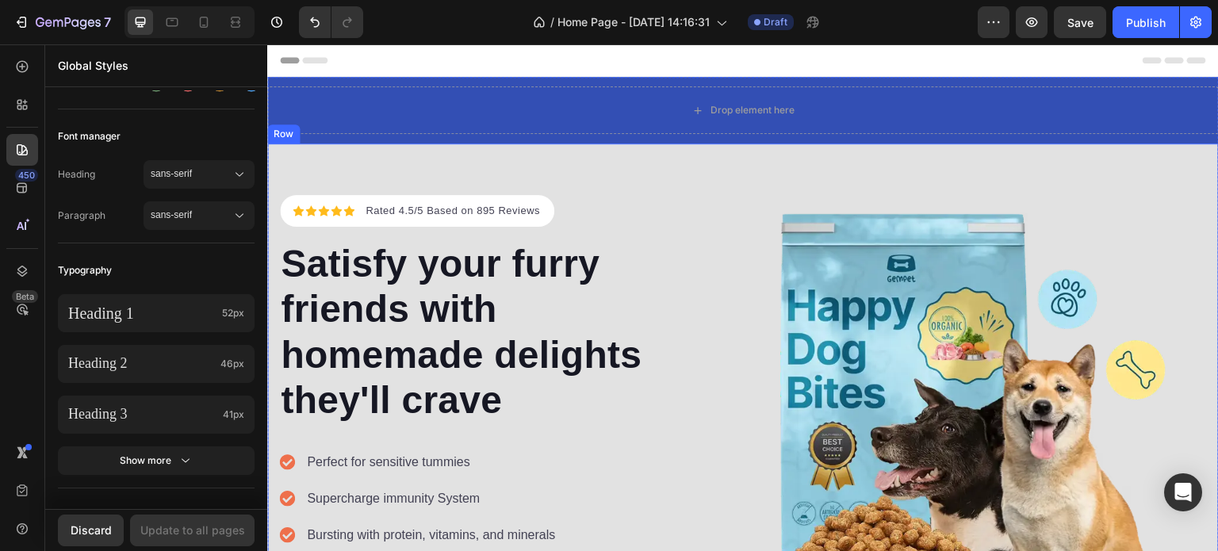
click at [643, 138] on div "Drop element here Row" at bounding box center [742, 110] width 951 height 67
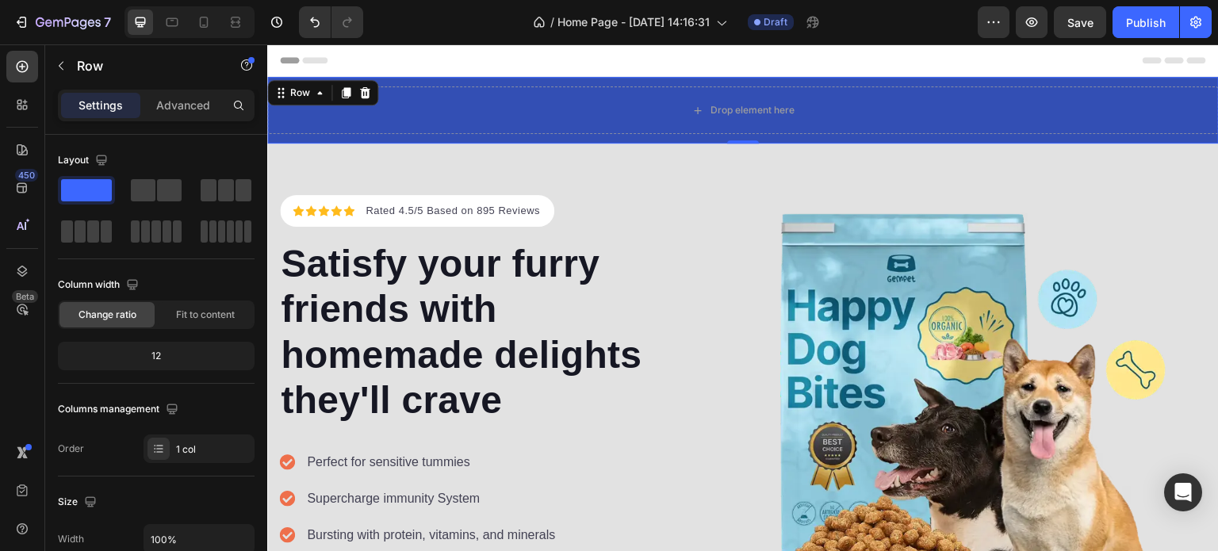
click at [643, 138] on div "Drop element here Row 0" at bounding box center [742, 110] width 951 height 67
click at [647, 123] on div "Drop element here" at bounding box center [742, 110] width 951 height 48
click at [744, 94] on div "Drop element here" at bounding box center [742, 110] width 951 height 48
click at [665, 93] on div "Drop element here" at bounding box center [742, 110] width 951 height 48
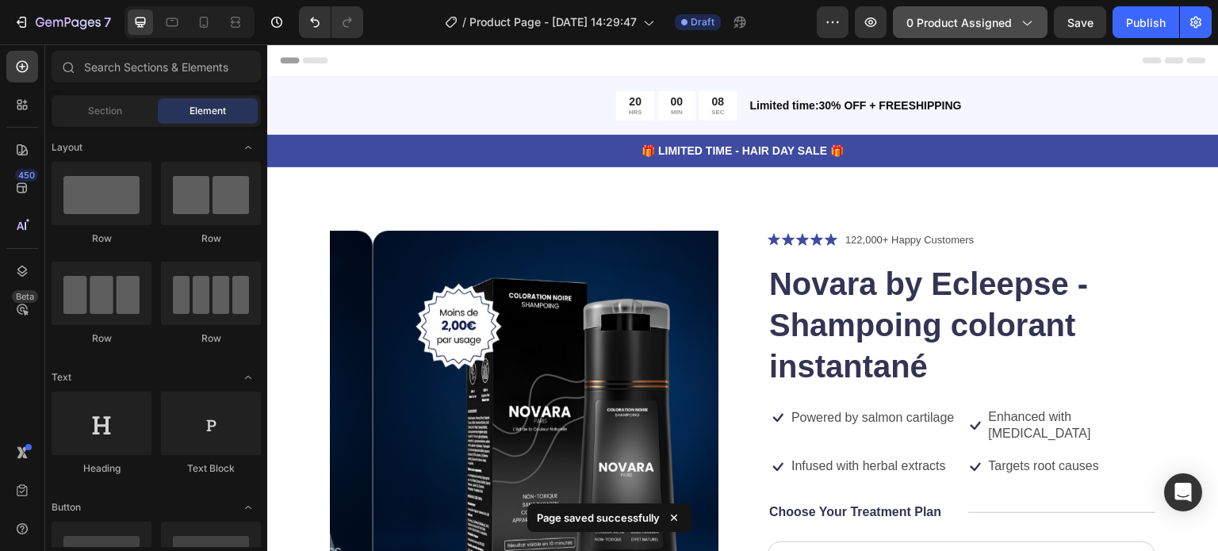
click at [983, 21] on span "0 product assigned" at bounding box center [958, 22] width 105 height 17
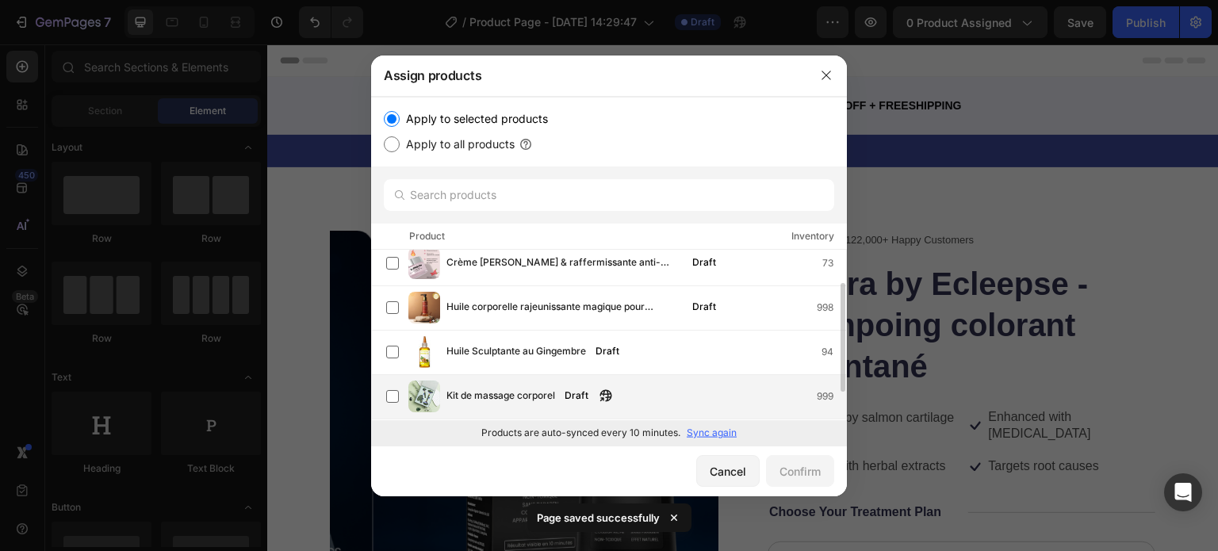
scroll to position [95, 0]
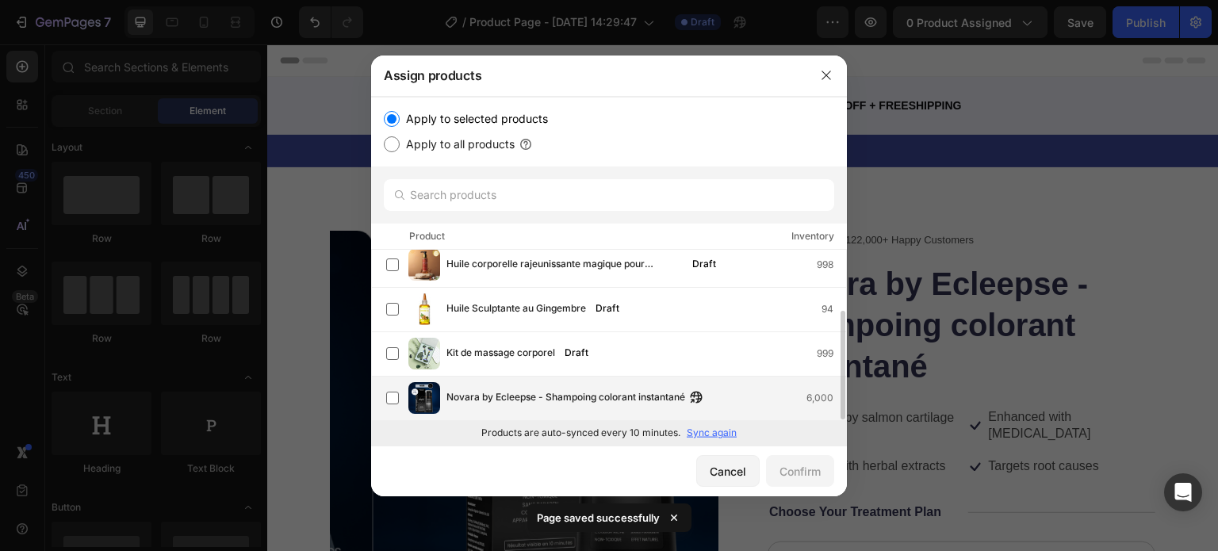
click at [549, 402] on span "Novara by Ecleepse - Shampoing colorant instantané" at bounding box center [565, 397] width 239 height 17
click at [817, 472] on div "Confirm" at bounding box center [799, 471] width 41 height 17
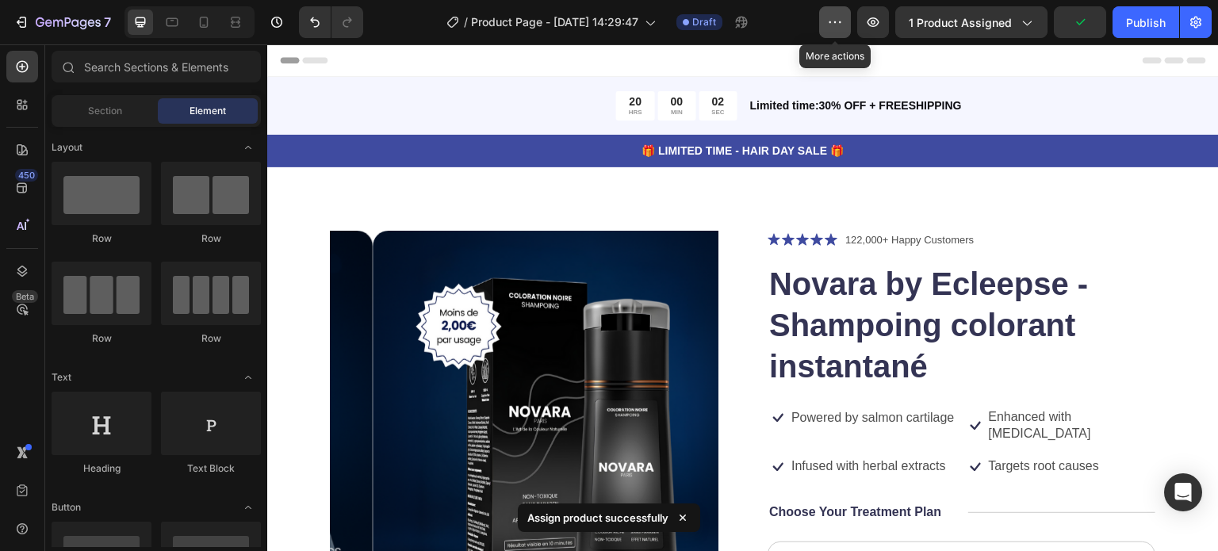
click at [836, 21] on icon "button" at bounding box center [835, 22] width 2 height 2
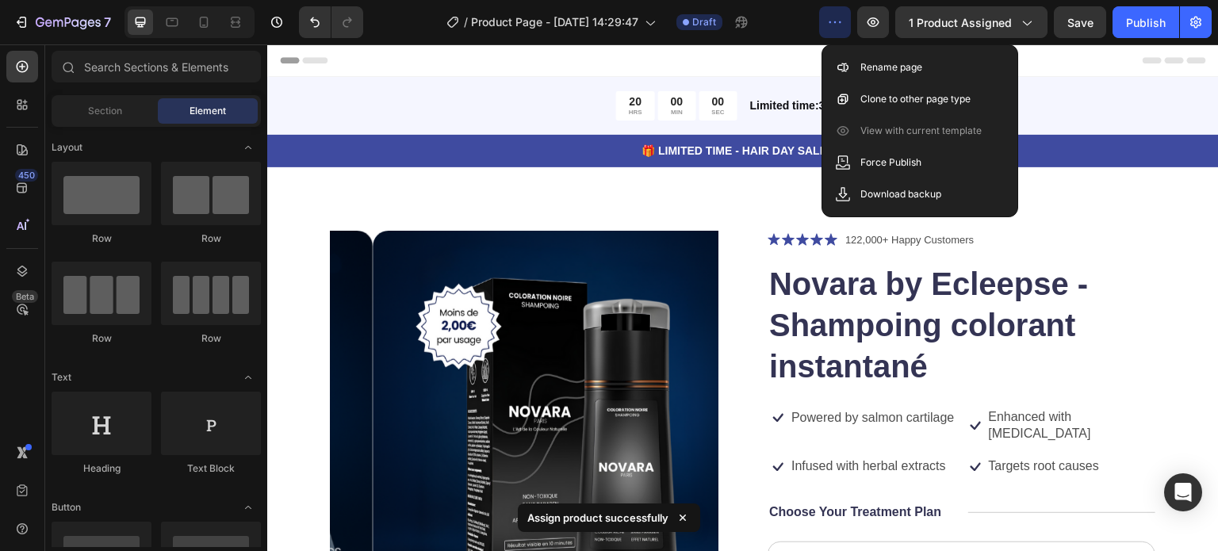
click at [836, 21] on icon "button" at bounding box center [835, 22] width 2 height 2
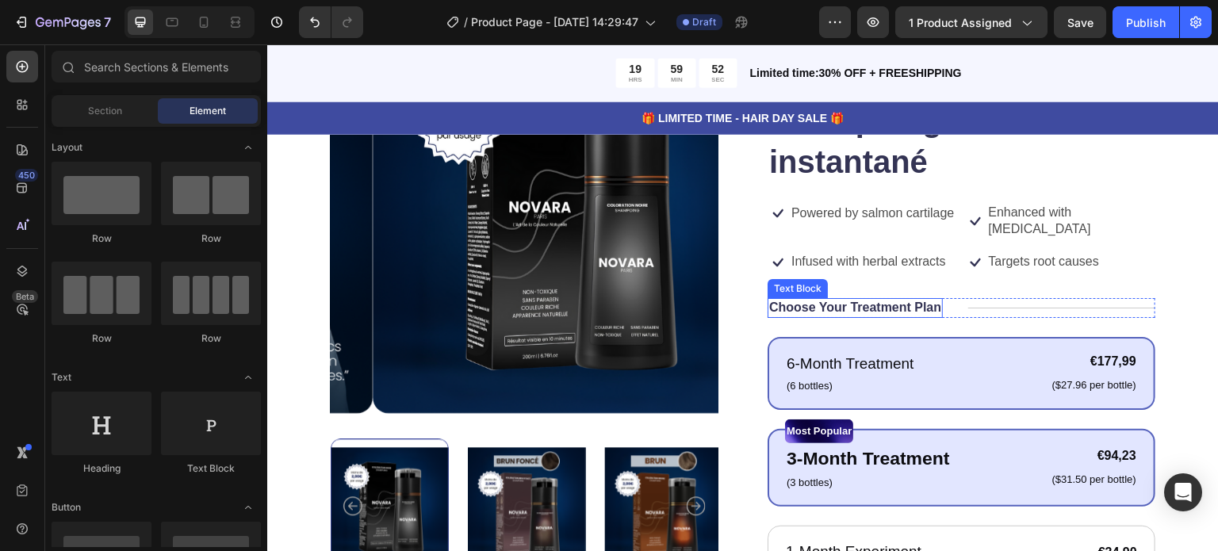
scroll to position [211, 0]
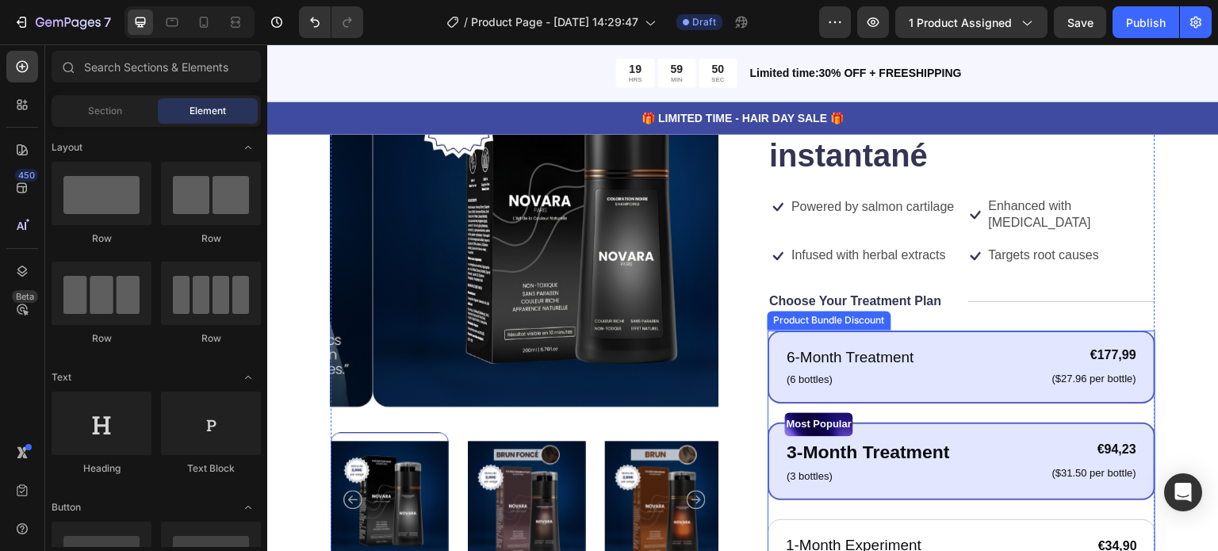
click at [963, 333] on div "6-Month Treatment Text Block (6 bottles) Text Block €177,99 Product Price Produ…" at bounding box center [961, 367] width 388 height 73
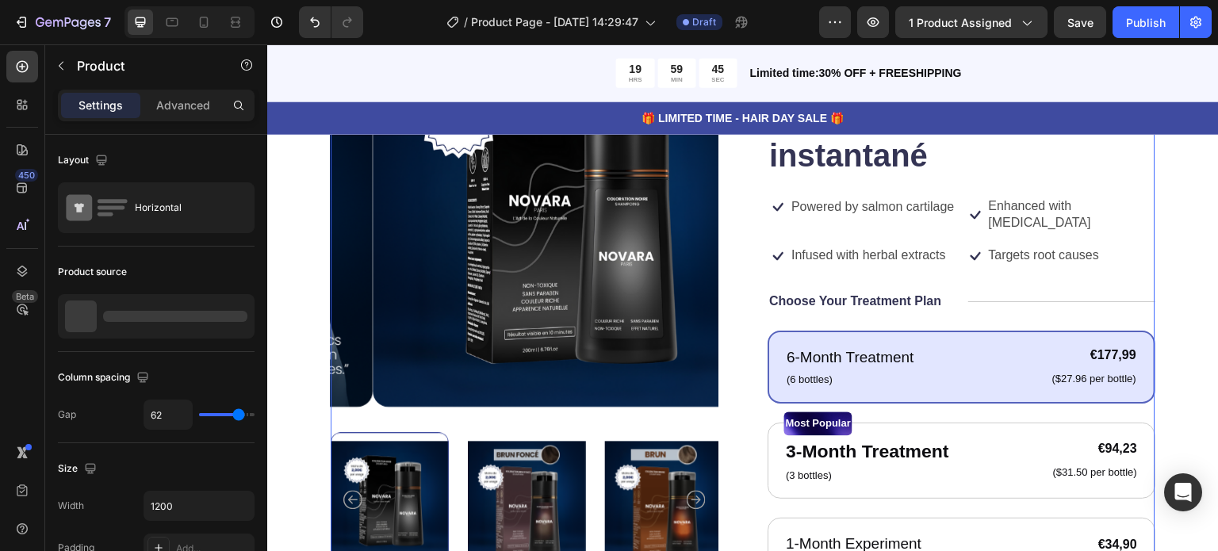
click at [1008, 316] on div "Icon Icon Icon Icon Icon Icon List 122,000+ Happy Customers Text Block Row Nova…" at bounding box center [961, 449] width 388 height 859
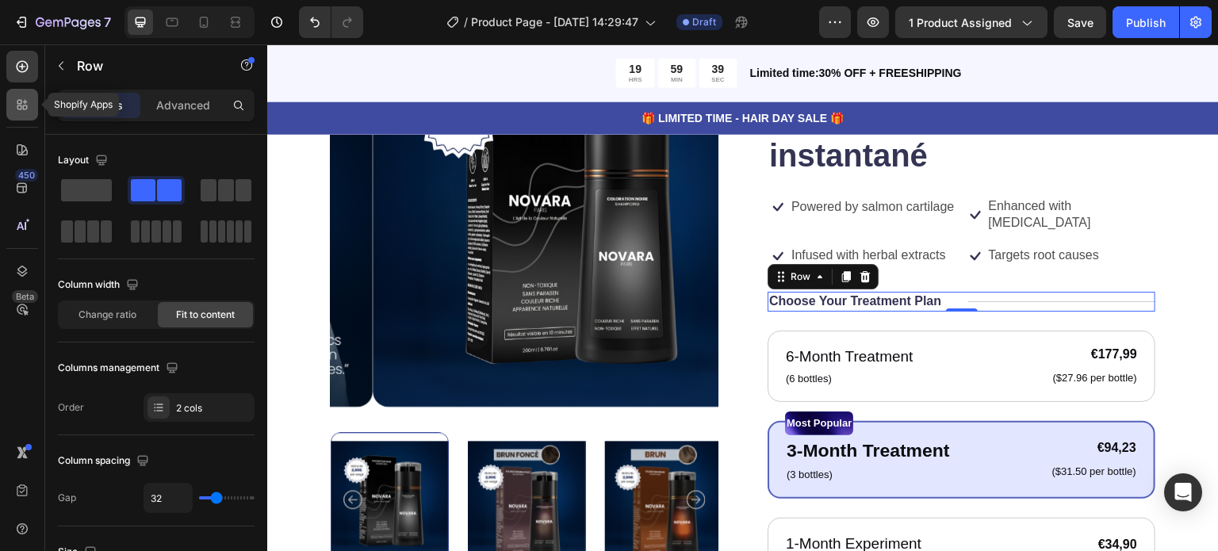
click at [19, 105] on icon at bounding box center [19, 107] width 5 height 5
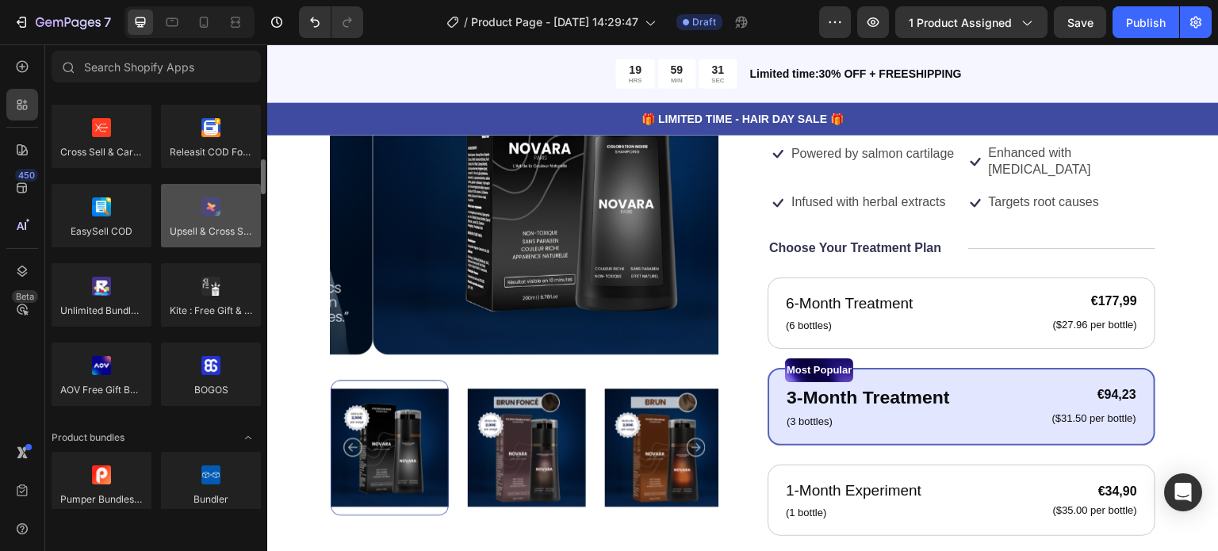
scroll to position [894, 0]
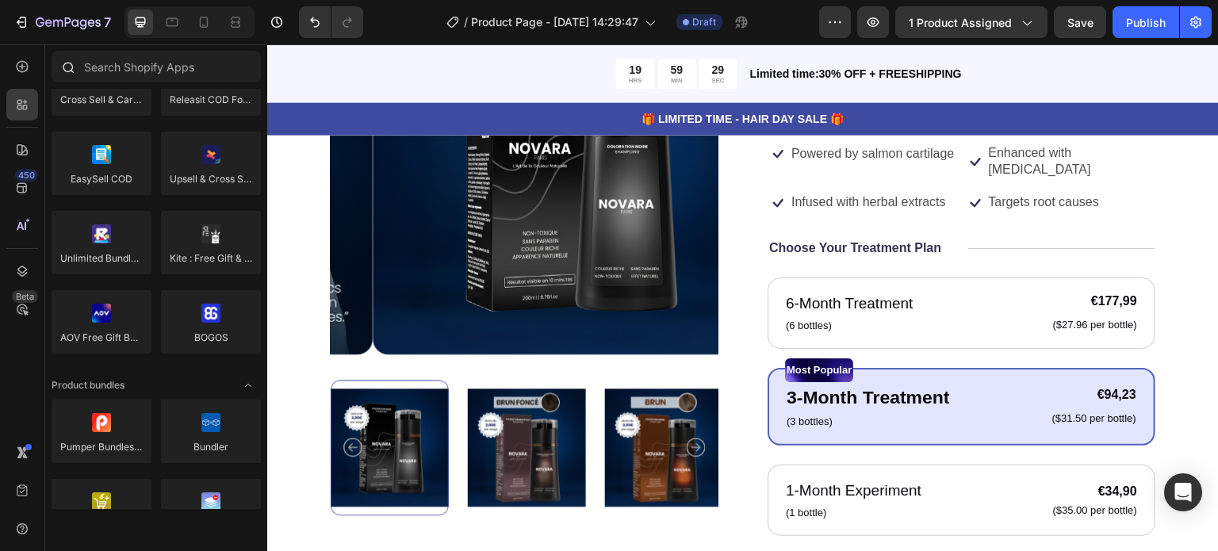
click at [143, 84] on div at bounding box center [156, 70] width 222 height 38
click at [143, 72] on input "text" at bounding box center [156, 67] width 209 height 32
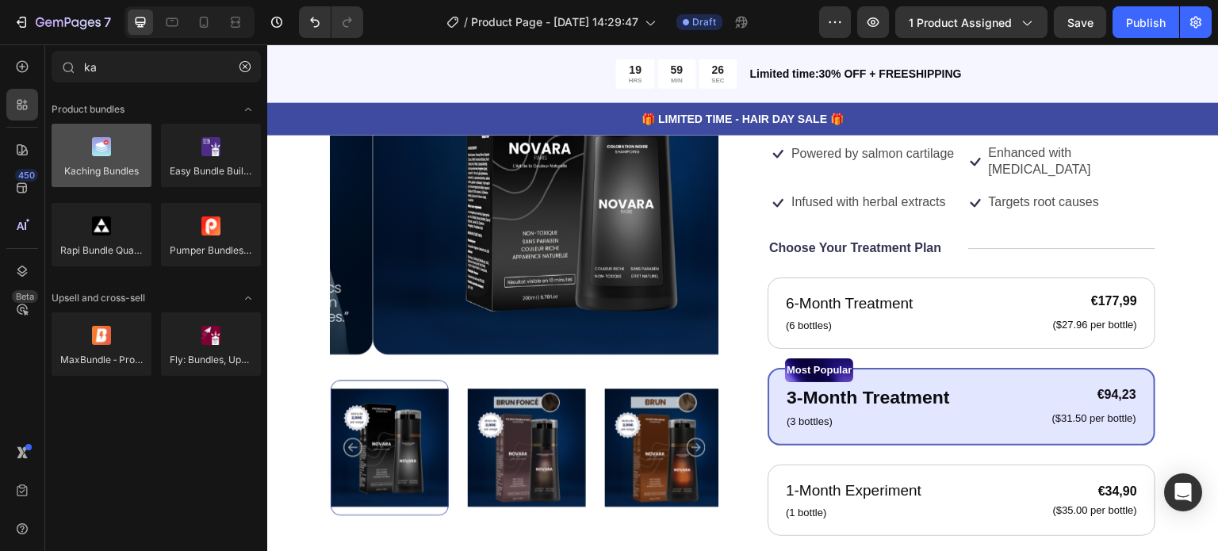
click at [111, 150] on div at bounding box center [102, 155] width 100 height 63
click at [104, 191] on div "Kaching Bundles Easy Bundle Builder | SkaiLama Rapi Bundle Quantity Breaks Pump…" at bounding box center [156, 202] width 209 height 157
click at [104, 181] on div at bounding box center [102, 155] width 100 height 63
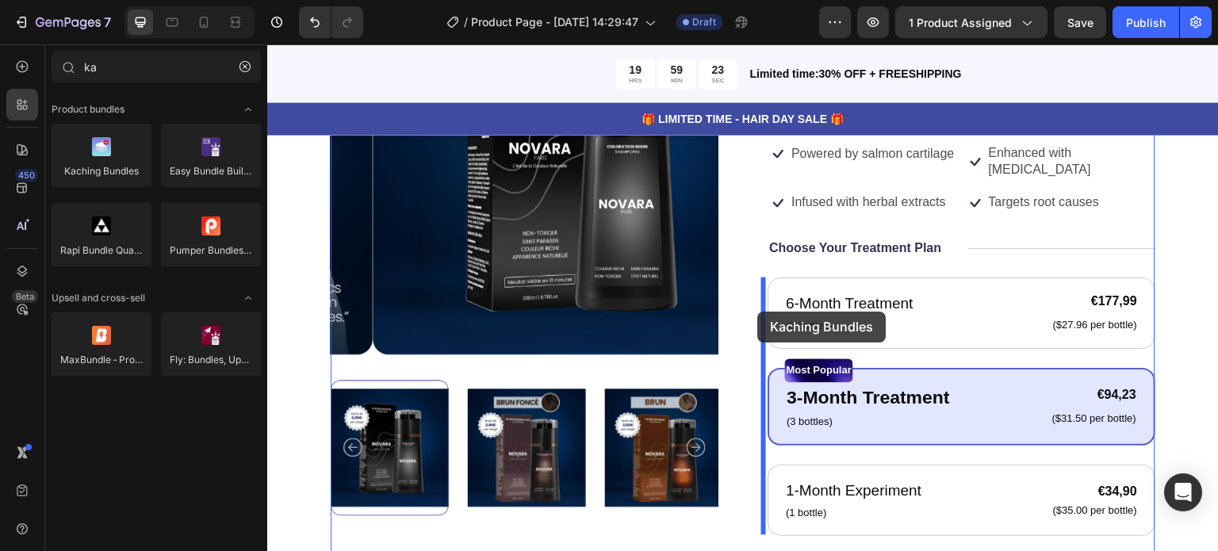
drag, startPoint x: 429, startPoint y: 243, endPoint x: 758, endPoint y: 312, distance: 336.1
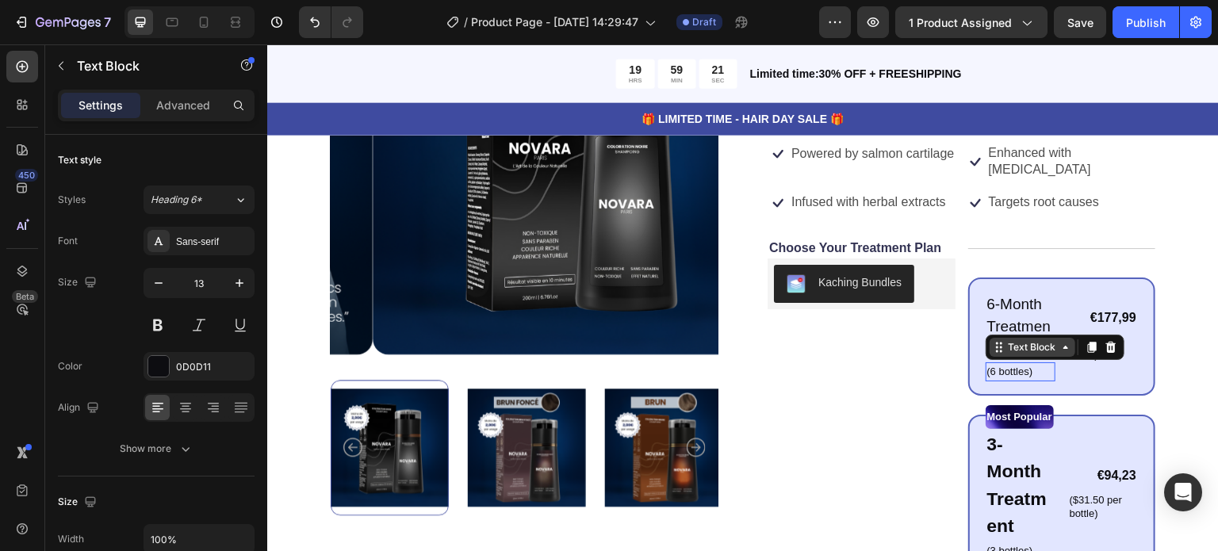
click at [1031, 352] on div "Text Block" at bounding box center [1032, 347] width 54 height 14
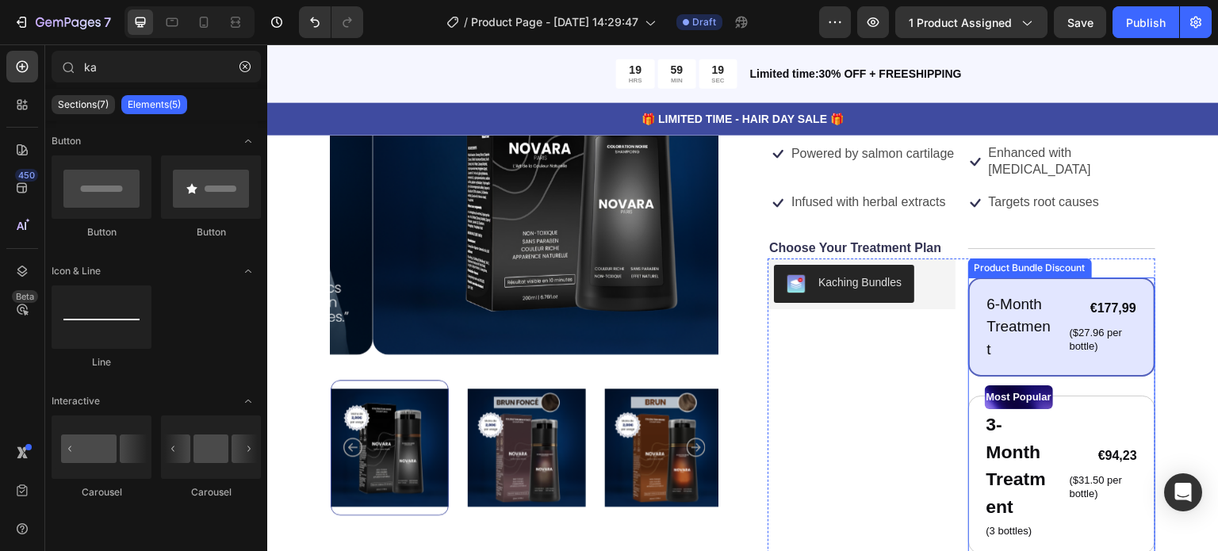
click at [1075, 350] on p "($27.96 per bottle)" at bounding box center [1102, 340] width 67 height 27
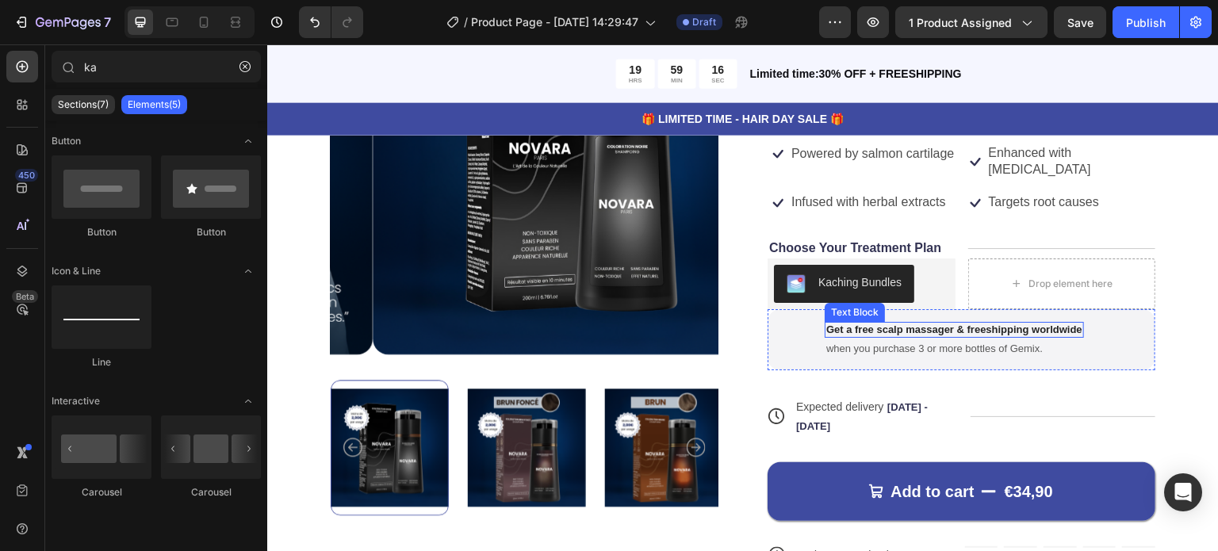
click at [1073, 302] on div "Drop element here" at bounding box center [1062, 283] width 188 height 51
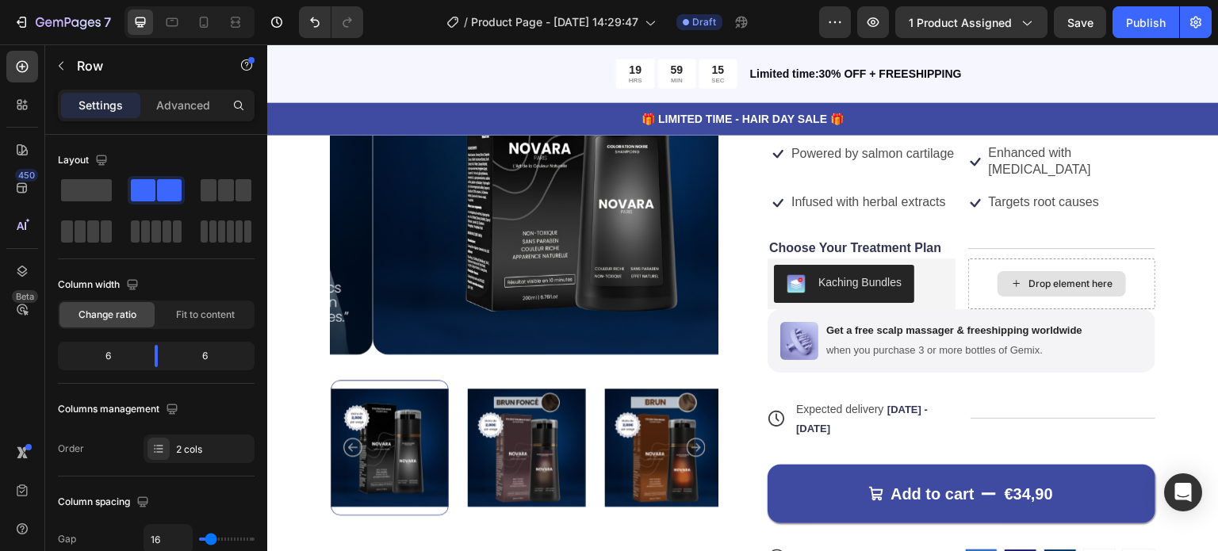
click at [1017, 279] on div "Drop element here" at bounding box center [1061, 283] width 128 height 25
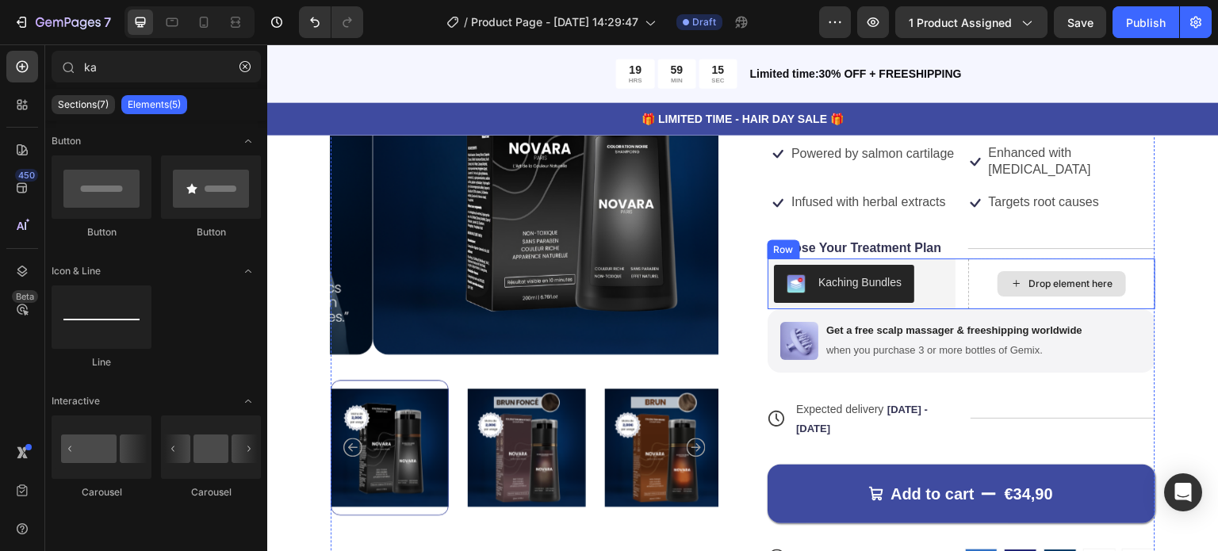
click at [999, 265] on div "Drop element here" at bounding box center [1062, 283] width 188 height 51
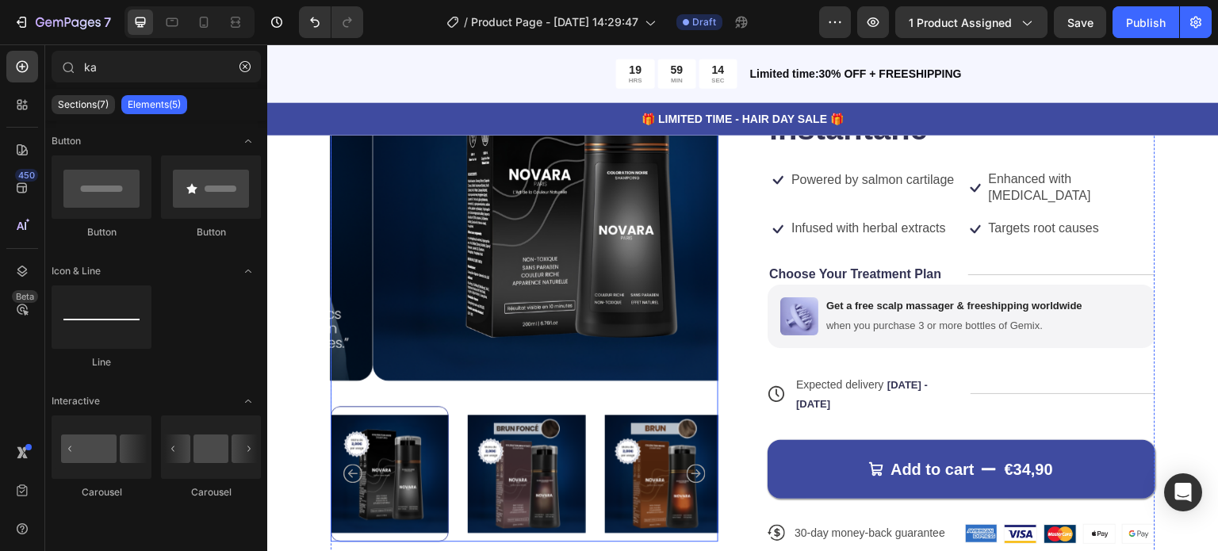
scroll to position [159, 0]
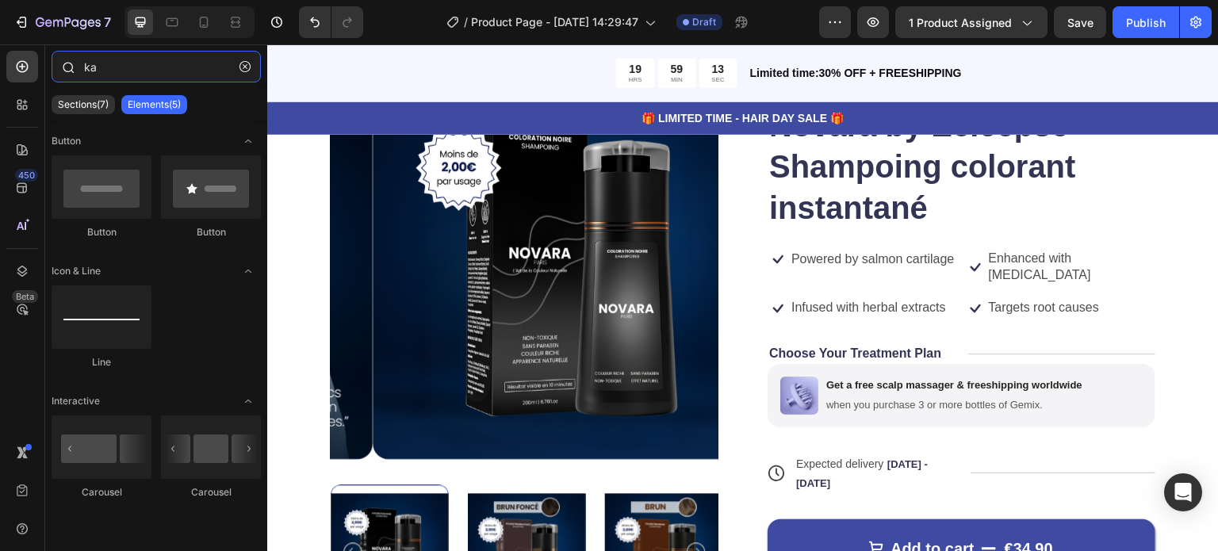
click at [110, 69] on input "ka" at bounding box center [156, 67] width 209 height 32
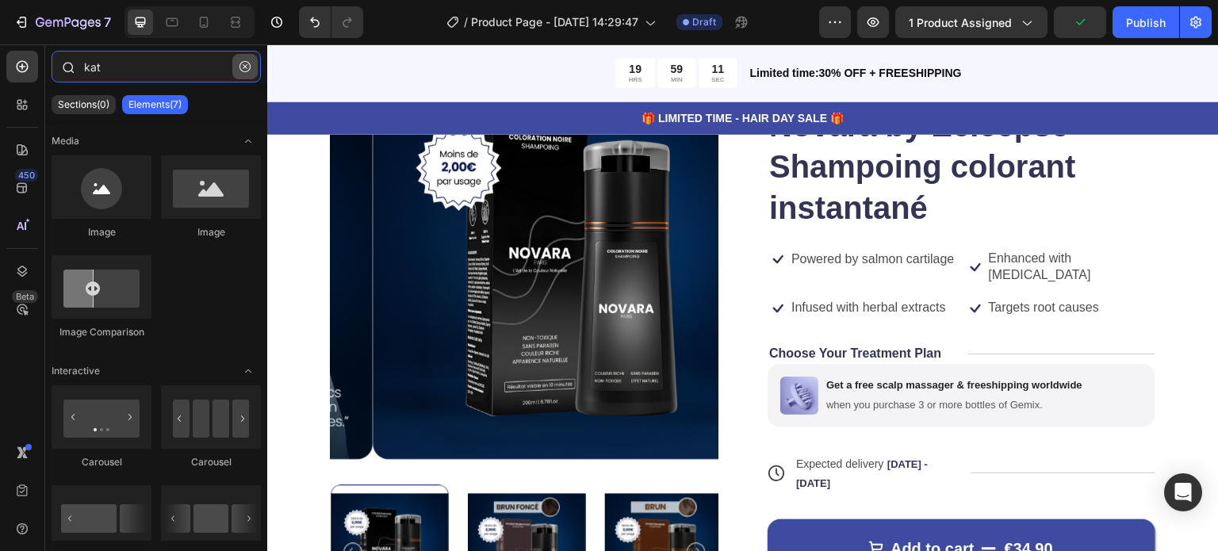
type input "kat"
click at [244, 69] on icon "button" at bounding box center [244, 66] width 11 height 11
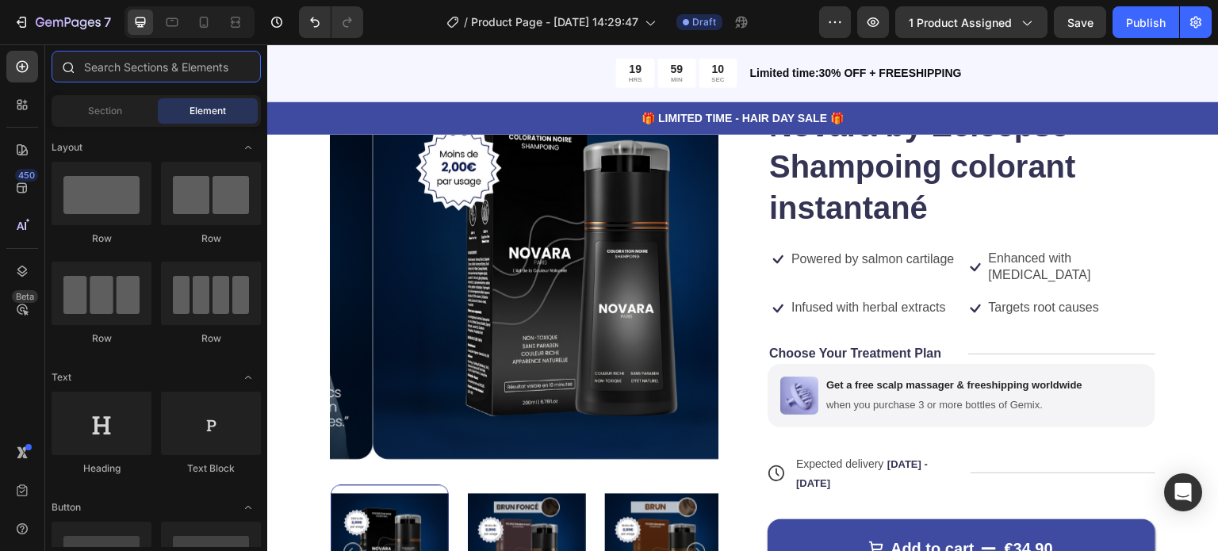
click at [211, 74] on input "text" at bounding box center [156, 67] width 209 height 32
click at [27, 107] on icon at bounding box center [25, 107] width 5 height 5
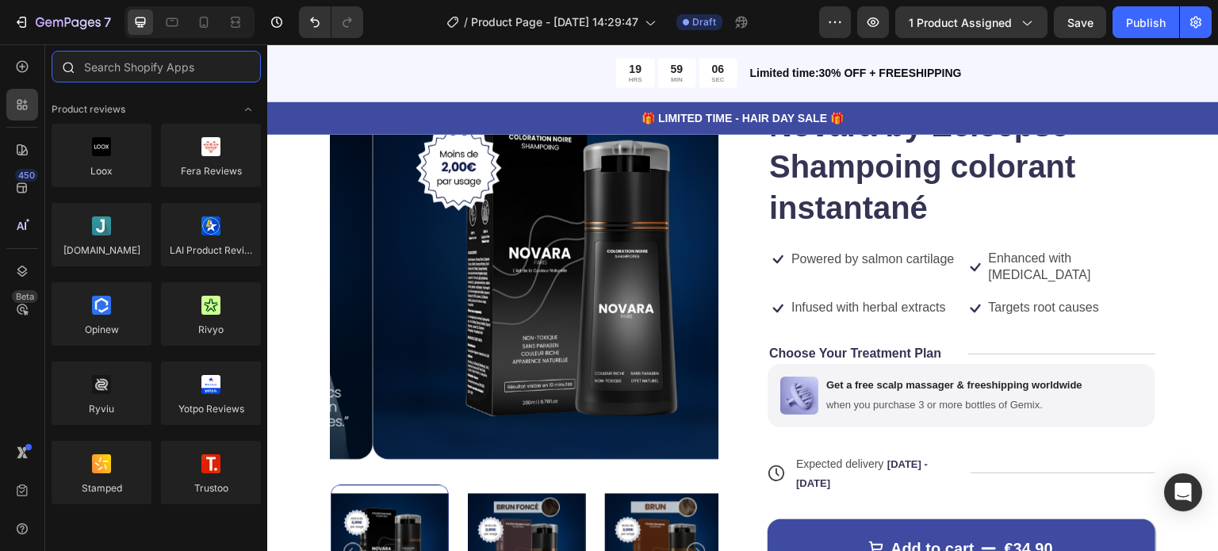
click at [146, 66] on input "text" at bounding box center [156, 67] width 209 height 32
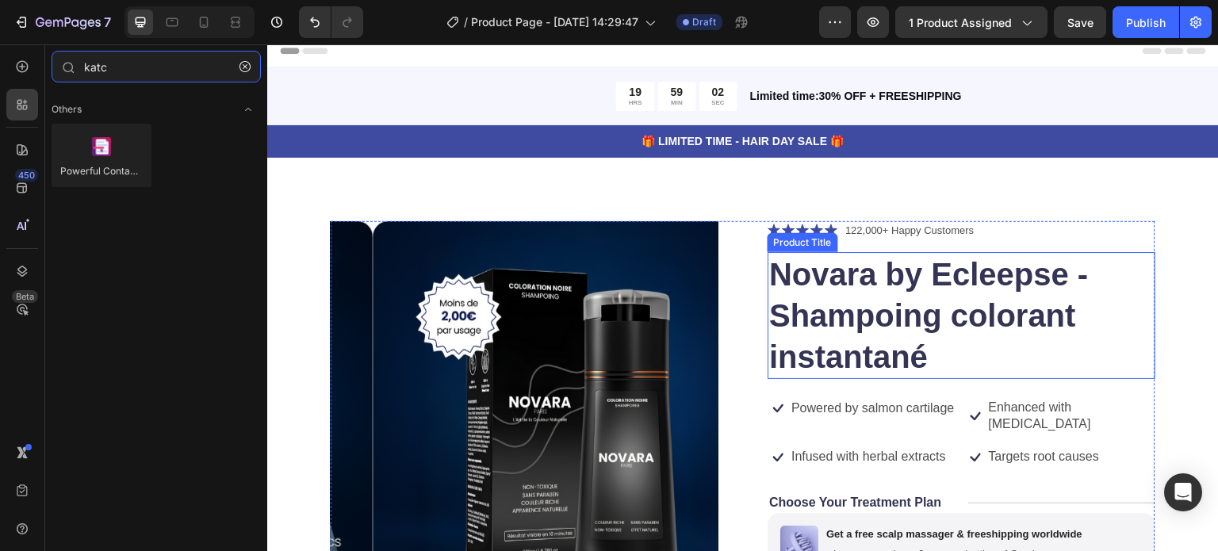
scroll to position [0, 0]
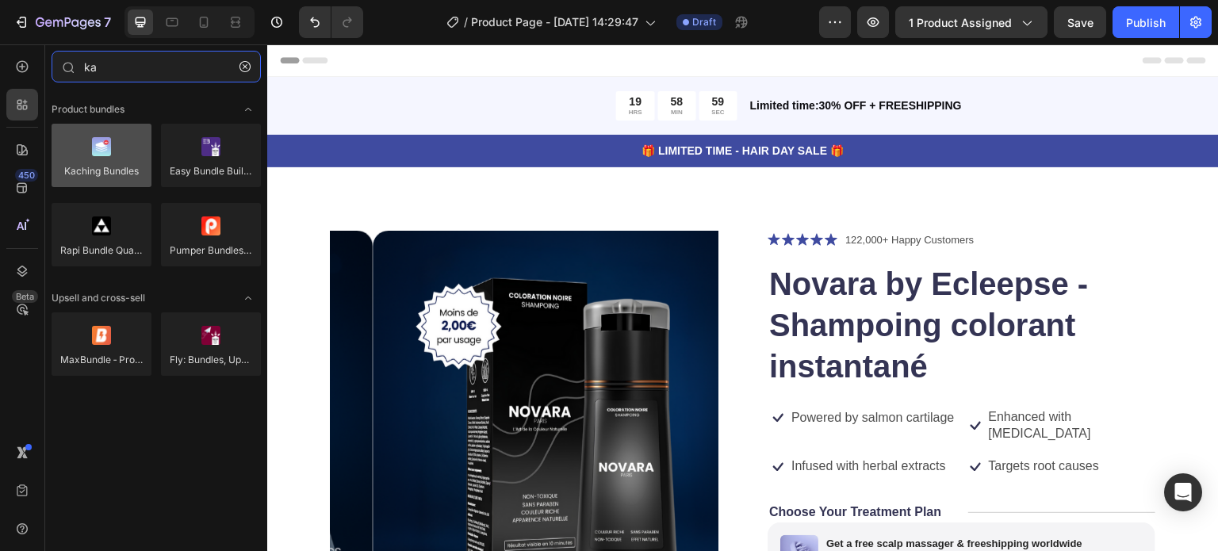
type input "ka"
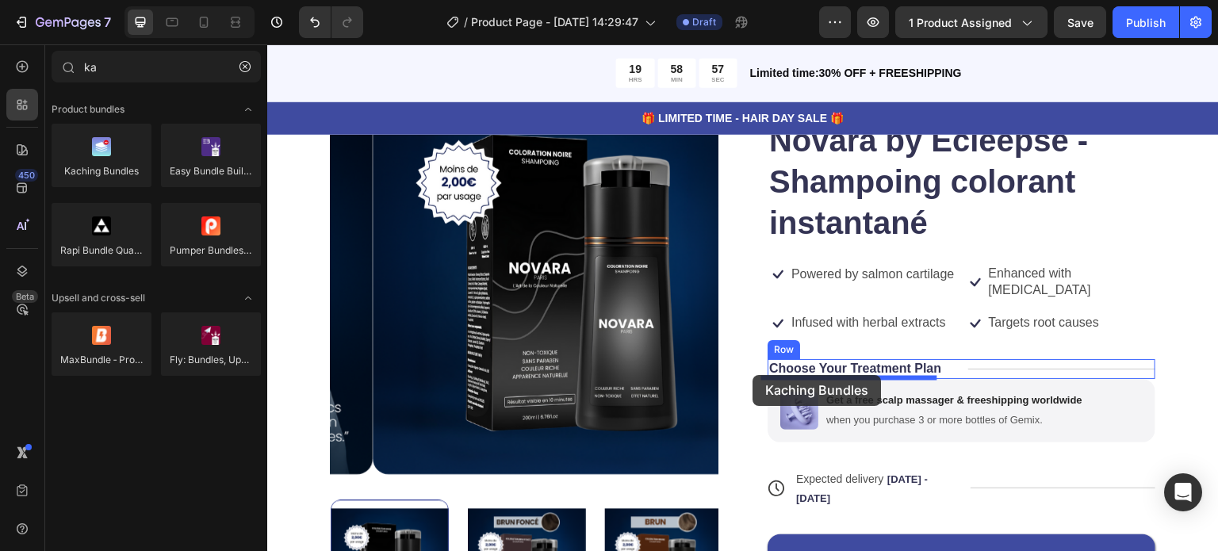
scroll to position [159, 0]
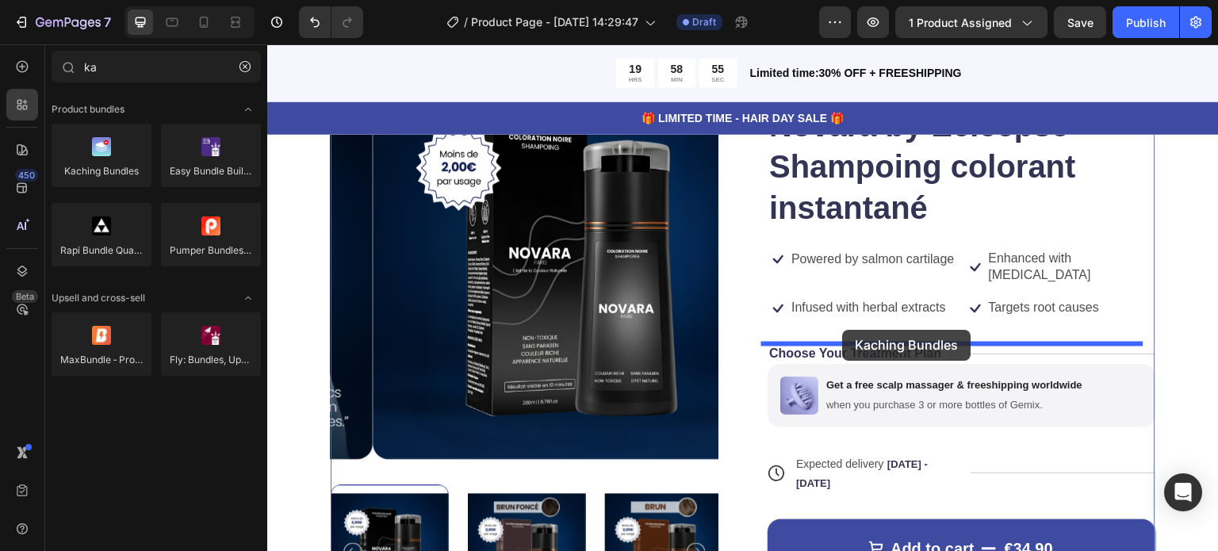
drag, startPoint x: 337, startPoint y: 193, endPoint x: 840, endPoint y: 327, distance: 519.9
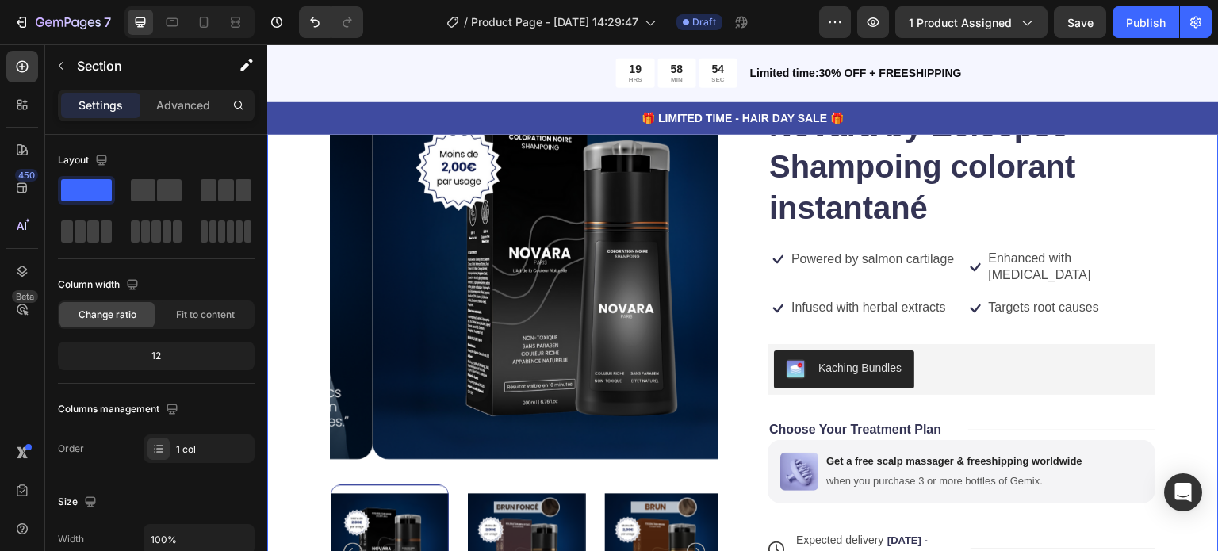
click at [1169, 333] on div "Product Images Icon Icon Icon Icon Icon Icon List 122,000+ Happy Customers Text…" at bounding box center [742, 406] width 951 height 795
click at [875, 21] on icon "button" at bounding box center [873, 22] width 16 height 16
click at [844, 361] on div "Kaching Bundles" at bounding box center [859, 368] width 83 height 17
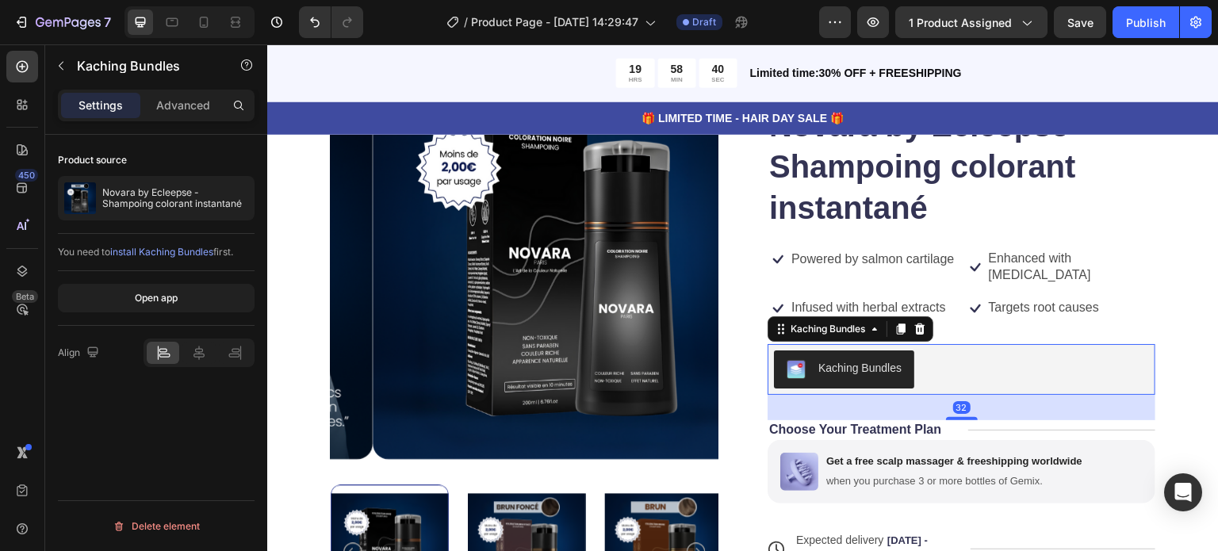
click at [844, 361] on div "Kaching Bundles" at bounding box center [859, 368] width 83 height 17
click at [173, 293] on div "Open app" at bounding box center [156, 298] width 43 height 14
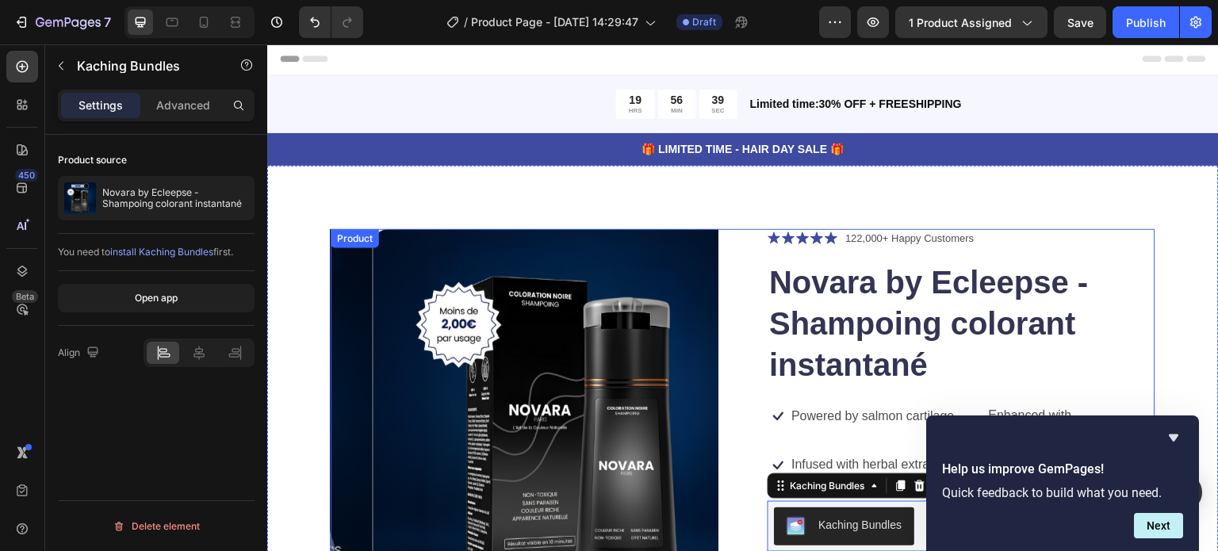
scroll to position [0, 0]
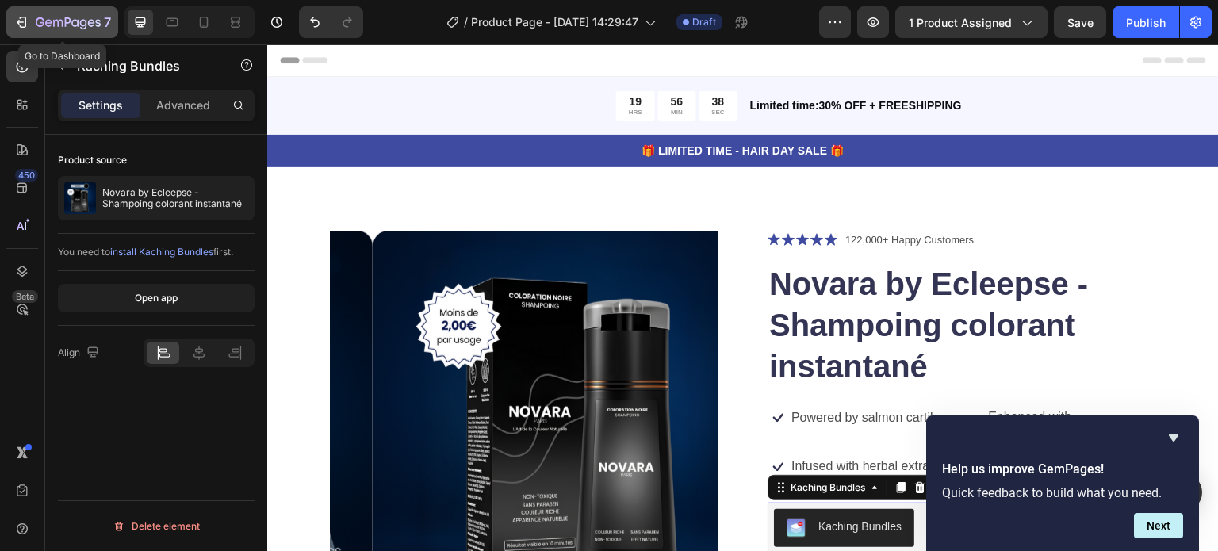
click at [10, 21] on button "7" at bounding box center [62, 22] width 112 height 32
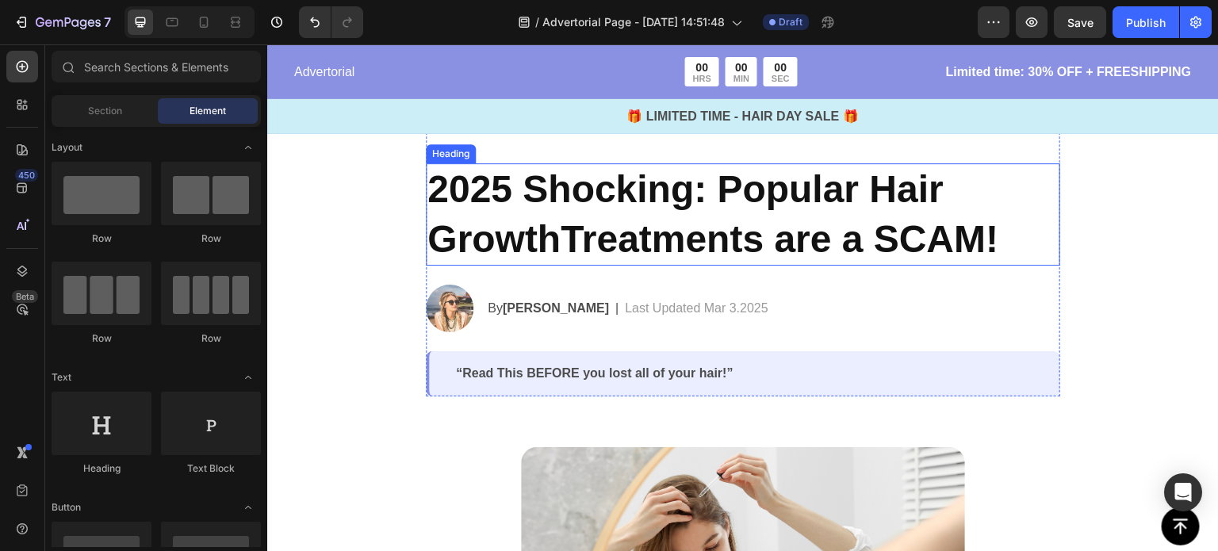
scroll to position [52, 0]
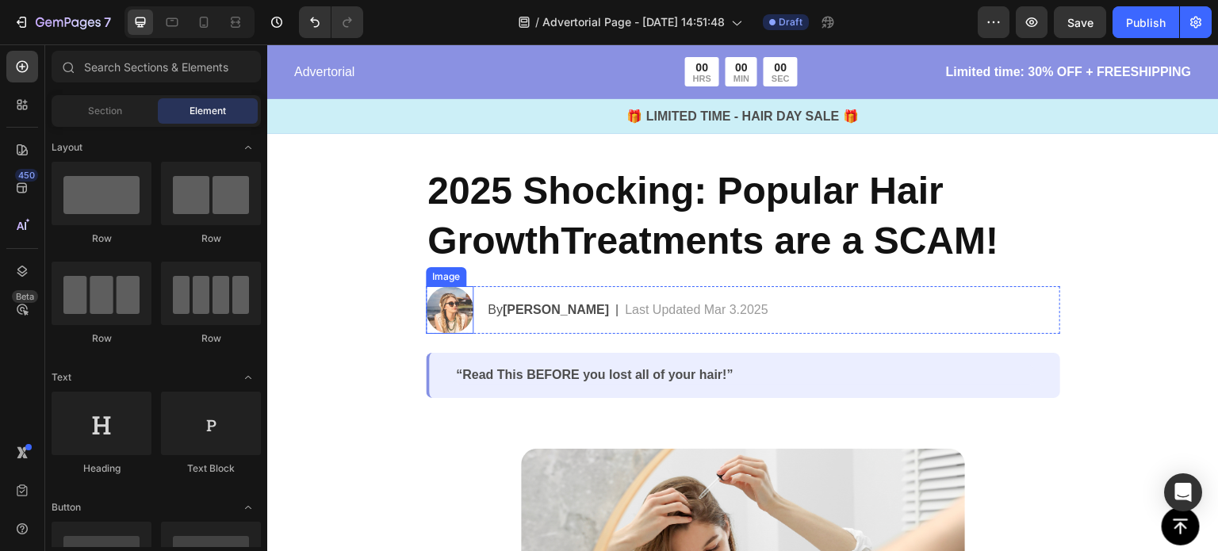
click at [507, 308] on strong "[PERSON_NAME]" at bounding box center [556, 309] width 106 height 13
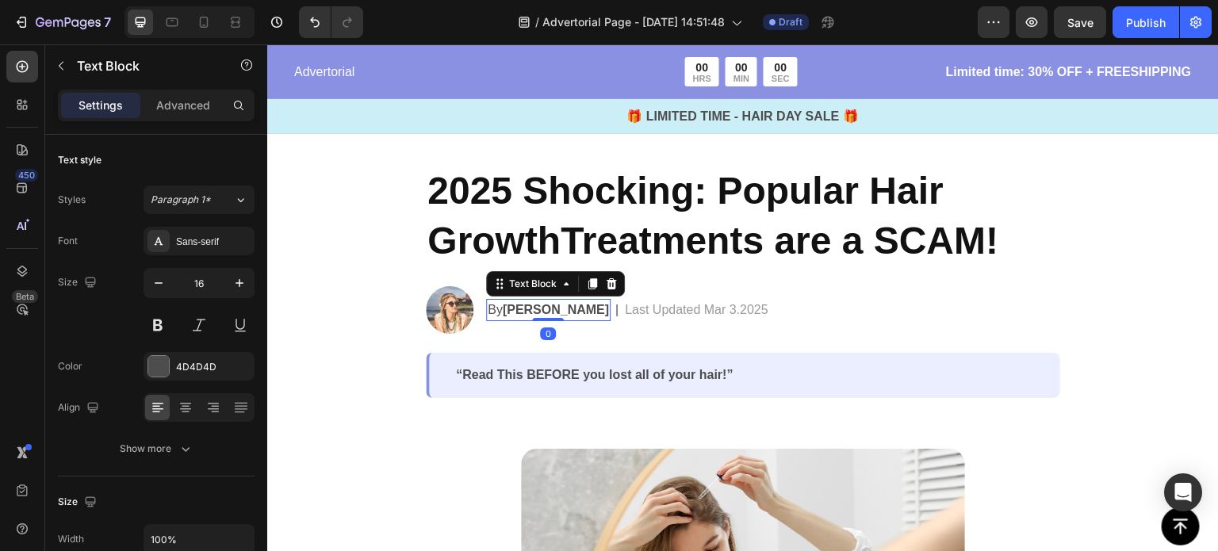
click at [514, 311] on strong "[PERSON_NAME]" at bounding box center [556, 309] width 106 height 13
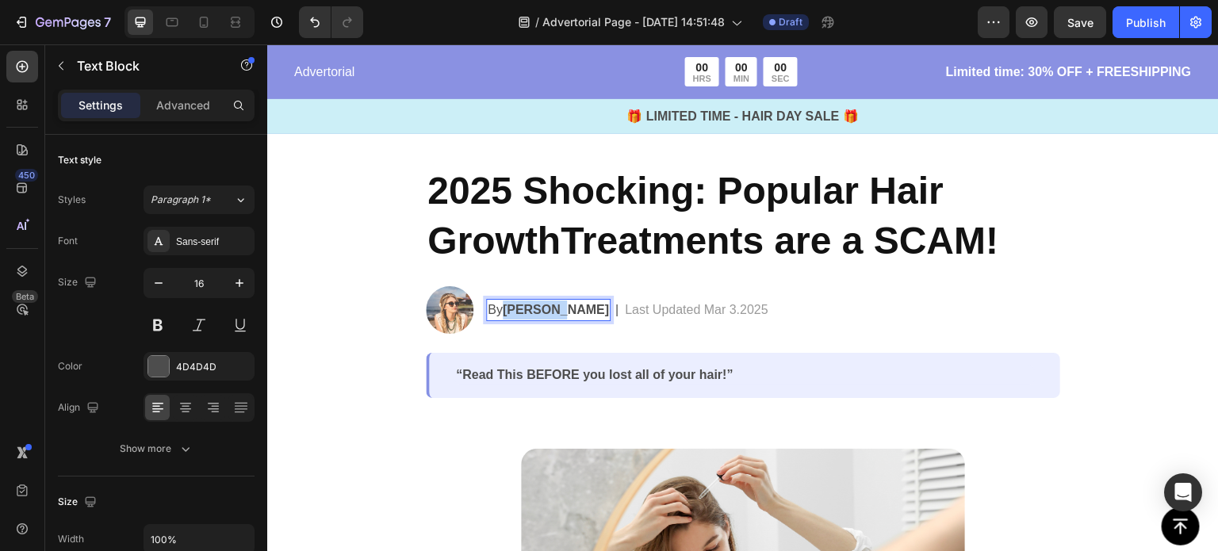
click at [514, 311] on strong "[PERSON_NAME]" at bounding box center [556, 309] width 106 height 13
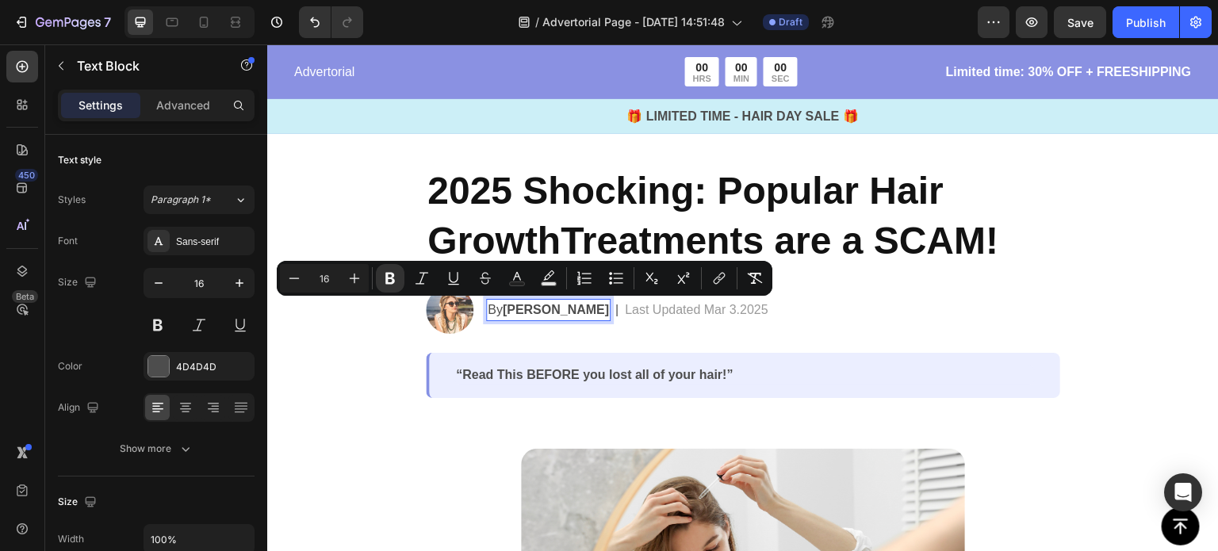
click at [497, 302] on p "By [PERSON_NAME]" at bounding box center [548, 309] width 121 height 19
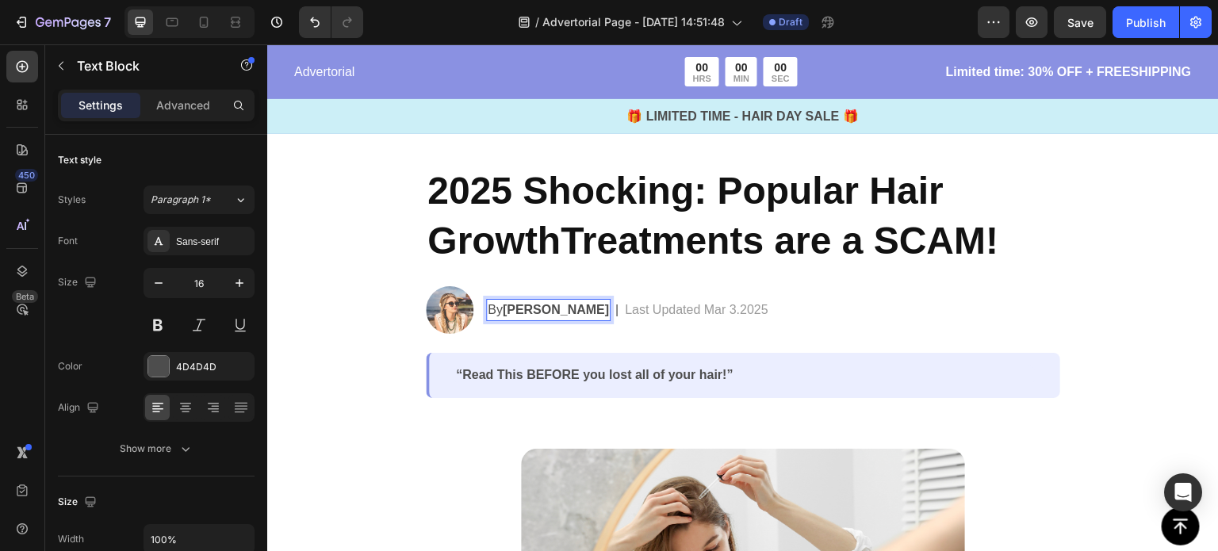
click at [512, 309] on strong "[PERSON_NAME]" at bounding box center [556, 309] width 106 height 13
click at [505, 309] on strong "[PERSON_NAME]" at bounding box center [556, 309] width 106 height 13
click at [503, 310] on strong "[PERSON_NAME]" at bounding box center [556, 309] width 106 height 13
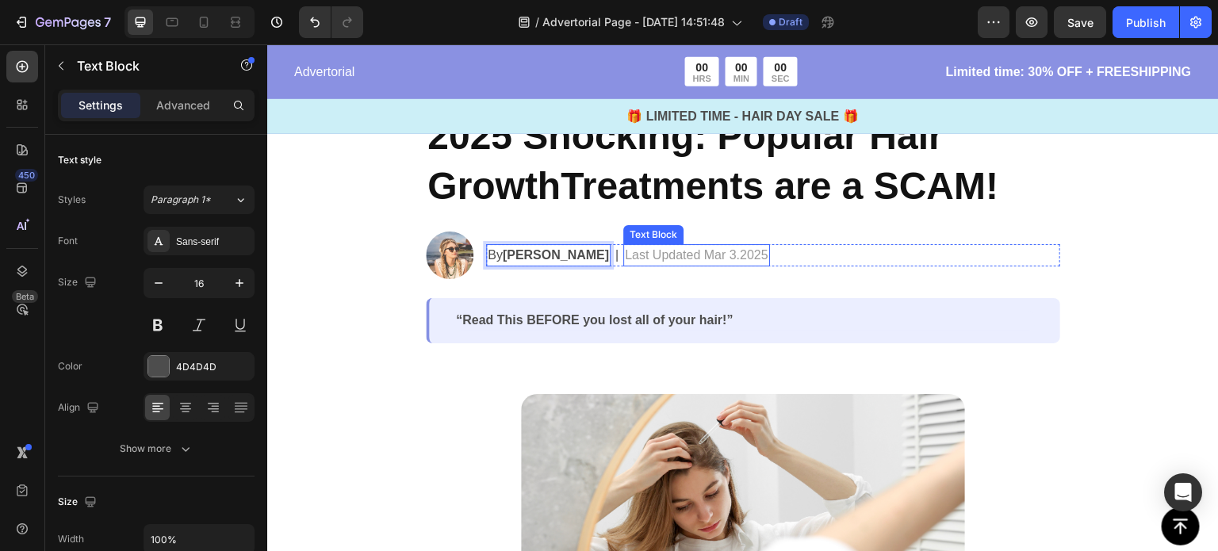
scroll to position [0, 0]
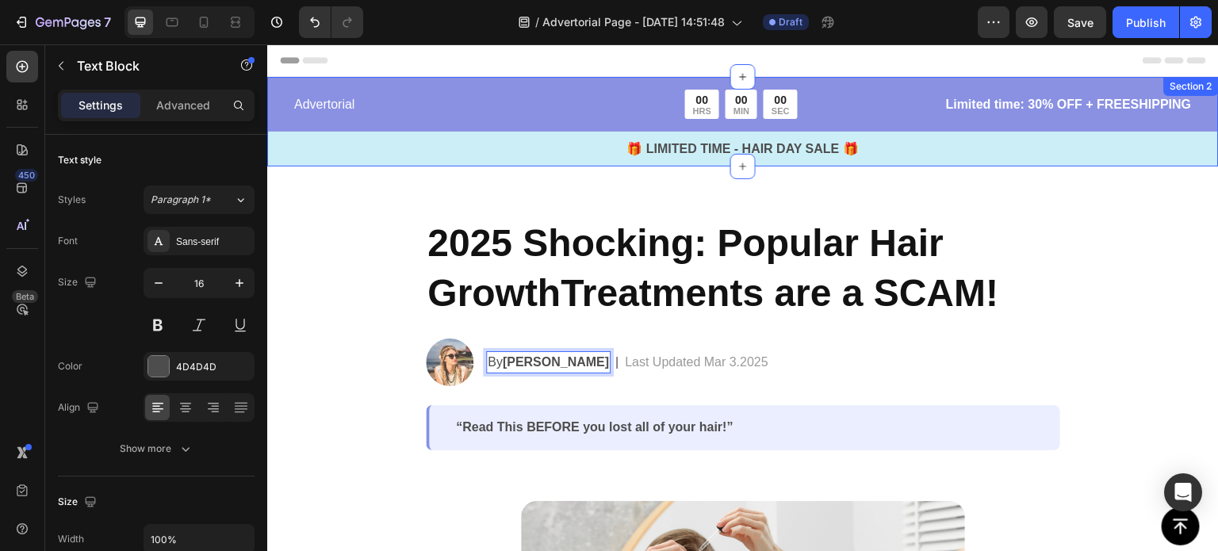
click at [724, 136] on div "Advertorial Text Block 00 HRS 00 MIN 00 SEC Countdown Timer Row Limited time: 3…" at bounding box center [742, 128] width 951 height 77
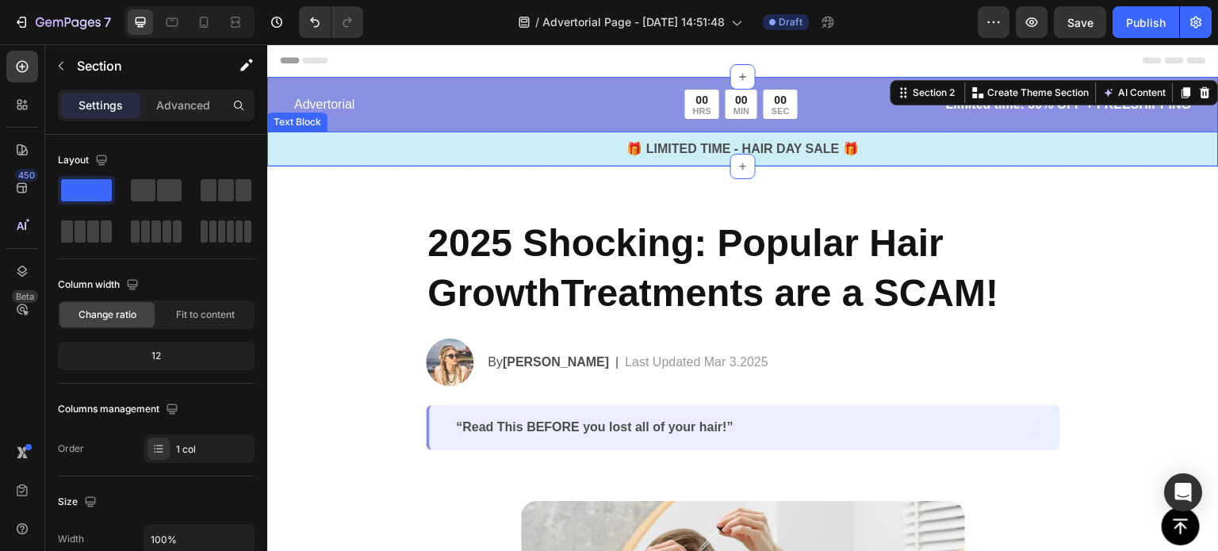
click at [610, 129] on div "Advertorial Text Block 00 HRS 00 MIN 00 SEC Countdown Timer Row Limited time: 3…" at bounding box center [742, 128] width 951 height 77
click at [570, 90] on div "Advertorial Text Block 00 HRS 00 MIN 00 SEC Countdown Timer Row Limited time: 3…" at bounding box center [742, 122] width 951 height 90
click at [828, 97] on div "00 HRS 00 MIN 00 SEC" at bounding box center [741, 104] width 295 height 29
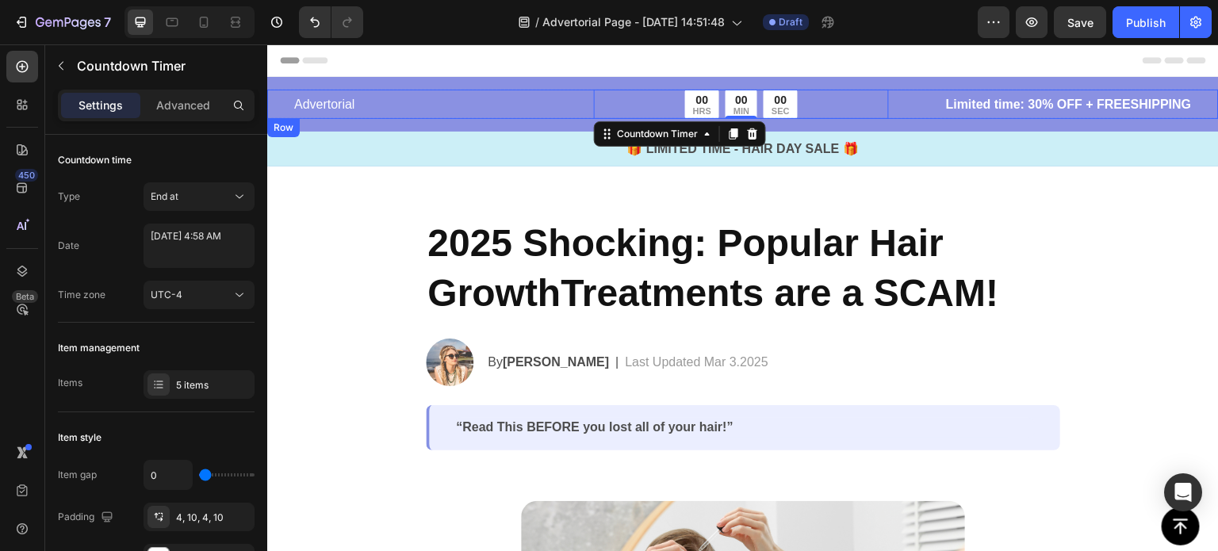
click at [1046, 104] on p "Limited time: 30% OFF + FREESHIPPING" at bounding box center [1044, 104] width 295 height 19
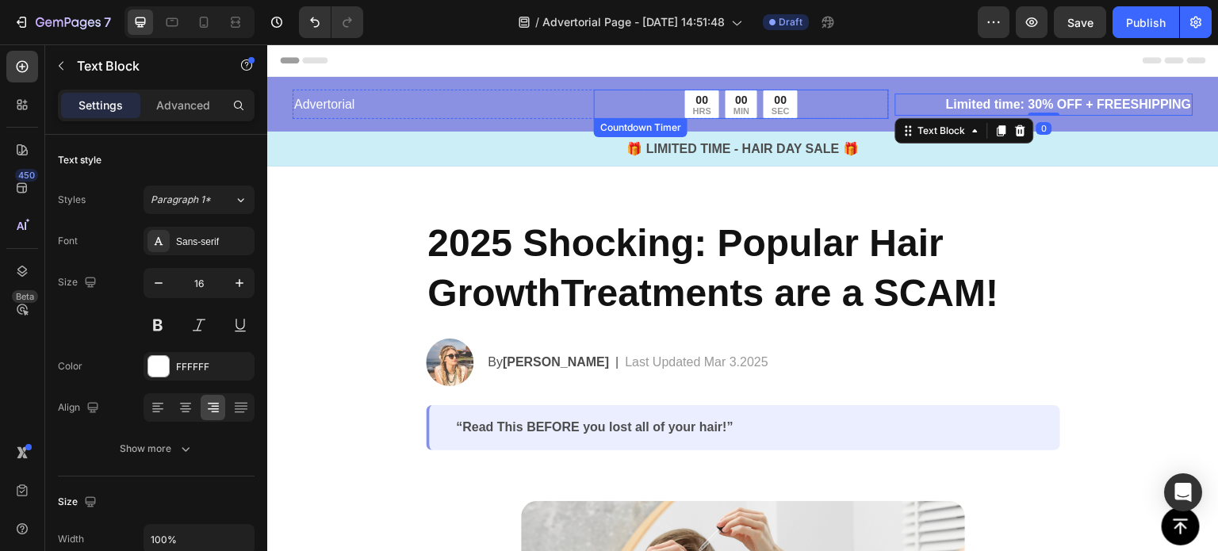
click at [544, 97] on p "Advertorial" at bounding box center [440, 104] width 292 height 19
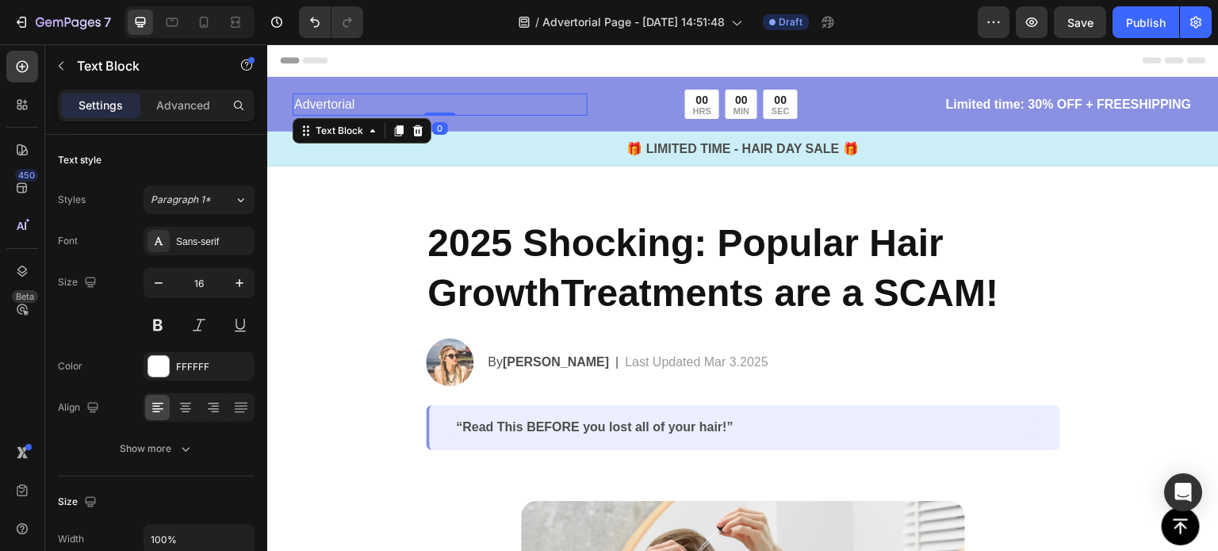
click at [343, 97] on p "Advertorial" at bounding box center [440, 104] width 292 height 19
click at [426, 101] on p "Advertorial" at bounding box center [440, 104] width 292 height 19
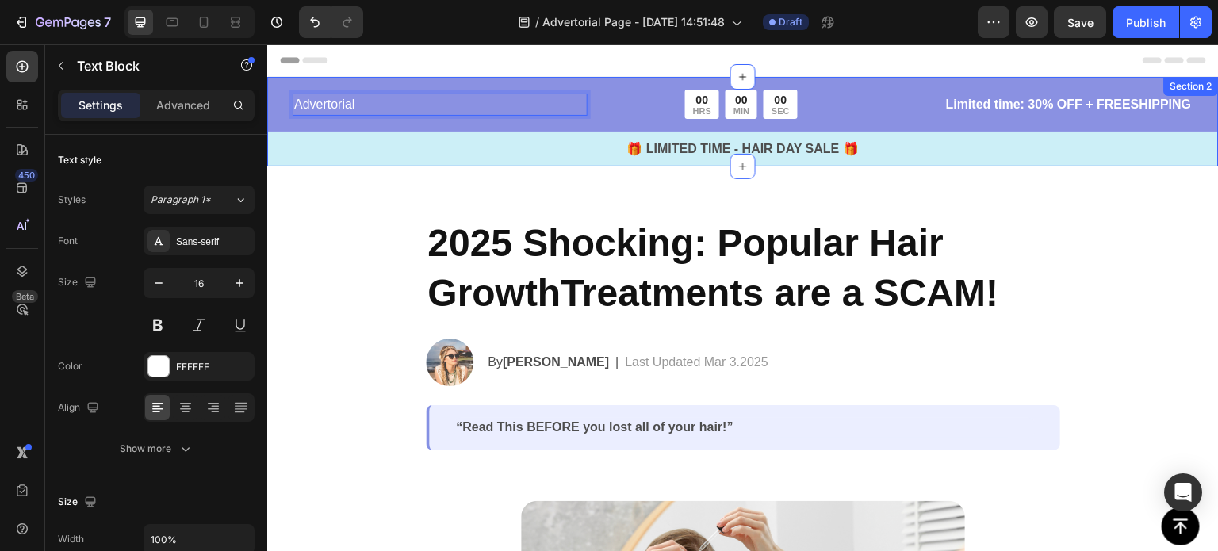
click at [412, 125] on div "Advertorial Text Block 0 00 HRS 00 MIN 00 SEC Countdown Timer Row Limited time:…" at bounding box center [742, 128] width 951 height 77
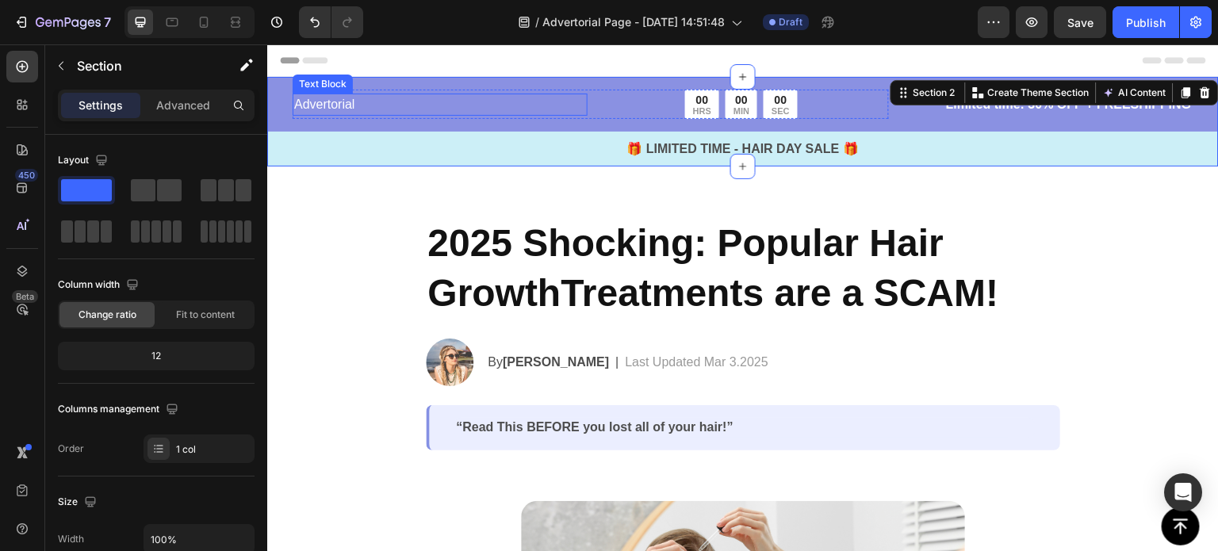
click at [381, 102] on p "Advertorial" at bounding box center [440, 104] width 292 height 19
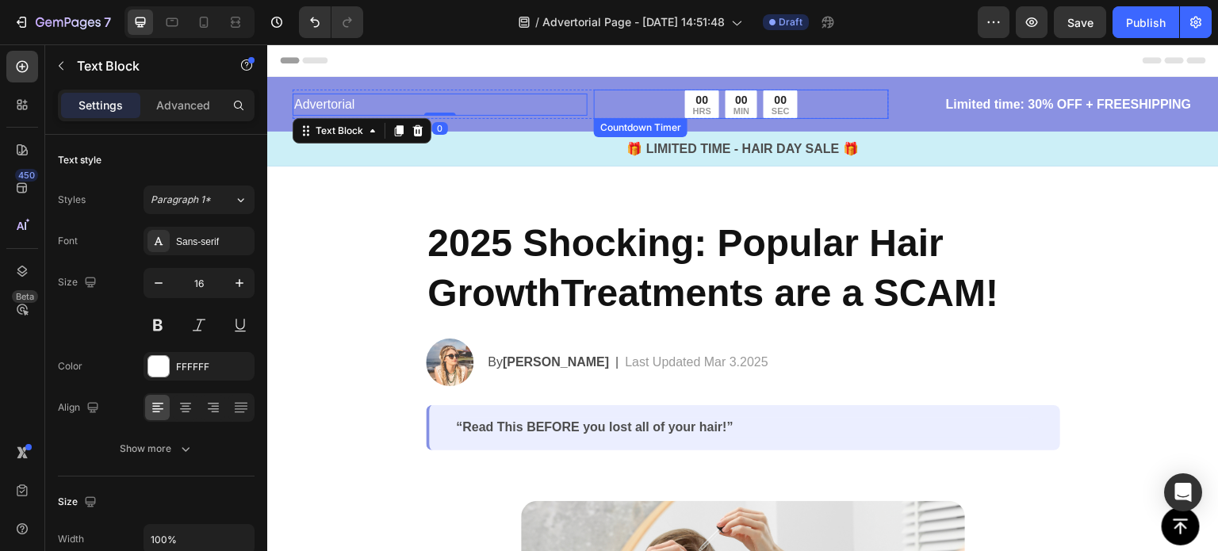
click at [789, 91] on div "00 SEC" at bounding box center [780, 104] width 34 height 29
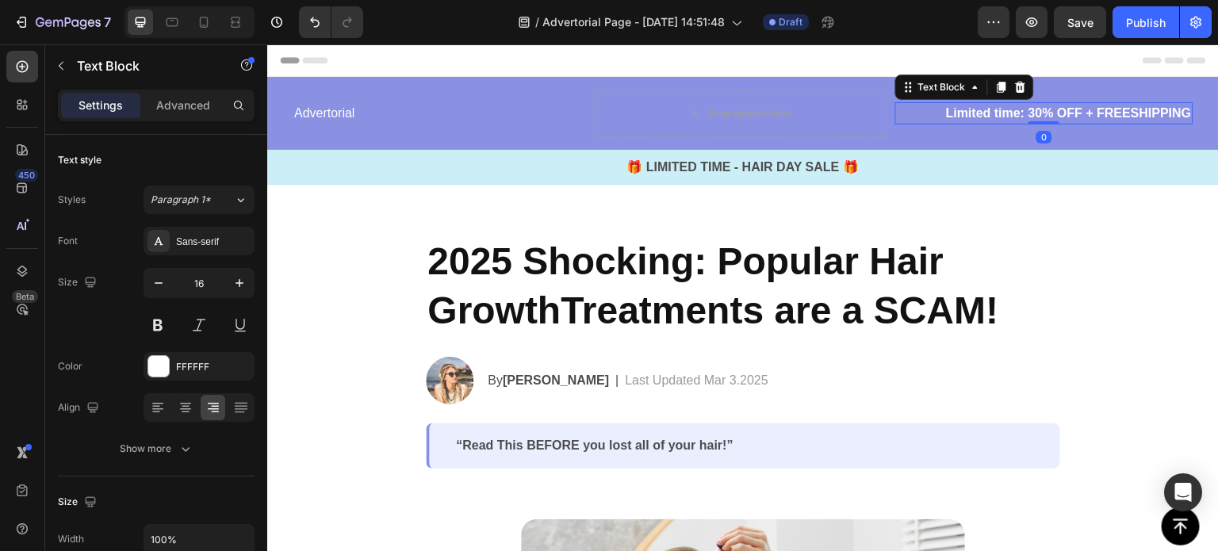
click at [1004, 107] on p "Limited time: 30% OFF + FREESHIPPING" at bounding box center [1044, 113] width 295 height 19
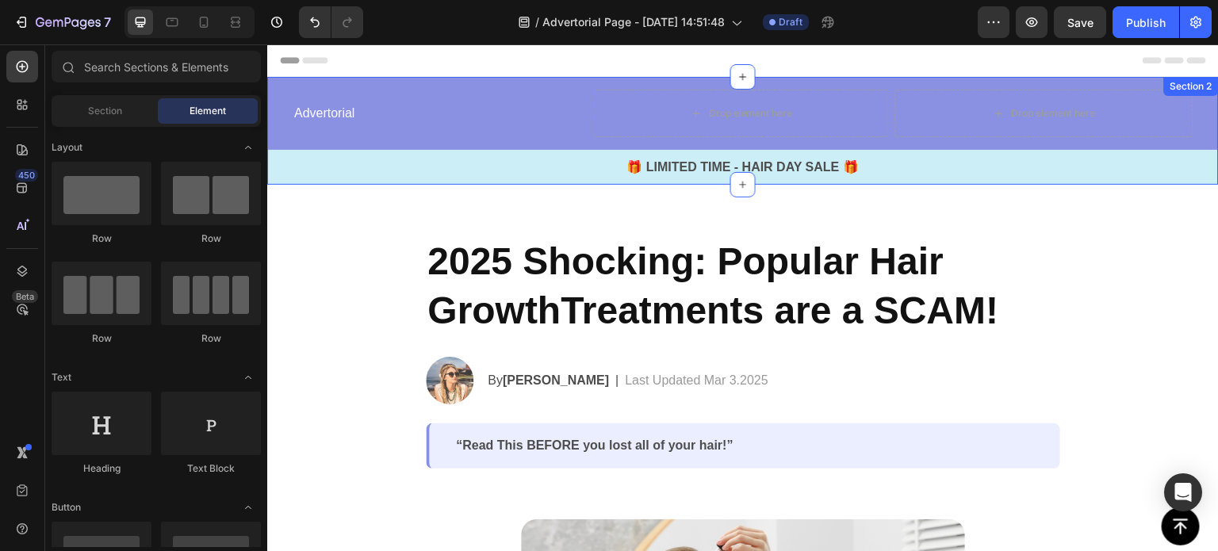
click at [693, 87] on div "Advertorial Text Block Drop element here Row Drop element here Row Row 🎁 LIMITE…" at bounding box center [742, 131] width 951 height 108
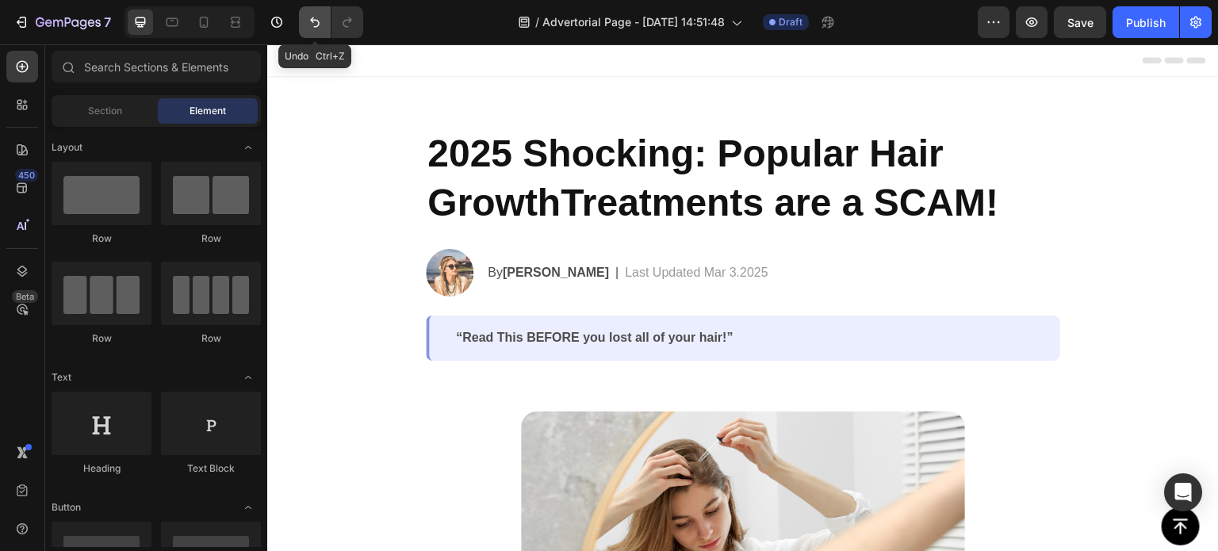
click at [308, 28] on icon "Undo/Redo" at bounding box center [315, 22] width 16 height 16
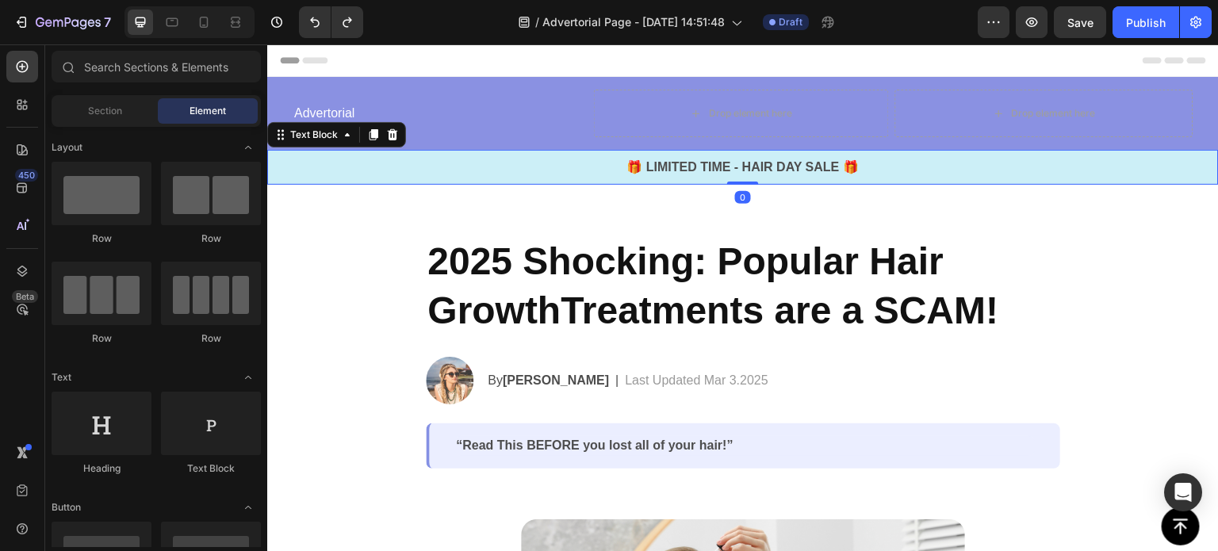
click at [472, 174] on p "🎁 LIMITED TIME - HAIR DAY SALE 🎁" at bounding box center [743, 167] width 948 height 19
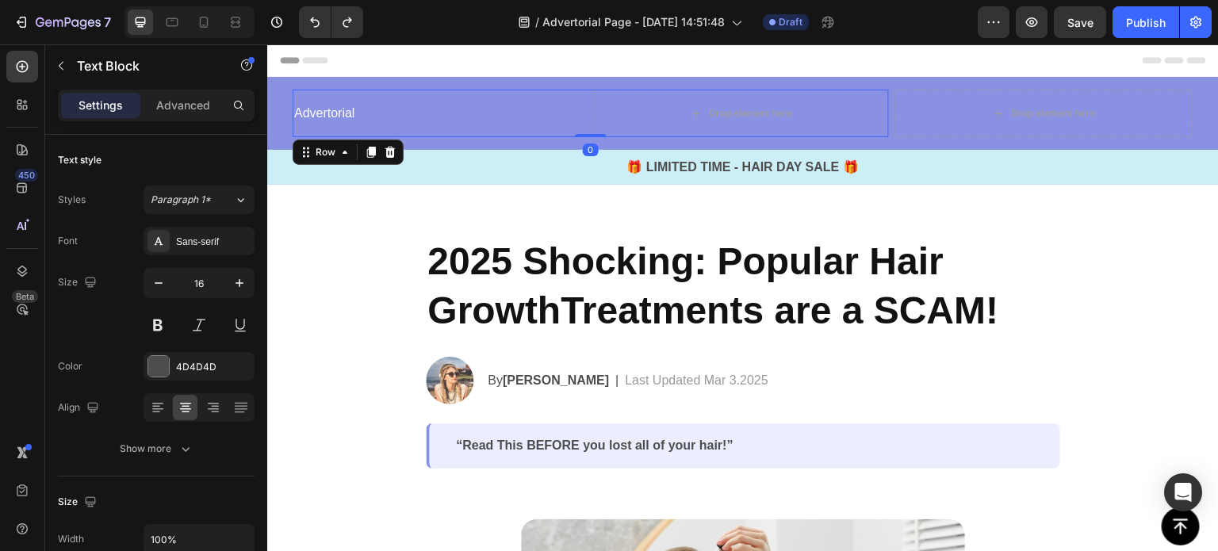
click at [453, 131] on div "Advertorial Text Block" at bounding box center [440, 114] width 295 height 48
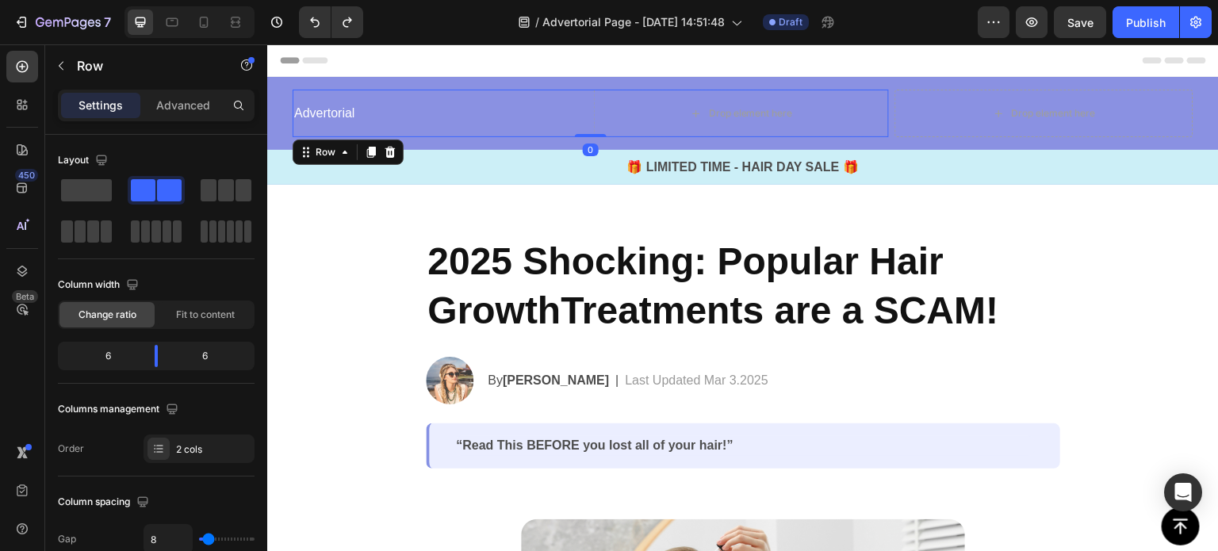
click at [252, 121] on div "Settings Advanced" at bounding box center [156, 112] width 222 height 45
click at [270, 124] on div "Advertorial Text Block Drop element here Row Drop element here Row 0" at bounding box center [742, 114] width 951 height 48
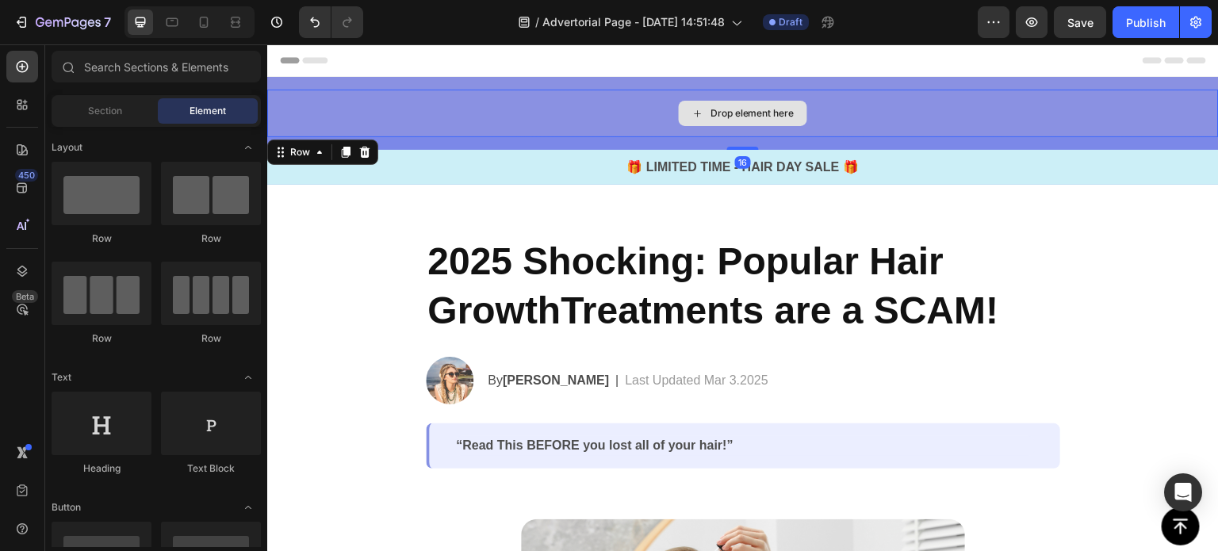
click at [1037, 101] on div "Drop element here" at bounding box center [742, 114] width 951 height 48
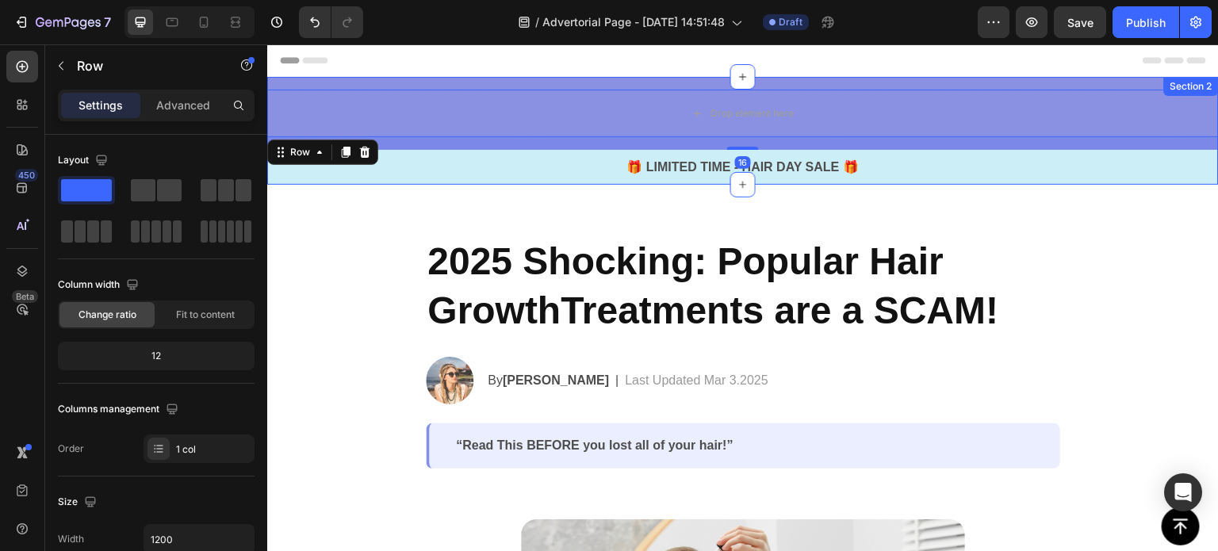
click at [1035, 77] on div "Drop element here Row 16 🎁 LIMITED TIME - HAIR DAY SALE 🎁 Text Block Row Sectio…" at bounding box center [742, 131] width 951 height 108
